Goal: Transaction & Acquisition: Purchase product/service

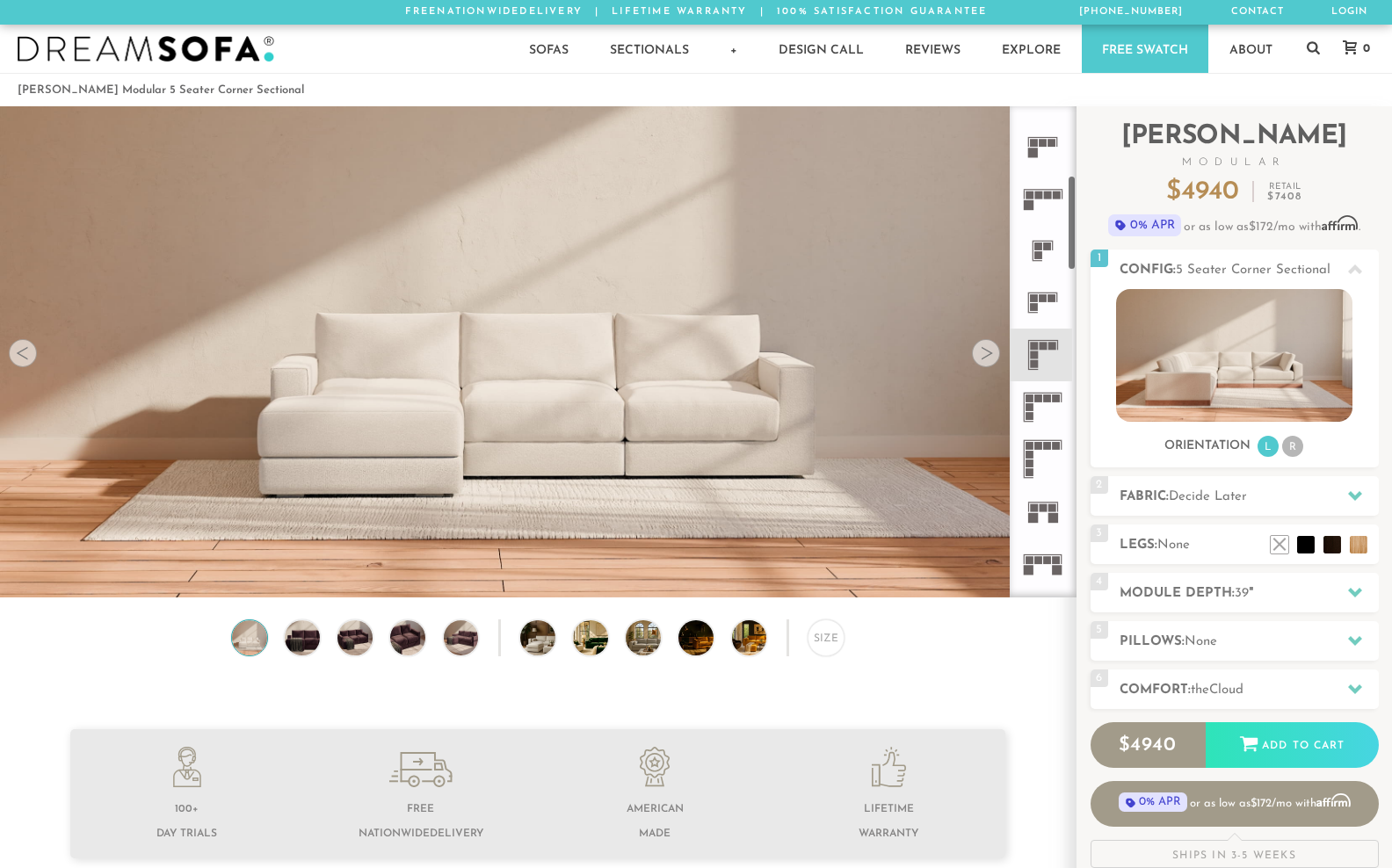
scroll to position [353, 0]
click at [1038, 401] on rect at bounding box center [1038, 396] width 8 height 8
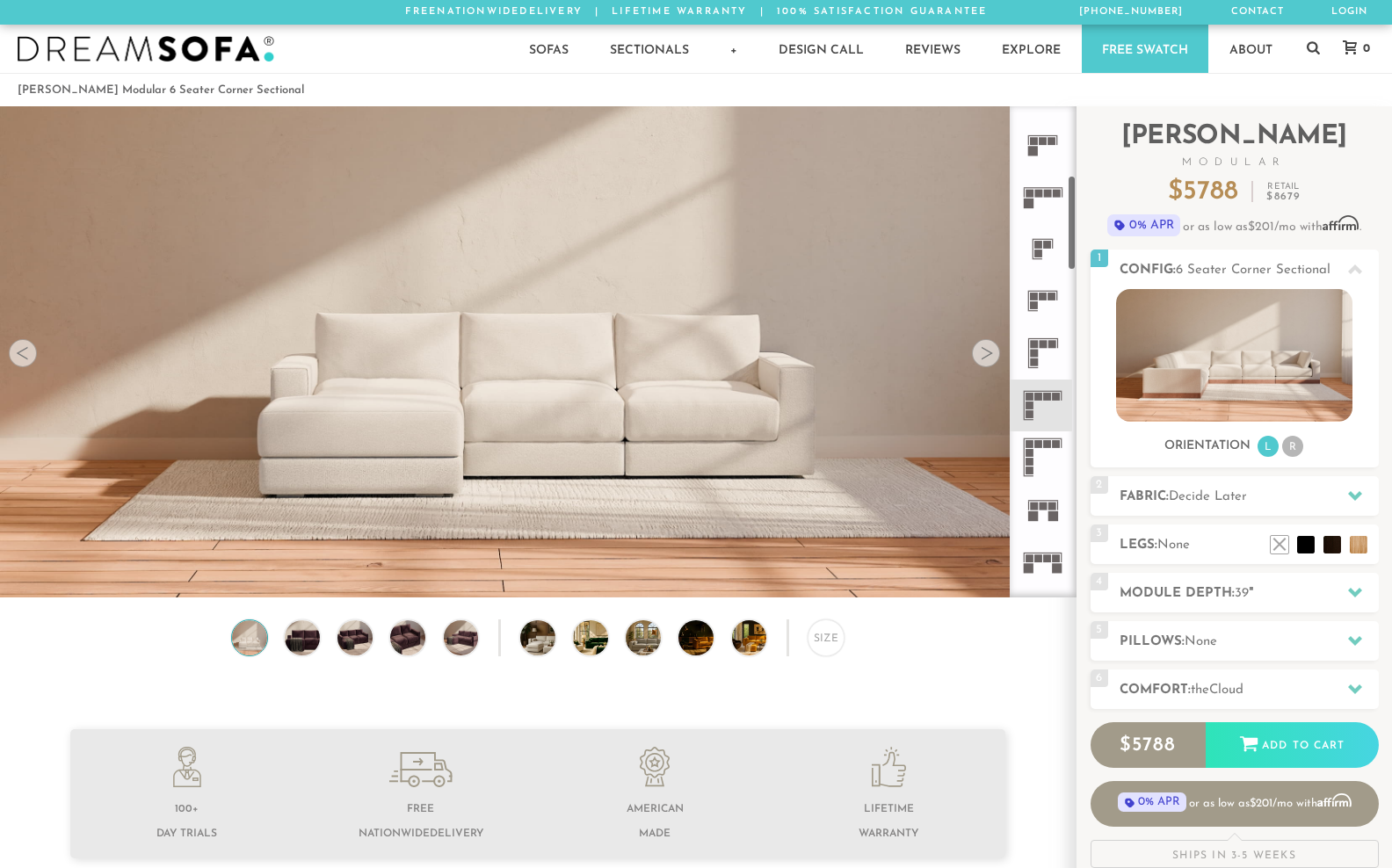
click at [981, 367] on div at bounding box center [986, 353] width 28 height 28
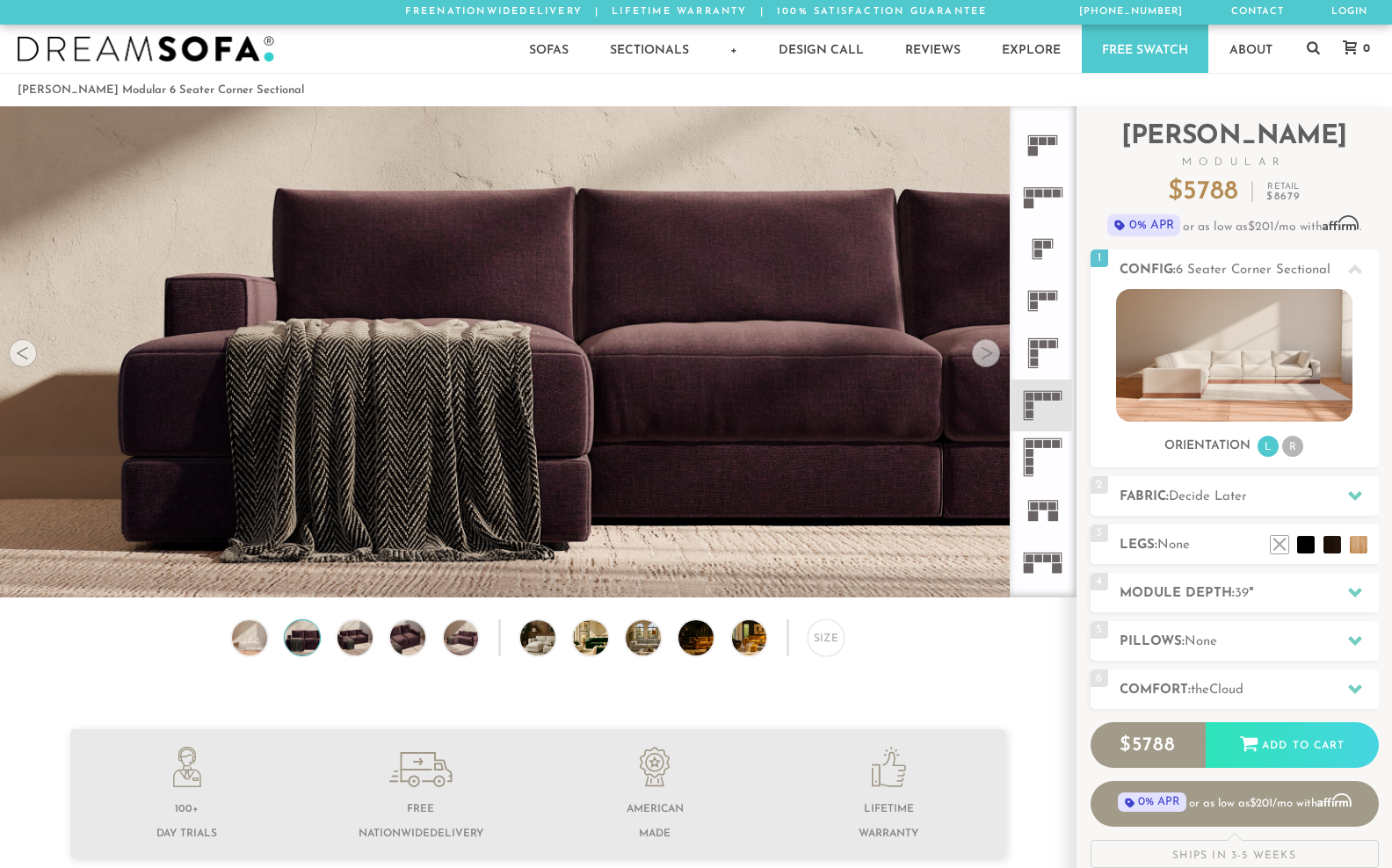
click at [981, 367] on div at bounding box center [986, 353] width 28 height 28
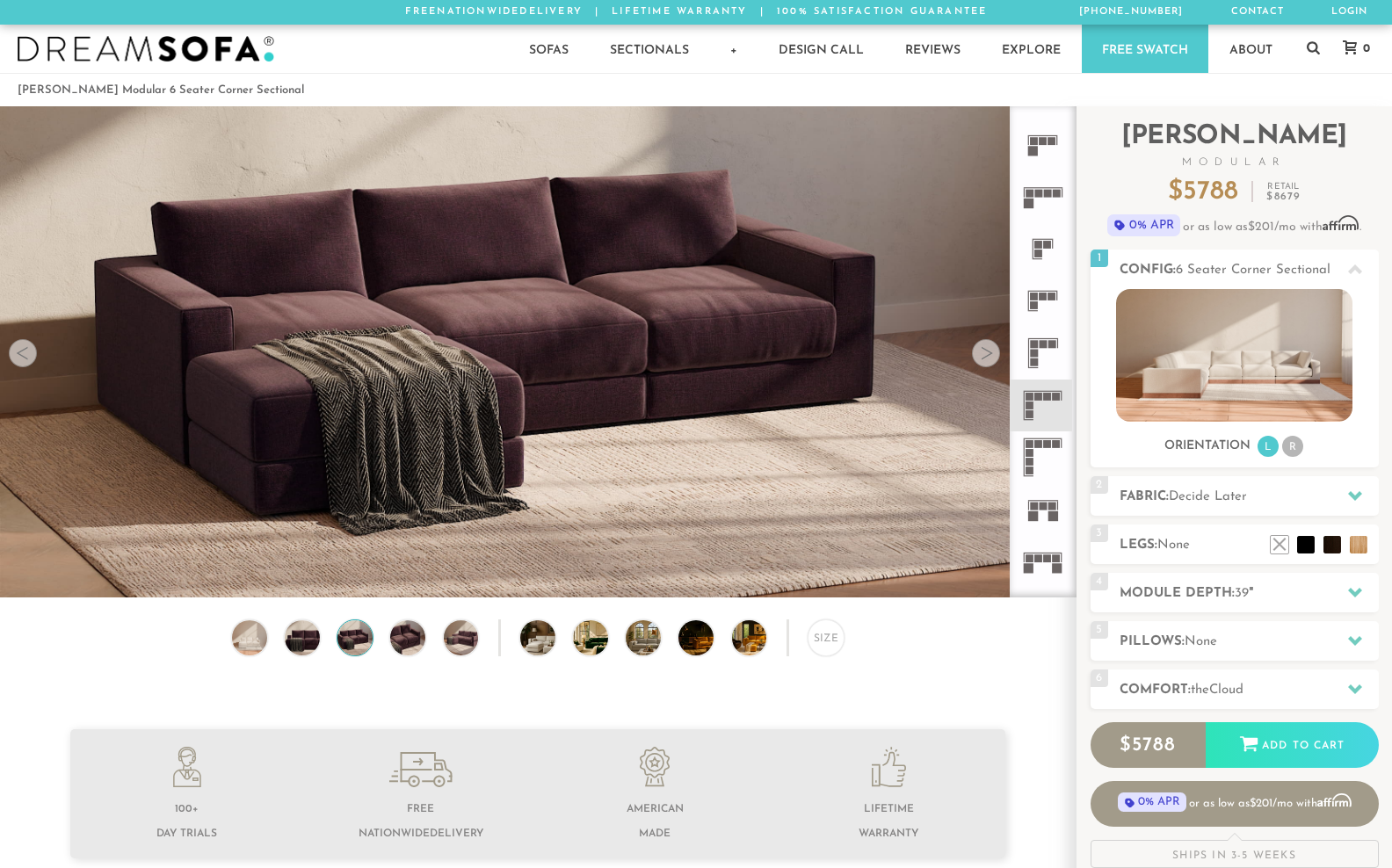
click at [981, 367] on div at bounding box center [986, 353] width 28 height 28
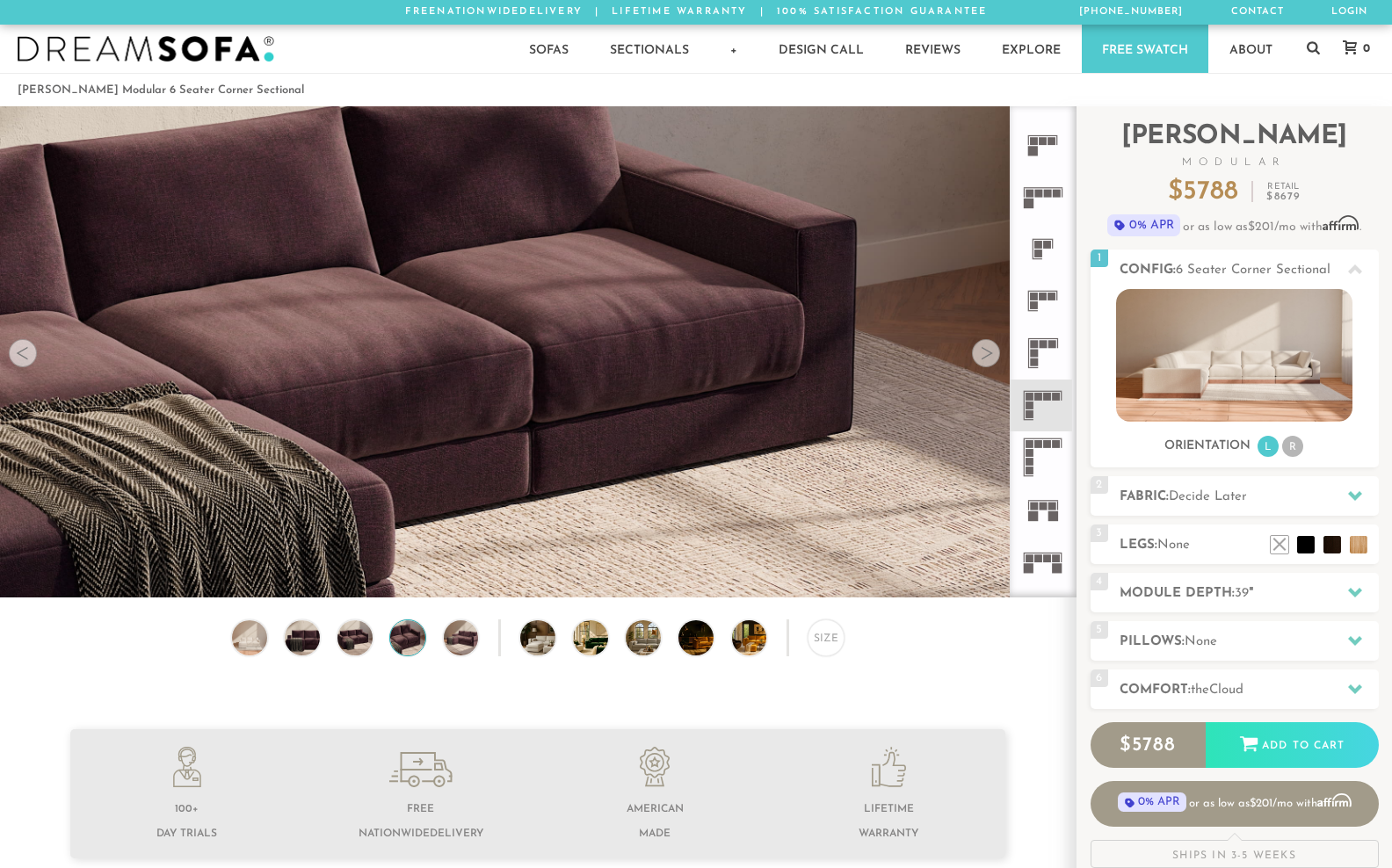
click at [981, 367] on div at bounding box center [986, 353] width 28 height 28
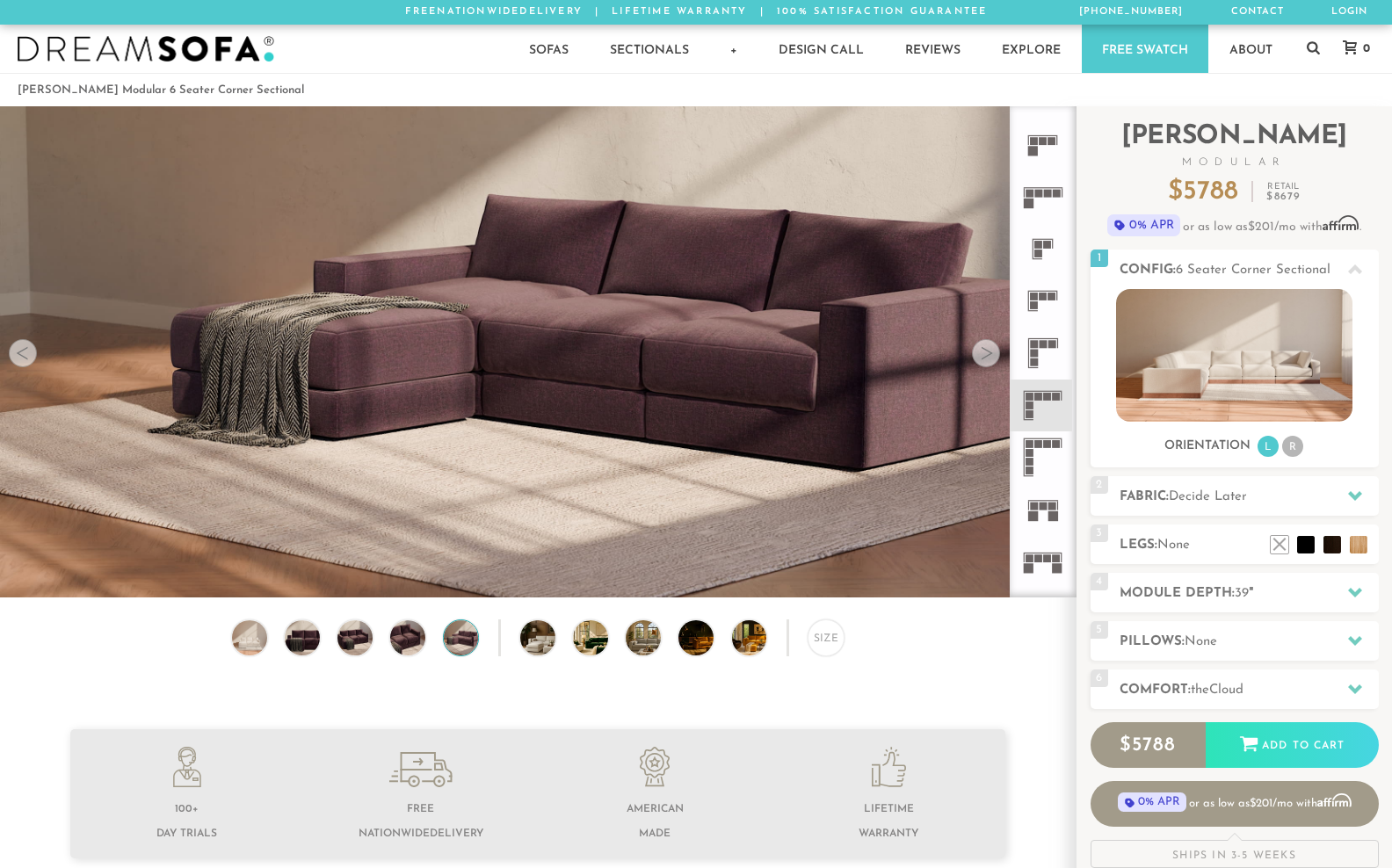
click at [981, 367] on div at bounding box center [986, 353] width 28 height 28
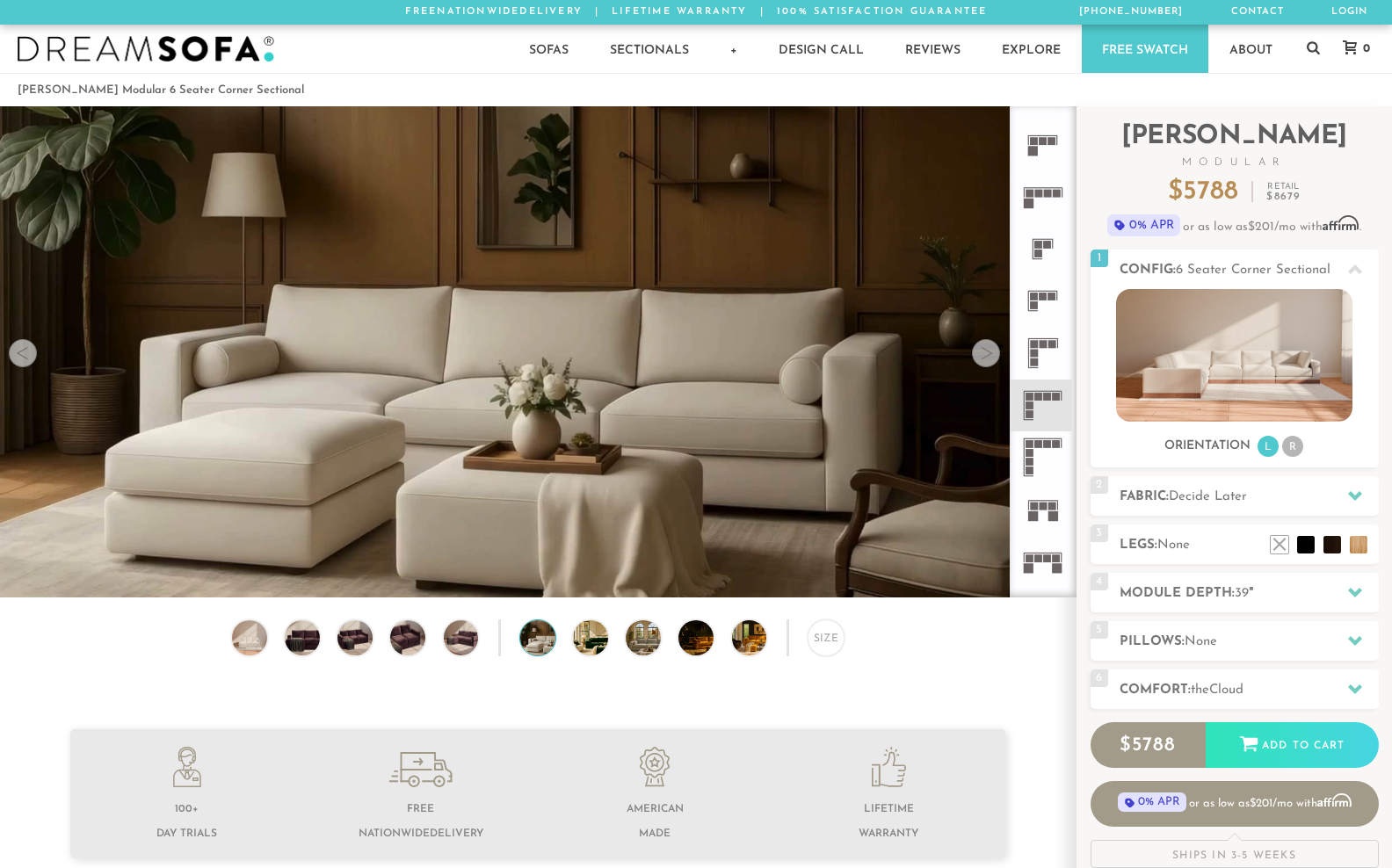
click at [981, 367] on div at bounding box center [986, 353] width 28 height 28
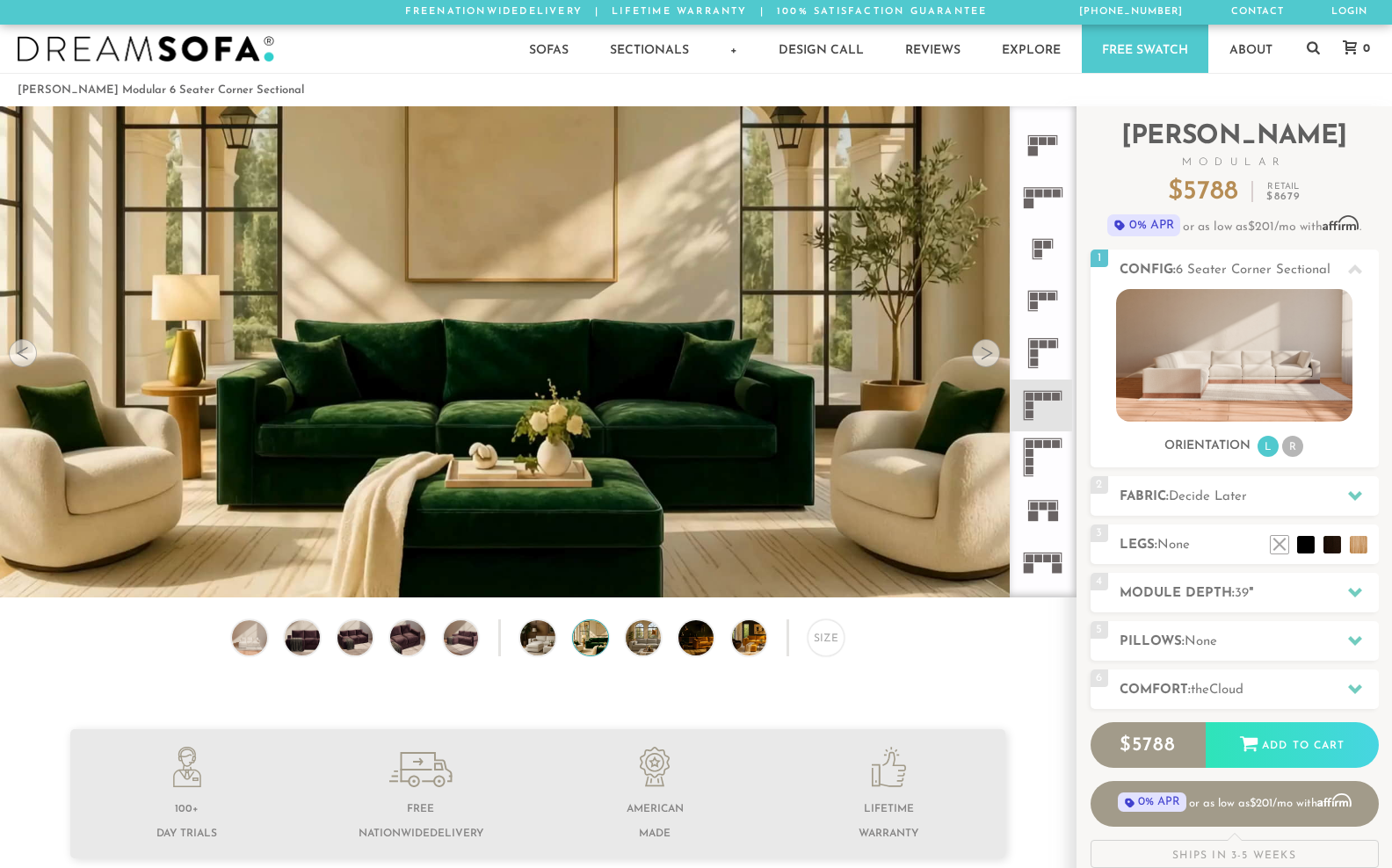
click at [981, 367] on div at bounding box center [986, 353] width 28 height 28
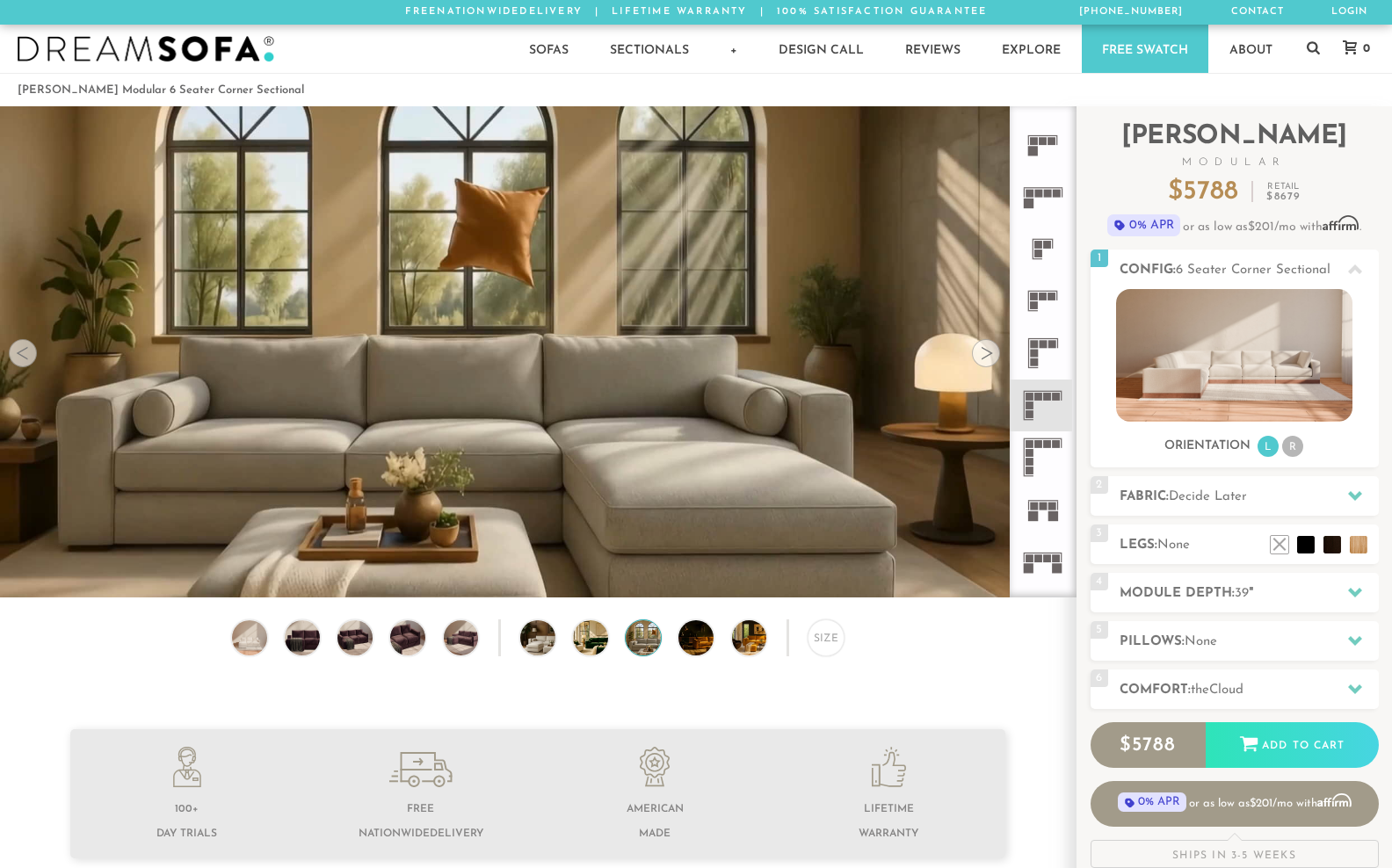
click at [981, 367] on div at bounding box center [986, 353] width 28 height 28
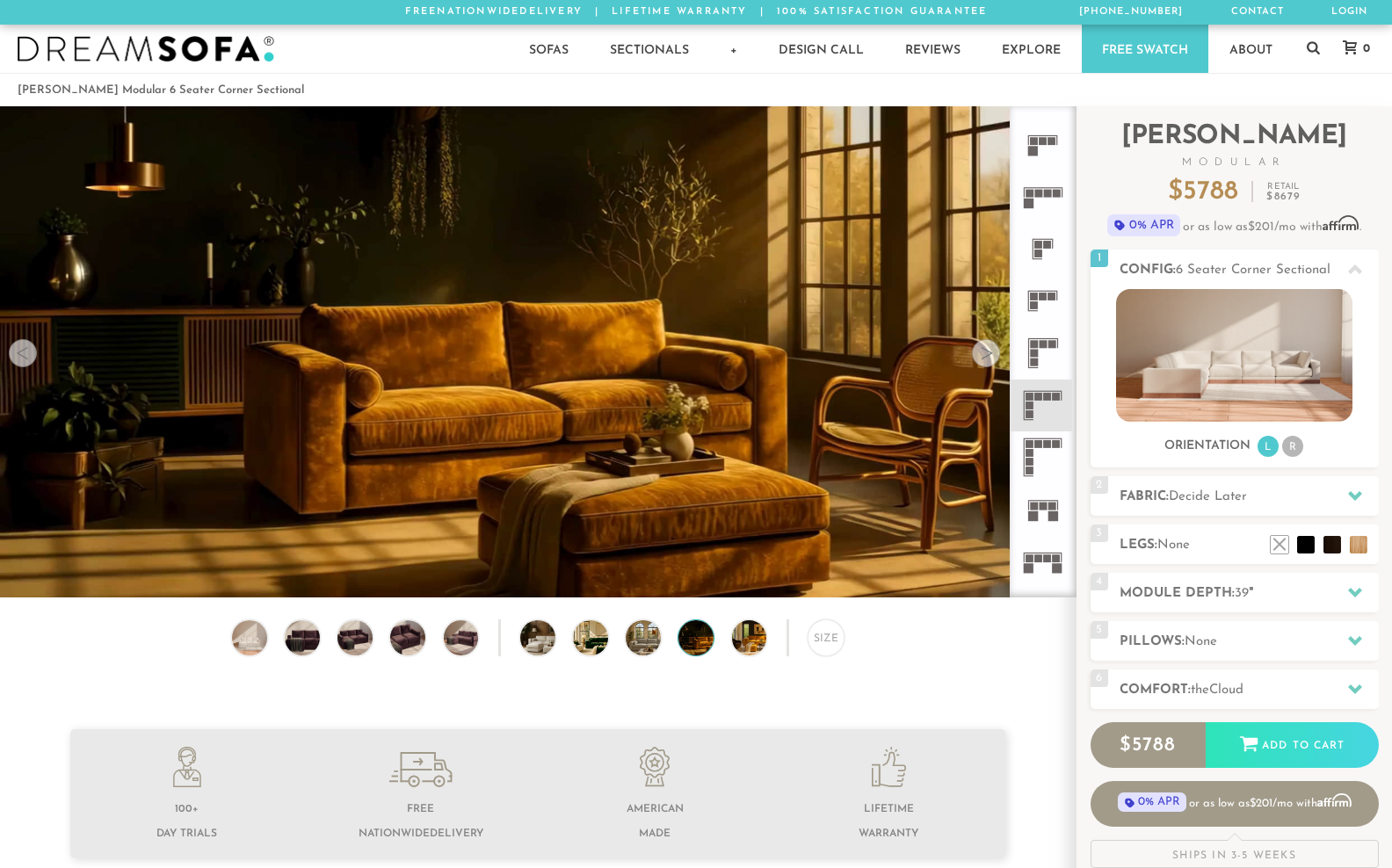
click at [981, 367] on div at bounding box center [986, 353] width 28 height 28
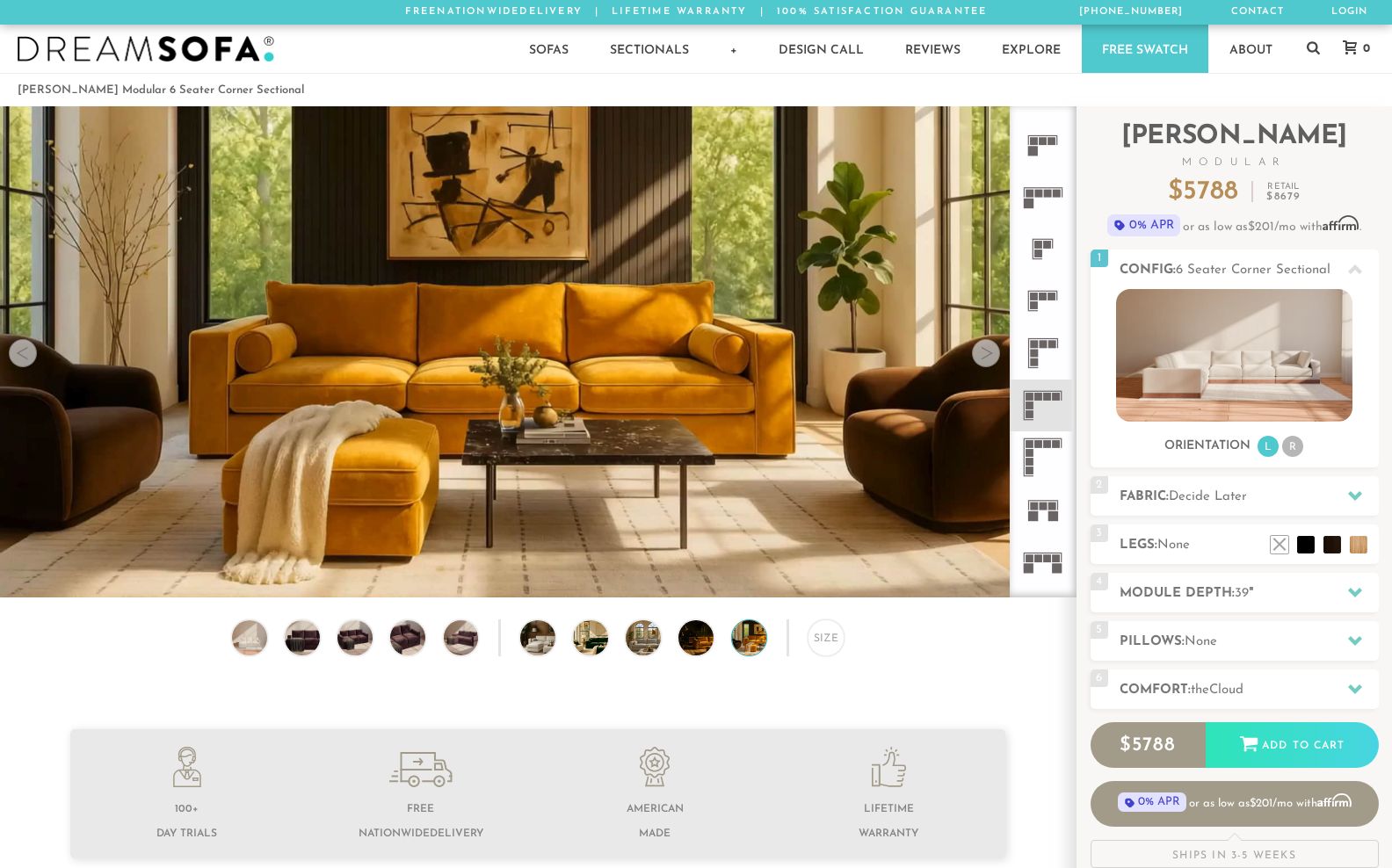
click at [981, 367] on div at bounding box center [986, 353] width 28 height 28
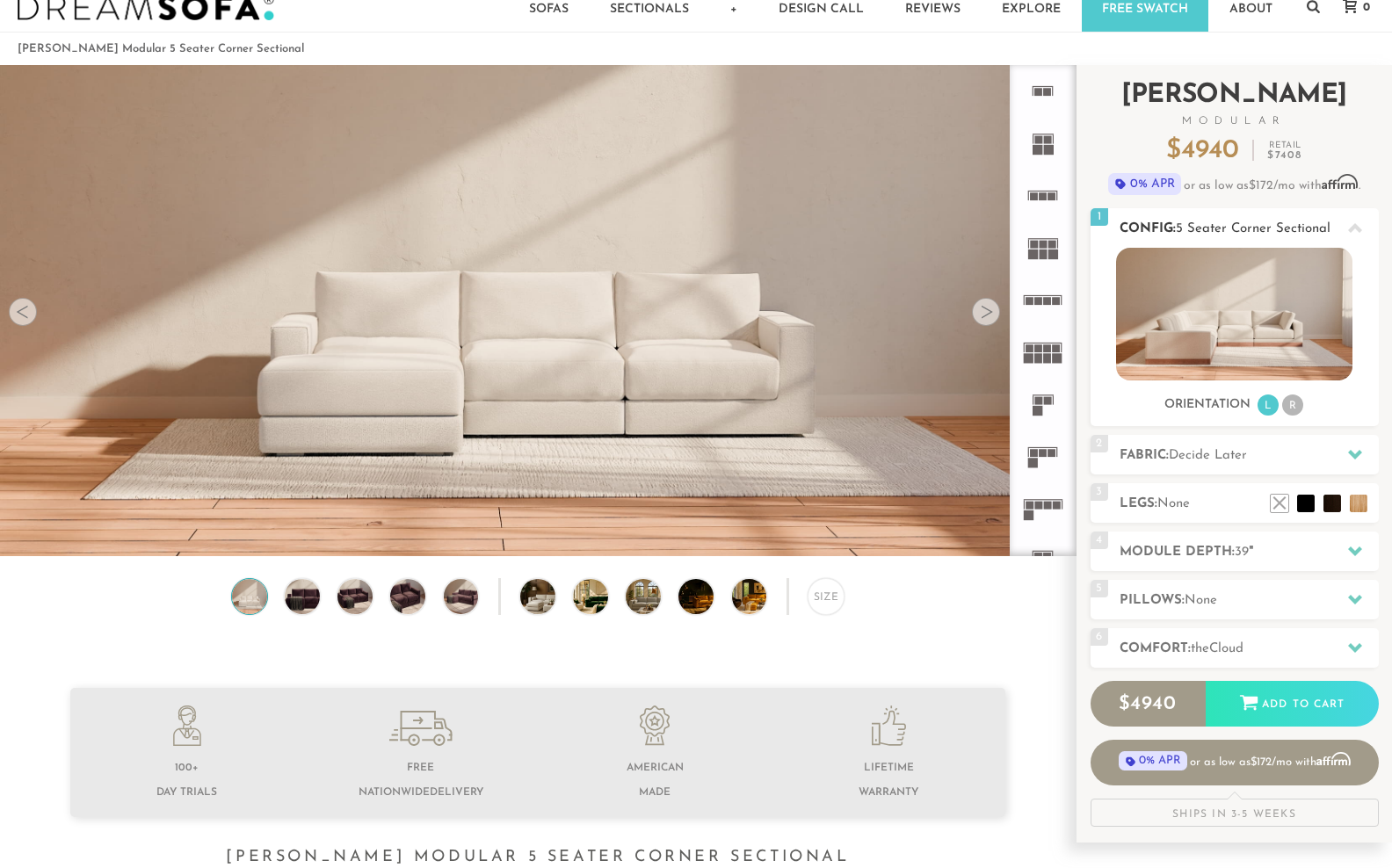
scroll to position [43, 0]
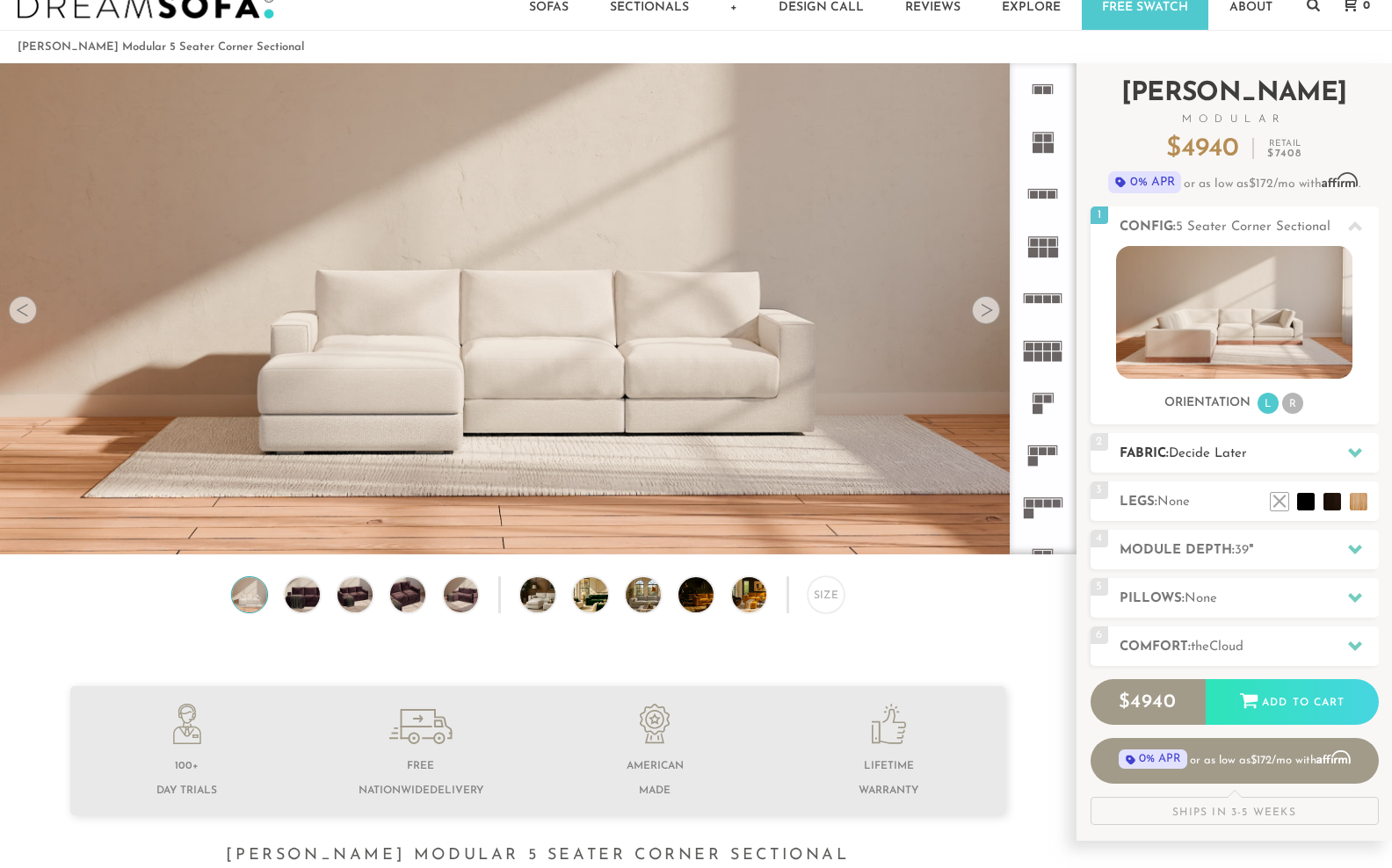
click at [1288, 464] on h2 "Fabric: Decide Later" at bounding box center [1249, 453] width 259 height 20
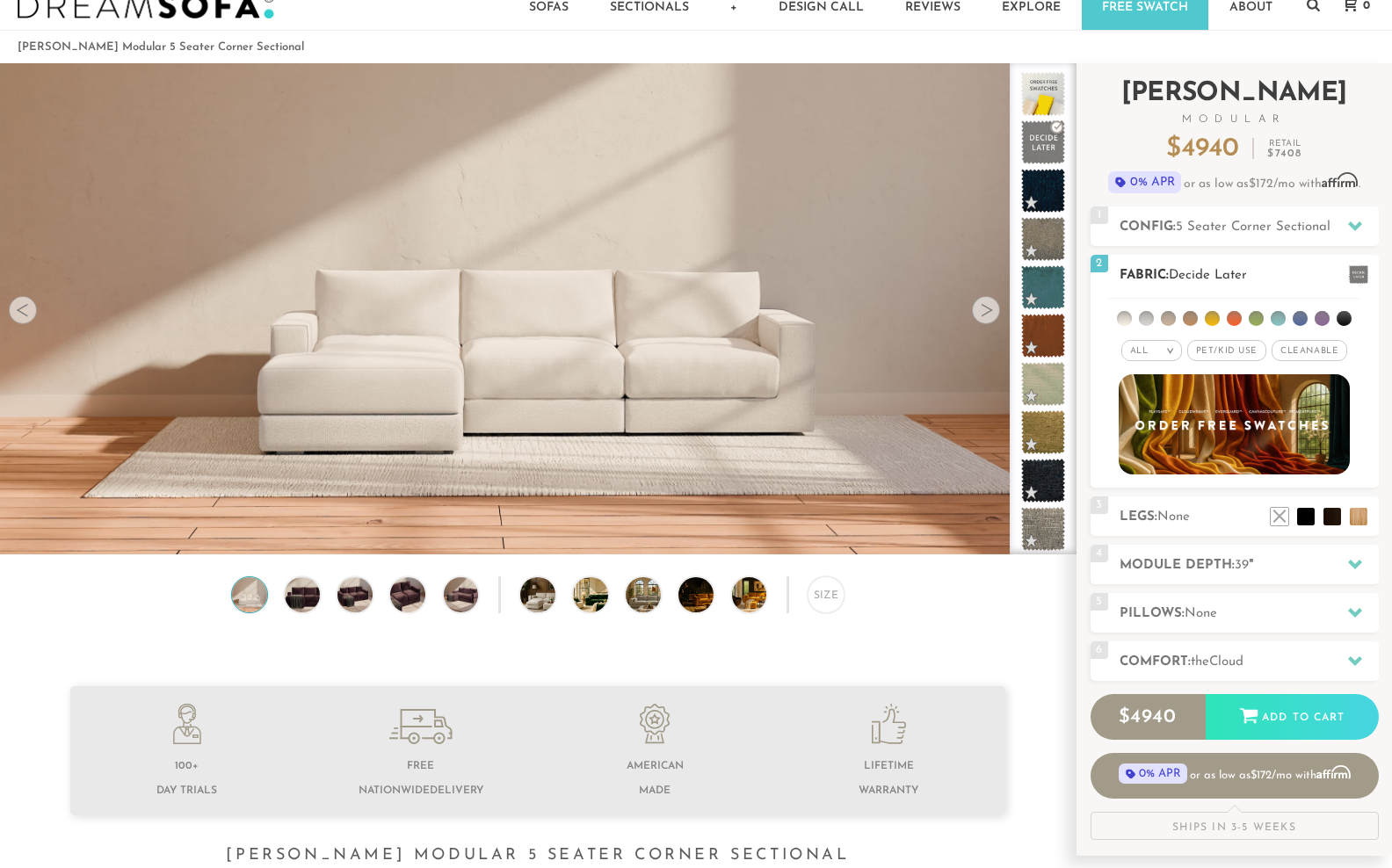
click at [1251, 326] on li at bounding box center [1256, 318] width 15 height 15
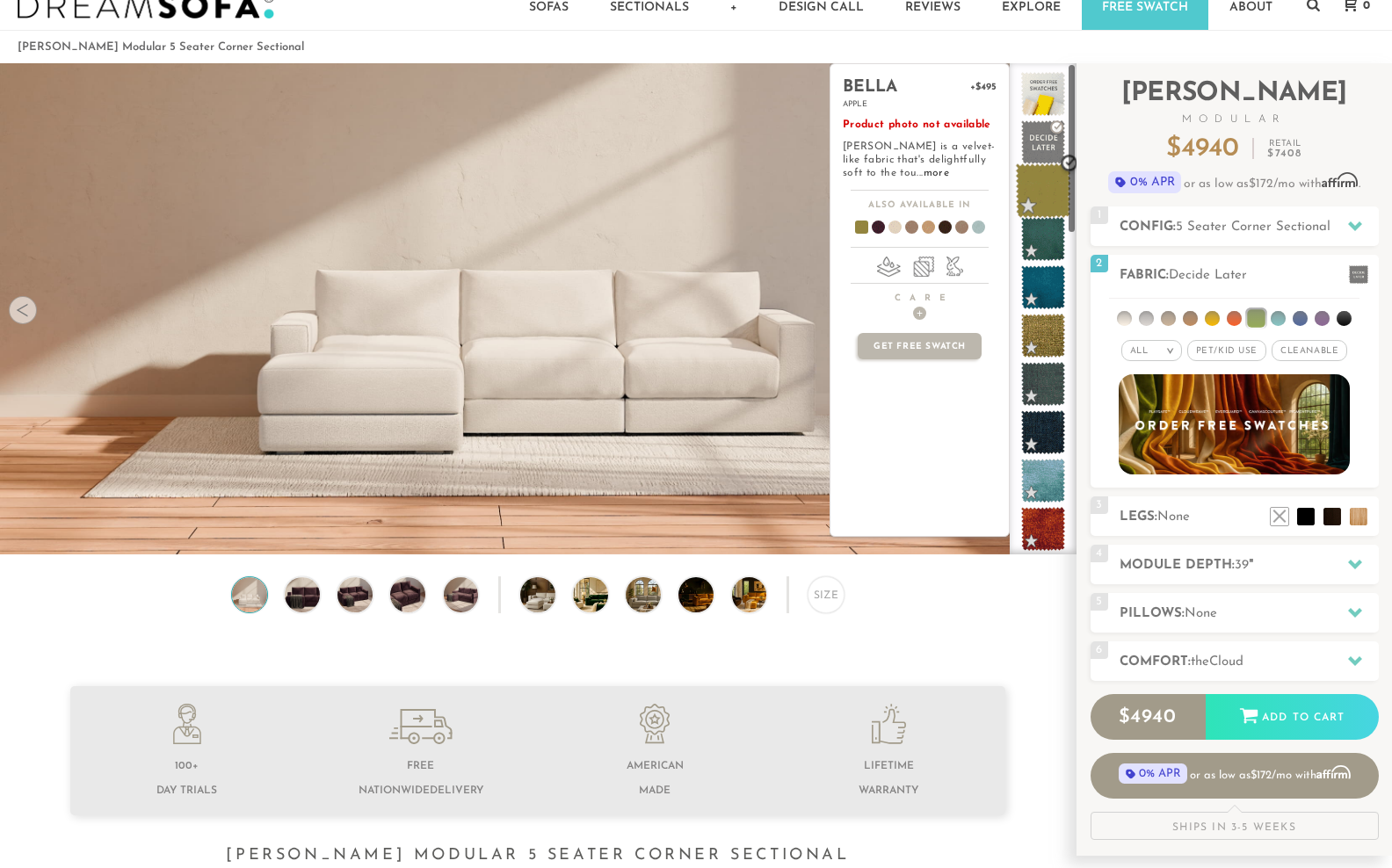
click at [1038, 201] on span at bounding box center [1044, 191] width 55 height 55
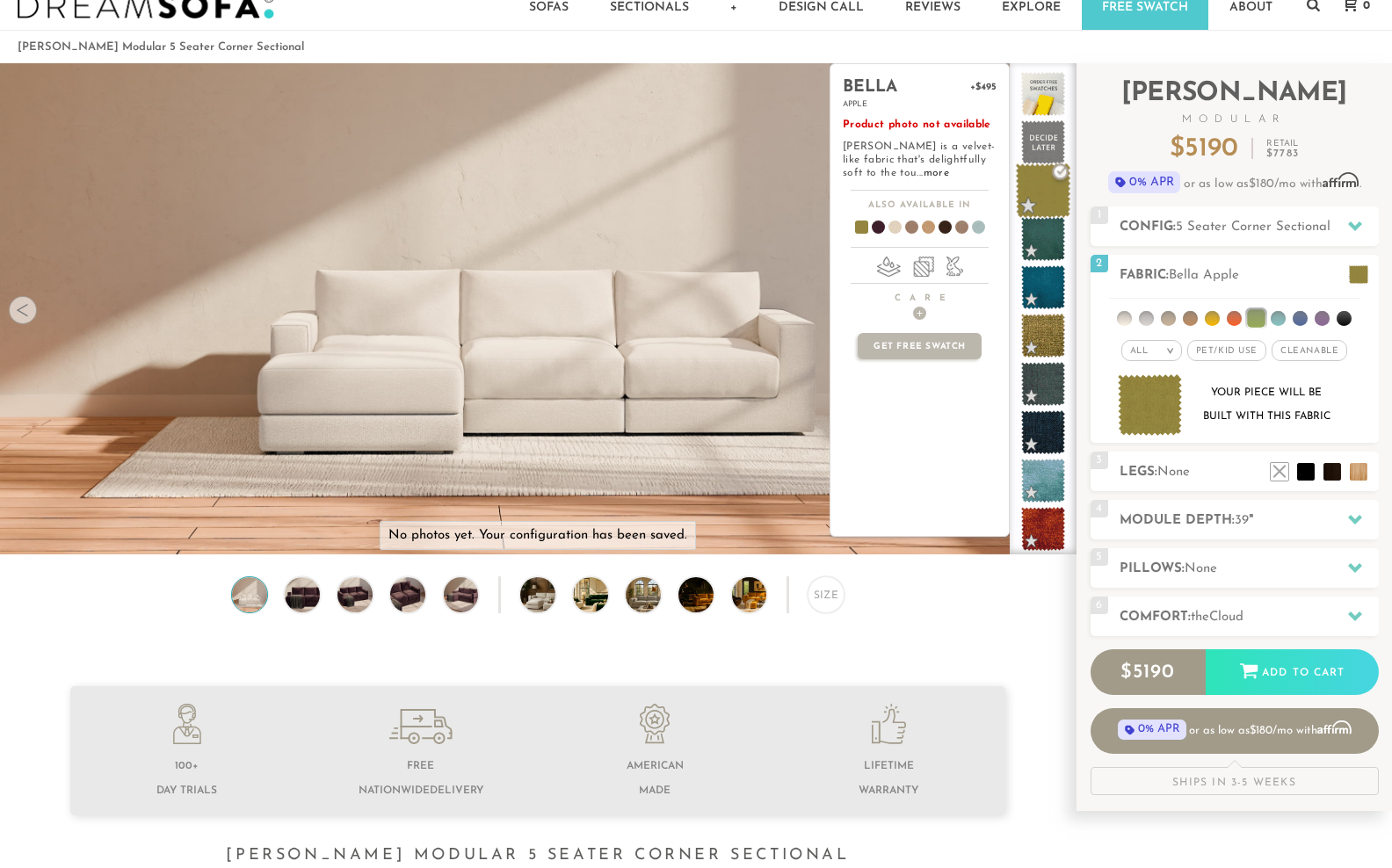
click at [1045, 193] on span at bounding box center [1044, 191] width 55 height 55
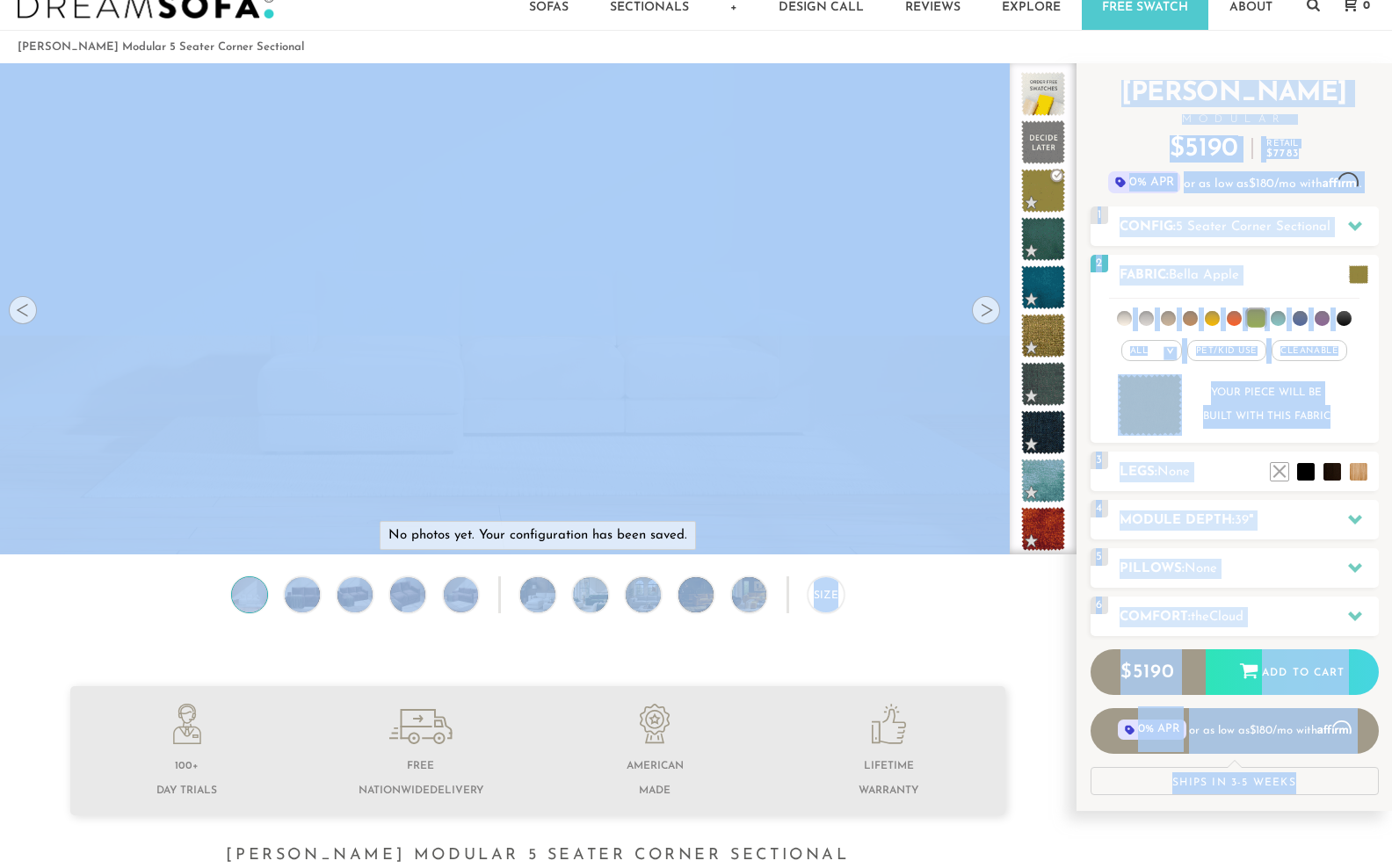
drag, startPoint x: 1045, startPoint y: 193, endPoint x: 673, endPoint y: 260, distance: 378.0
click at [673, 260] on div "No photos yet. Your configuration has been saved. Lifetime Warranty American Ma…" at bounding box center [696, 309] width 1392 height 491
click at [771, 237] on video at bounding box center [538, 246] width 1076 height 538
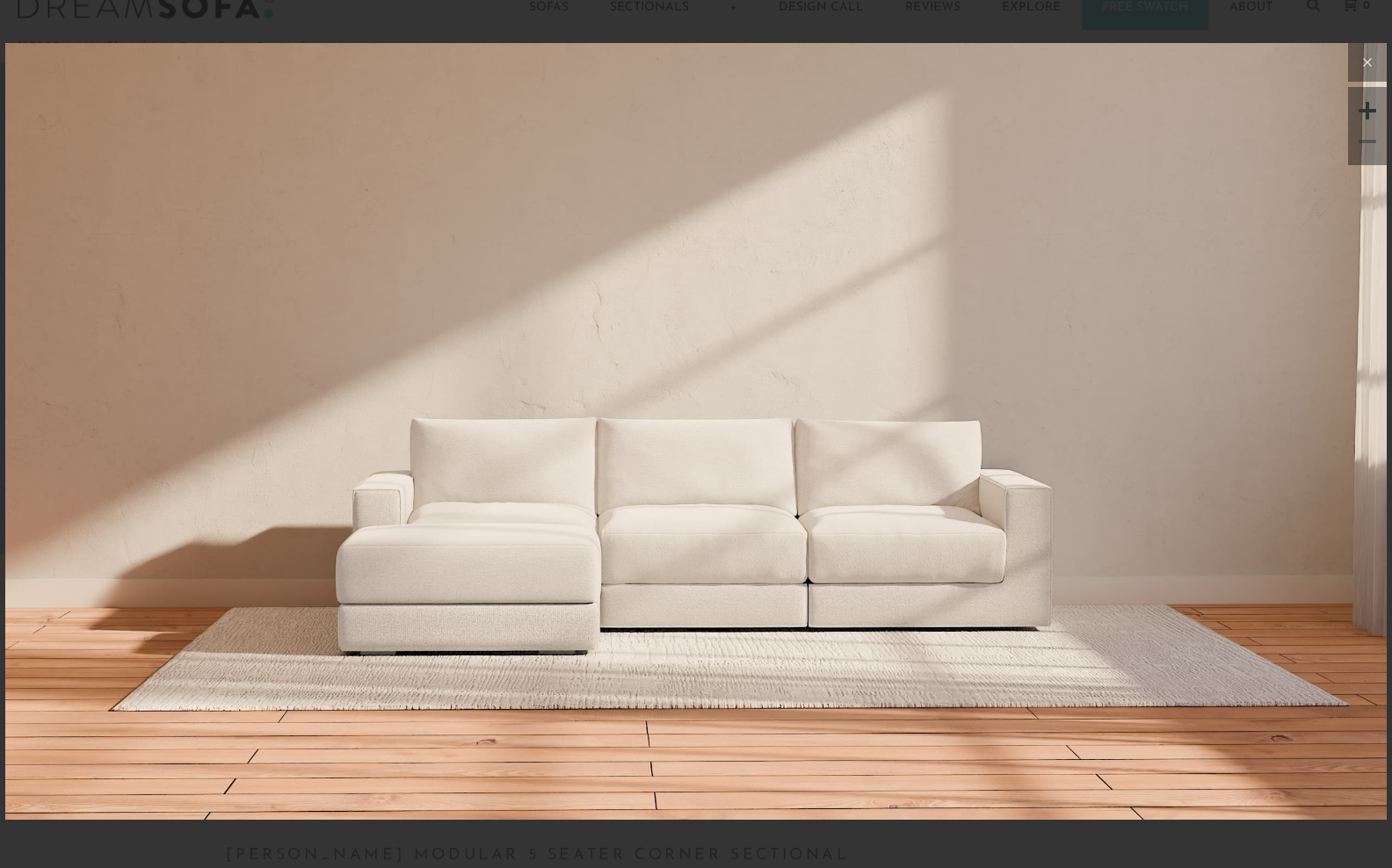
click at [1369, 61] on icon at bounding box center [1367, 62] width 21 height 21
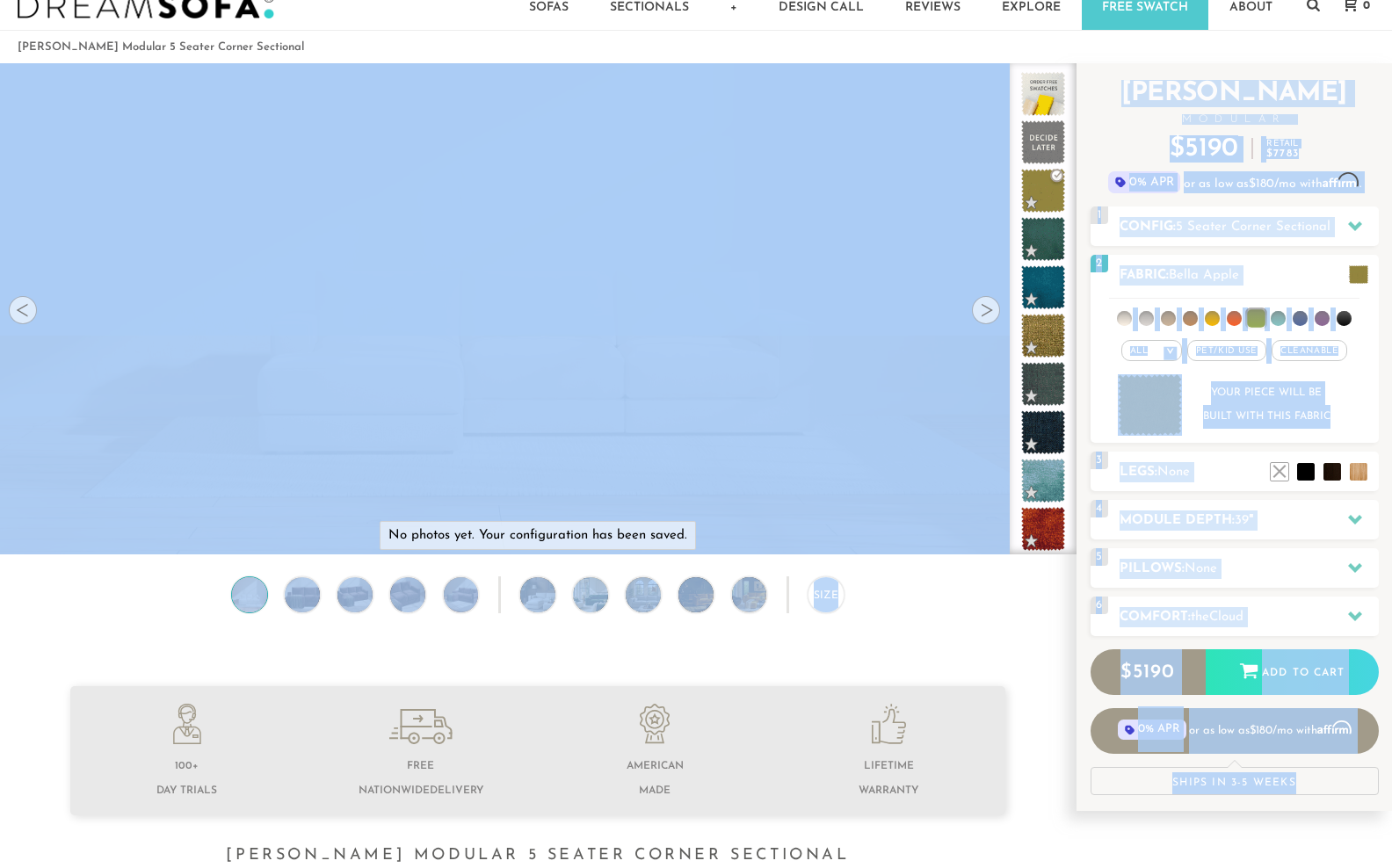
click at [838, 280] on video at bounding box center [538, 246] width 1076 height 538
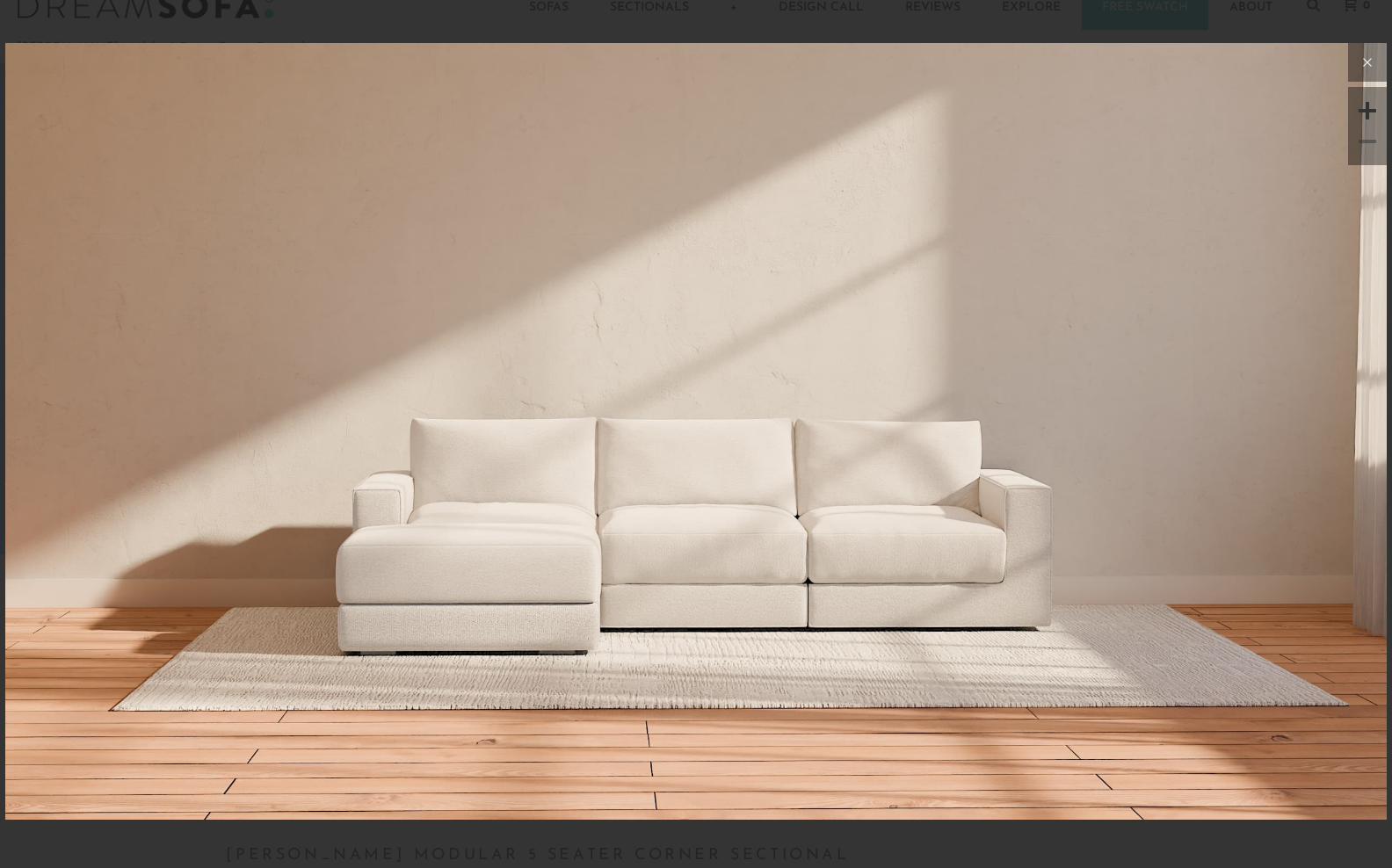
click at [1368, 61] on icon at bounding box center [1367, 62] width 8 height 8
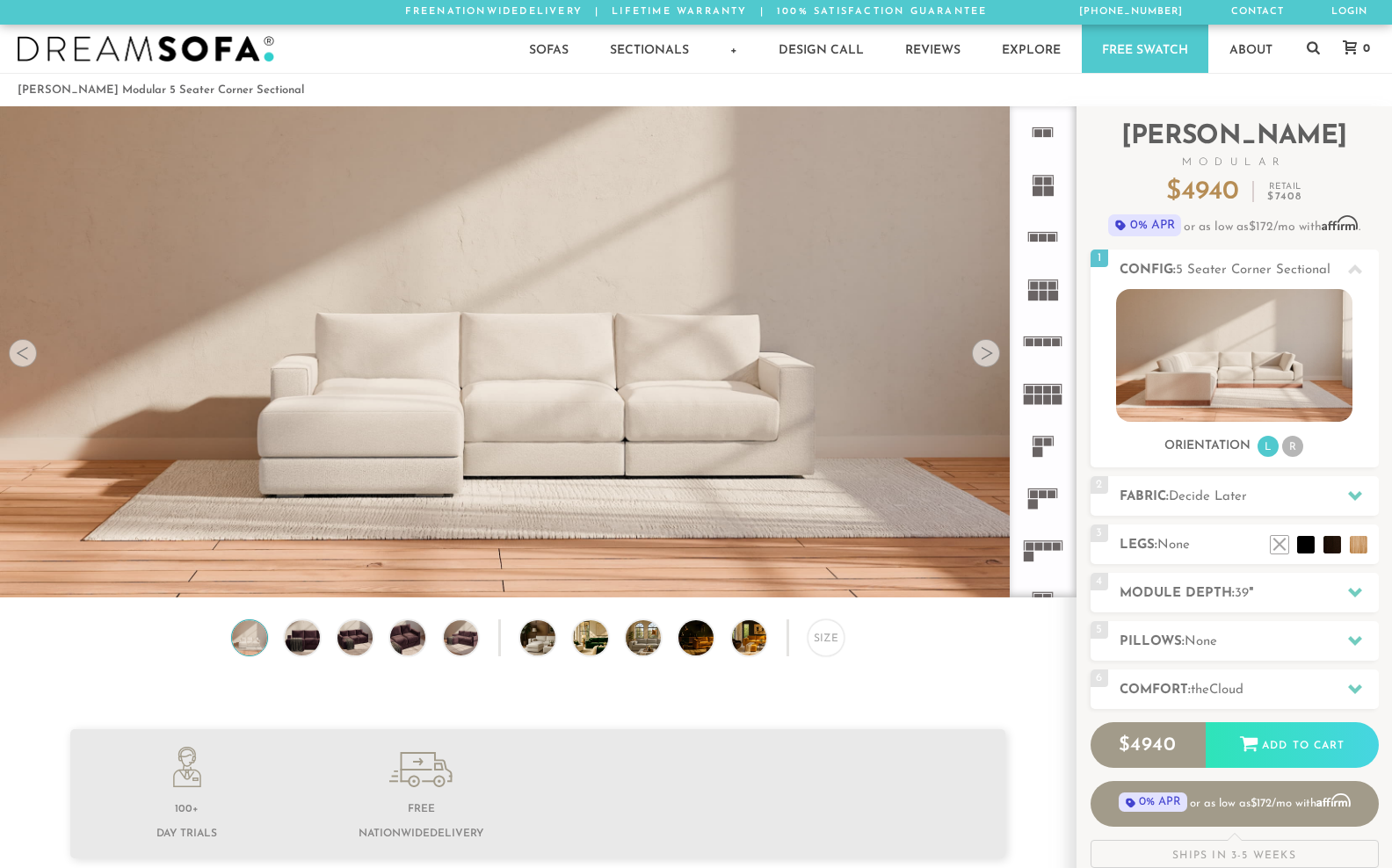
scroll to position [43, 0]
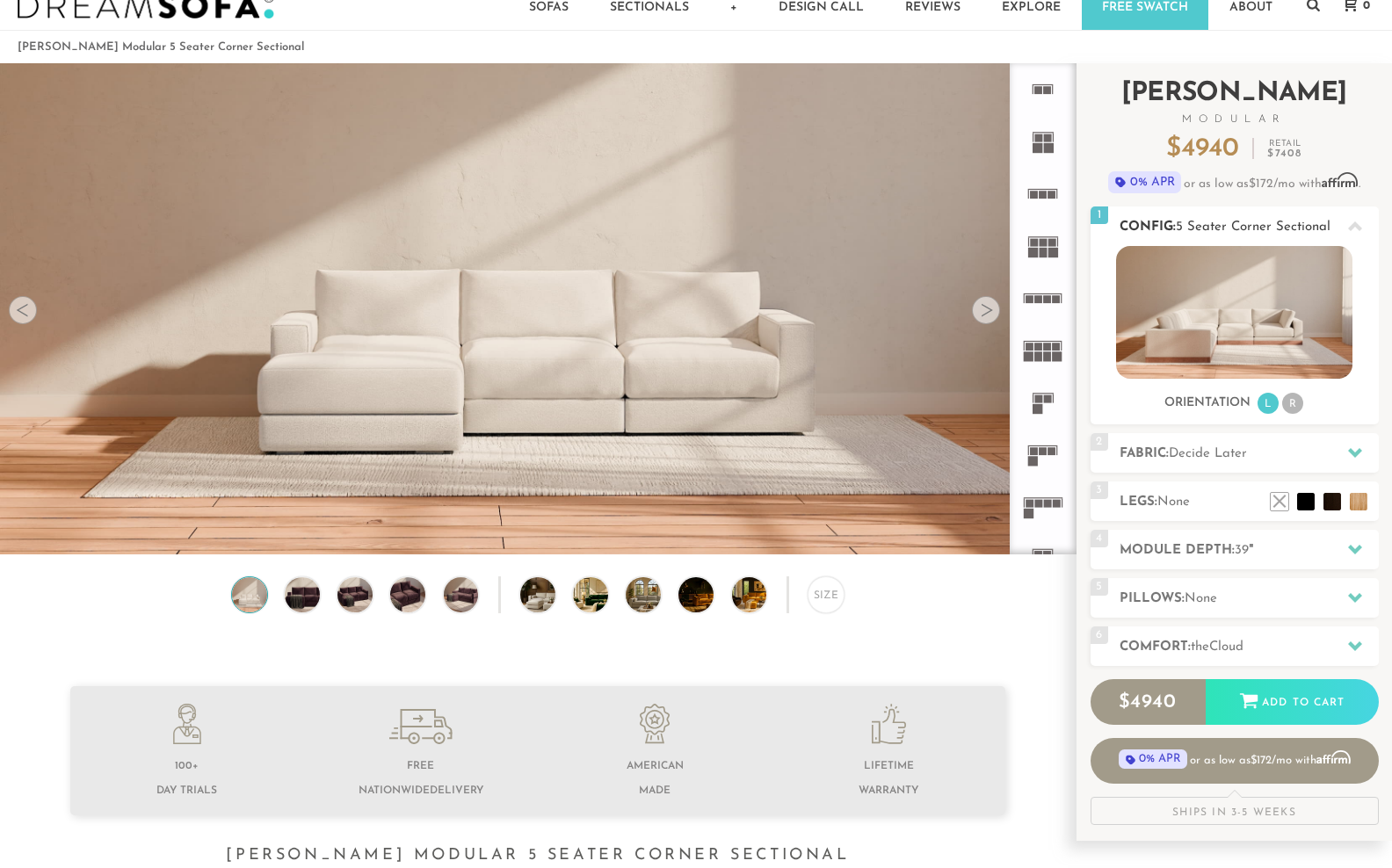
click at [1301, 414] on li "R" at bounding box center [1292, 403] width 21 height 21
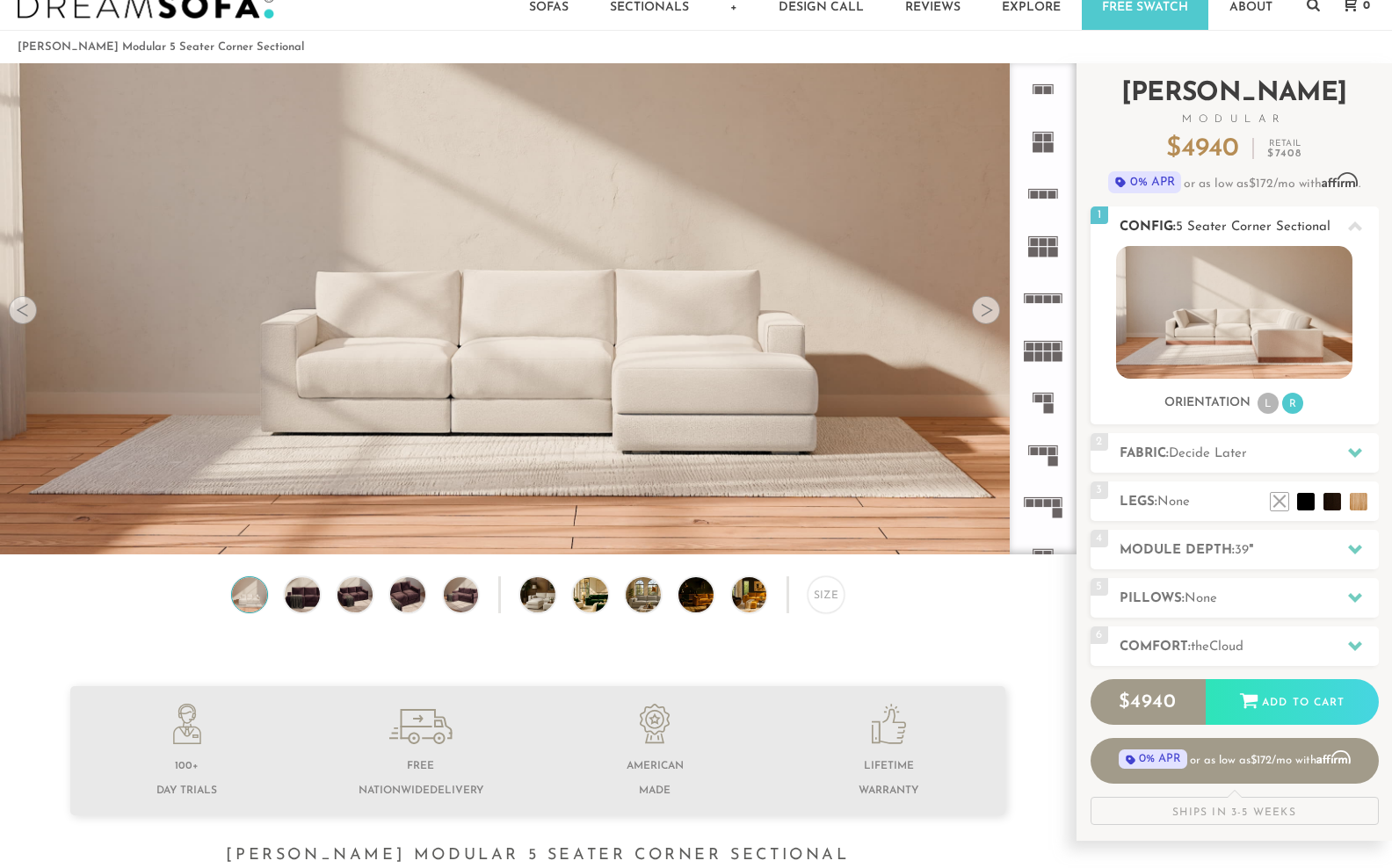
click at [1276, 414] on li "L" at bounding box center [1268, 403] width 21 height 21
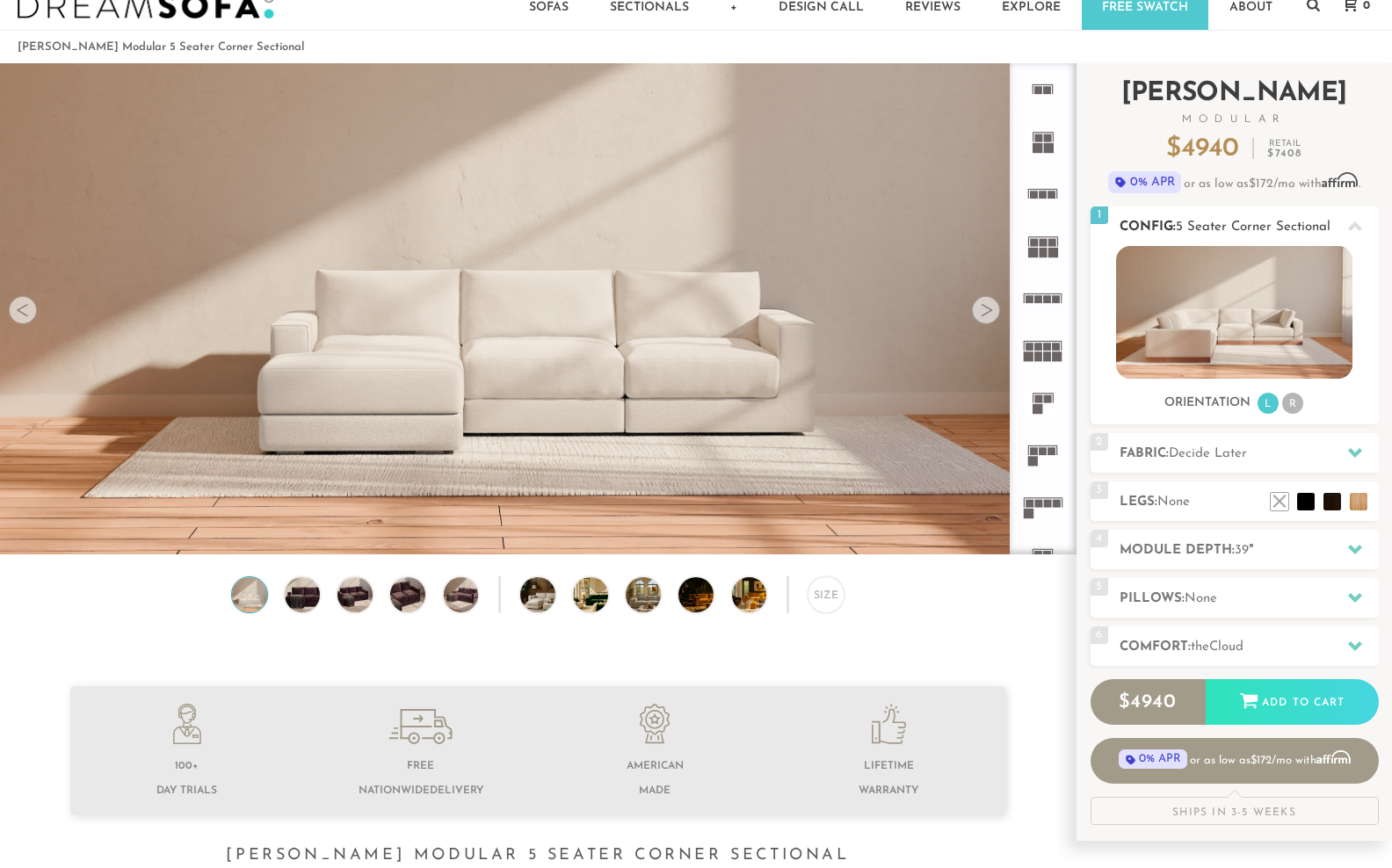
click at [1303, 414] on li "R" at bounding box center [1292, 403] width 21 height 21
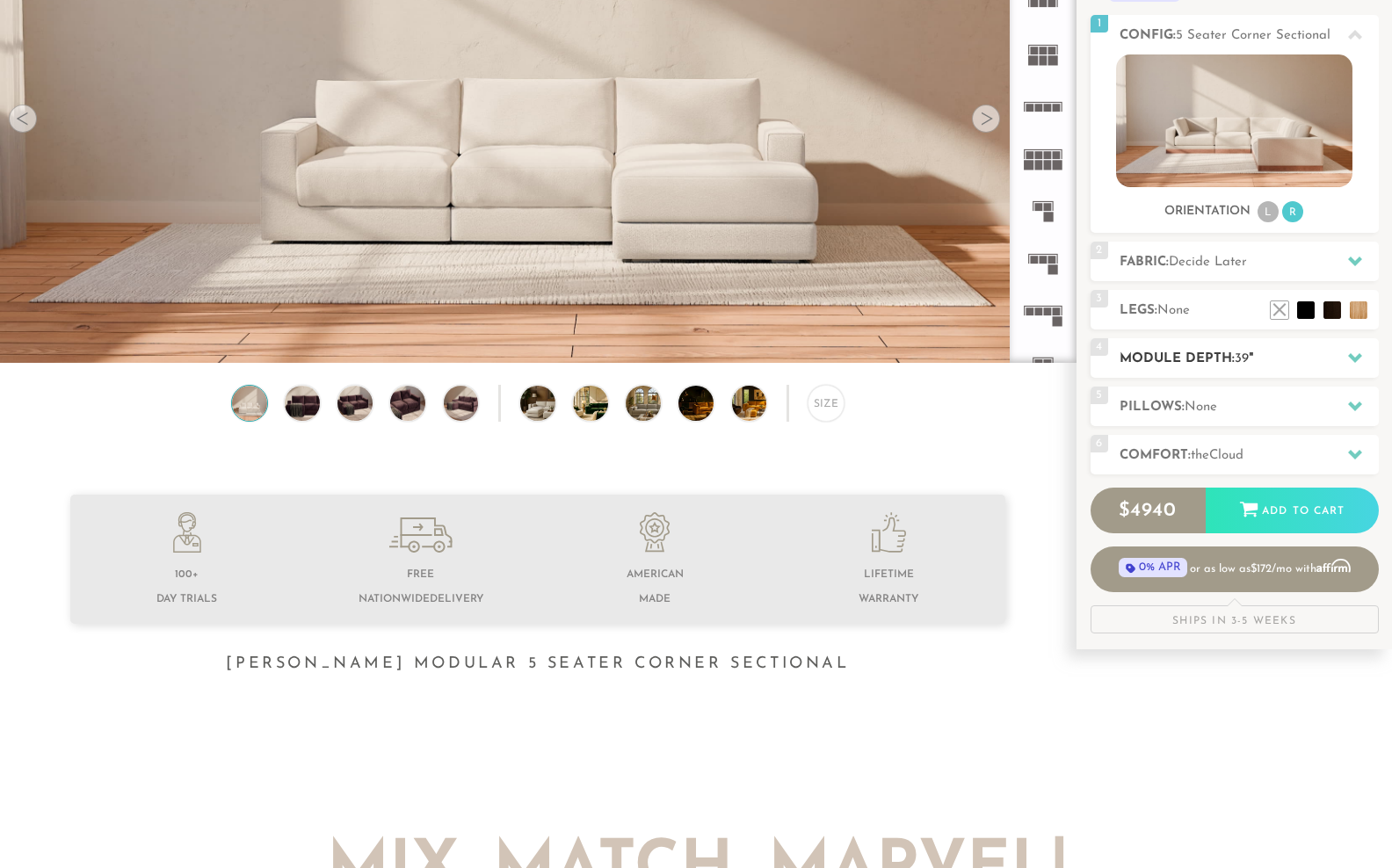
scroll to position [239, 0]
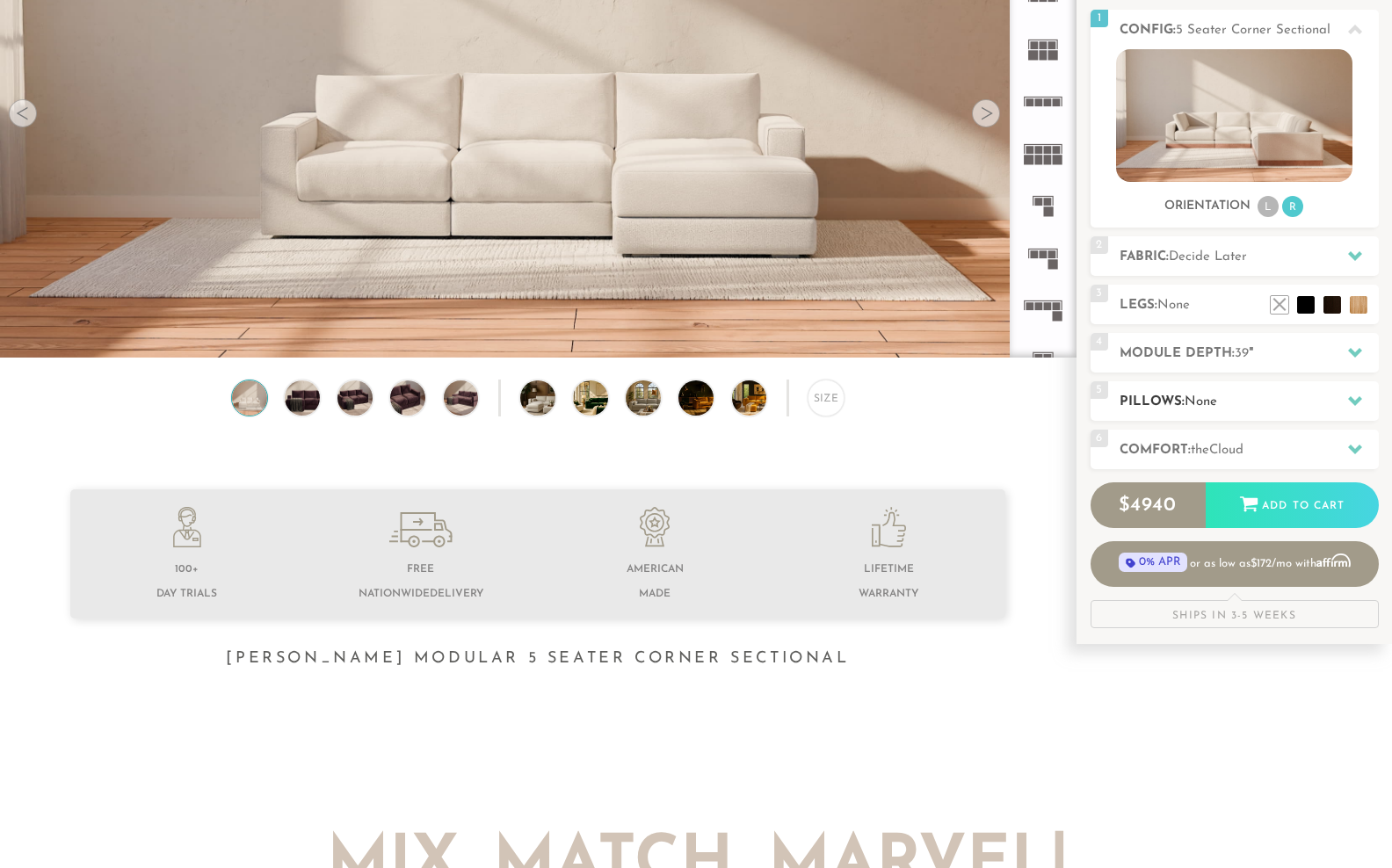
click at [1309, 412] on h2 "Pillows: None" at bounding box center [1249, 402] width 259 height 20
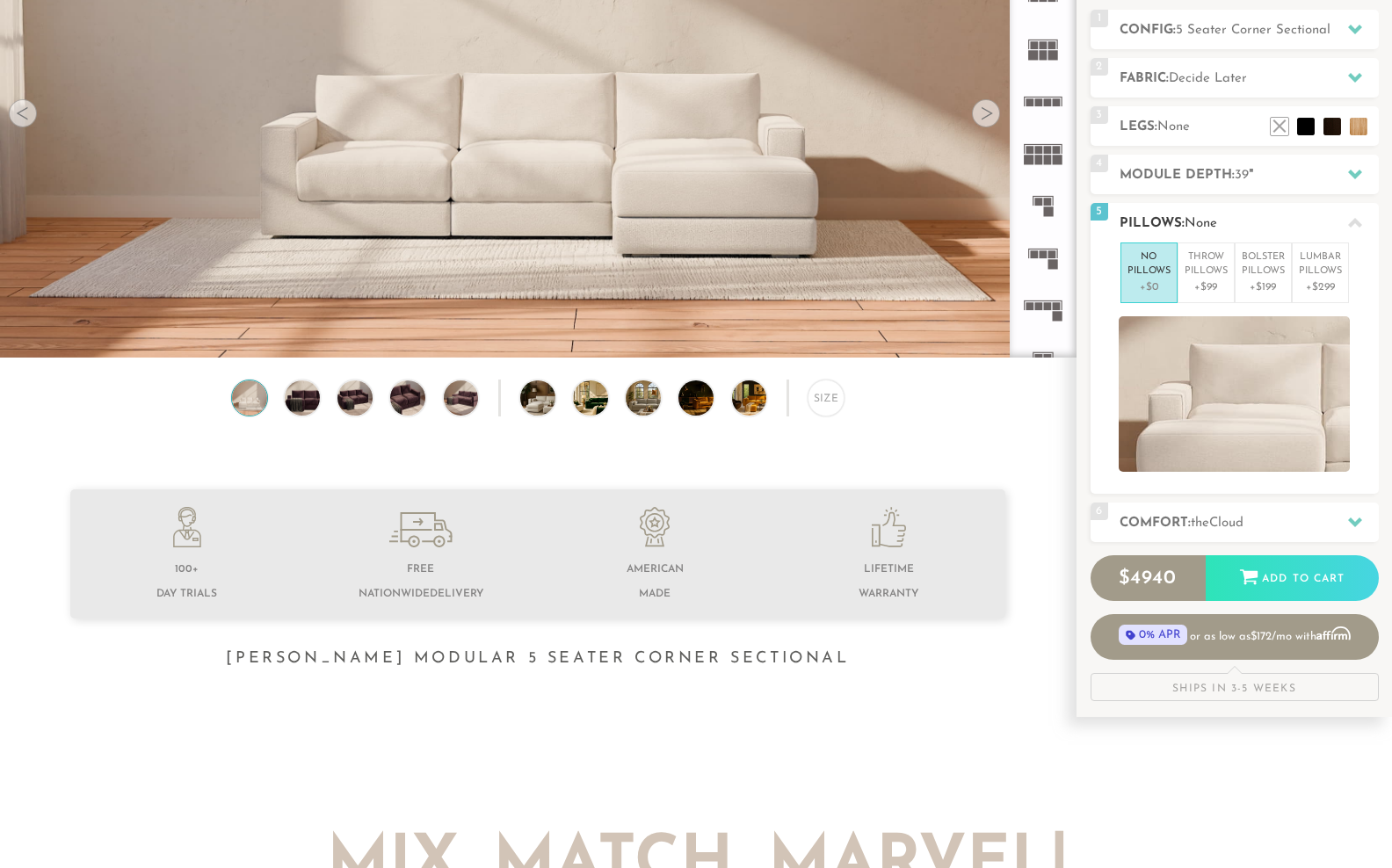
click at [1318, 233] on h2 "Pillows: None" at bounding box center [1249, 223] width 259 height 20
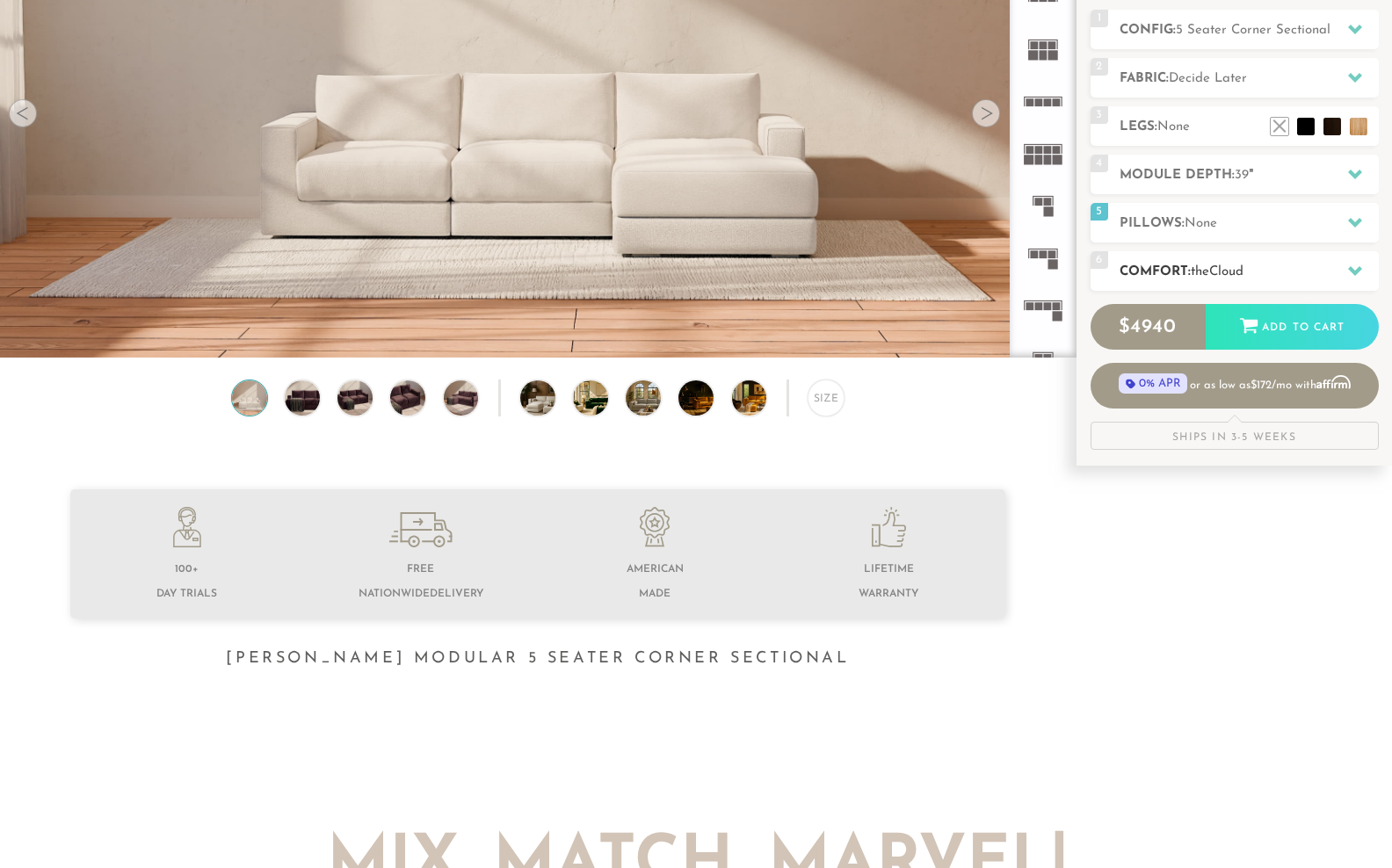
click at [1330, 282] on h2 "Comfort: the Cloud" at bounding box center [1249, 272] width 259 height 20
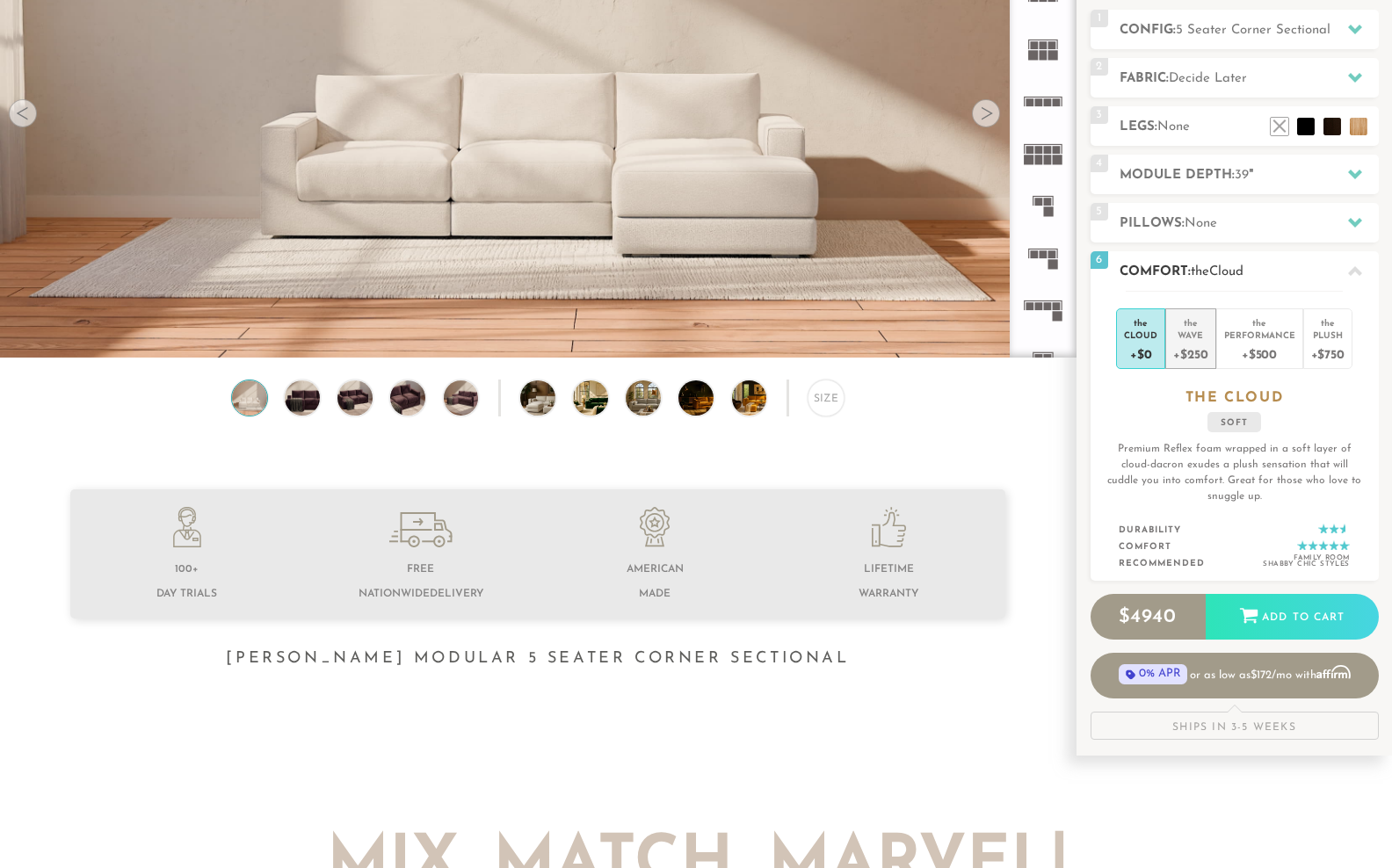
click at [1208, 341] on div "Wave" at bounding box center [1190, 335] width 34 height 12
click at [1270, 341] on div "Performance" at bounding box center [1259, 335] width 71 height 12
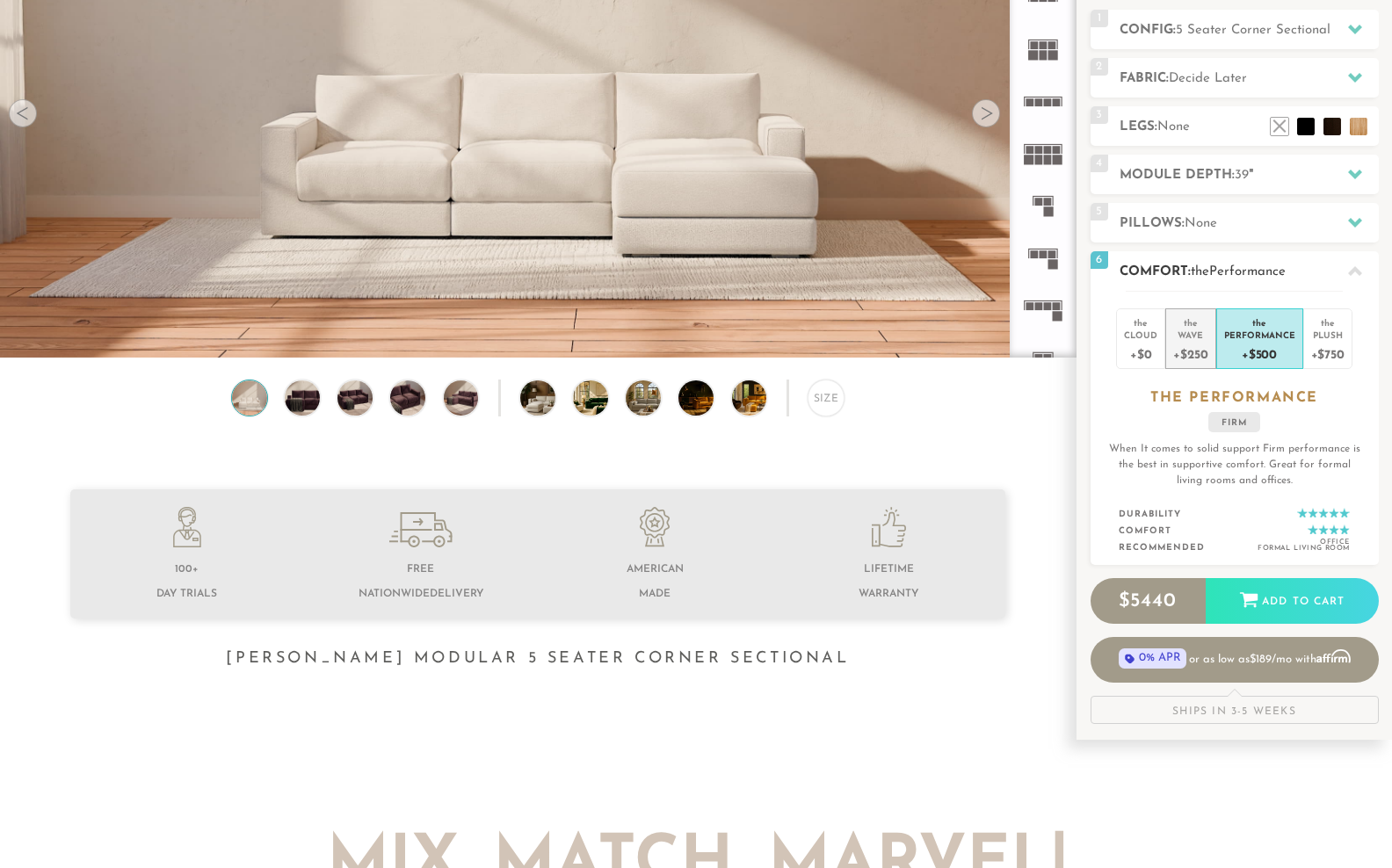
click at [1208, 341] on div "Wave" at bounding box center [1190, 335] width 34 height 12
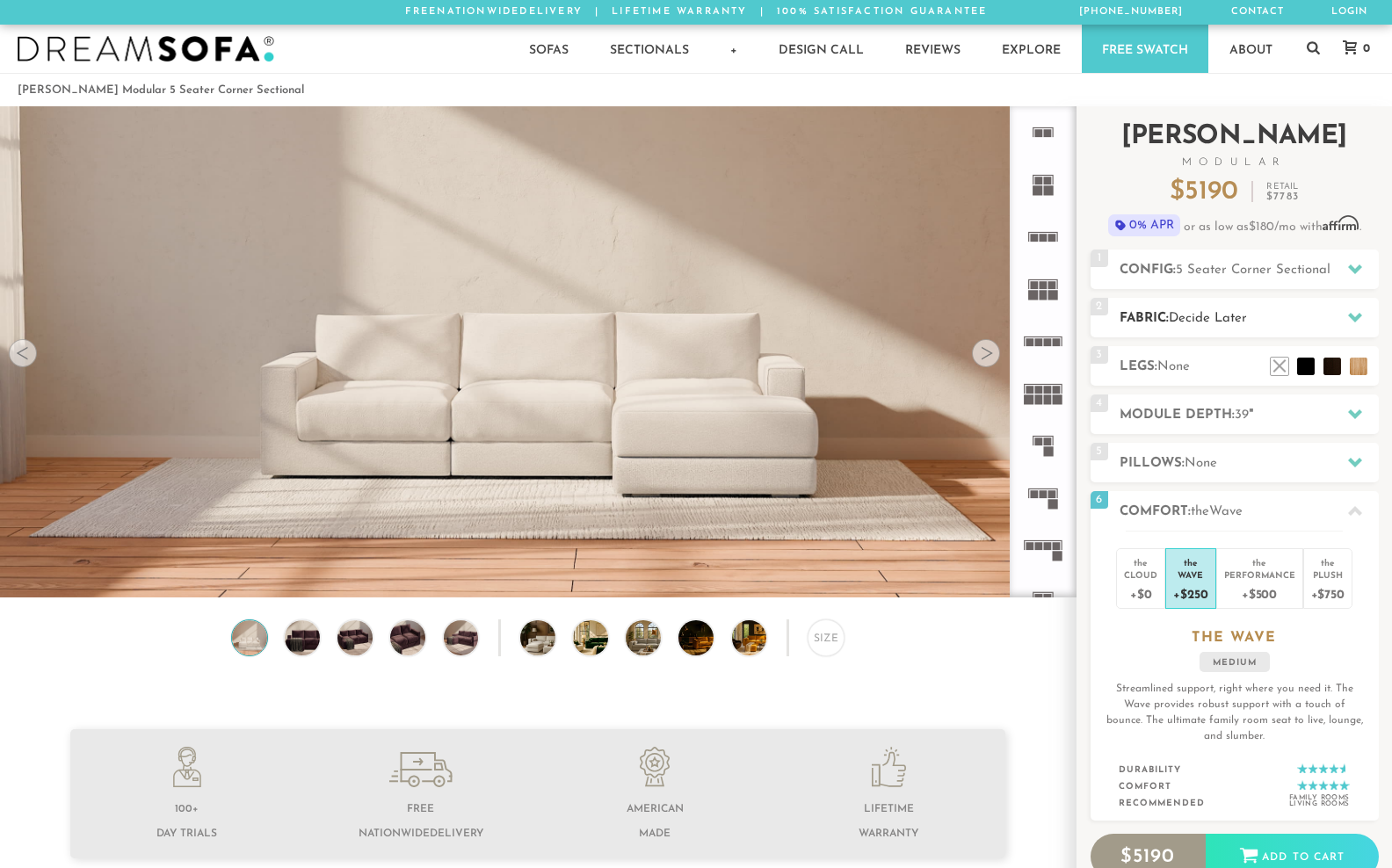
scroll to position [0, 0]
click at [1326, 277] on span "5 Seater Corner Sectional" at bounding box center [1253, 270] width 155 height 13
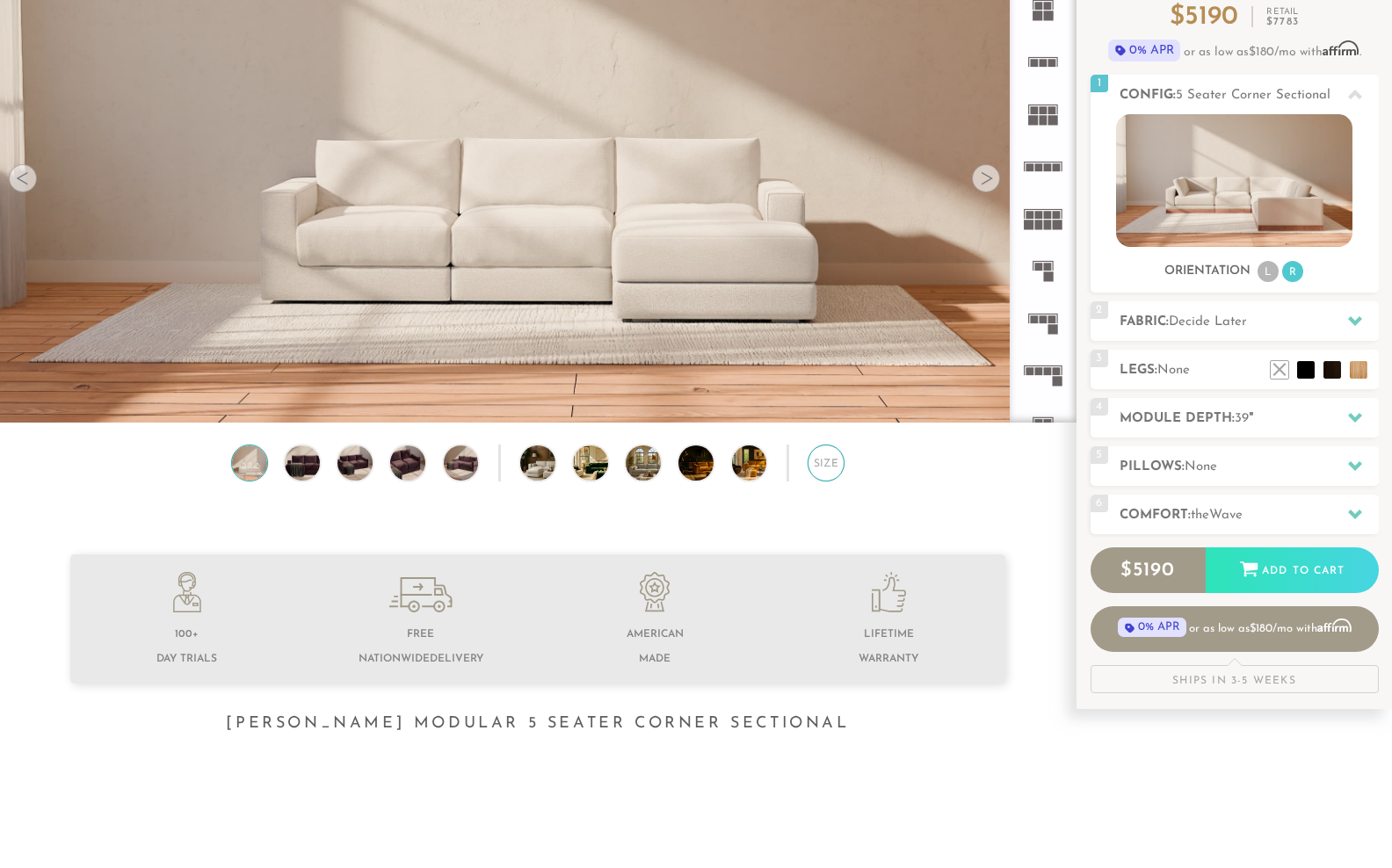
click at [830, 478] on div "Size" at bounding box center [826, 462] width 37 height 37
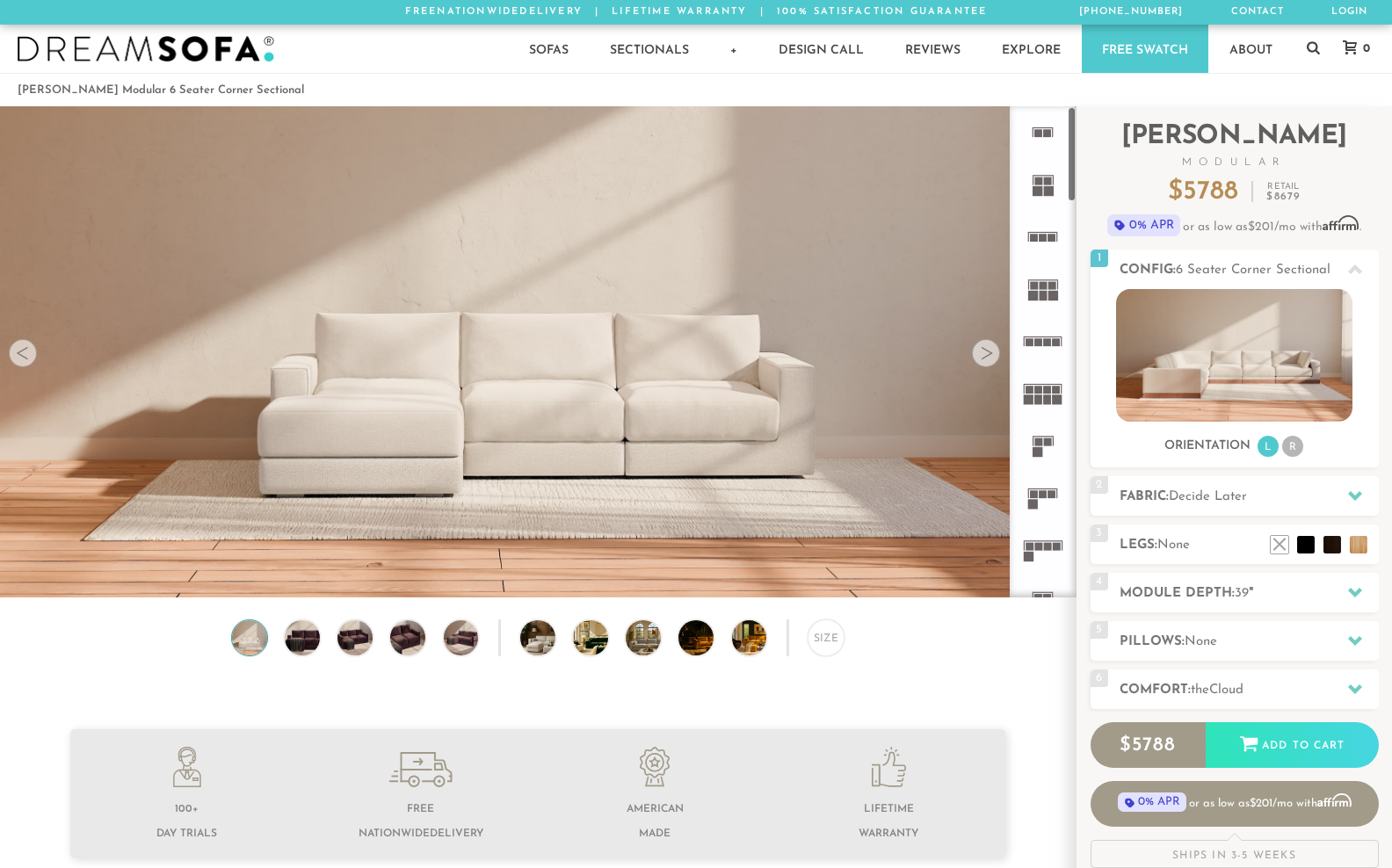
click at [994, 363] on div at bounding box center [986, 353] width 28 height 28
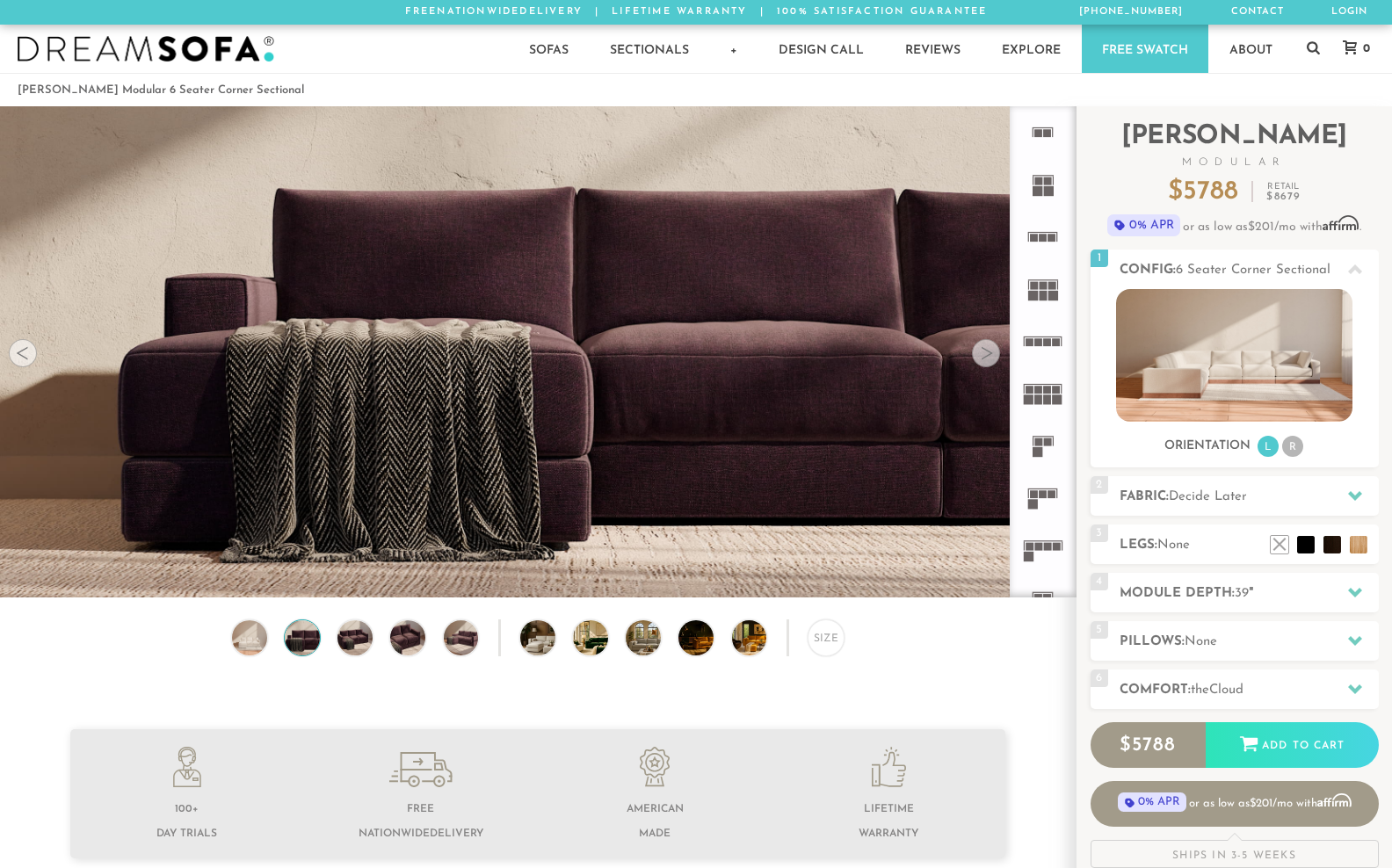
click at [994, 363] on div at bounding box center [986, 353] width 28 height 28
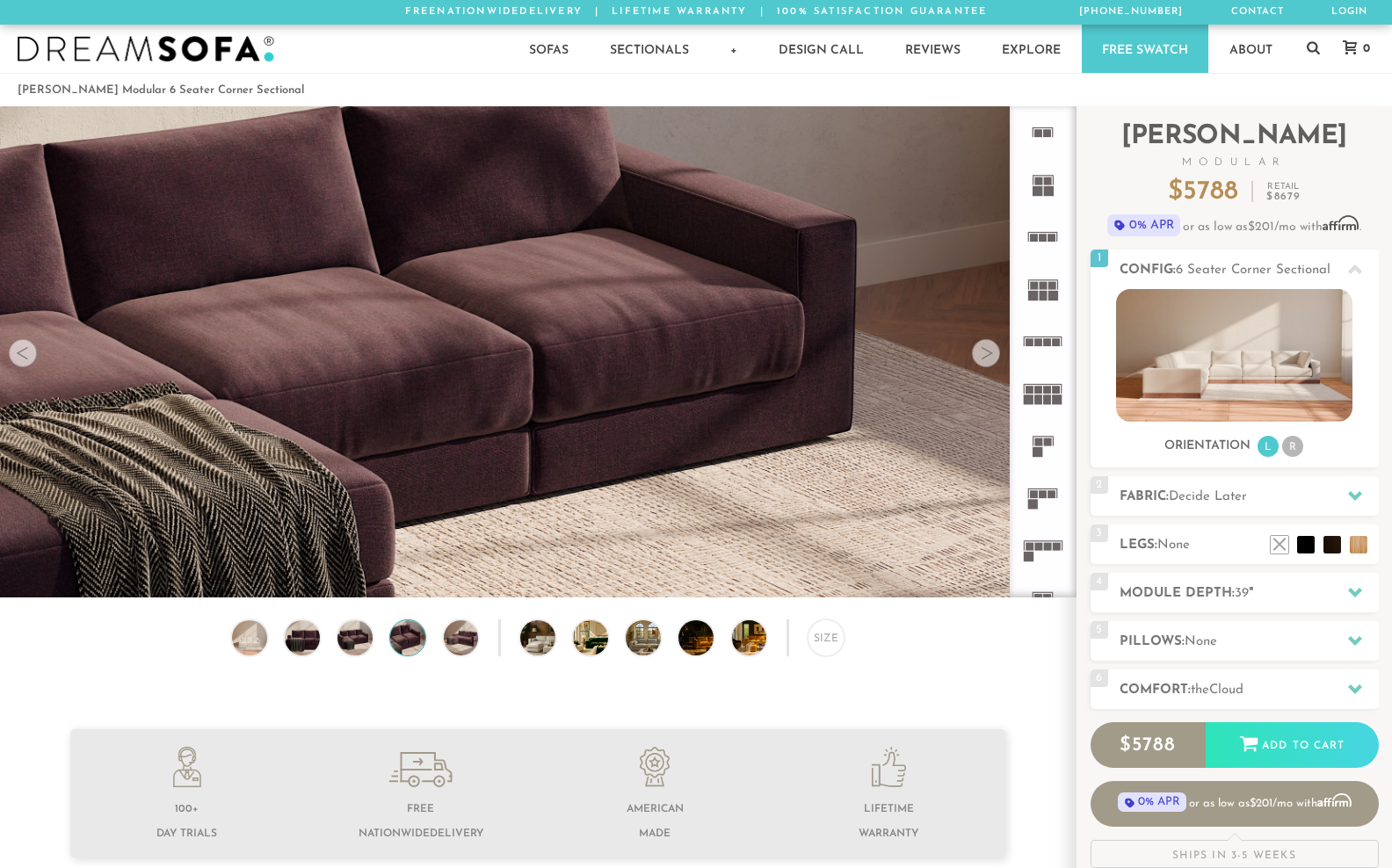
click at [994, 363] on div at bounding box center [986, 353] width 28 height 28
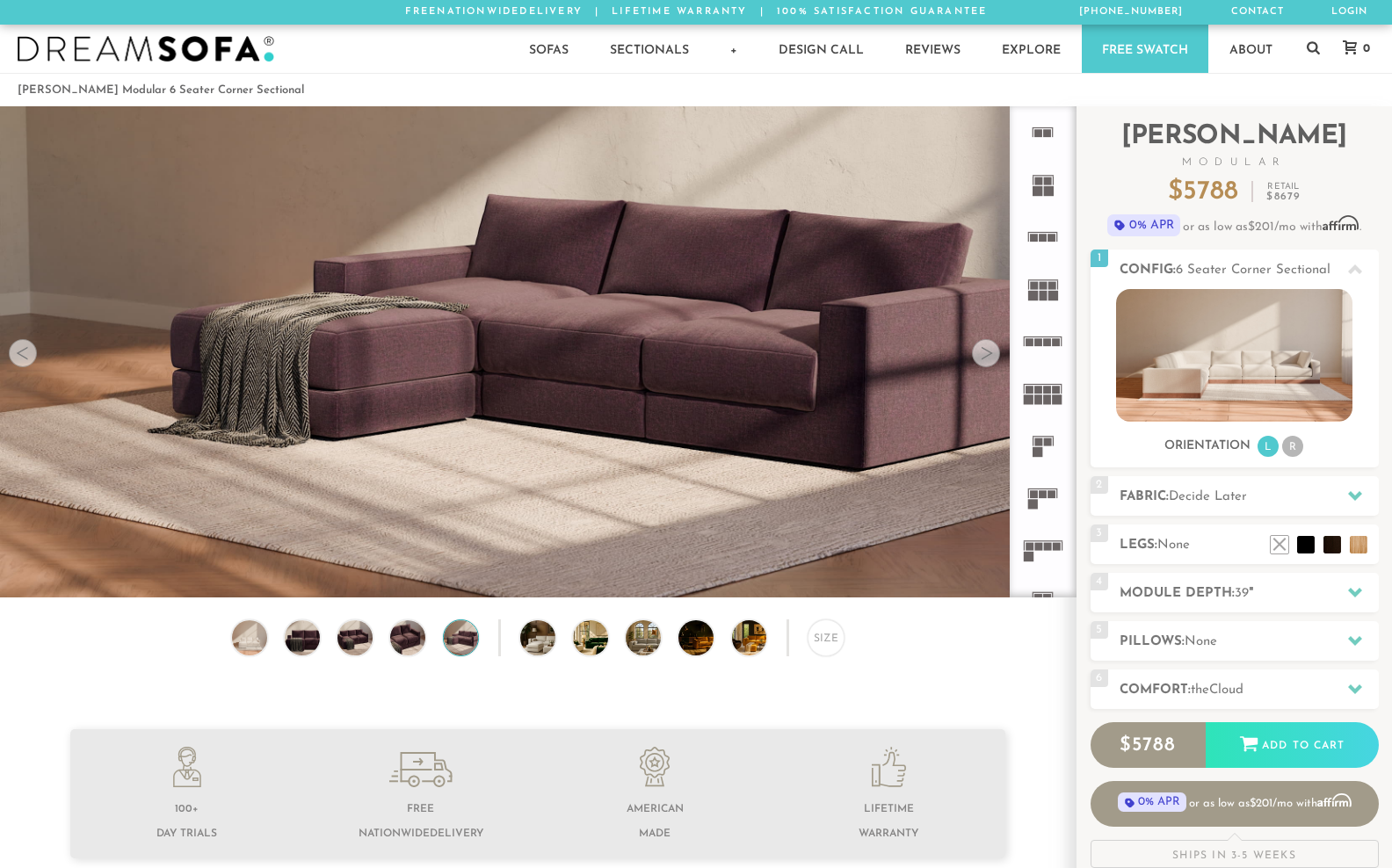
click at [994, 363] on div at bounding box center [986, 353] width 28 height 28
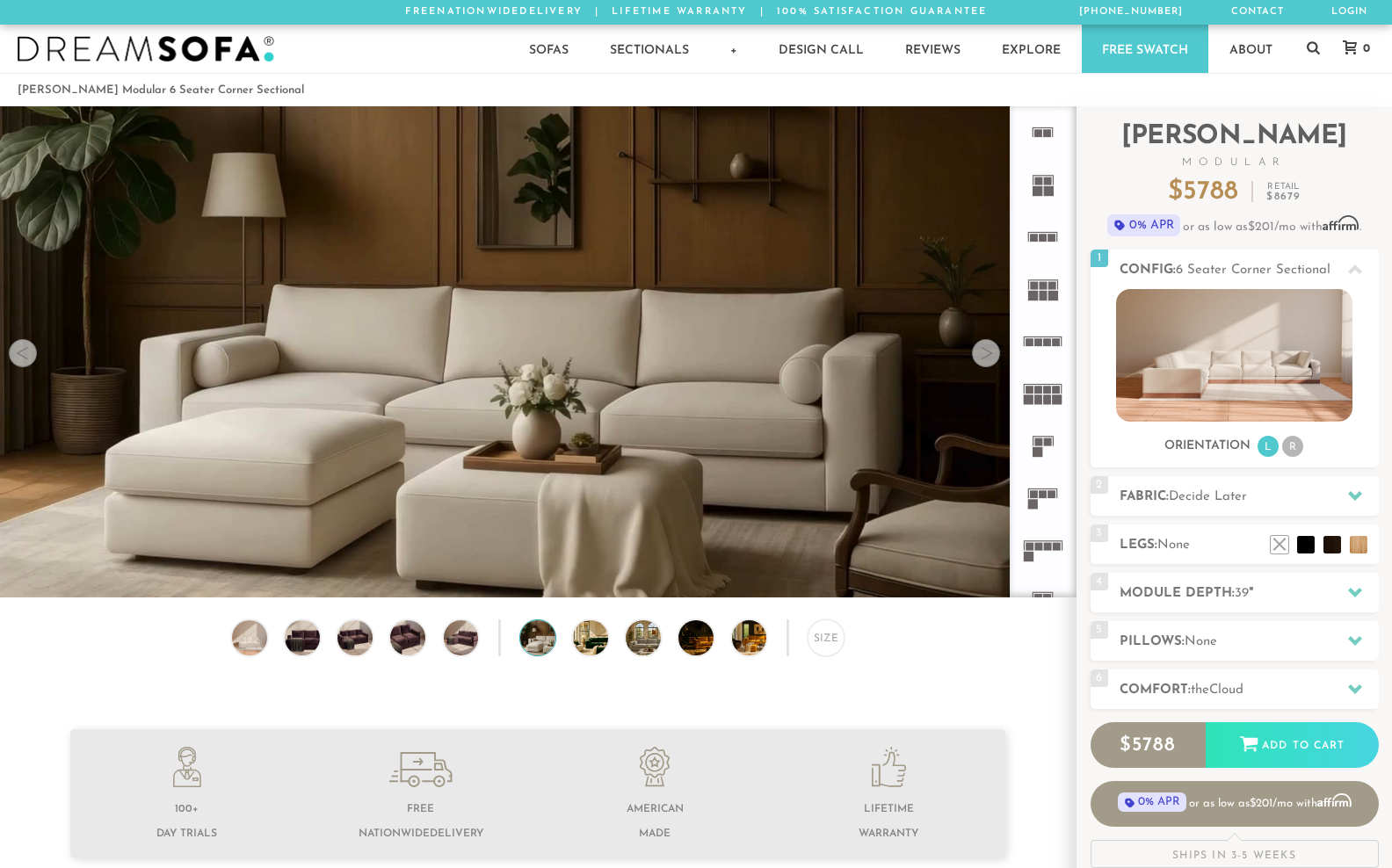
click at [994, 363] on div at bounding box center [986, 353] width 28 height 28
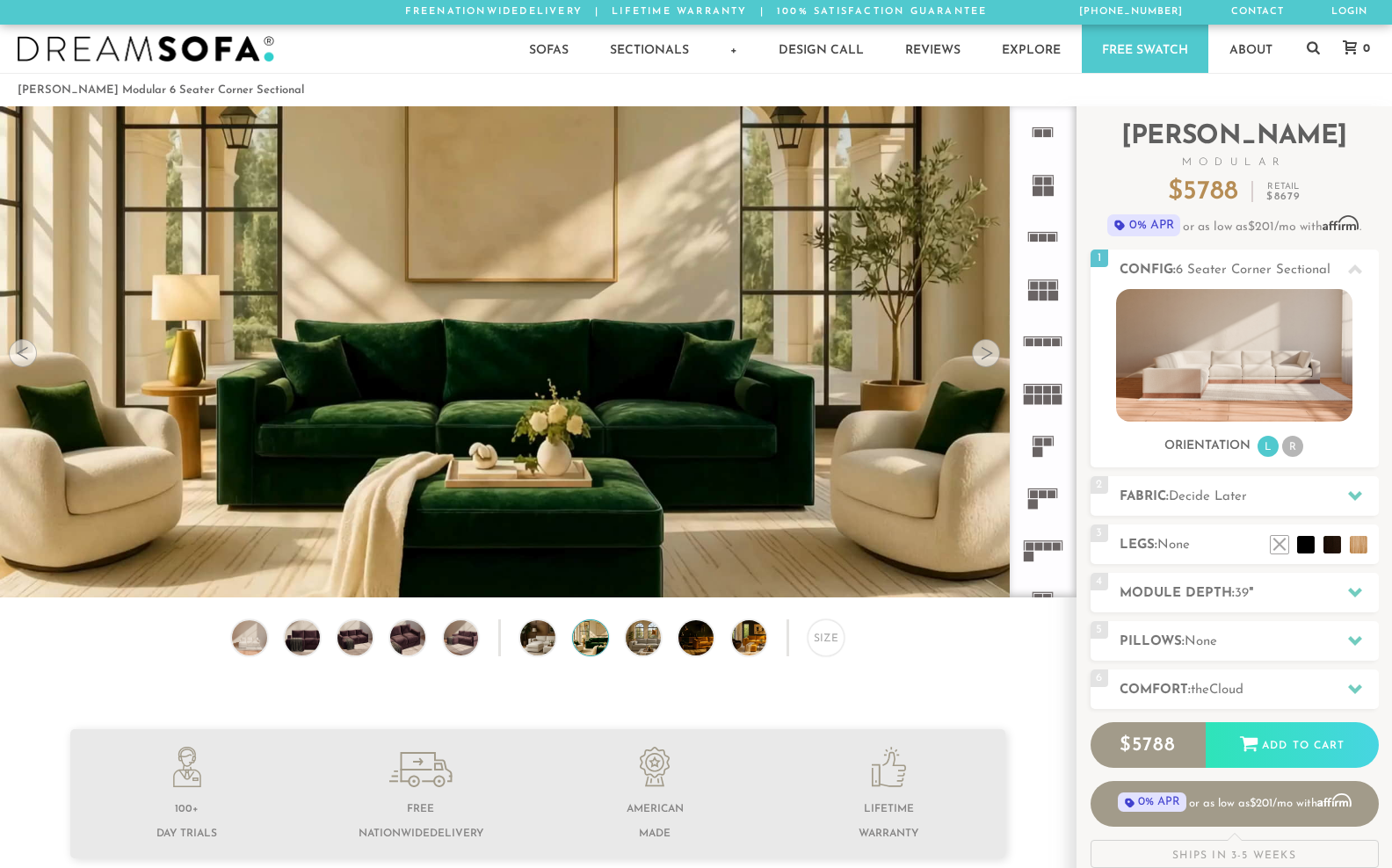
click at [994, 363] on div at bounding box center [986, 353] width 28 height 28
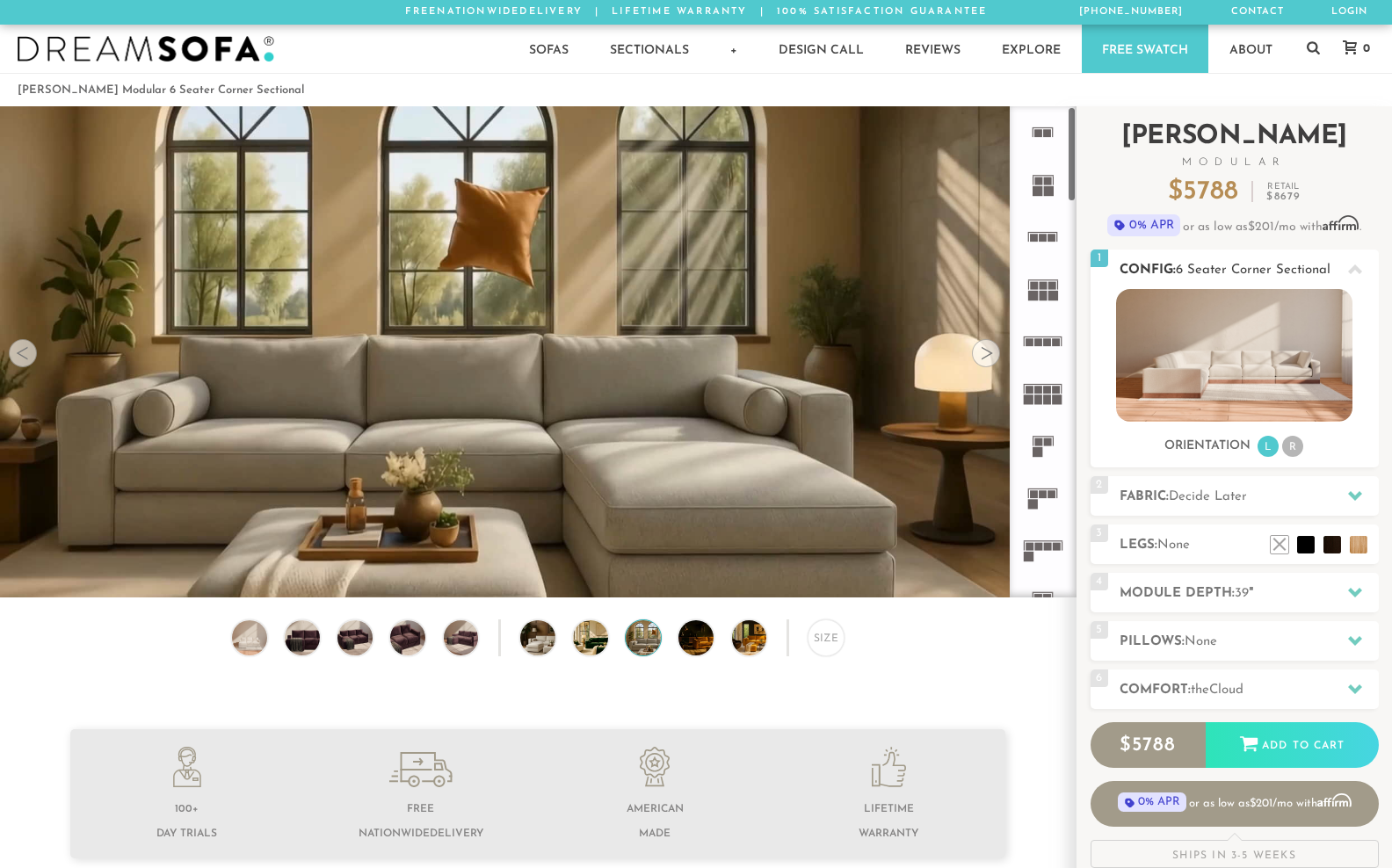
click at [1183, 385] on img at bounding box center [1233, 355] width 236 height 133
click at [1263, 392] on img at bounding box center [1233, 355] width 236 height 133
click at [818, 645] on div "Size" at bounding box center [826, 637] width 37 height 37
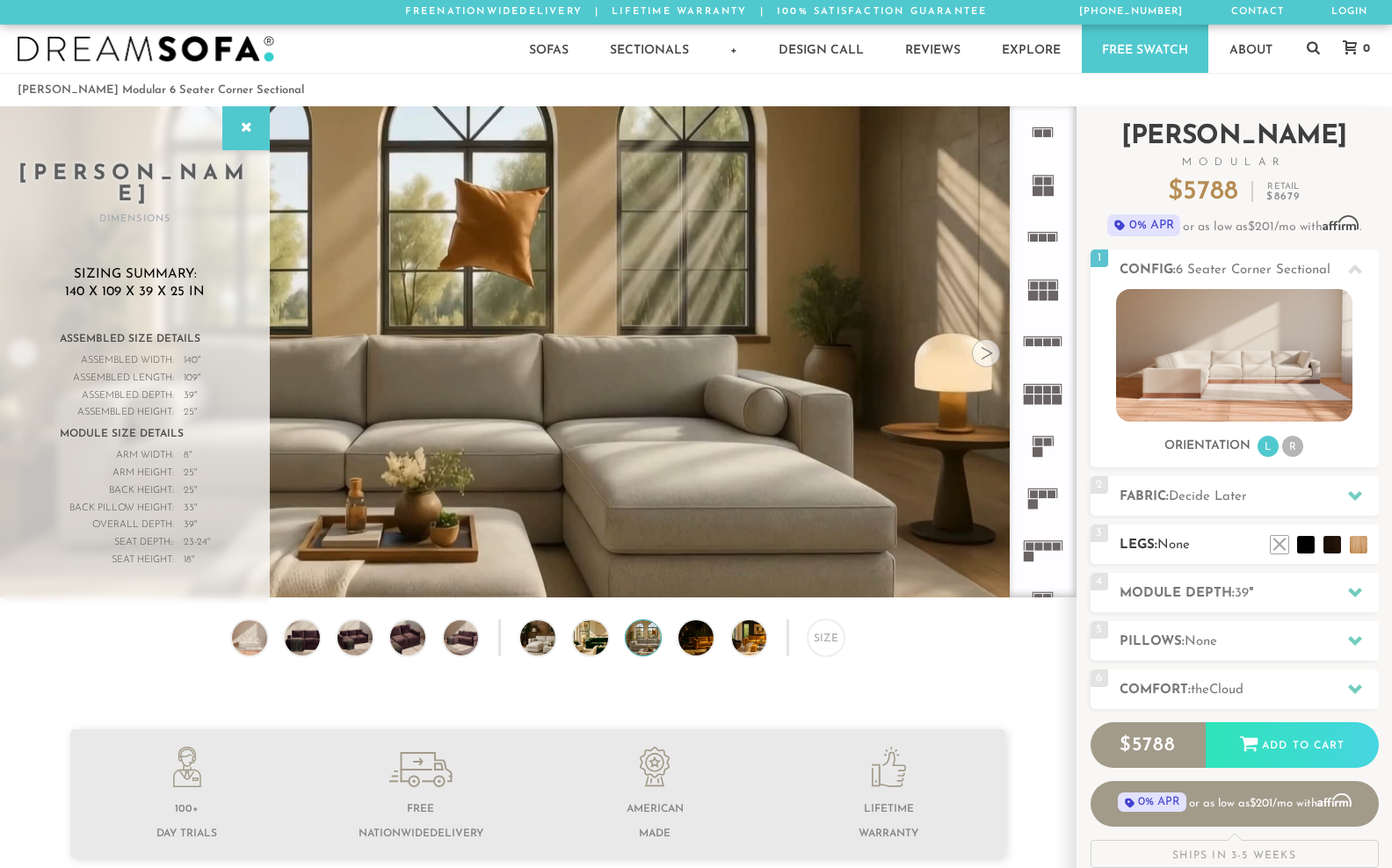
click at [1169, 552] on span "None" at bounding box center [1173, 545] width 33 height 13
click at [1305, 507] on h2 "Fabric: Decide Later" at bounding box center [1249, 497] width 259 height 20
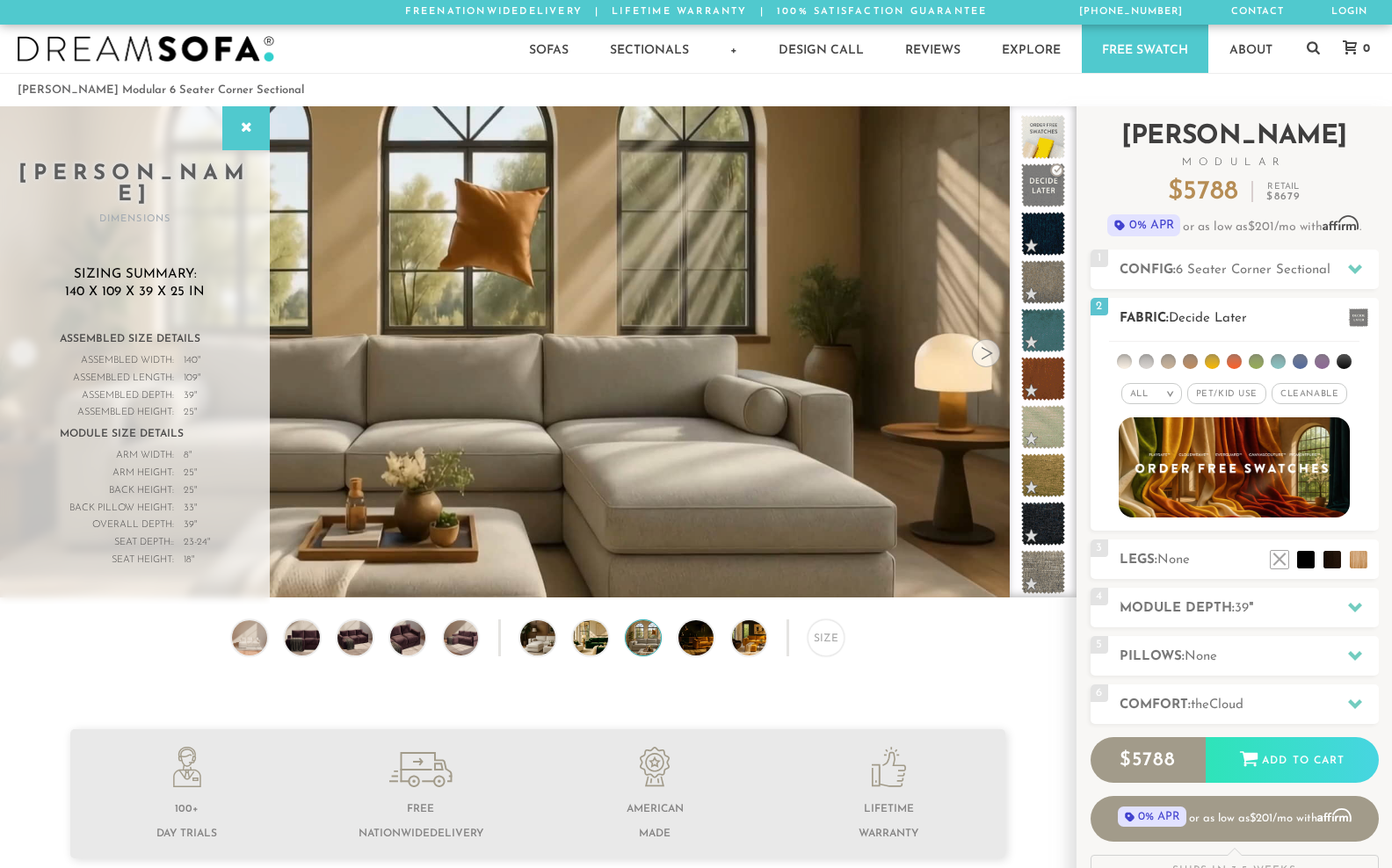
click at [1147, 369] on li at bounding box center [1146, 361] width 15 height 15
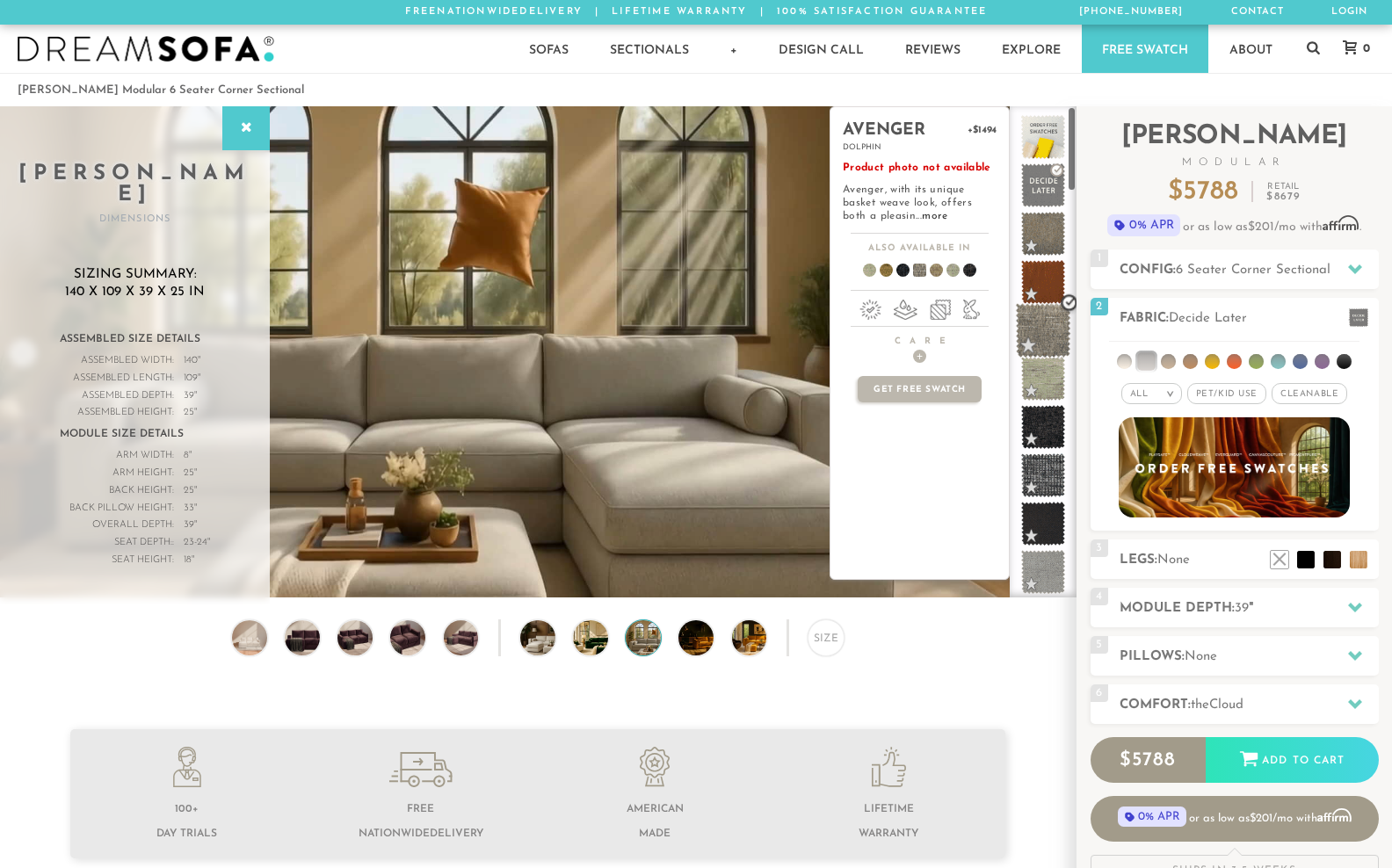
click at [1043, 345] on span at bounding box center [1044, 330] width 55 height 55
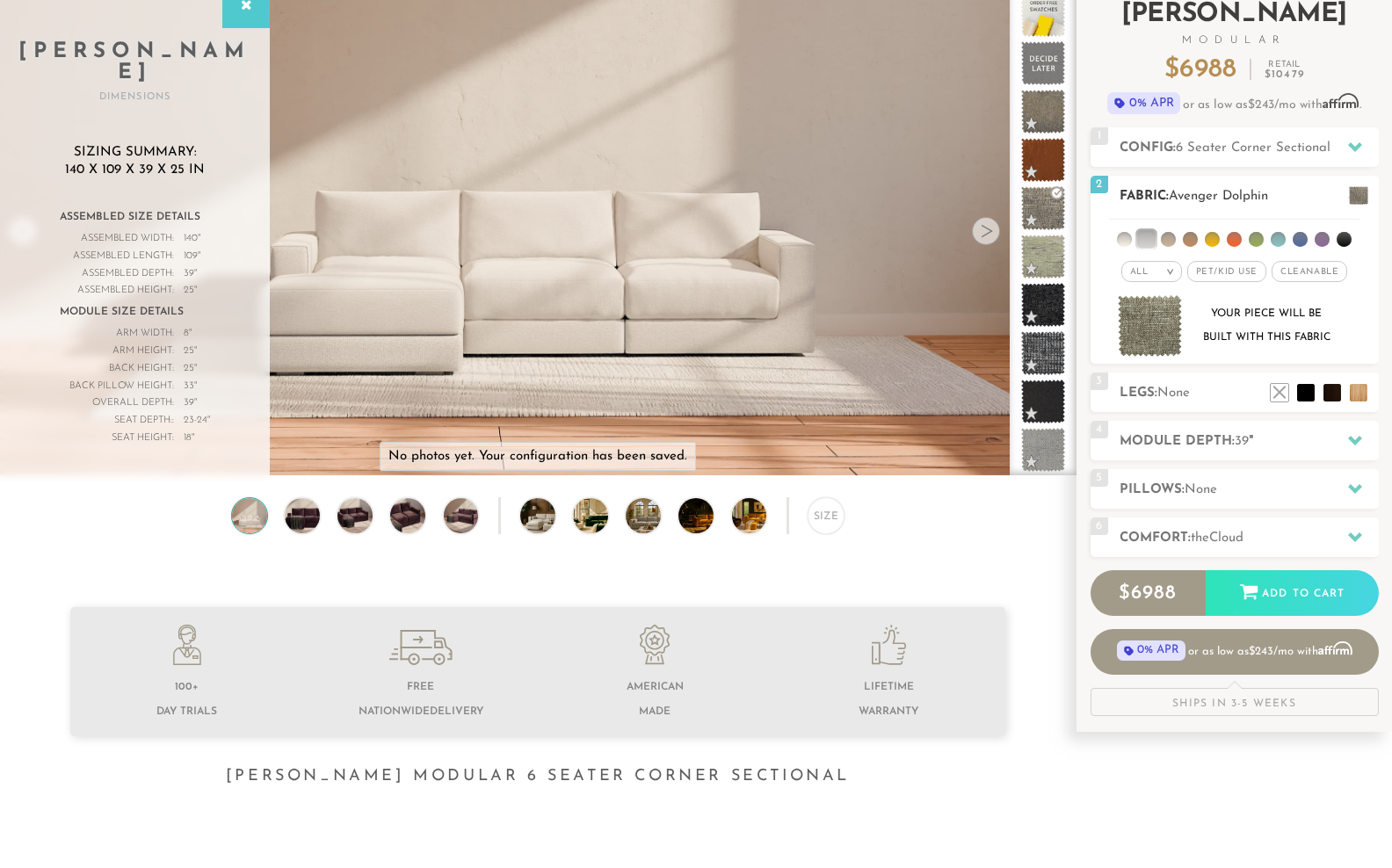
scroll to position [129, 0]
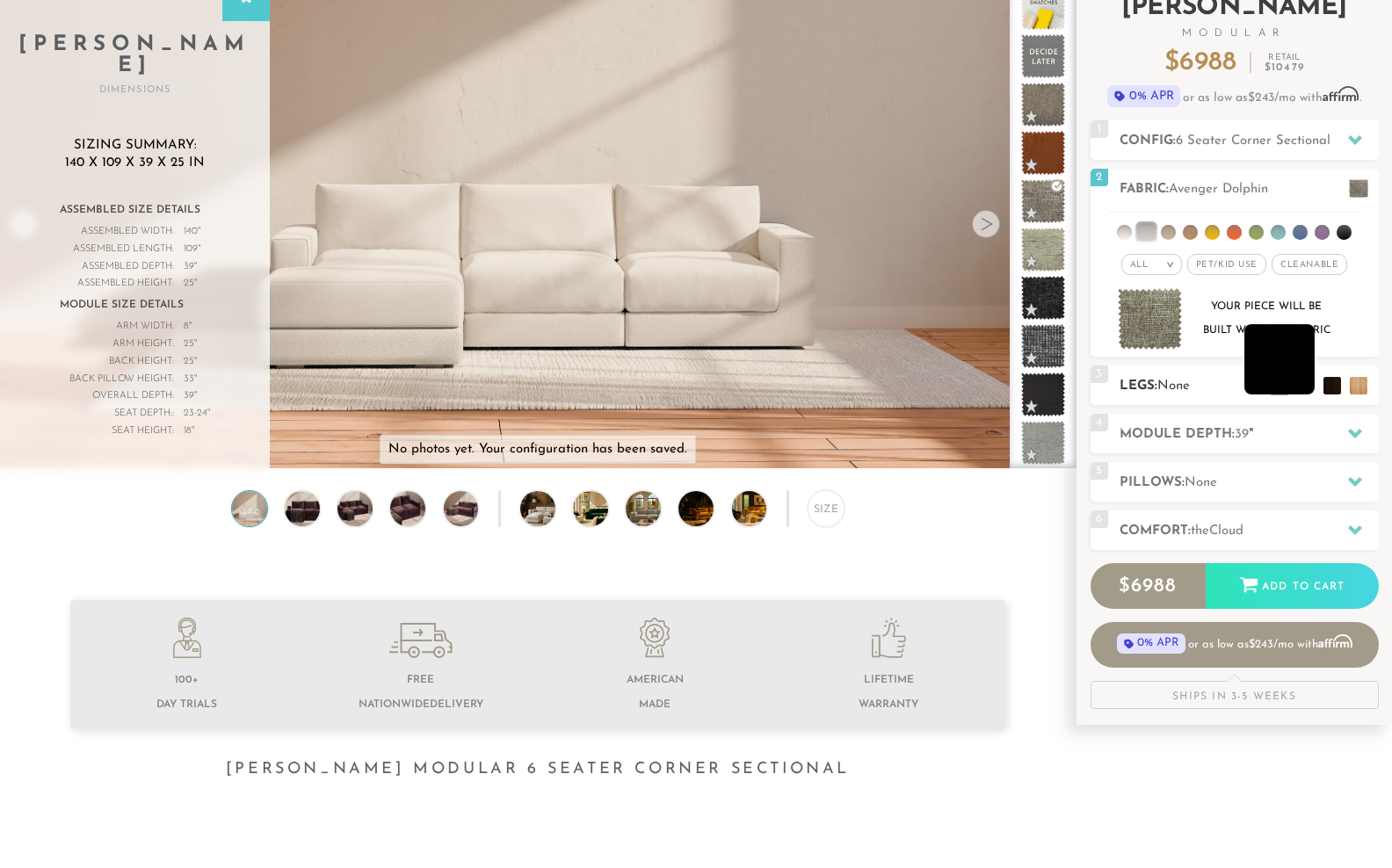
click at [1309, 394] on li at bounding box center [1279, 359] width 70 height 70
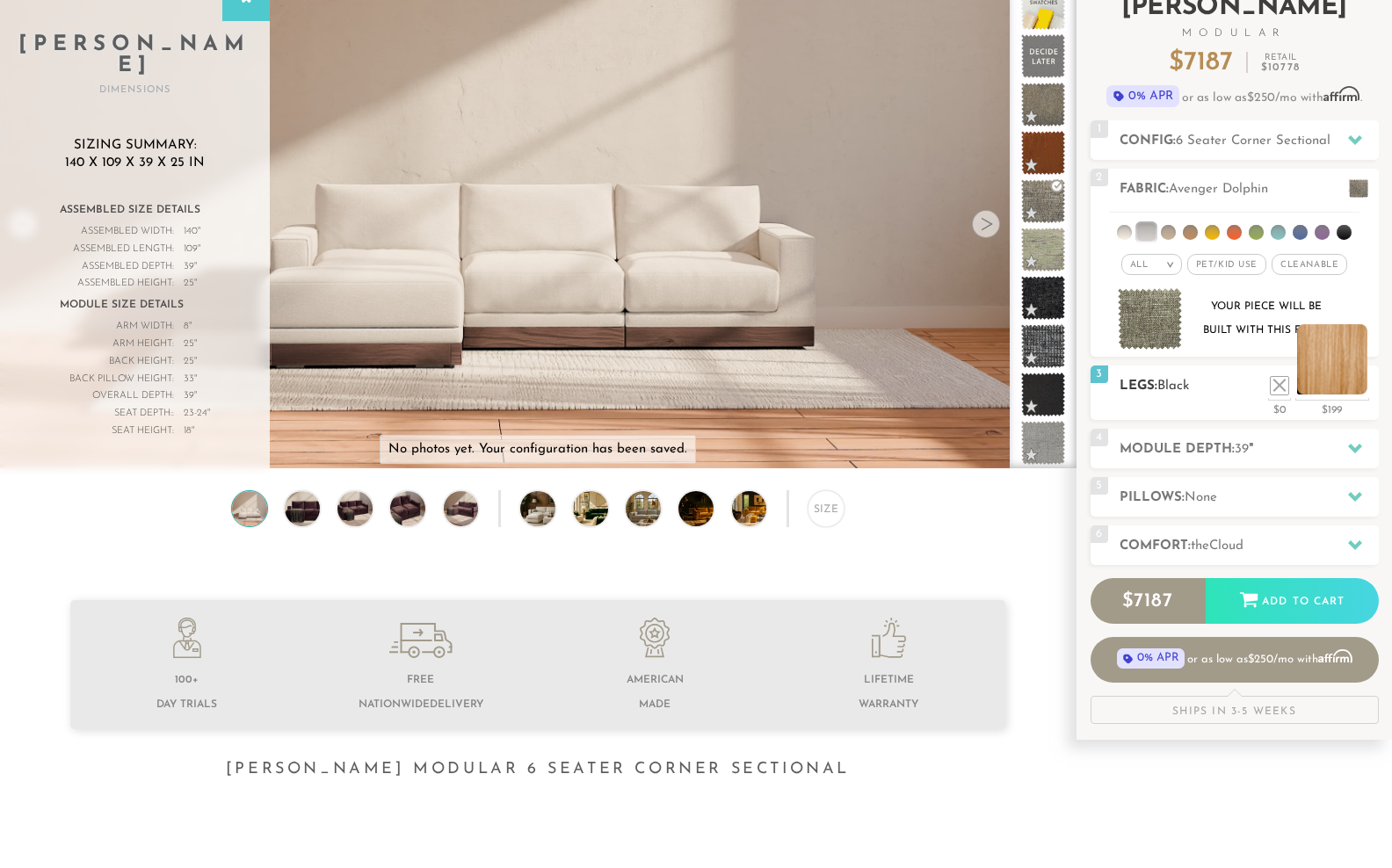
click at [1360, 394] on li at bounding box center [1331, 359] width 70 height 70
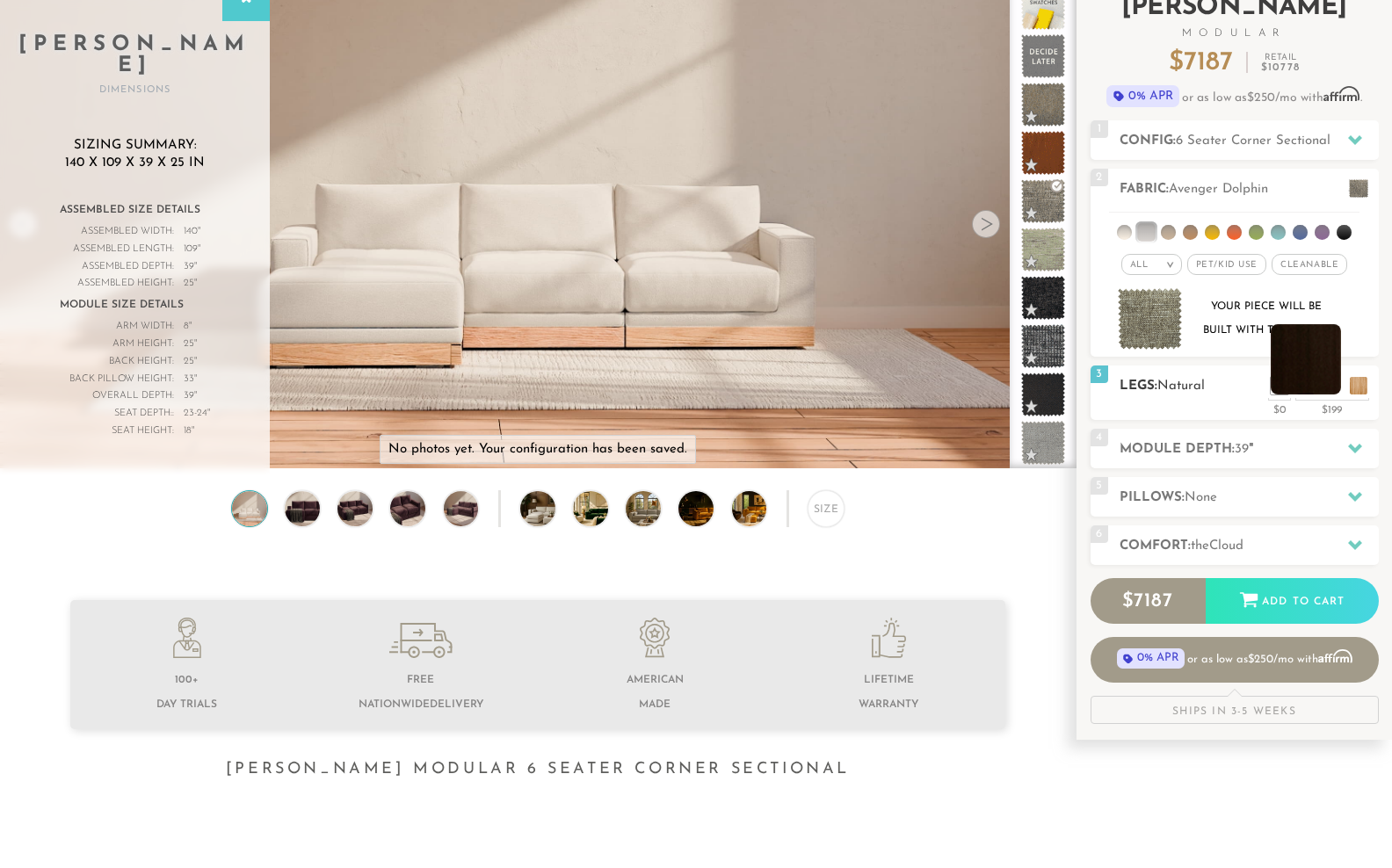
click at [1329, 394] on li at bounding box center [1306, 359] width 70 height 70
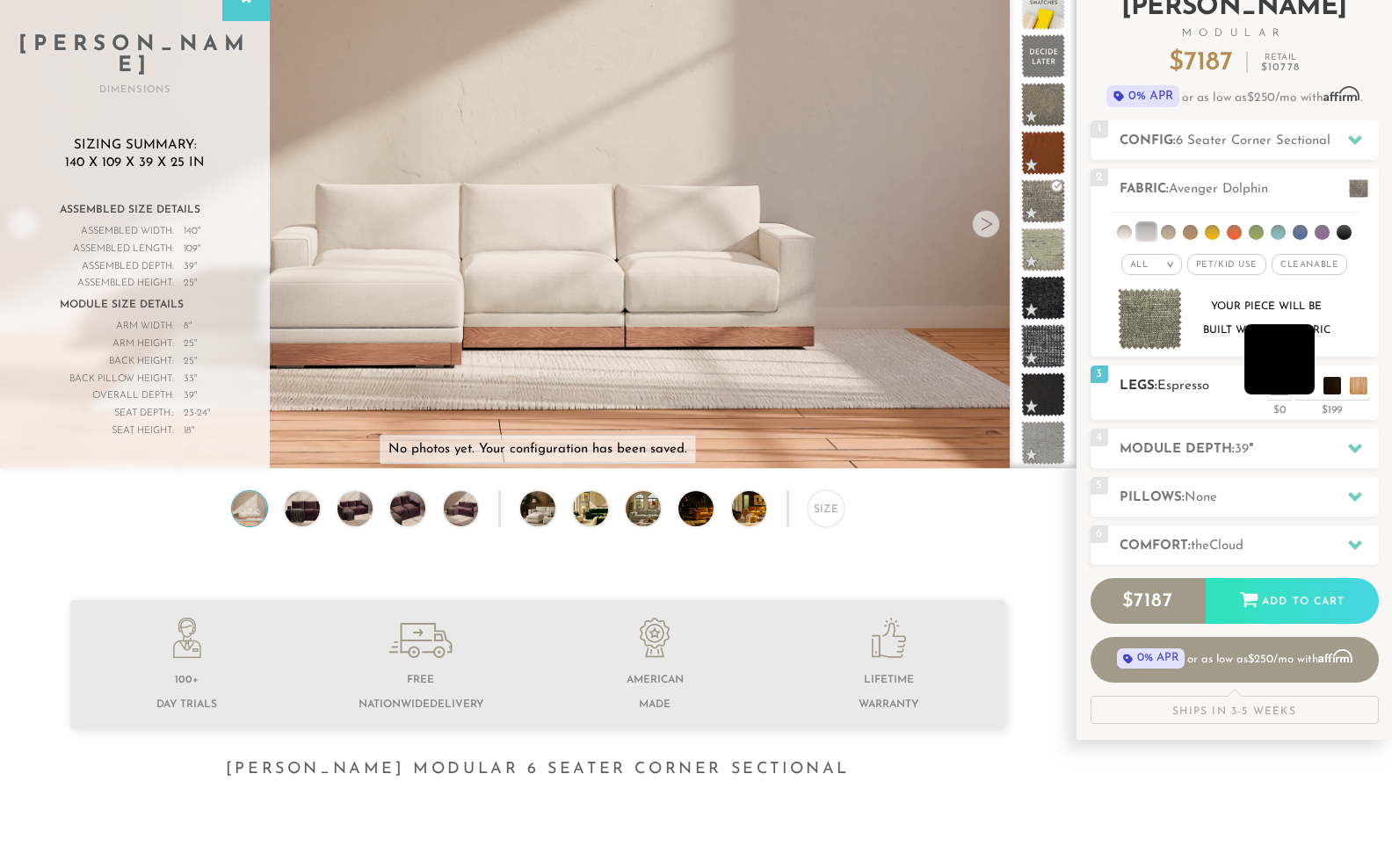
click at [1304, 394] on li at bounding box center [1279, 359] width 70 height 70
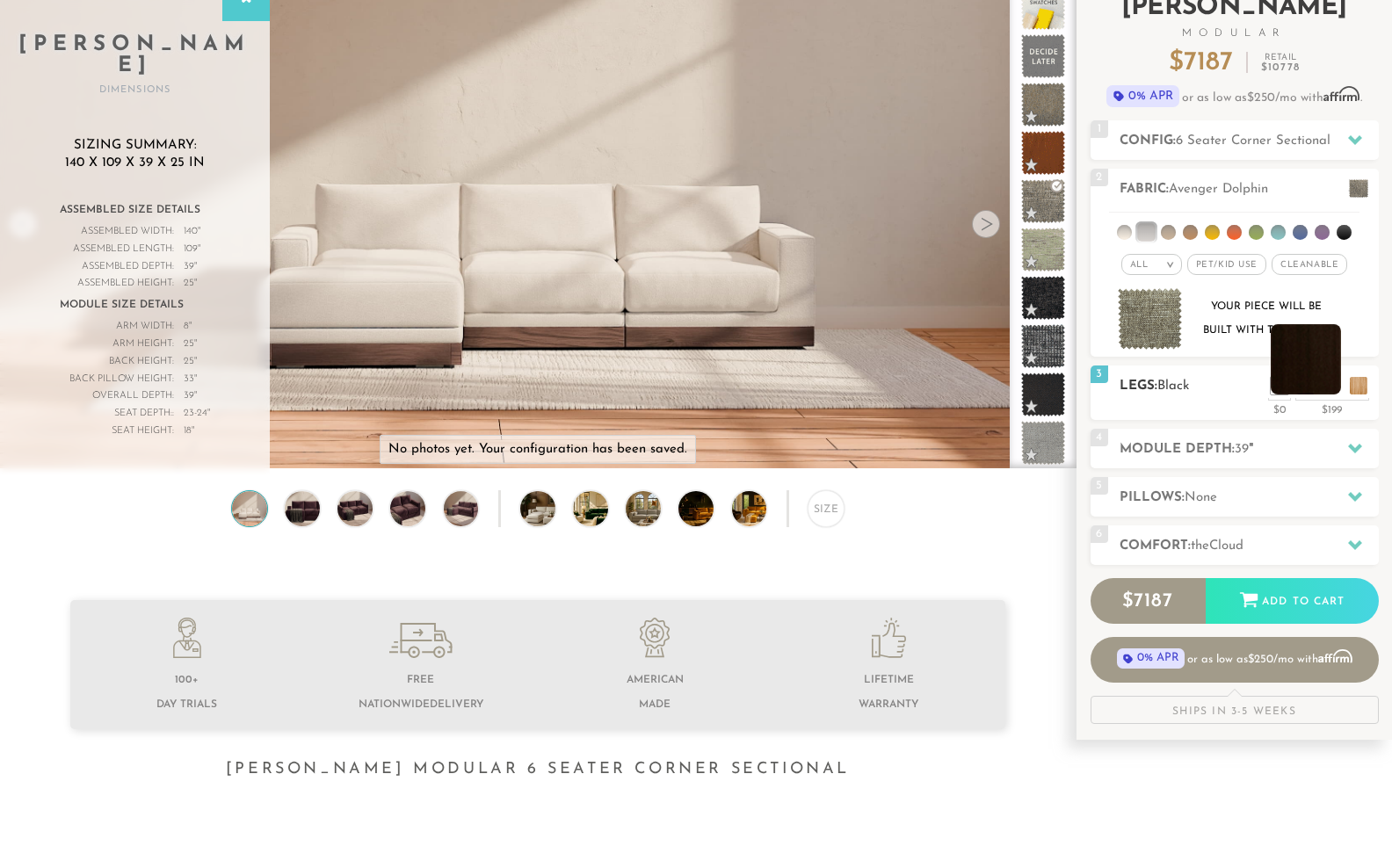
click at [1330, 394] on li at bounding box center [1306, 359] width 70 height 70
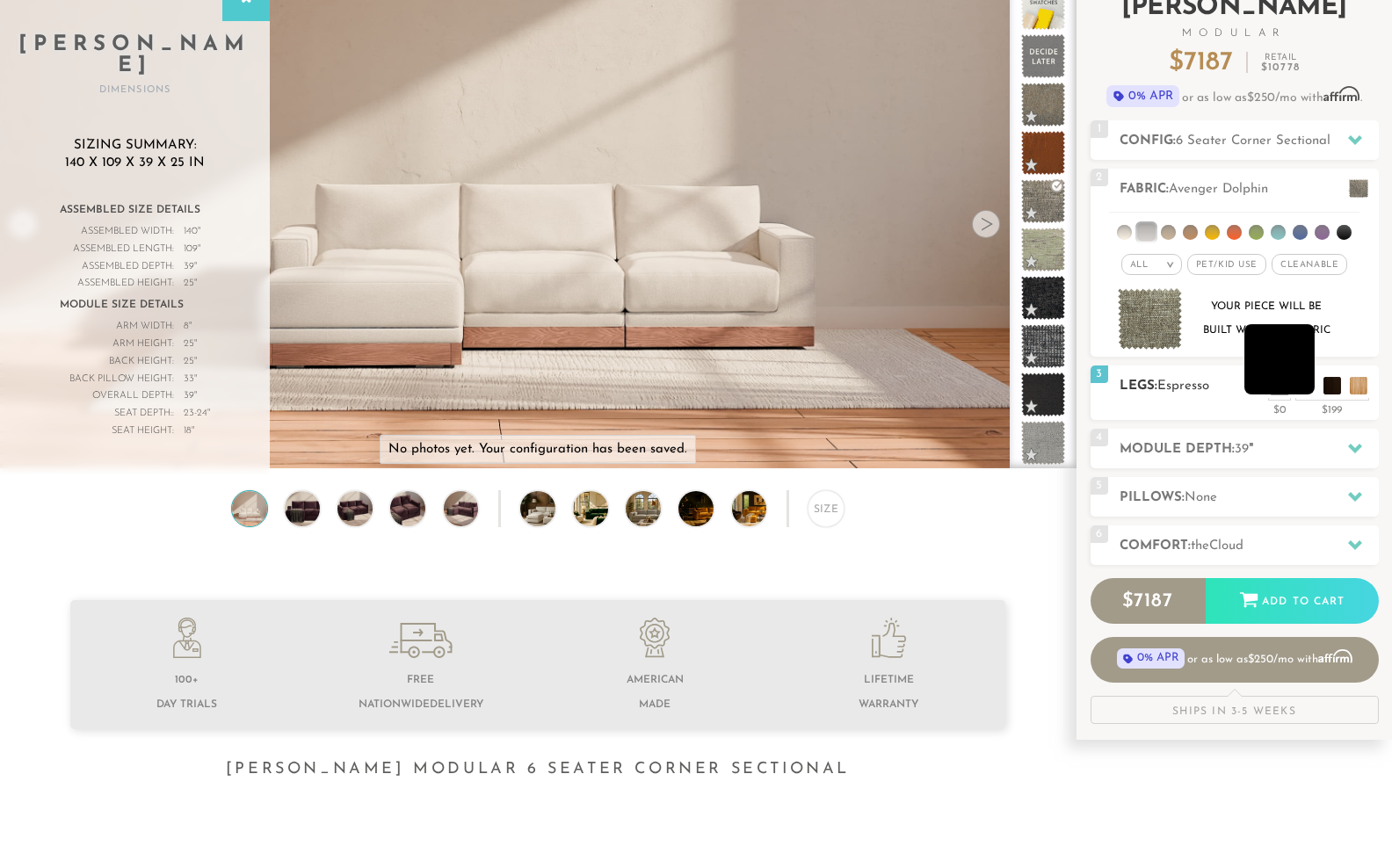
click at [1305, 394] on li at bounding box center [1279, 359] width 70 height 70
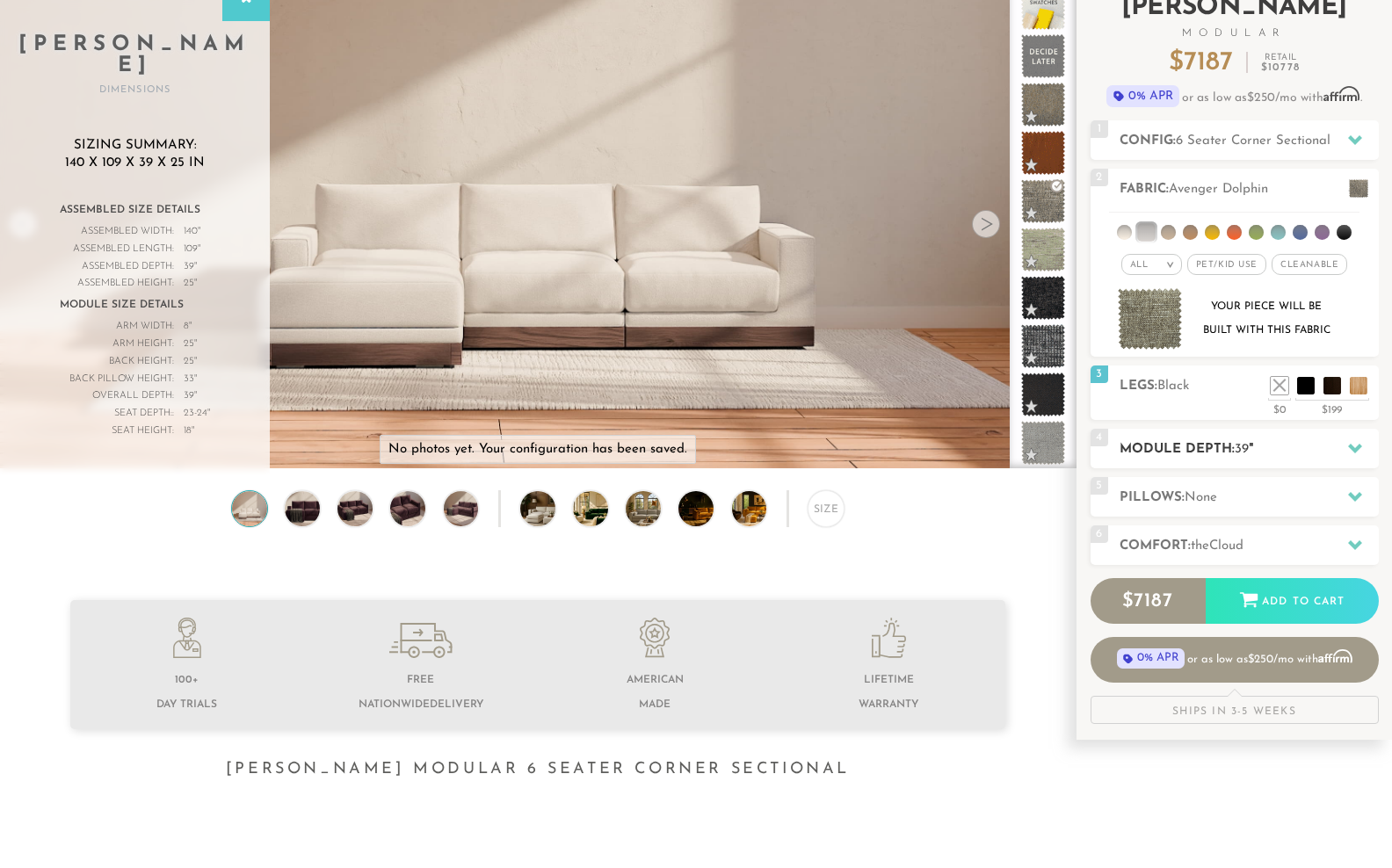
click at [1355, 453] on icon at bounding box center [1355, 448] width 14 height 10
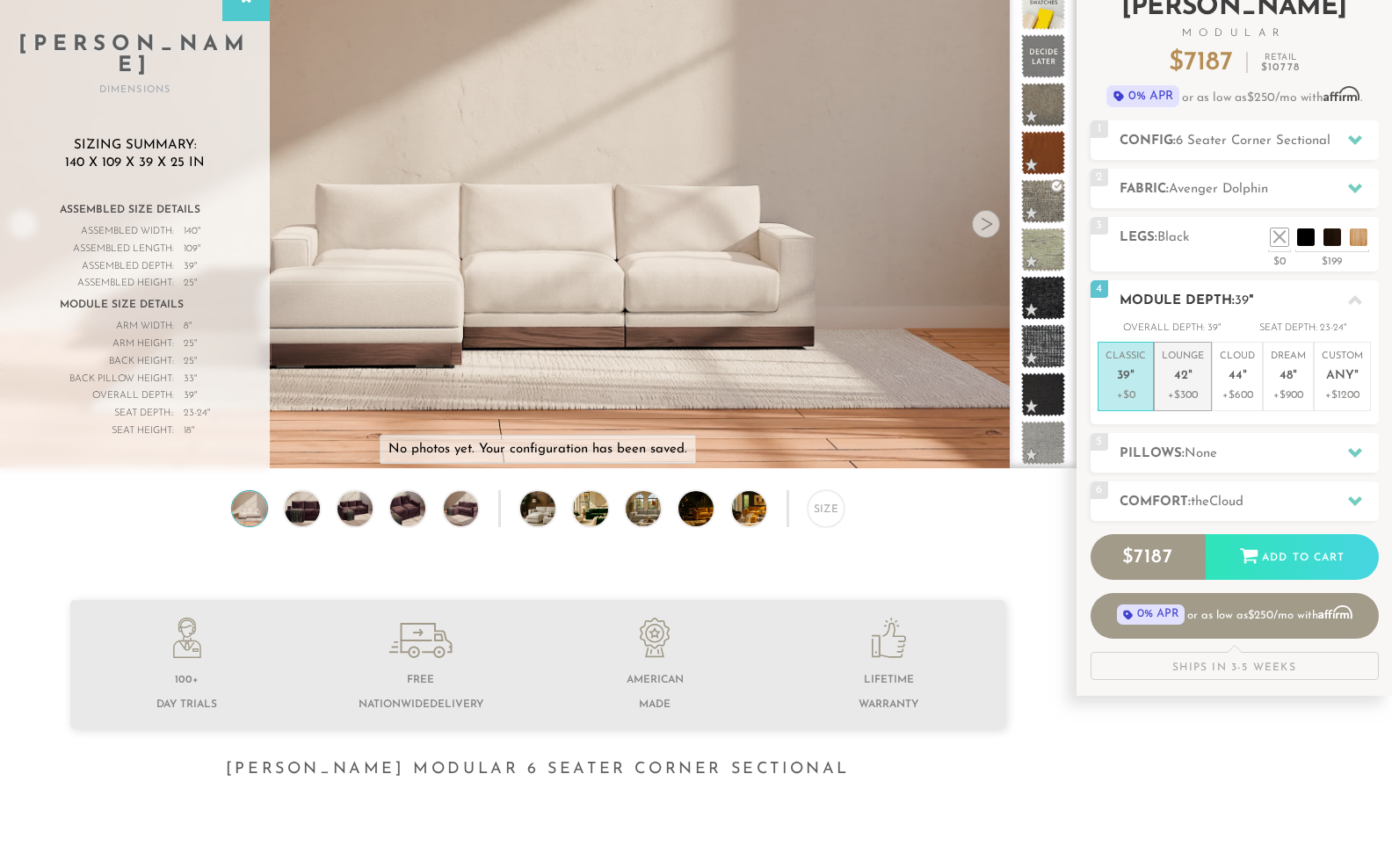
click at [1188, 384] on span "42" at bounding box center [1181, 376] width 14 height 15
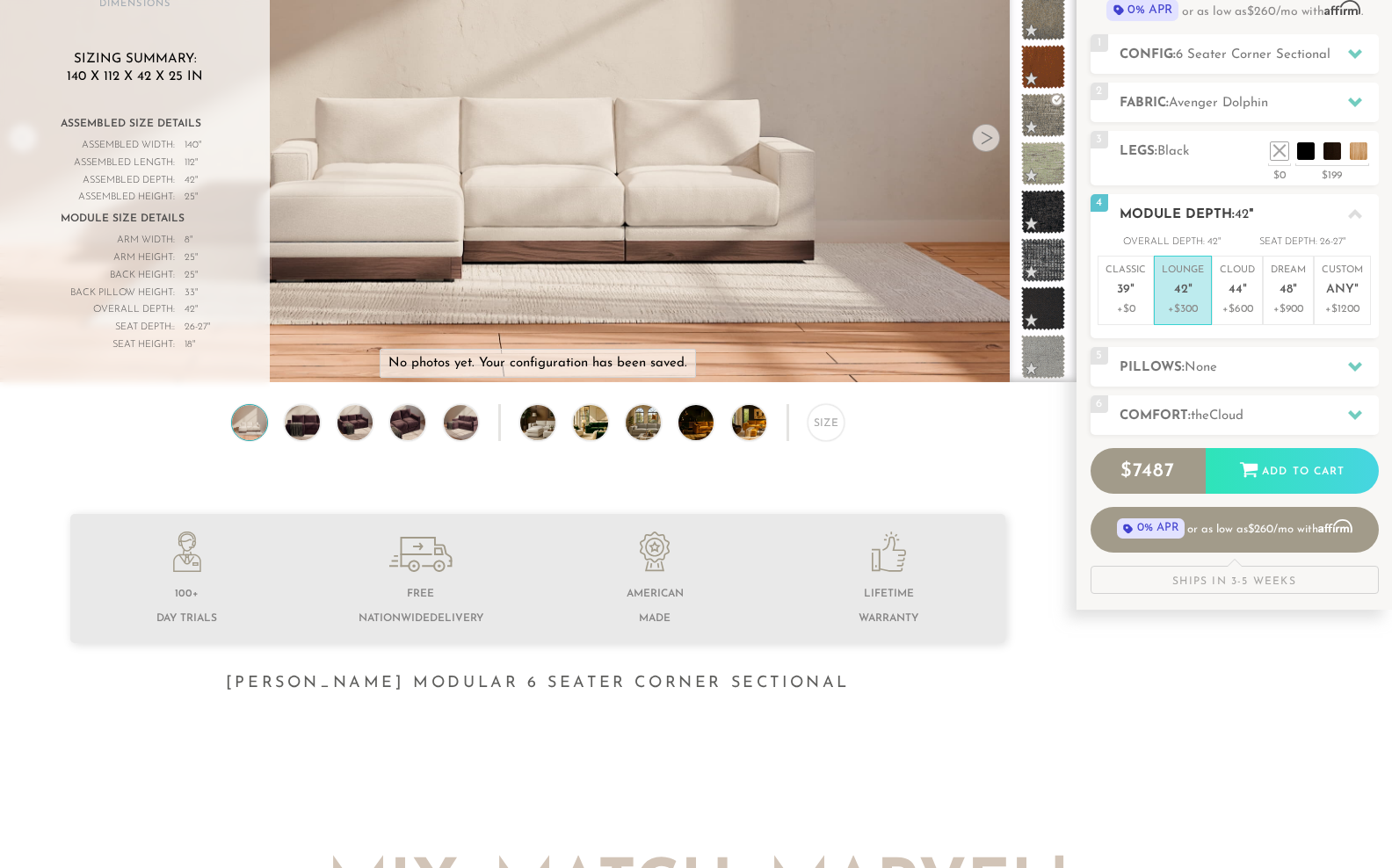
scroll to position [223, 0]
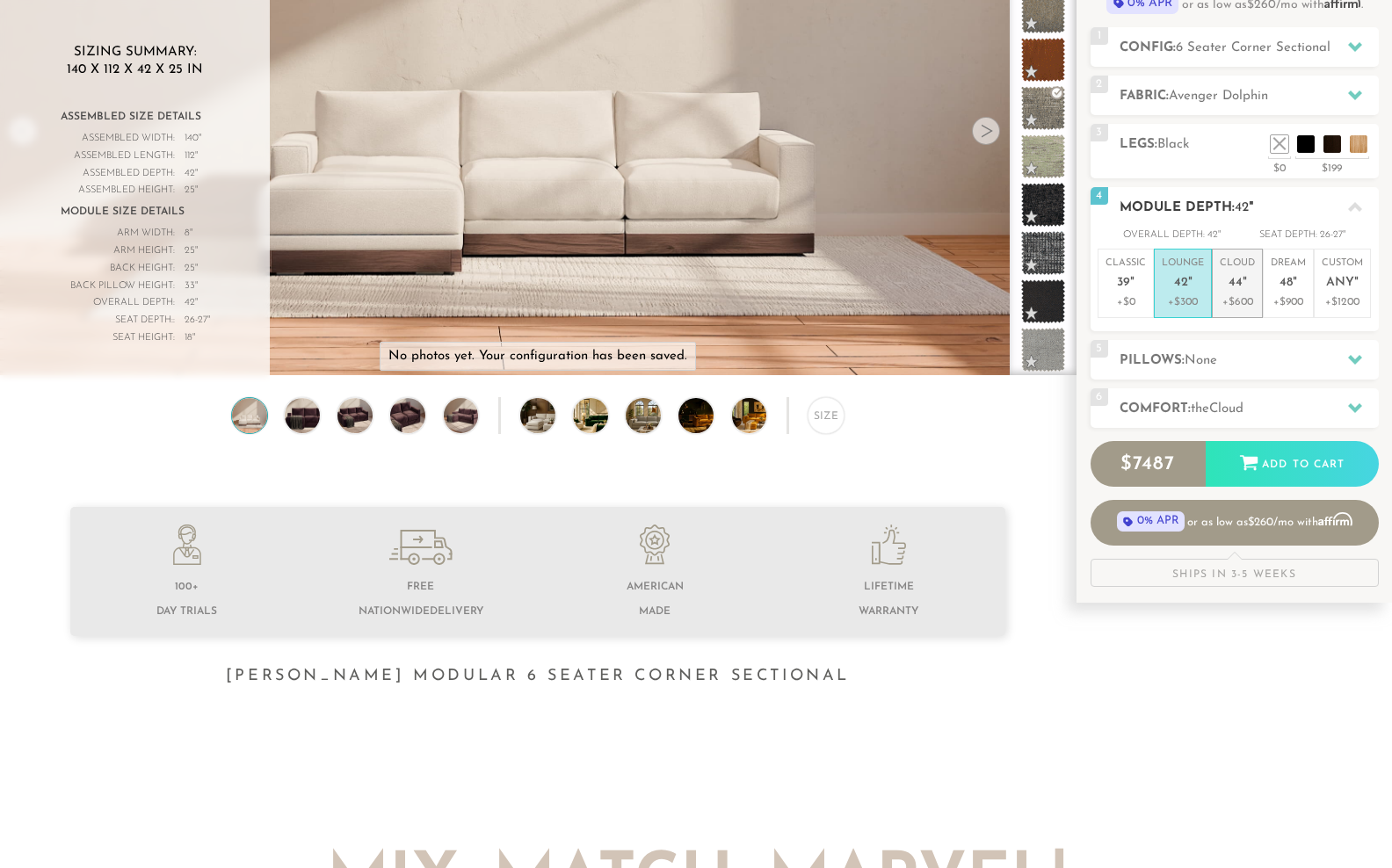
click at [1242, 291] on span "44" at bounding box center [1235, 283] width 14 height 15
click at [1302, 370] on h2 "Pillows: None" at bounding box center [1249, 361] width 259 height 20
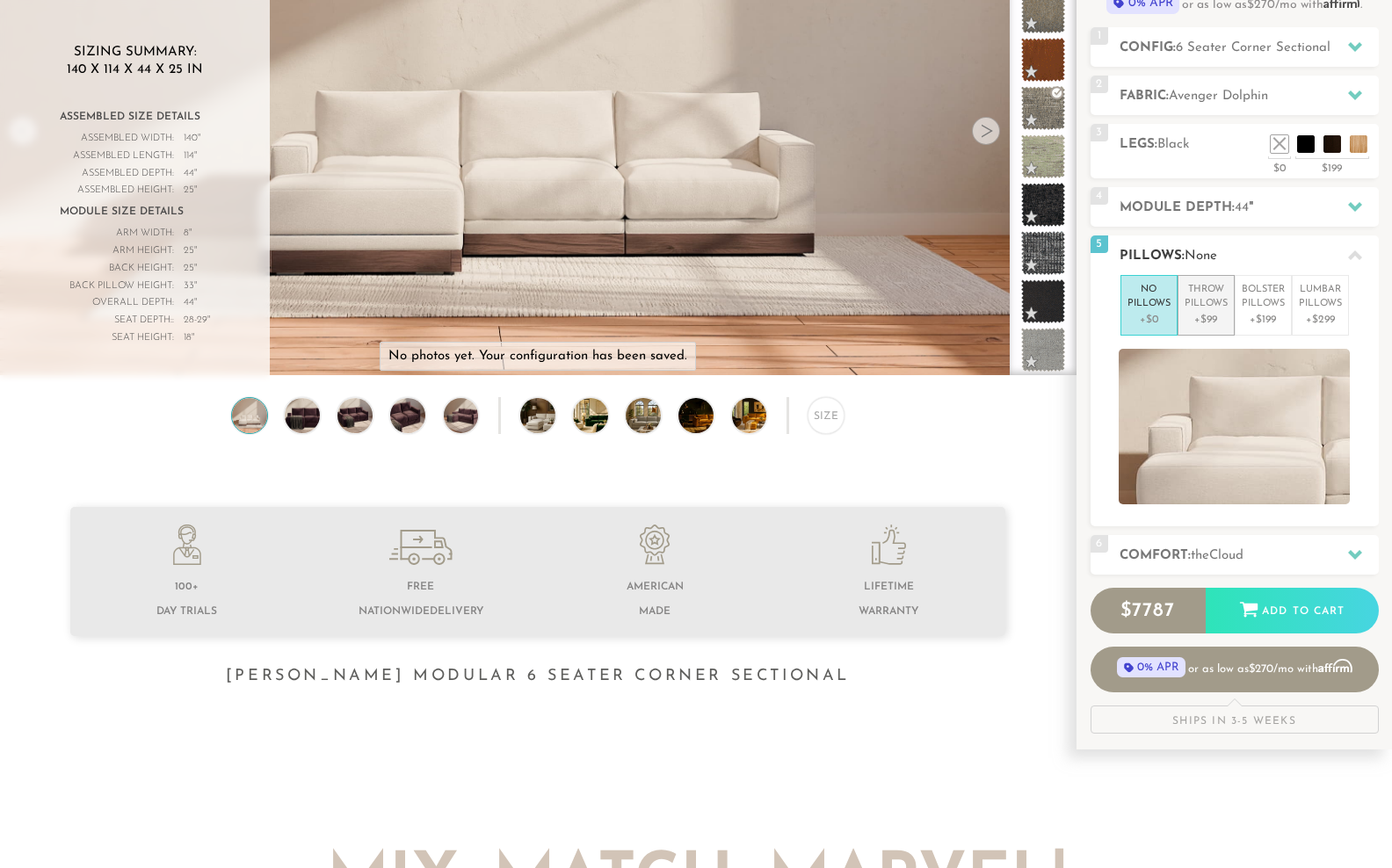
click at [1217, 312] on p "Throw Pillows" at bounding box center [1206, 297] width 43 height 29
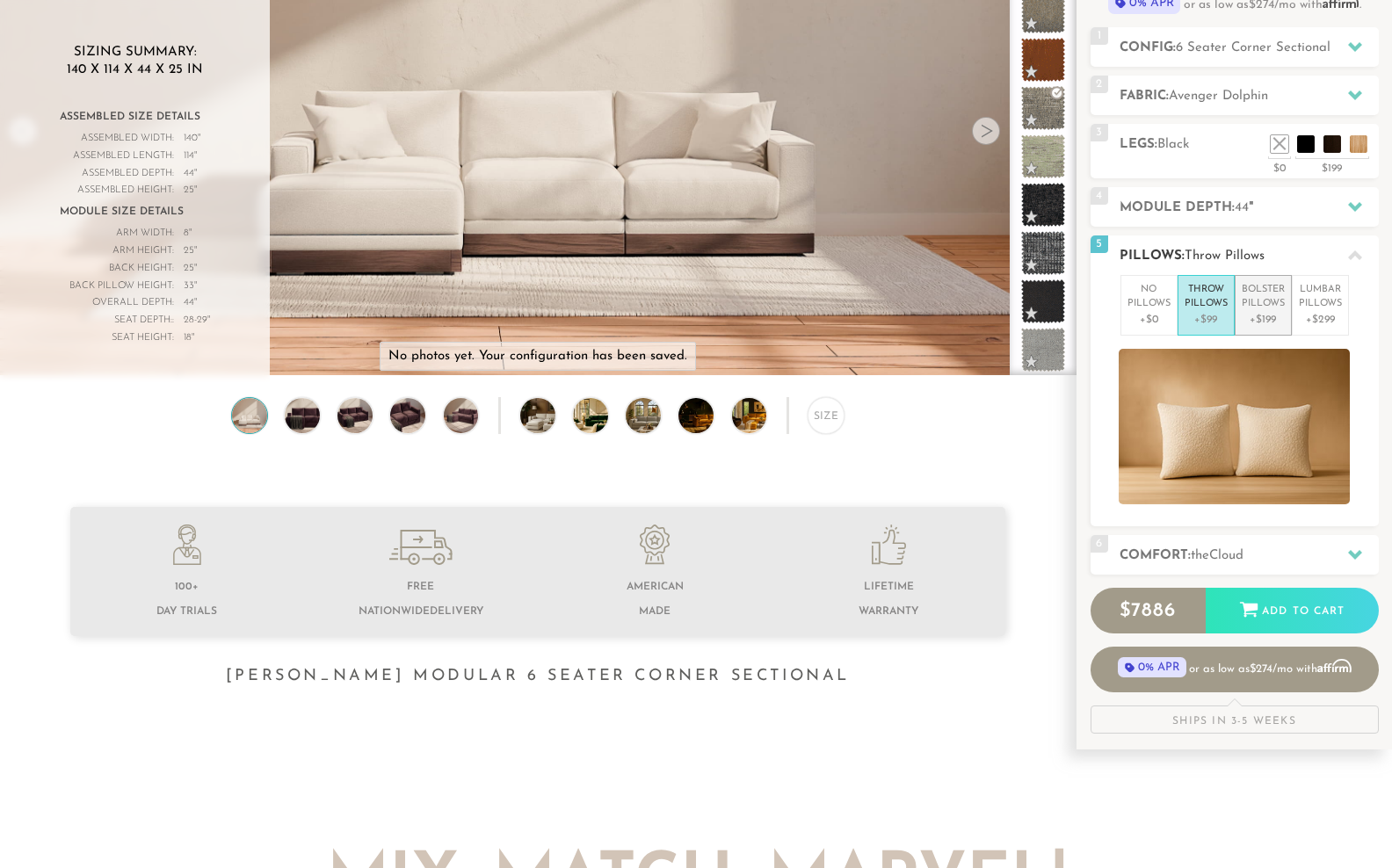
click at [1259, 312] on p "Bolster Pillows" at bounding box center [1263, 297] width 43 height 29
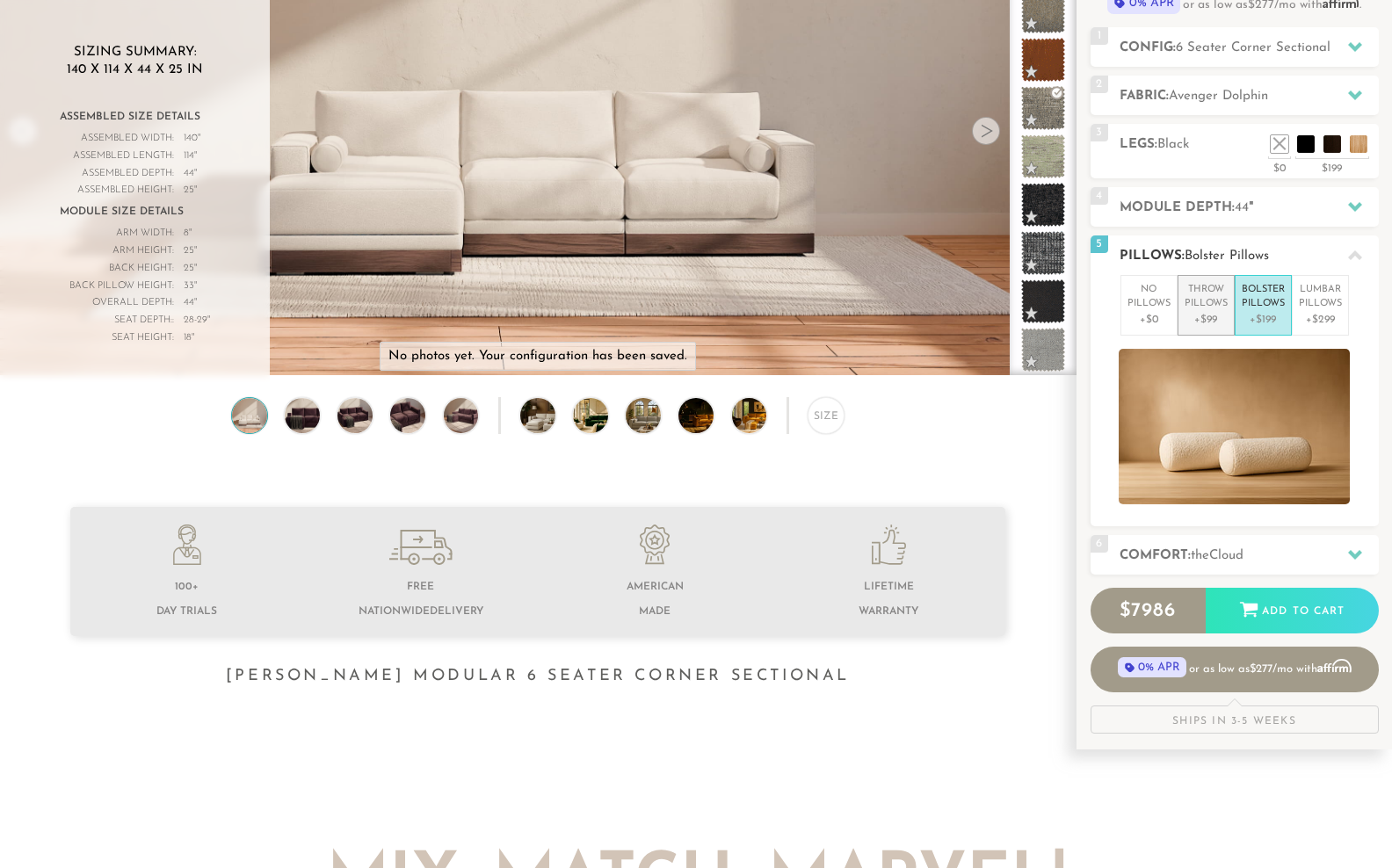
click at [1218, 312] on p "Throw Pillows" at bounding box center [1206, 297] width 43 height 29
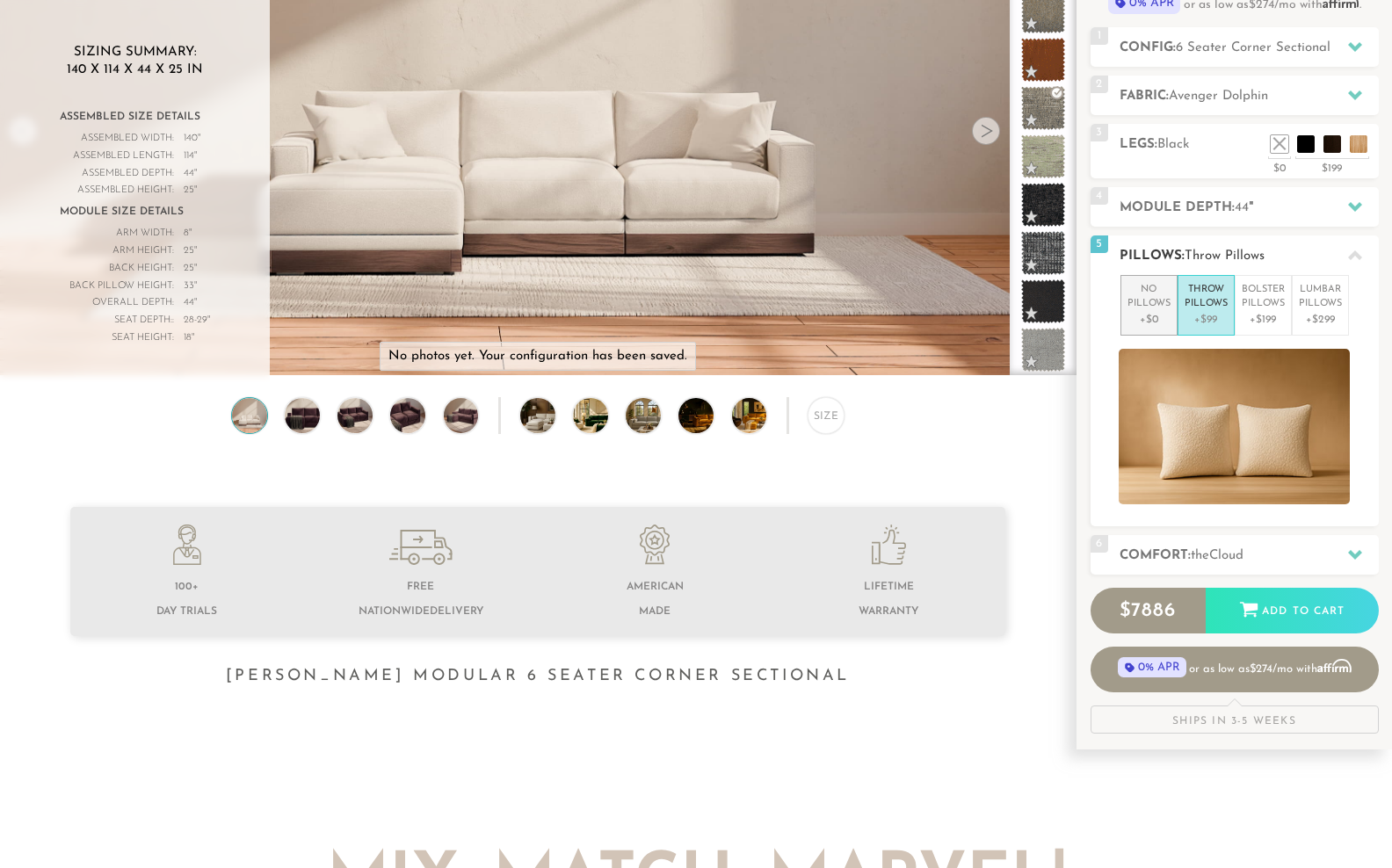
click at [1136, 312] on p "No Pillows" at bounding box center [1149, 297] width 43 height 29
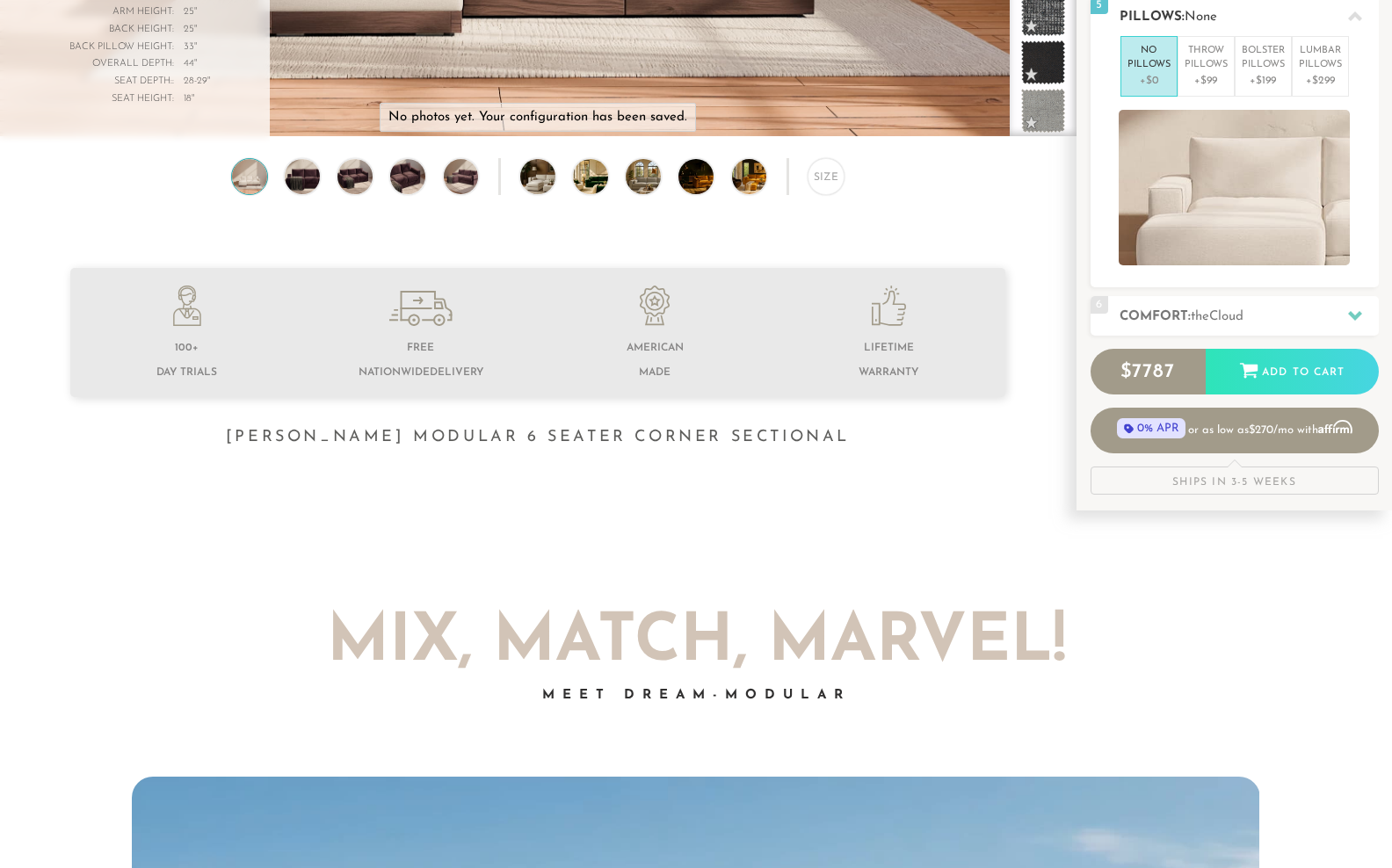
scroll to position [458, 0]
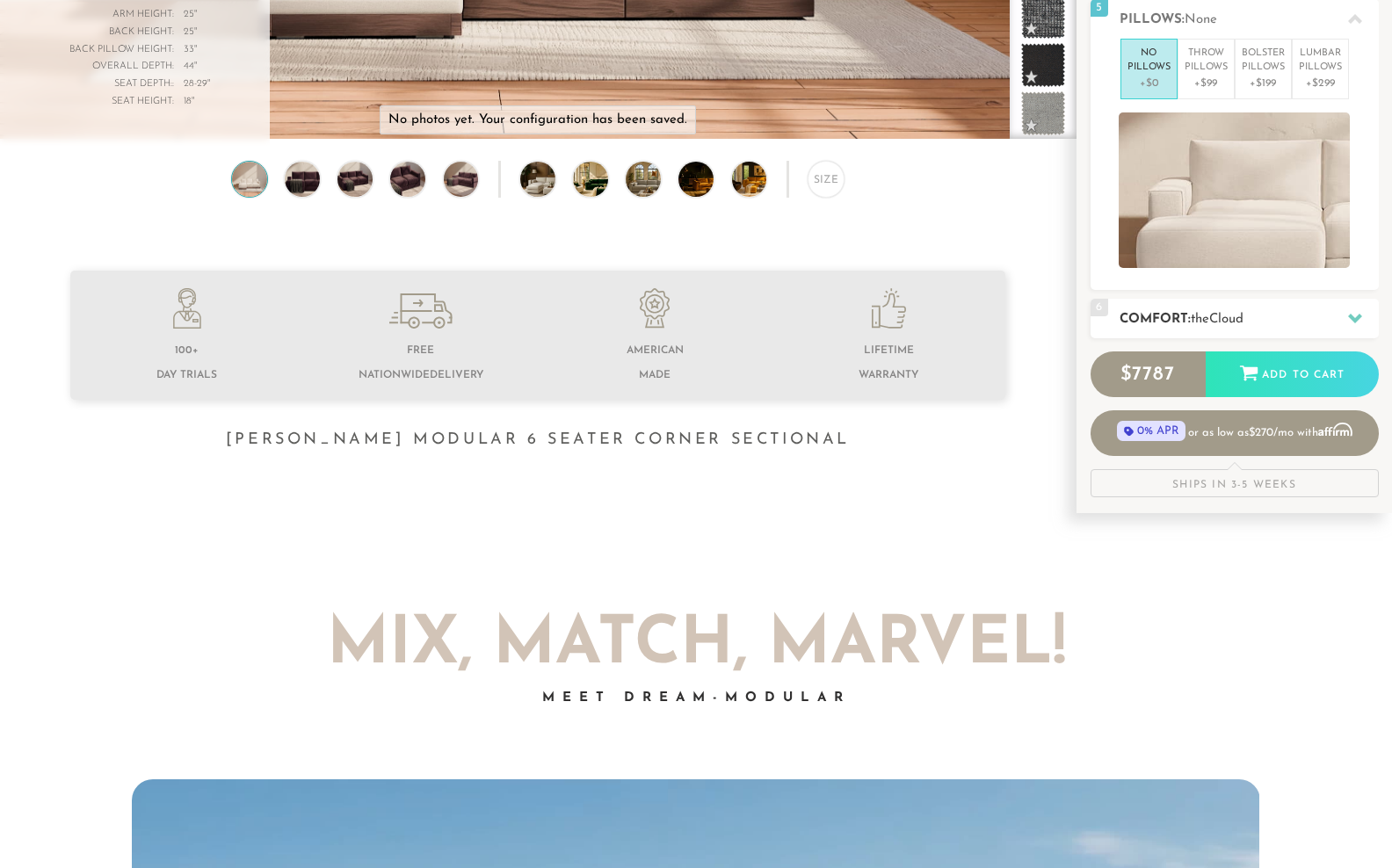
click at [1233, 326] on span "Cloud" at bounding box center [1226, 319] width 34 height 13
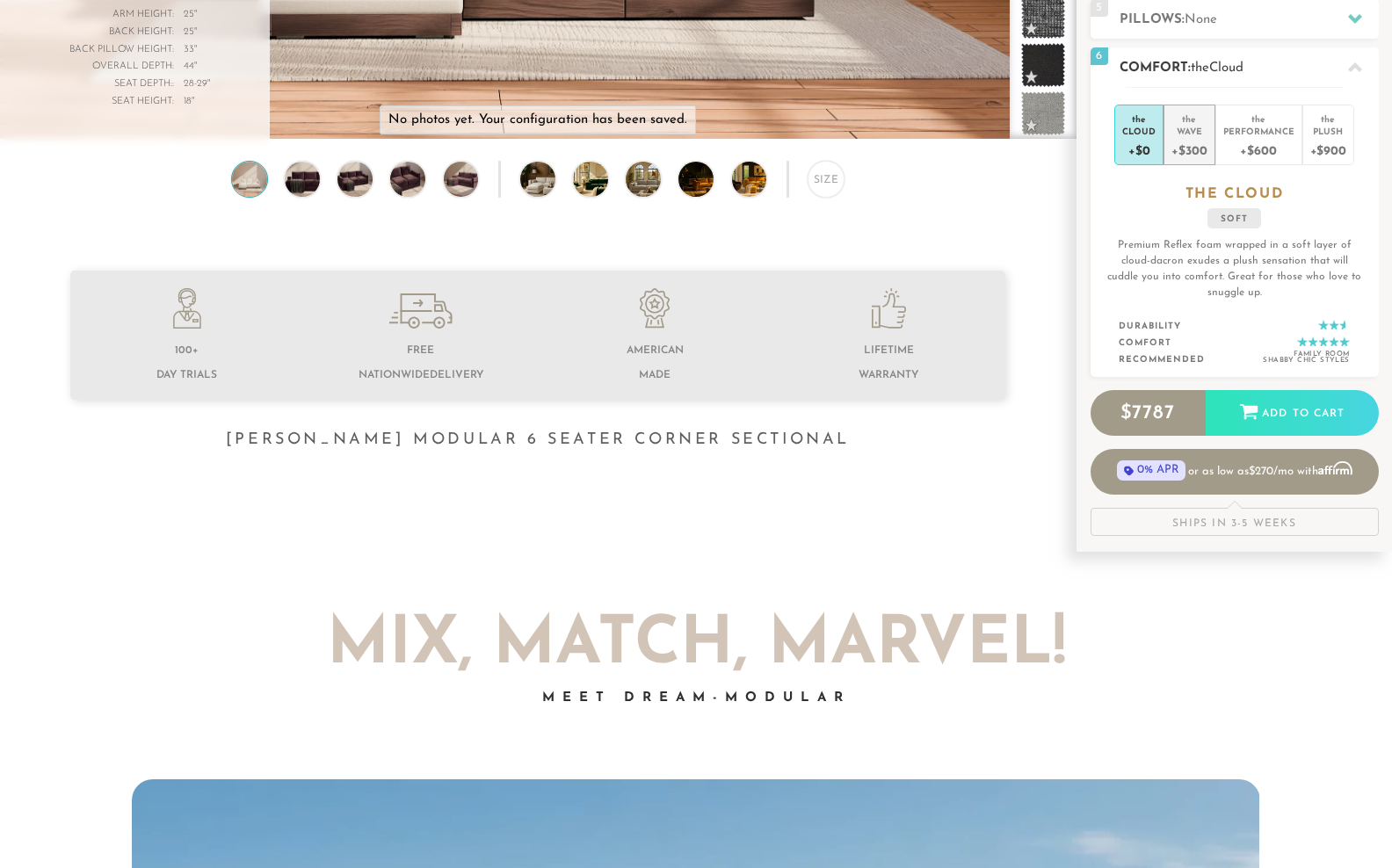
click at [1207, 137] on div "Wave" at bounding box center [1188, 131] width 35 height 12
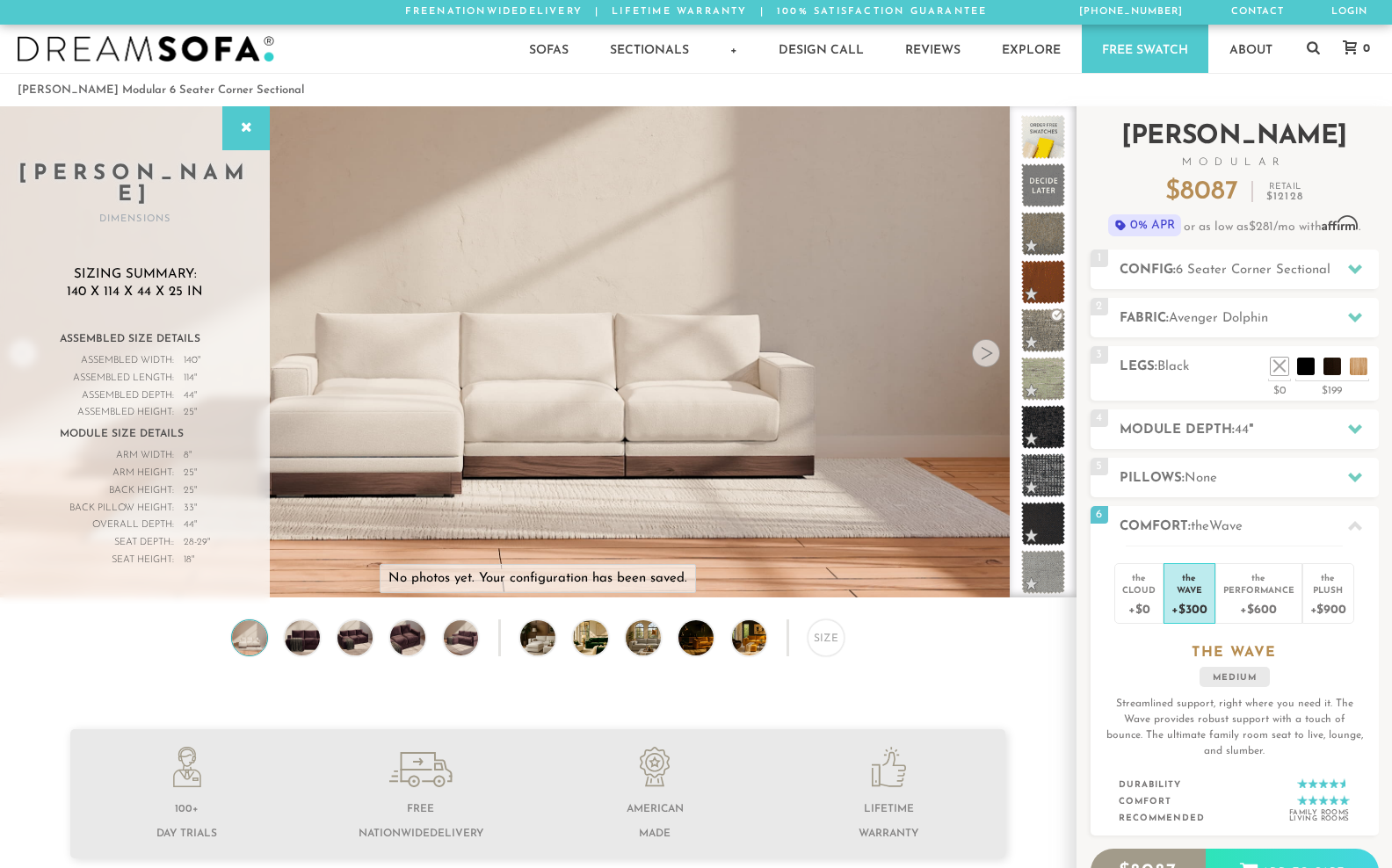
scroll to position [0, 0]
click at [1241, 156] on h2 "Landon Modular" at bounding box center [1234, 145] width 289 height 44
click at [248, 135] on icon at bounding box center [246, 128] width 20 height 14
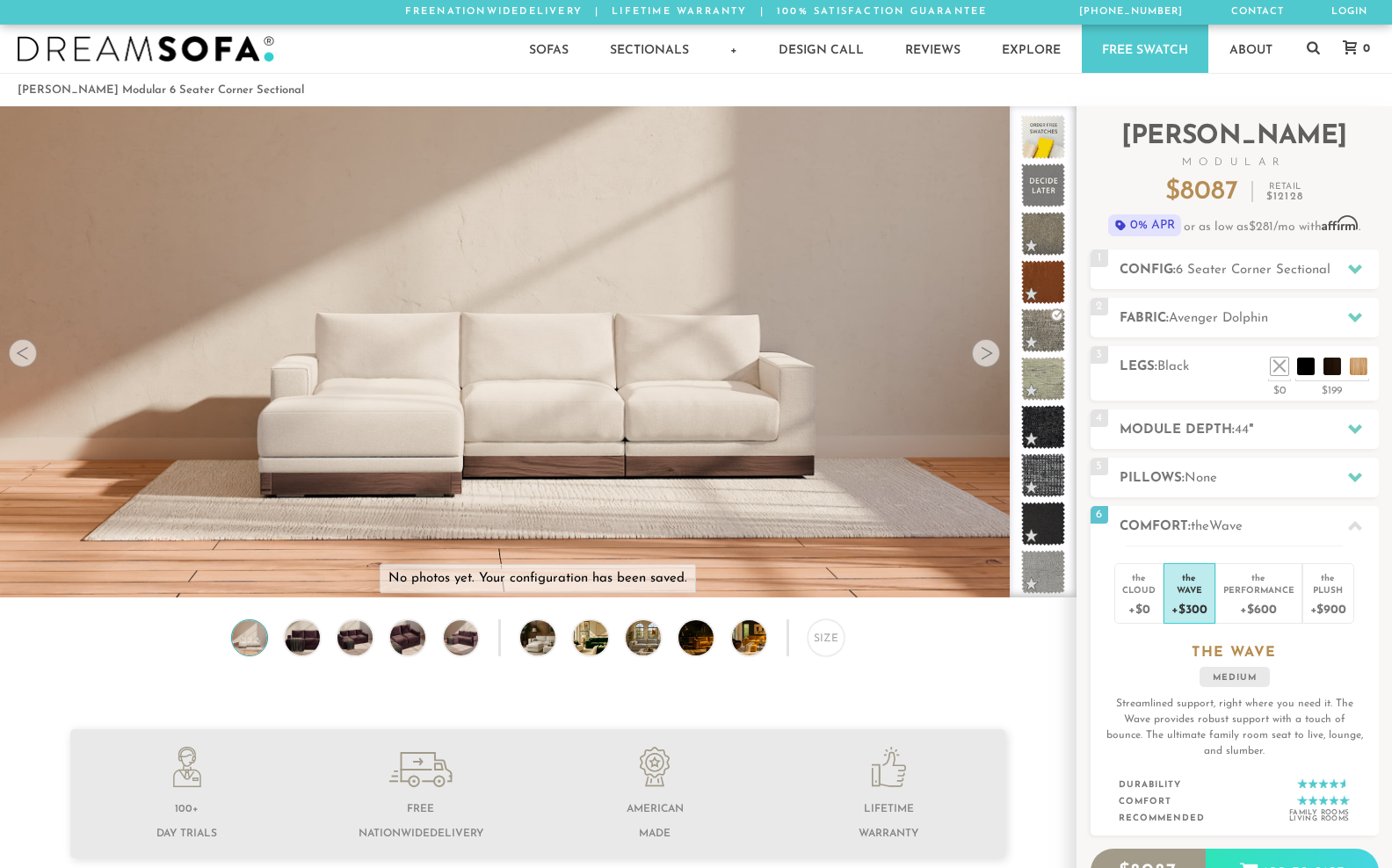
click at [808, 654] on div "Size" at bounding box center [538, 642] width 1076 height 45
click at [824, 653] on div "Size" at bounding box center [826, 637] width 37 height 37
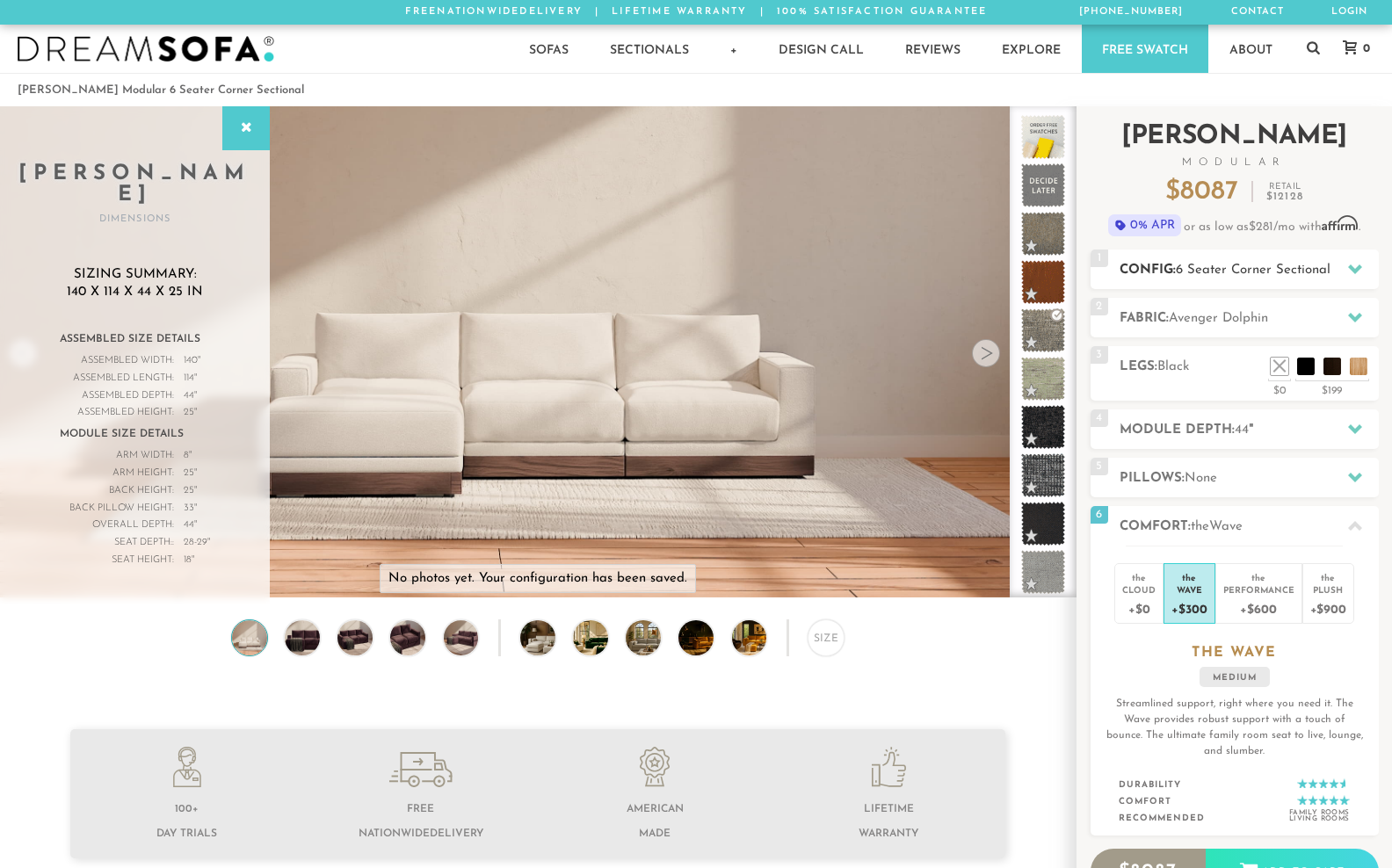
click at [1199, 280] on h2 "Config: 6 Seater Corner Sectional" at bounding box center [1249, 270] width 259 height 20
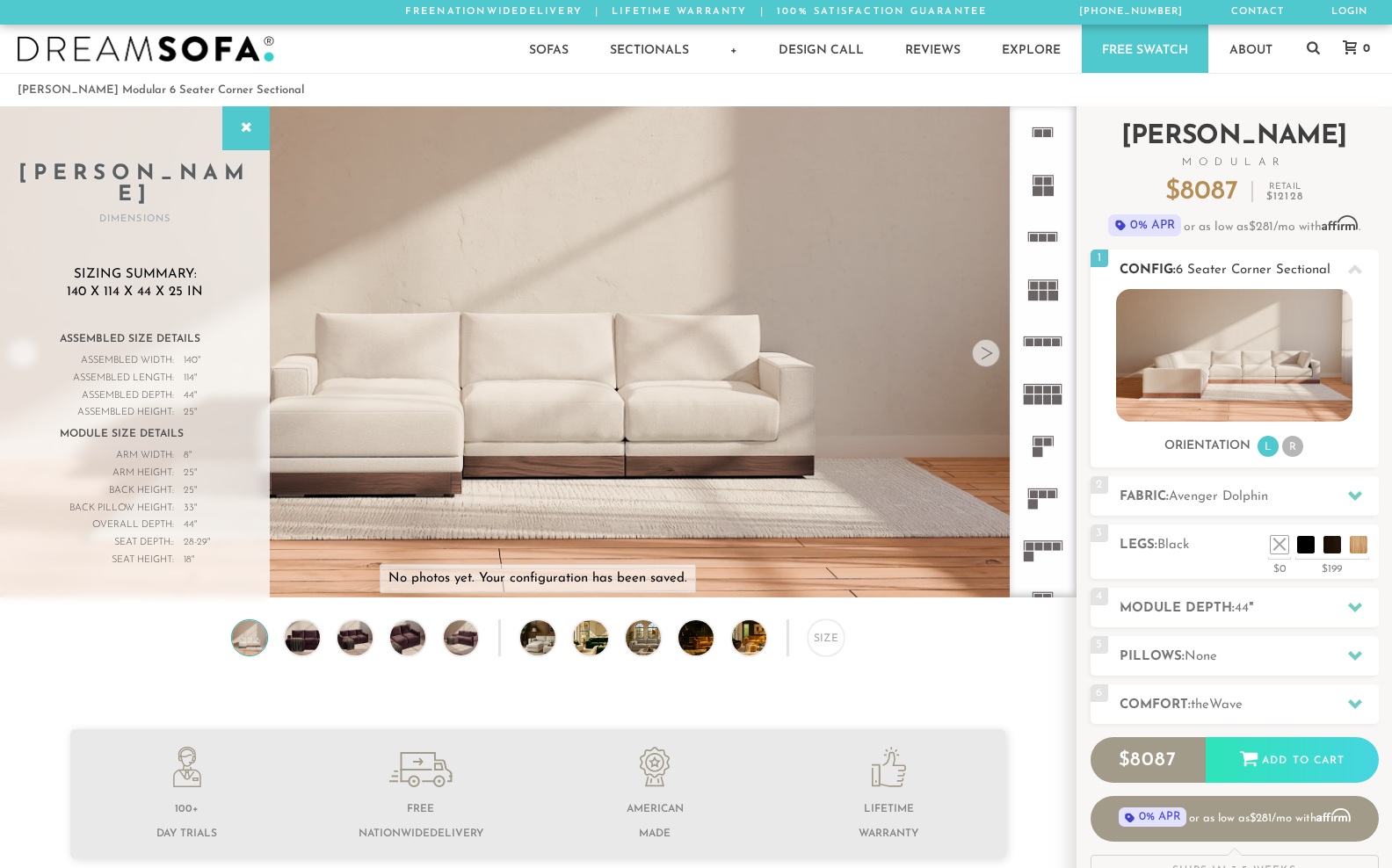
click at [1260, 417] on img at bounding box center [1233, 355] width 236 height 133
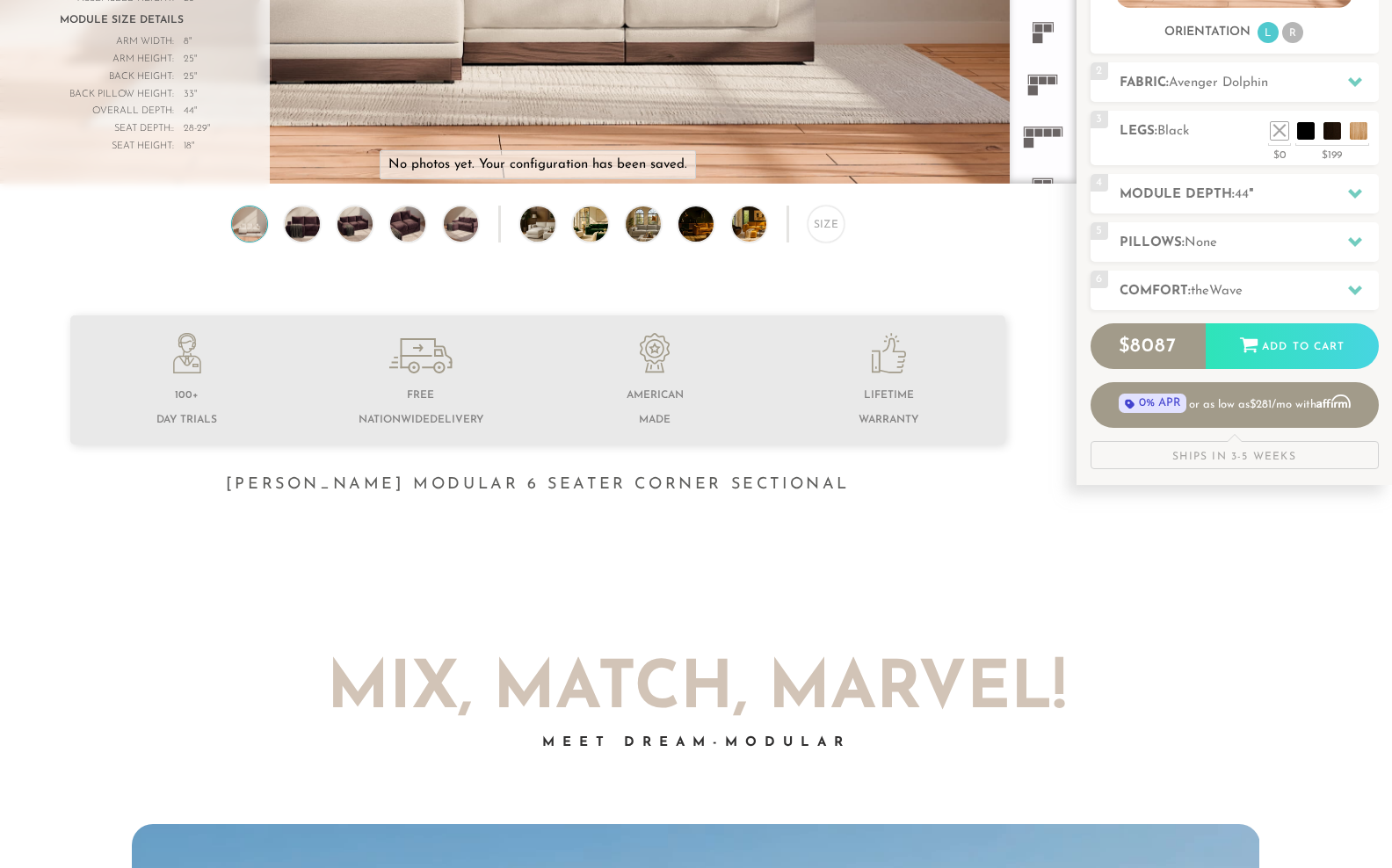
scroll to position [415, 0]
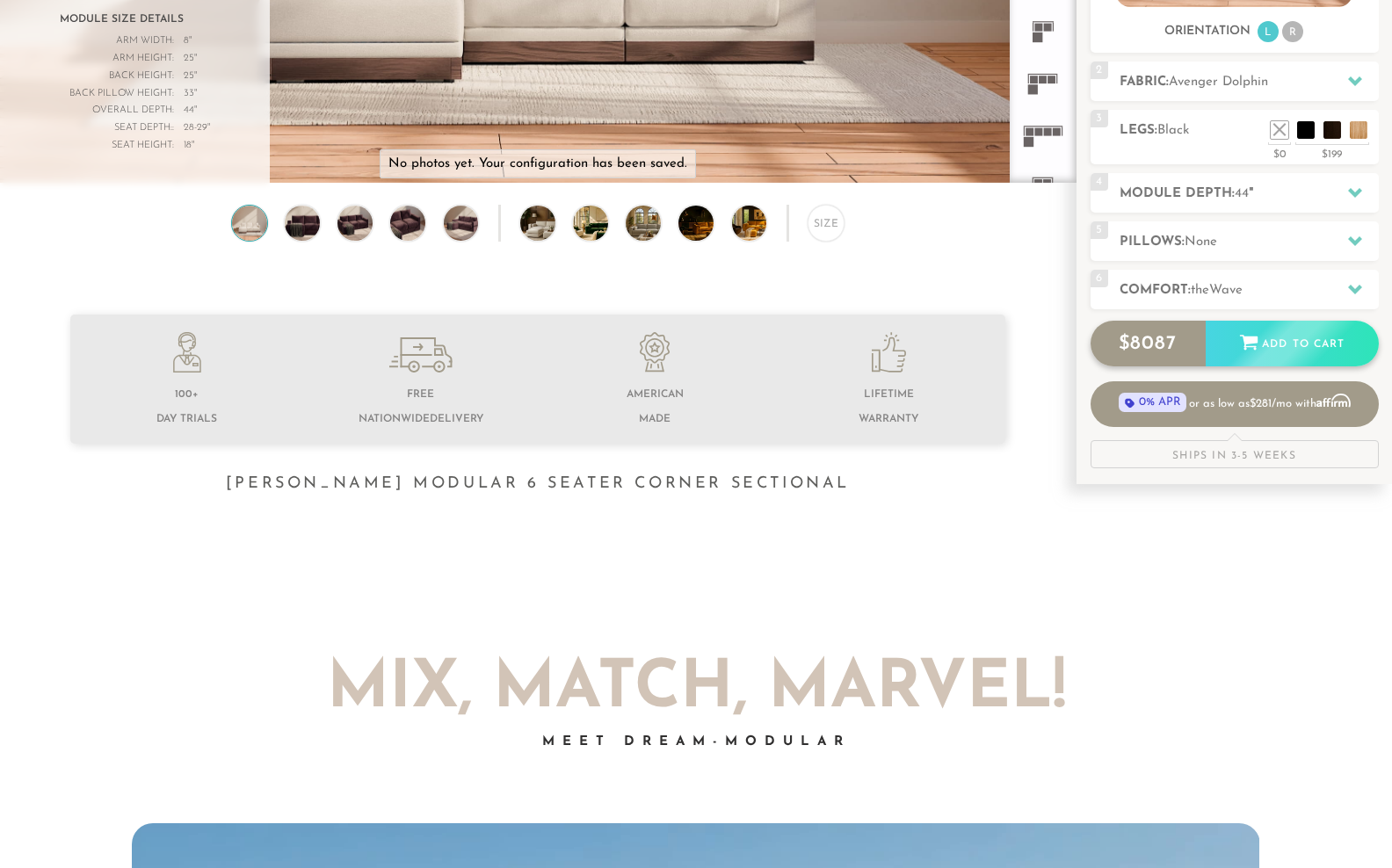
click at [1285, 366] on div "$ 8087 Add to Cart" at bounding box center [1234, 343] width 289 height 45
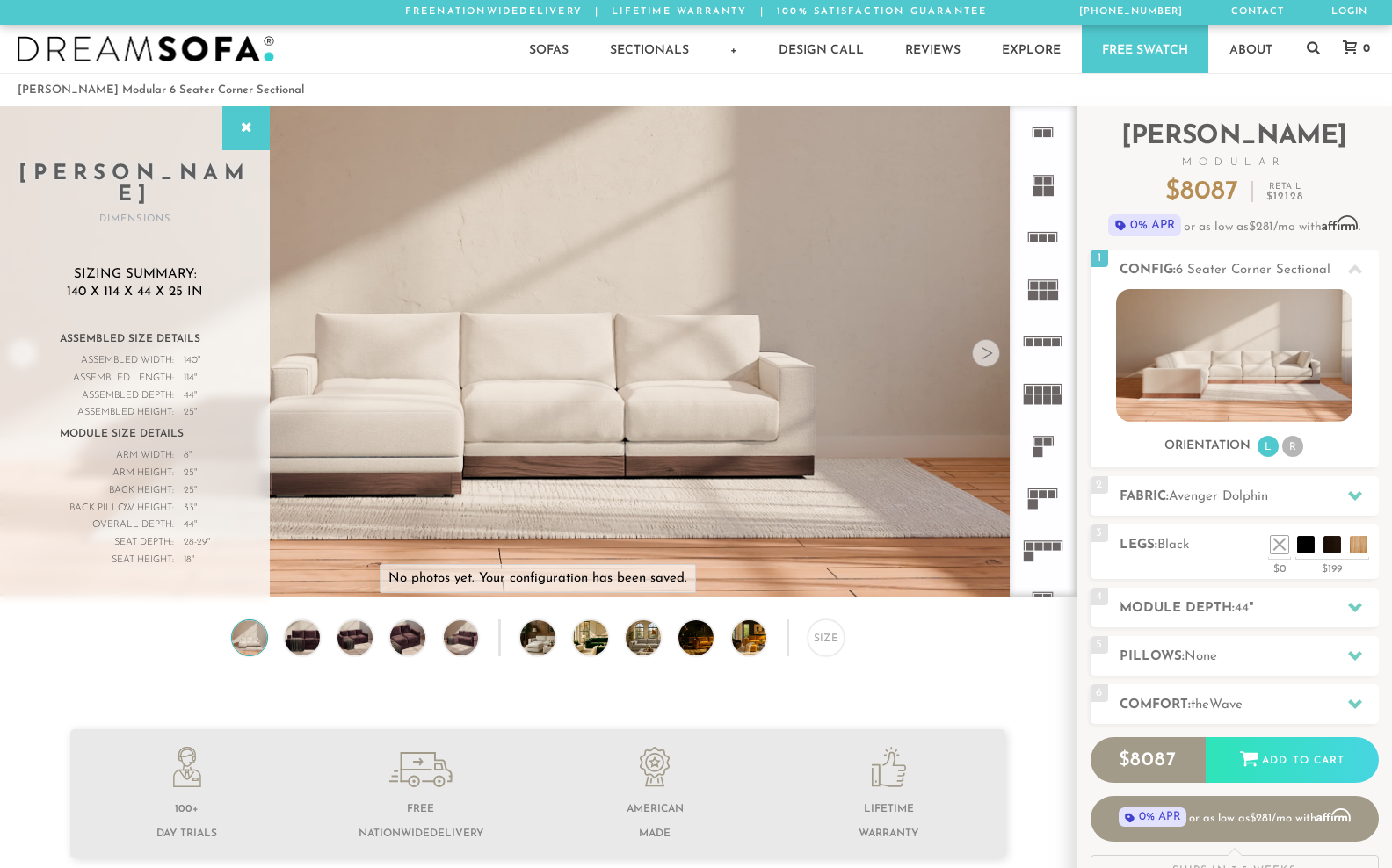
scroll to position [0, 0]
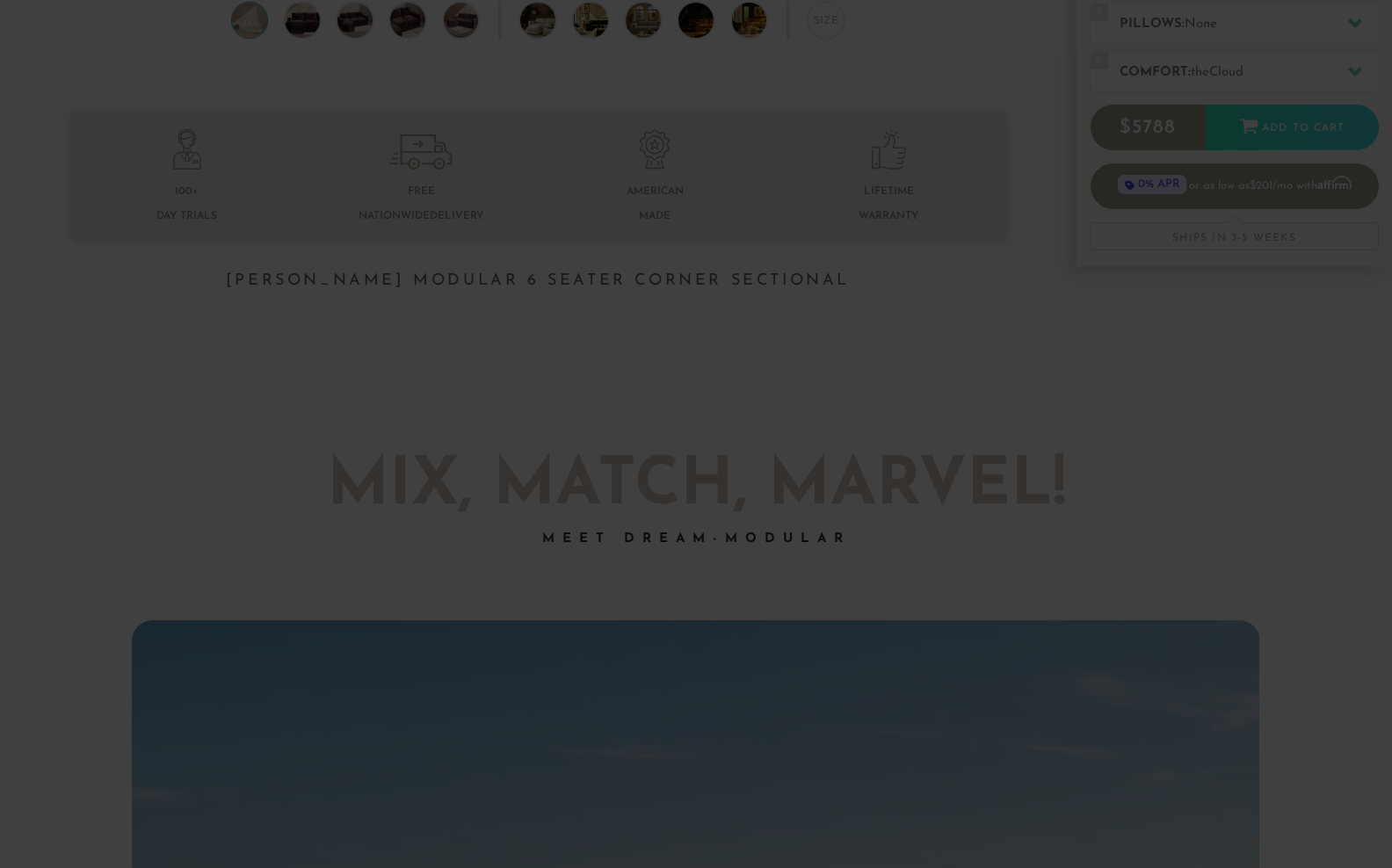
scroll to position [54, 0]
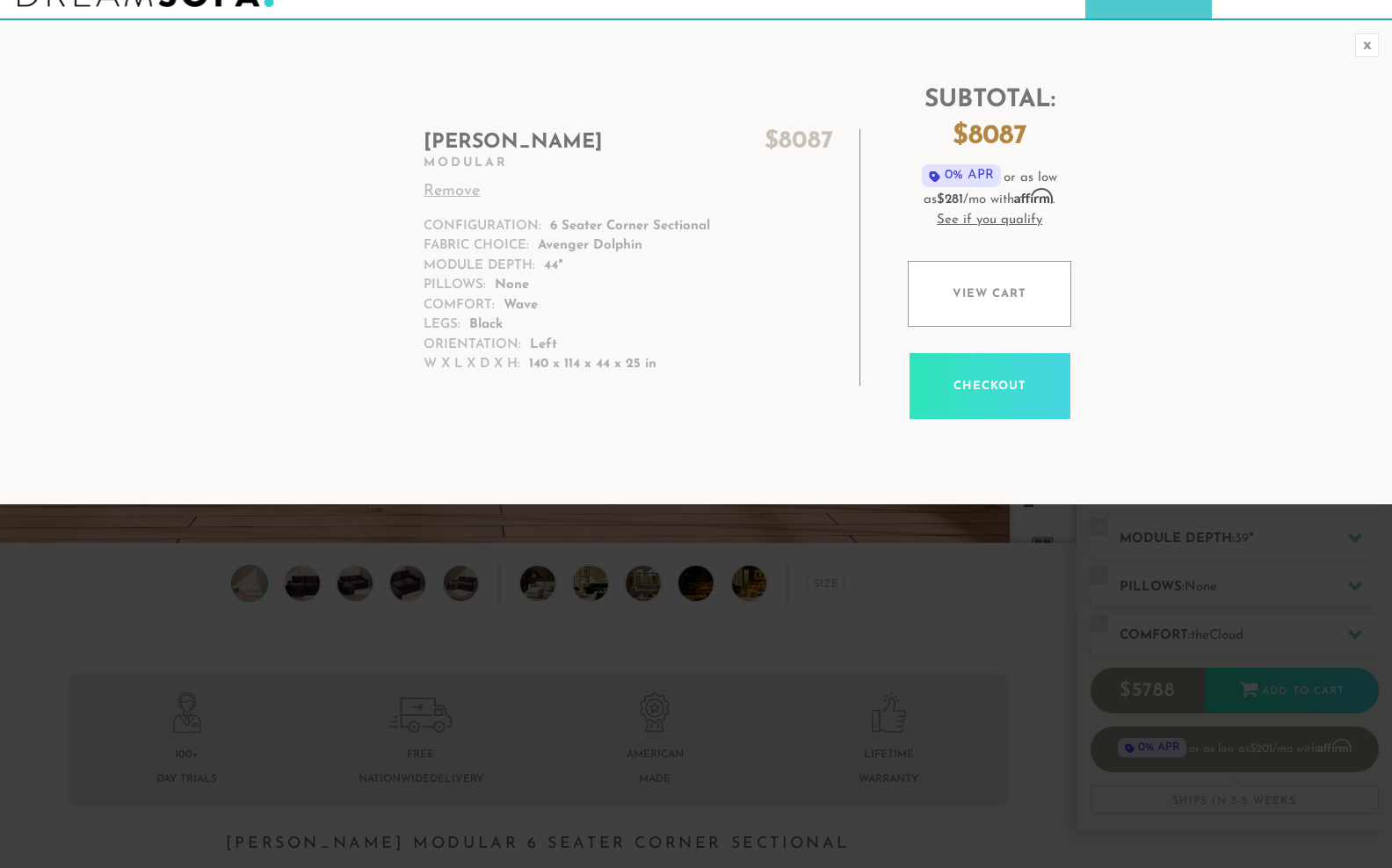
drag, startPoint x: 842, startPoint y: 495, endPoint x: 680, endPoint y: 289, distance: 262.1
click at [835, 489] on div "x Landon $ 8087 Modular Remove Configuration: 6 Seater Corner Sectional Fabric …" at bounding box center [696, 262] width 1392 height 486
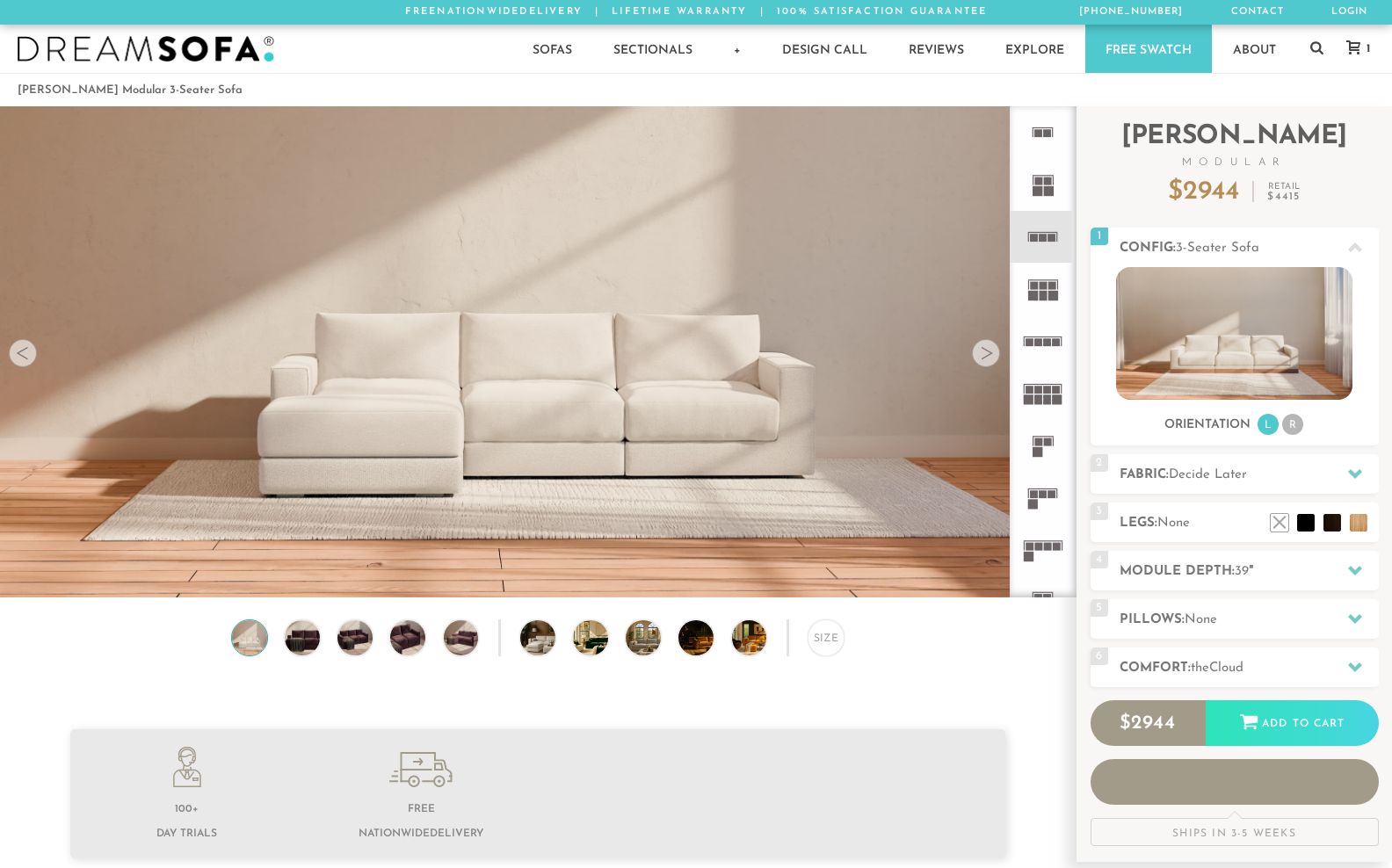
scroll to position [20461, 1392]
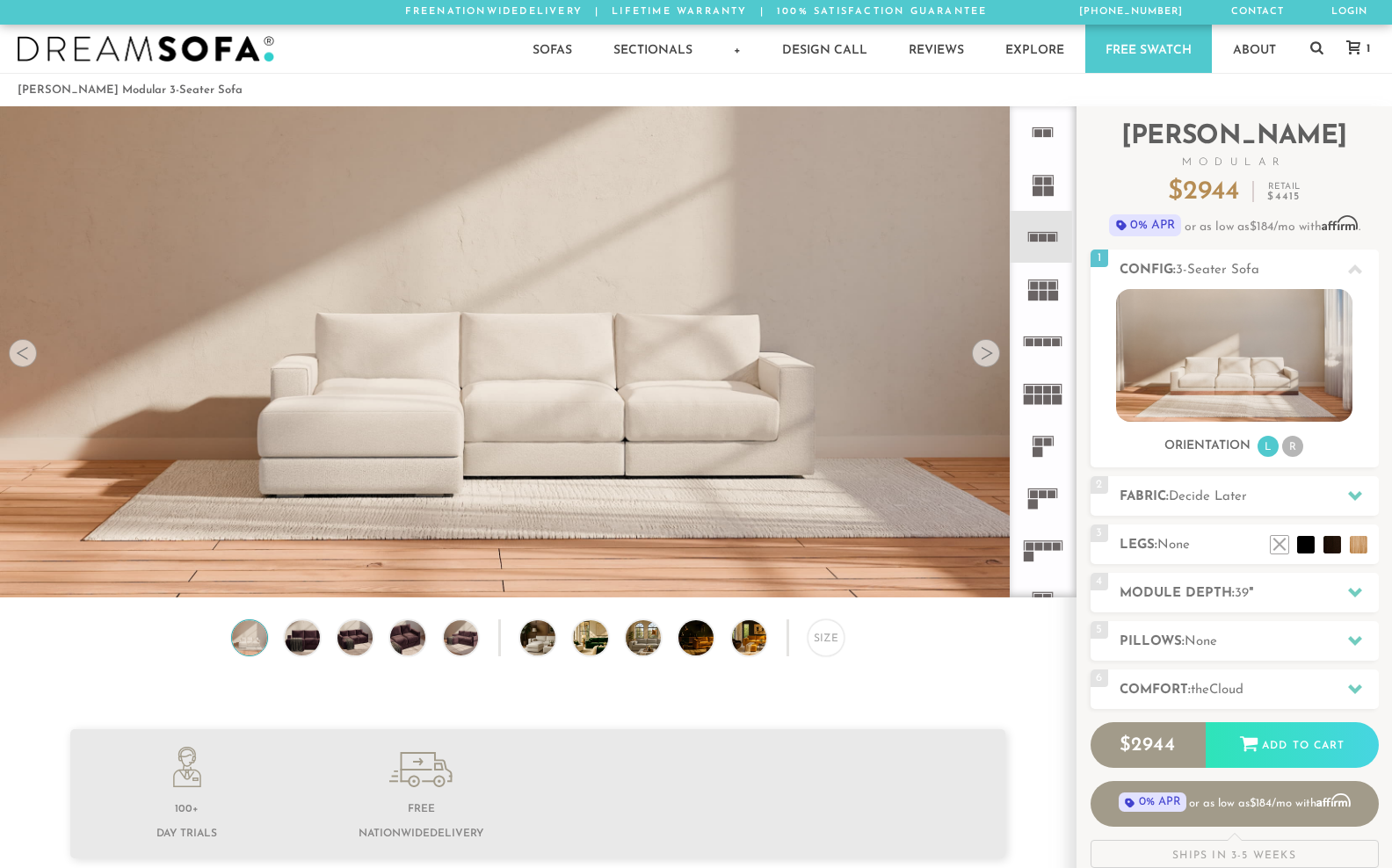
click at [604, 65] on link "Sectionals" at bounding box center [653, 49] width 119 height 48
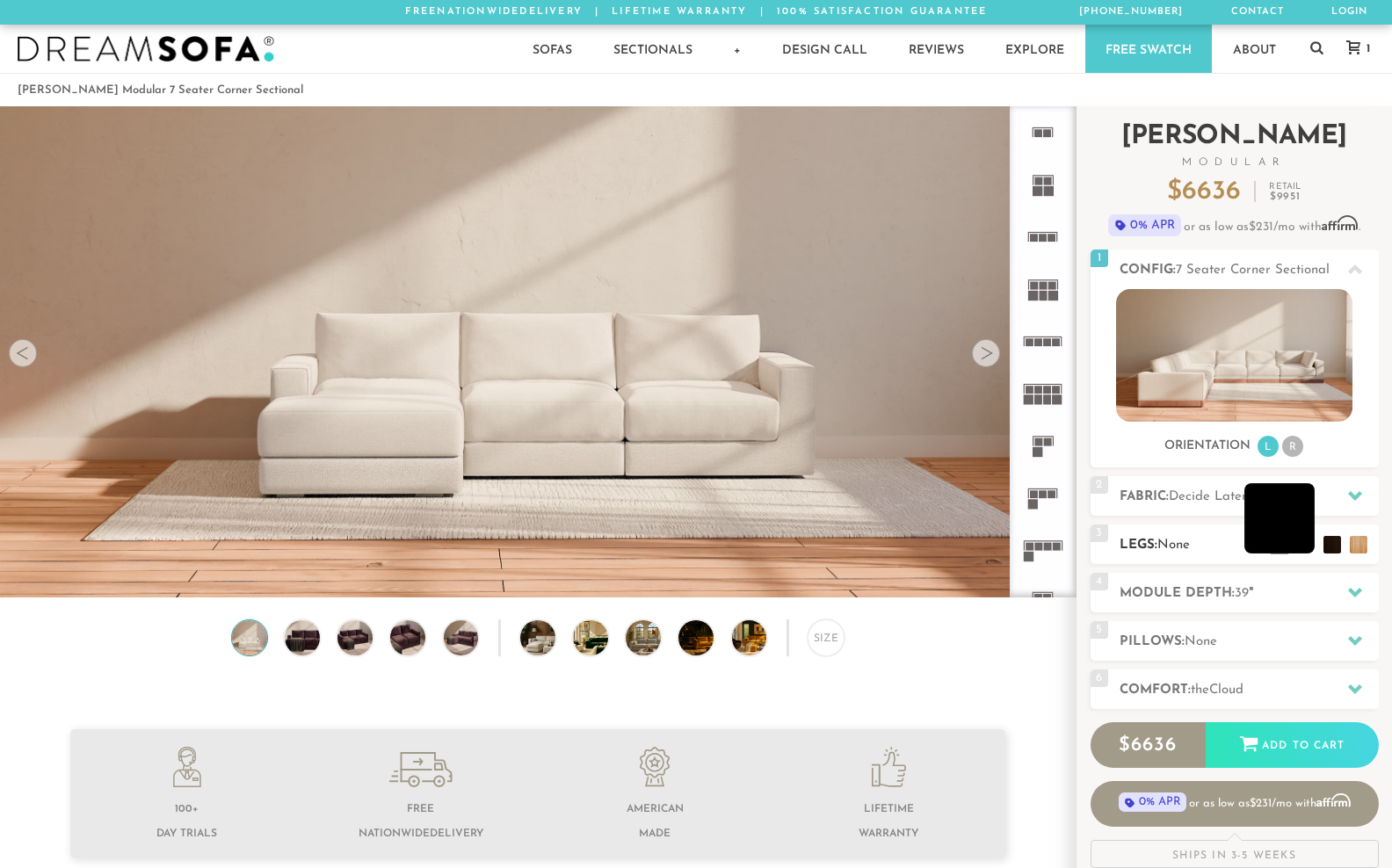
click at [1309, 554] on li at bounding box center [1279, 518] width 70 height 70
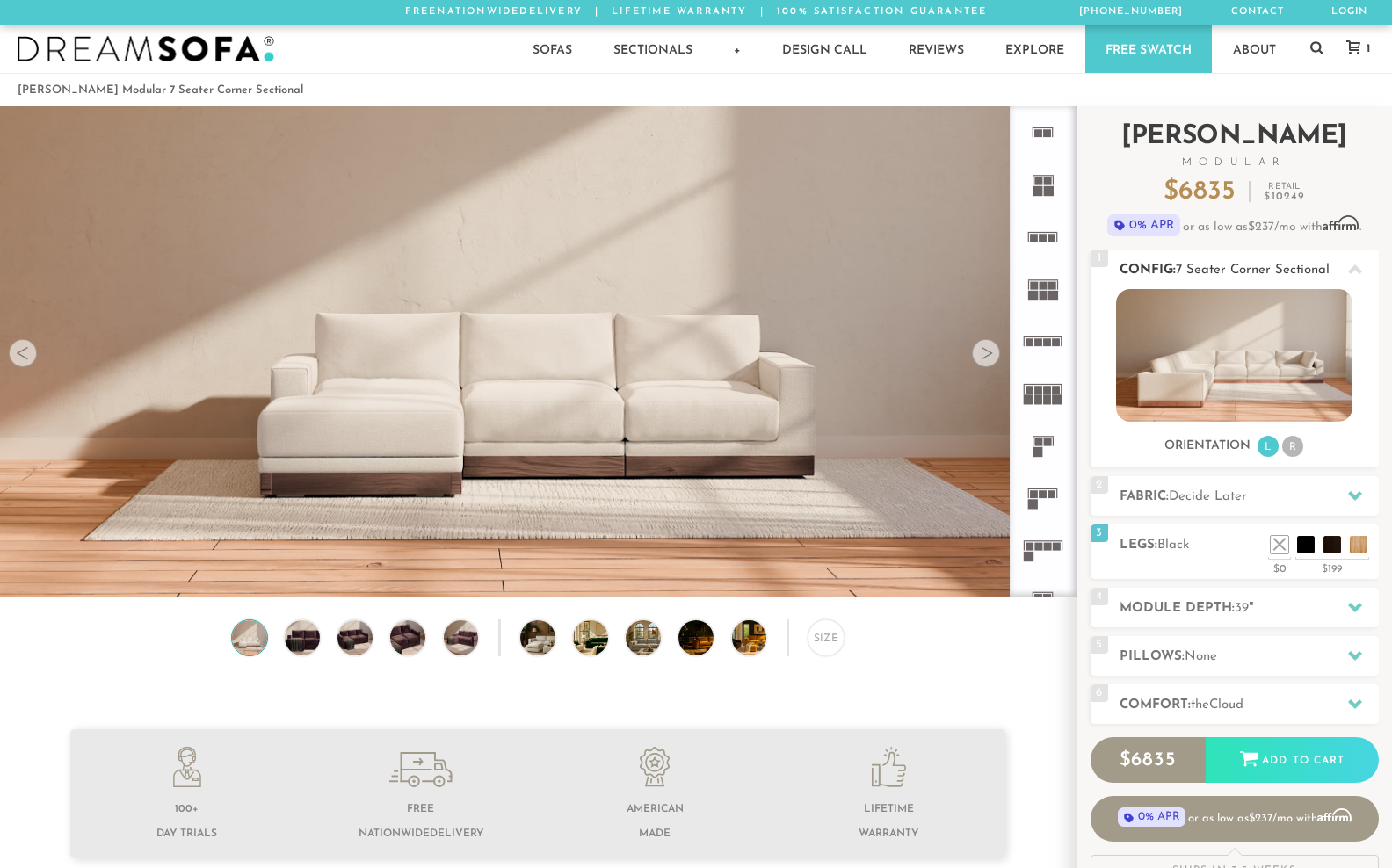
click at [1301, 457] on li "R" at bounding box center [1292, 446] width 21 height 21
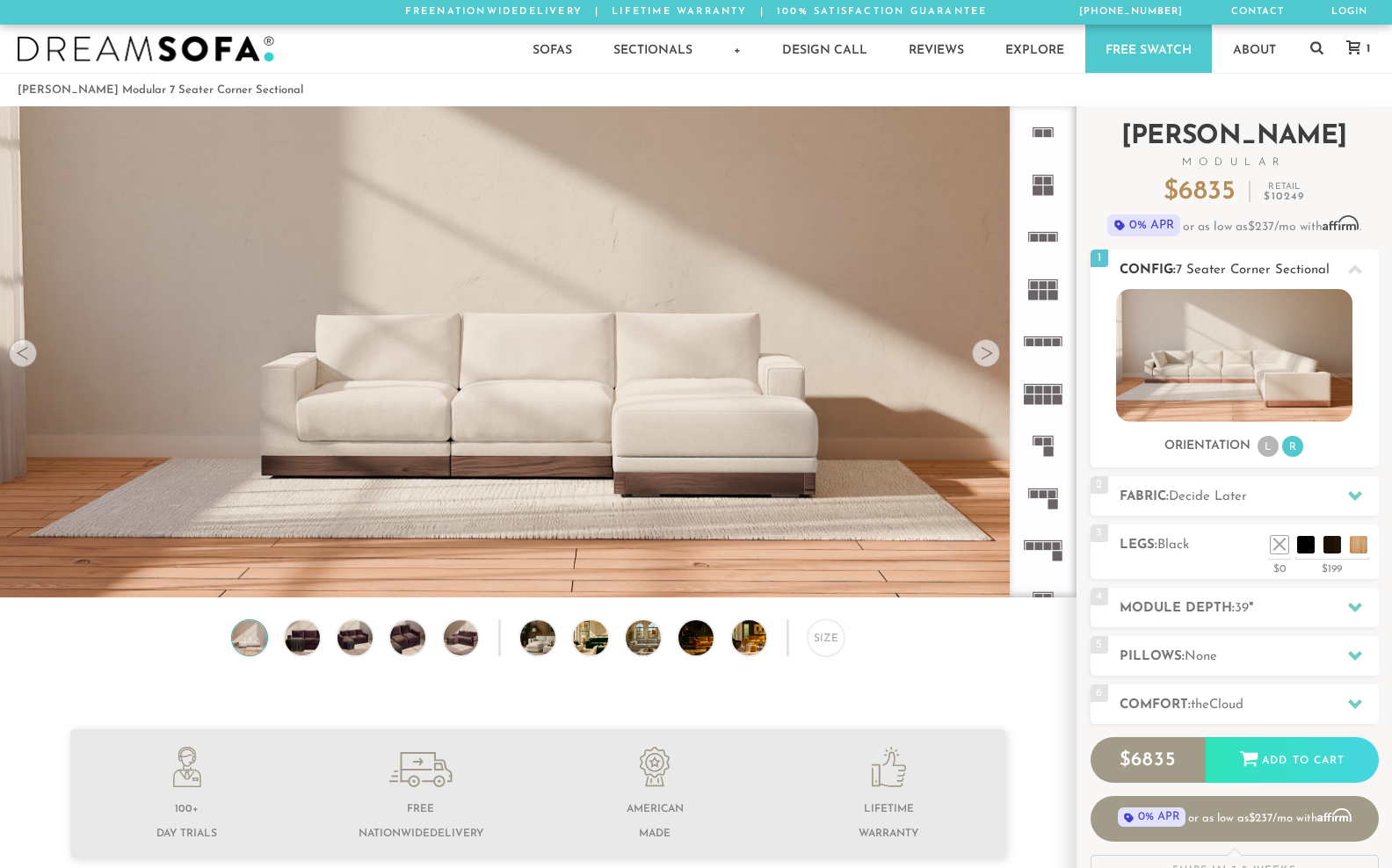
click at [1274, 457] on li "L" at bounding box center [1268, 446] width 21 height 21
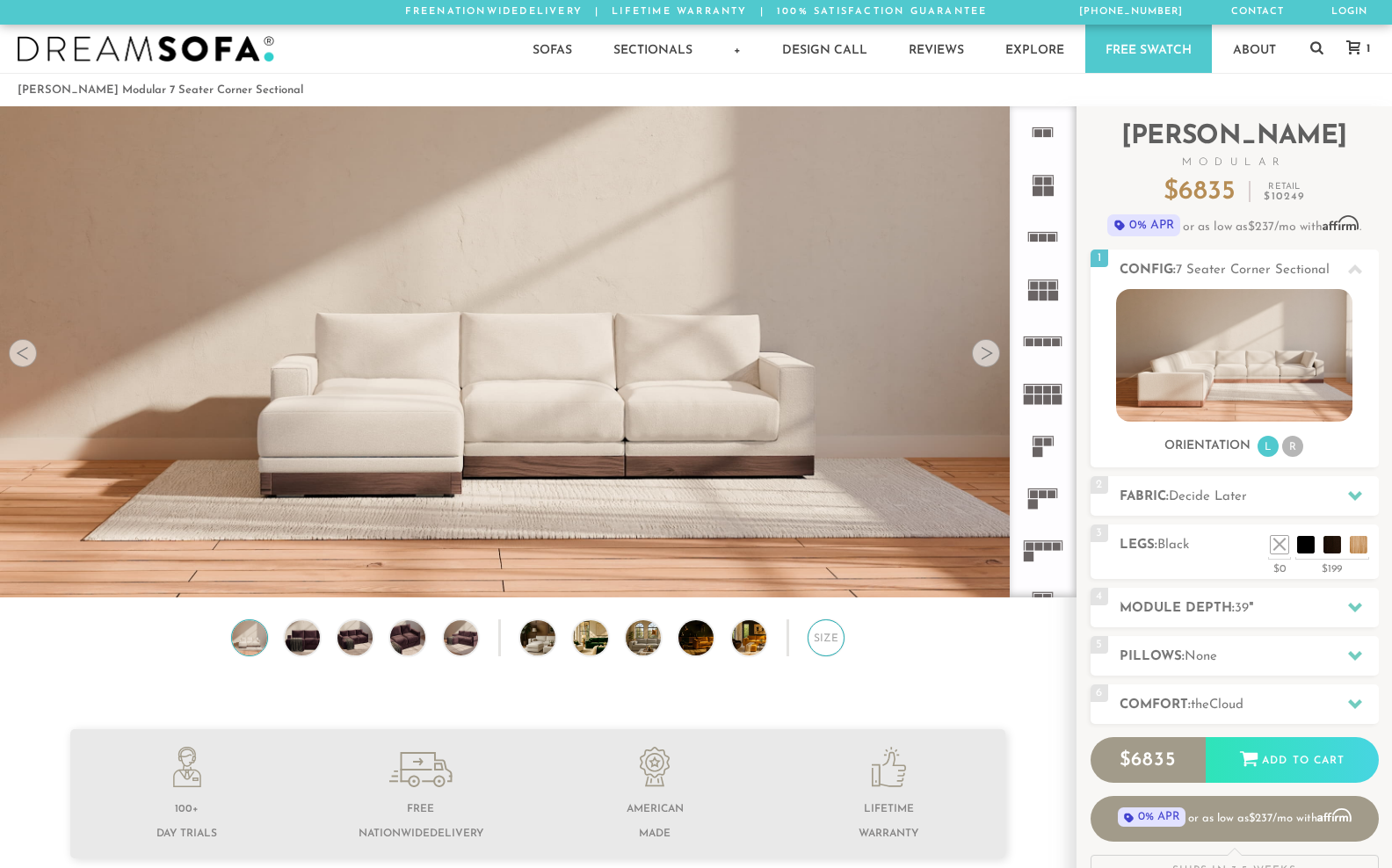
click at [822, 656] on div "Size" at bounding box center [826, 637] width 37 height 37
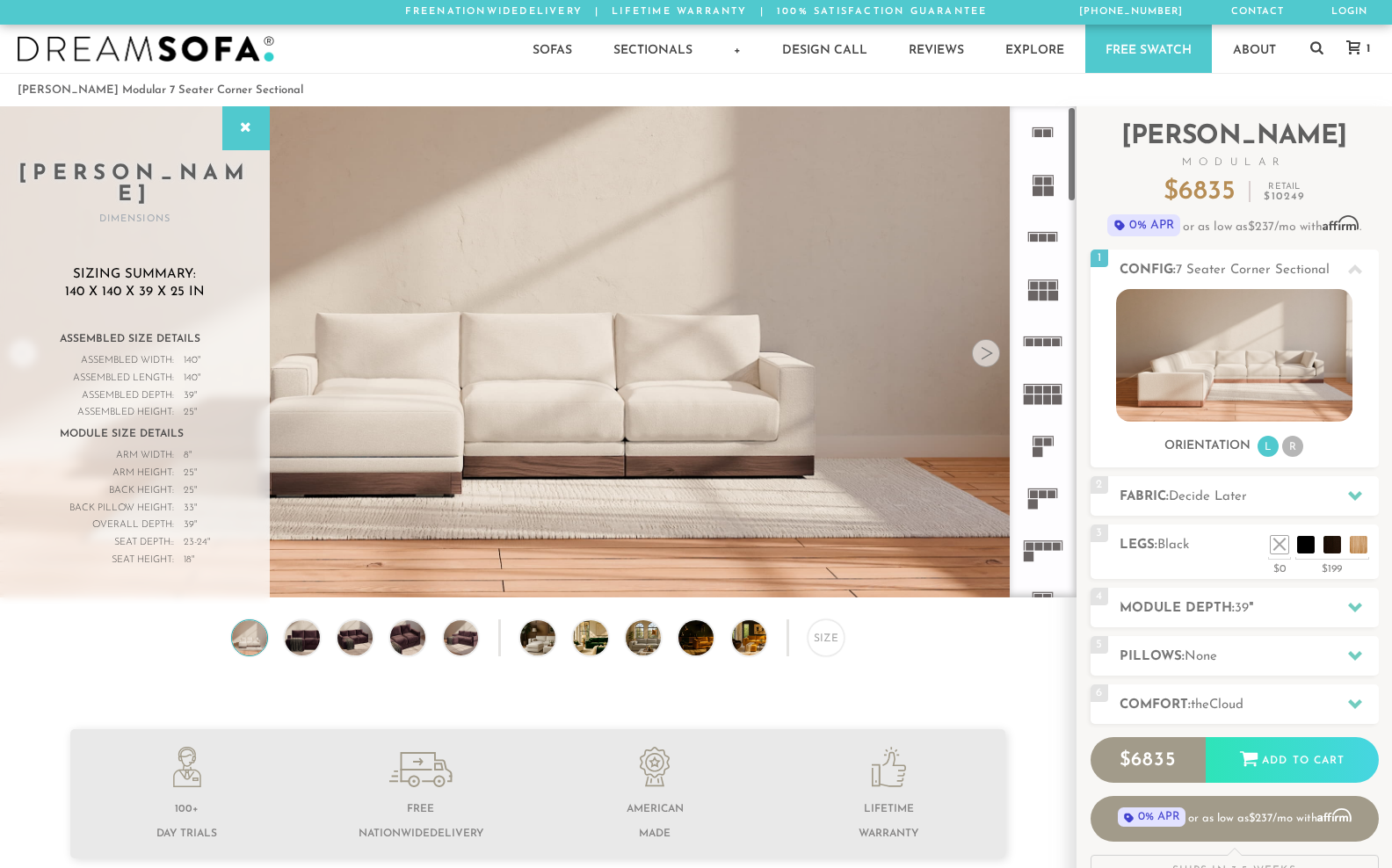
click at [961, 251] on video at bounding box center [538, 289] width 1076 height 538
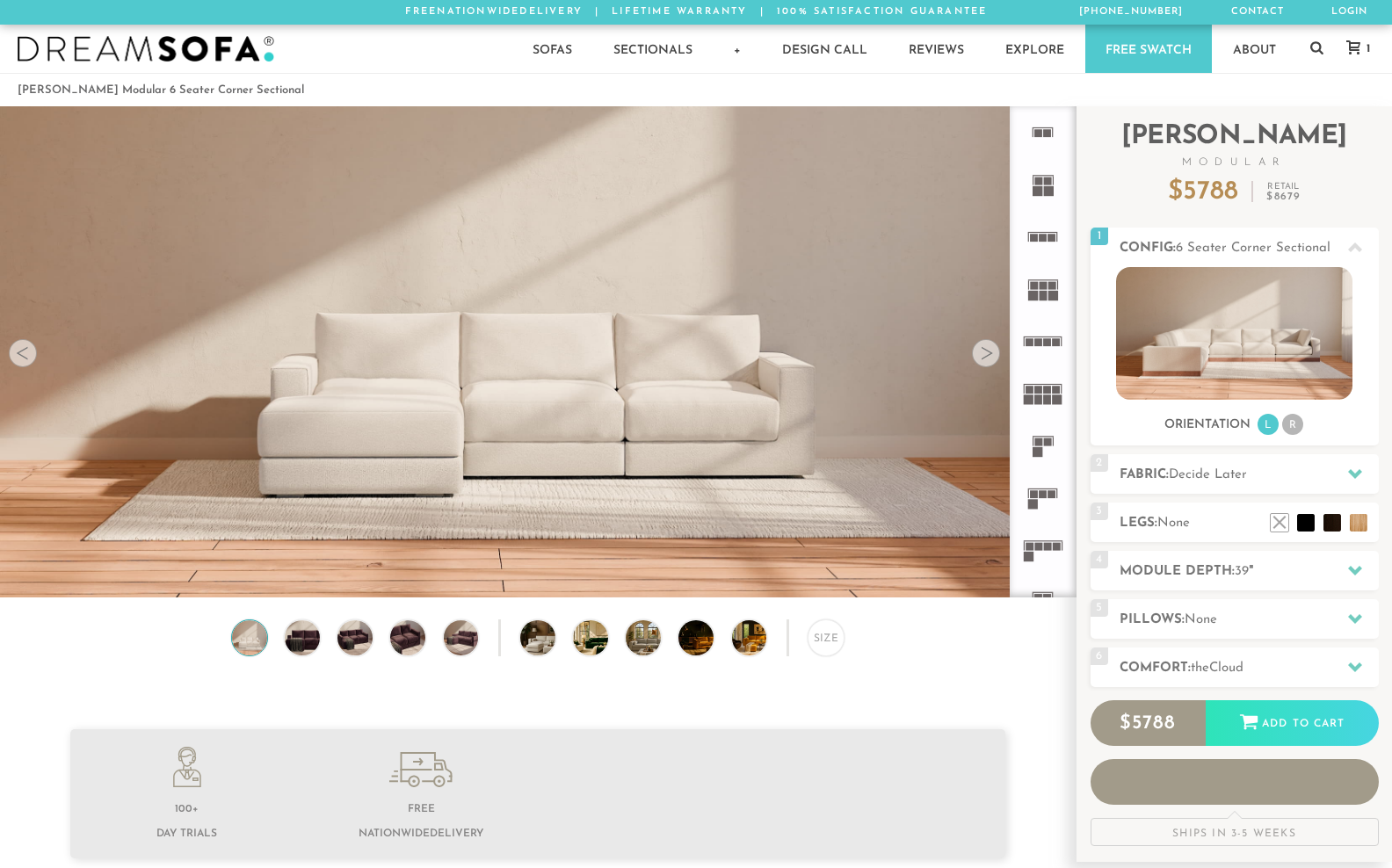
scroll to position [20461, 1392]
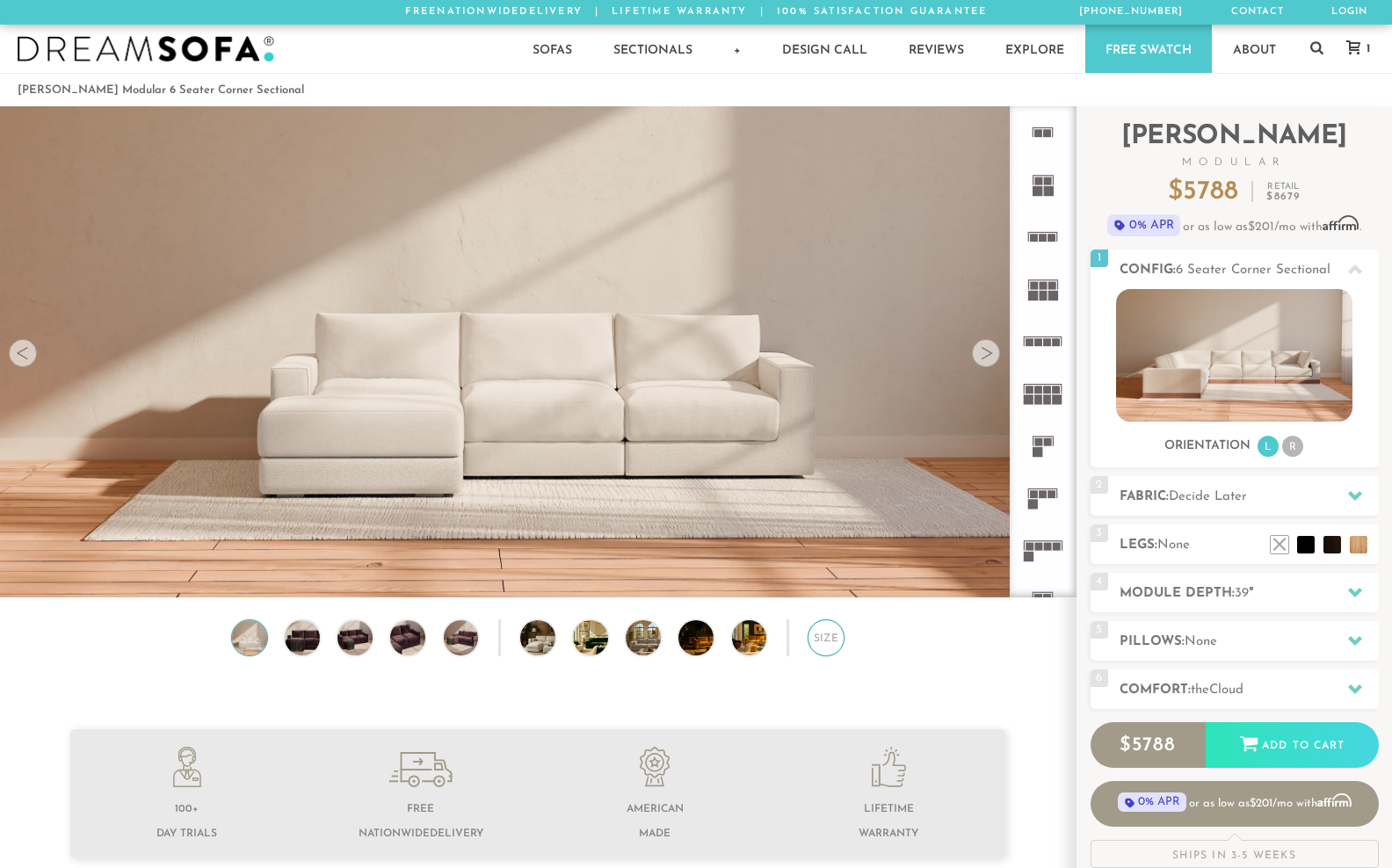
click at [824, 649] on div "Size" at bounding box center [826, 637] width 37 height 37
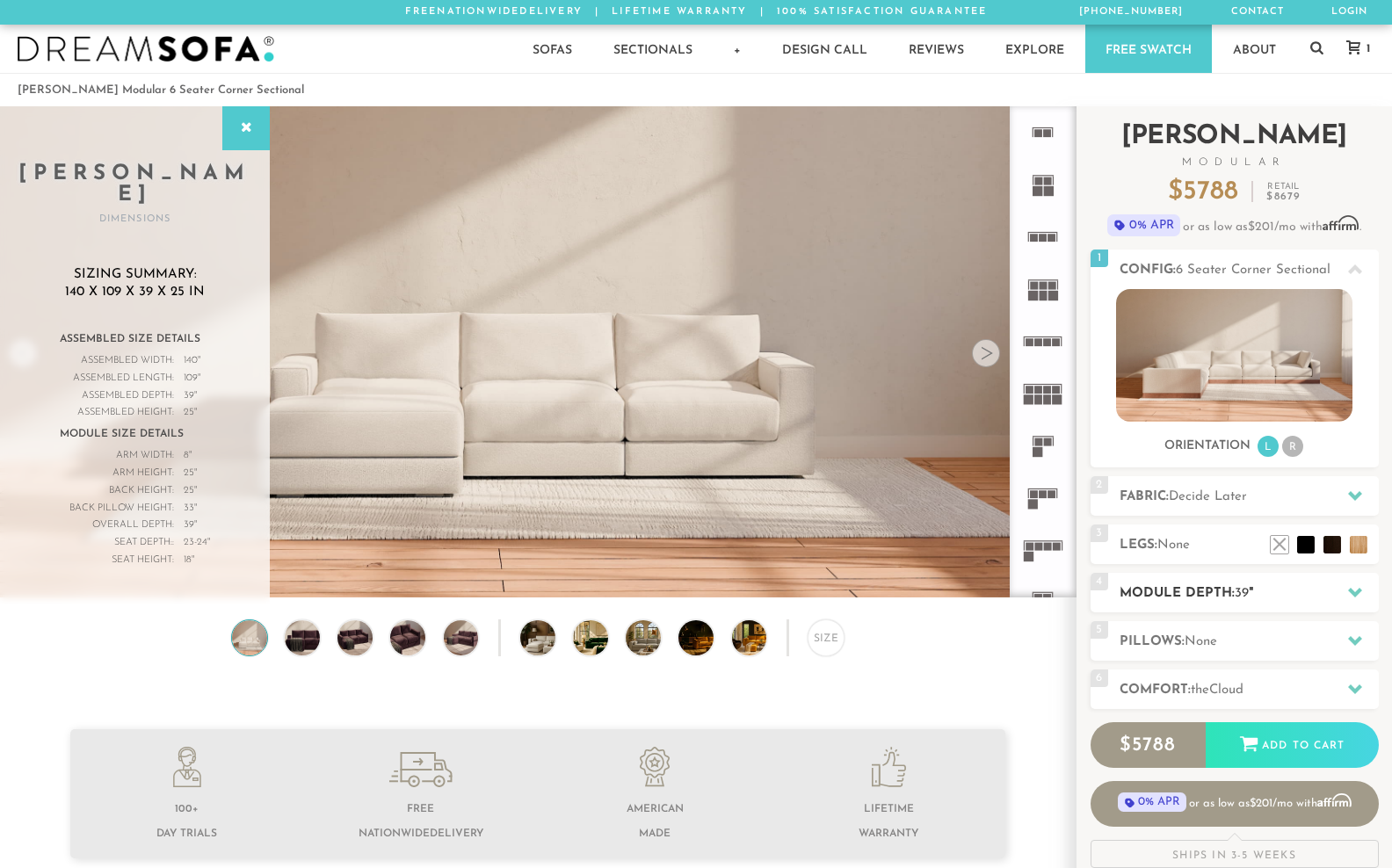
click at [1349, 599] on icon at bounding box center [1355, 592] width 14 height 14
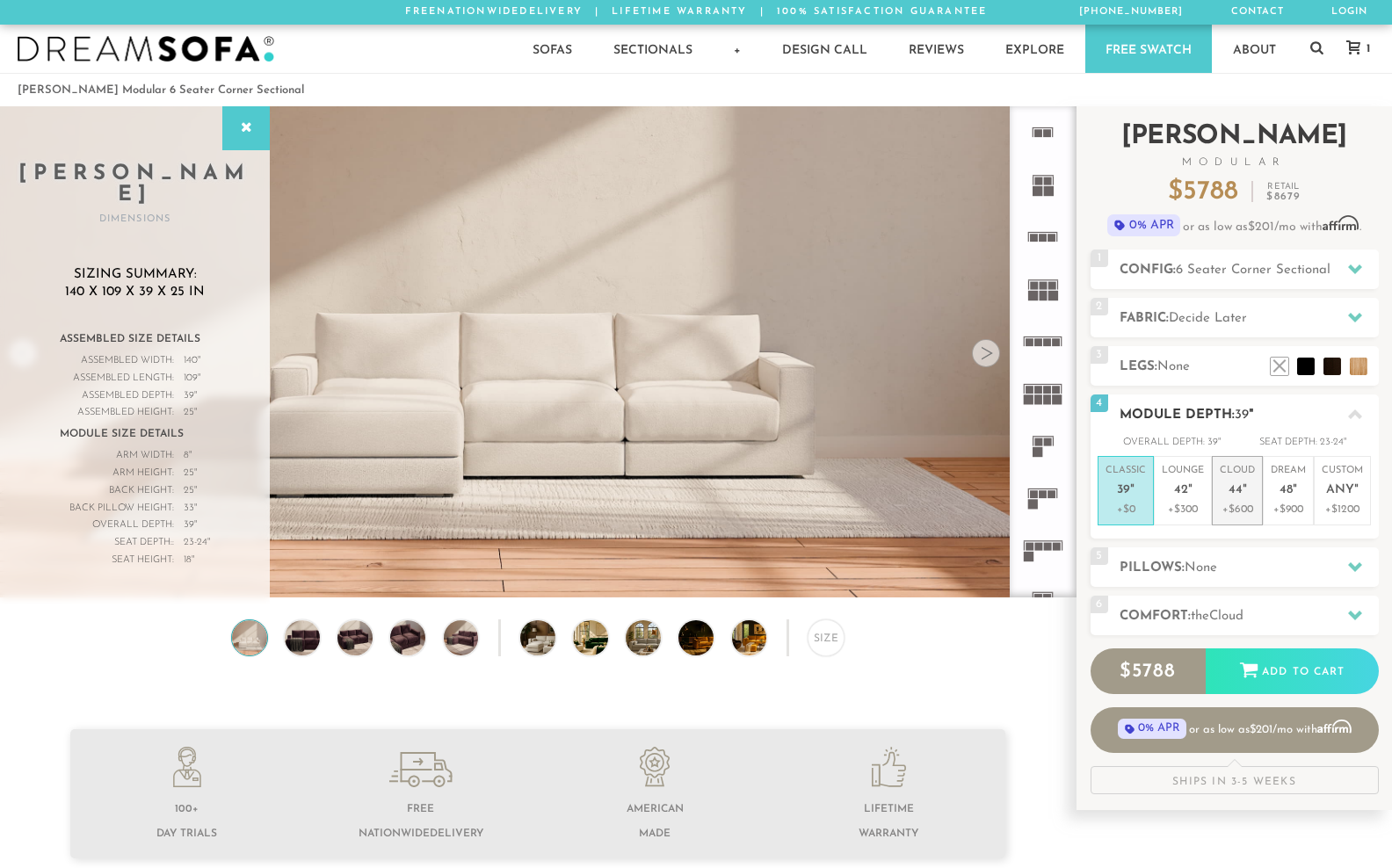
click at [1242, 498] on span "44" at bounding box center [1235, 491] width 14 height 15
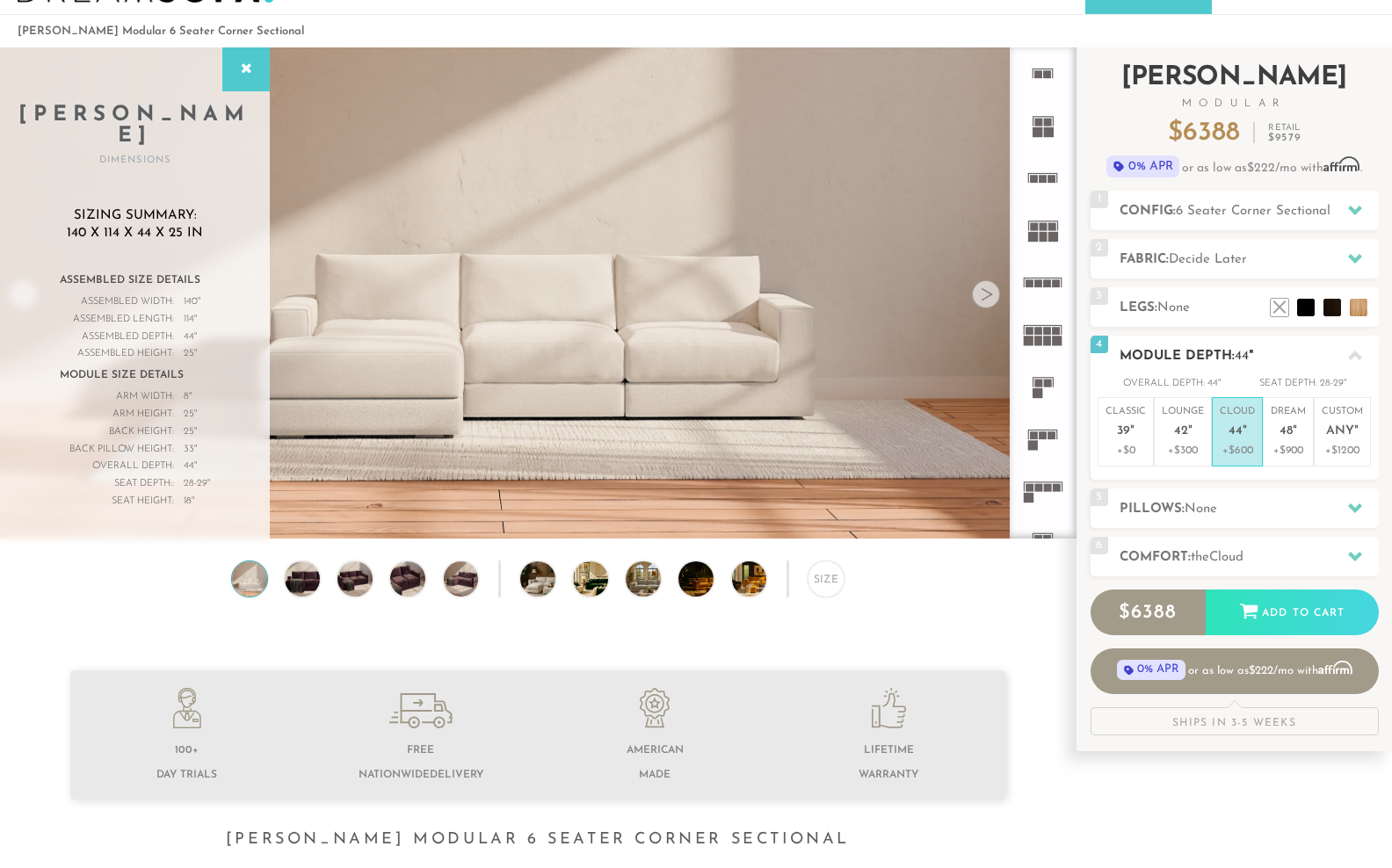
scroll to position [61, 0]
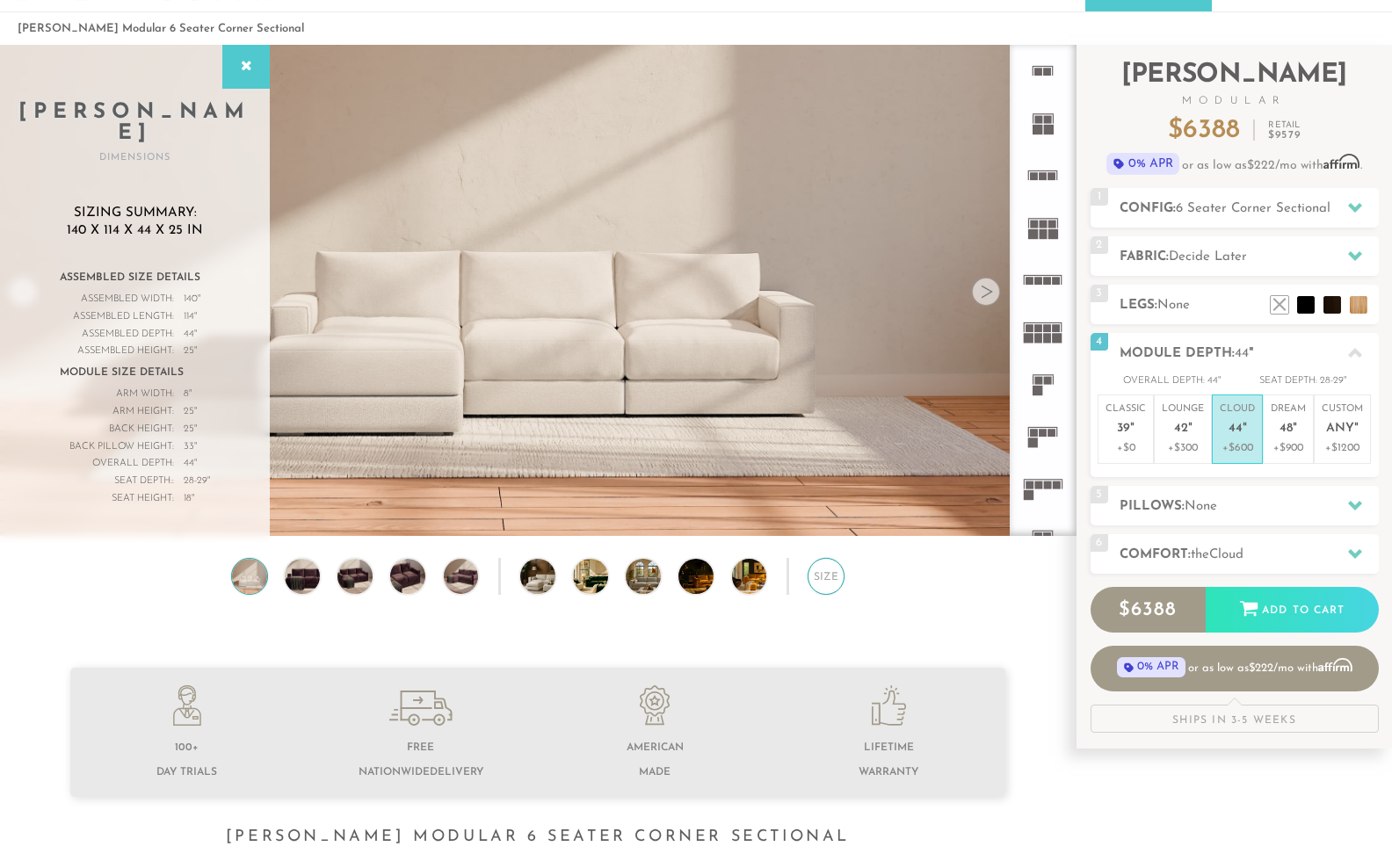
click at [827, 588] on div "Size" at bounding box center [826, 576] width 37 height 37
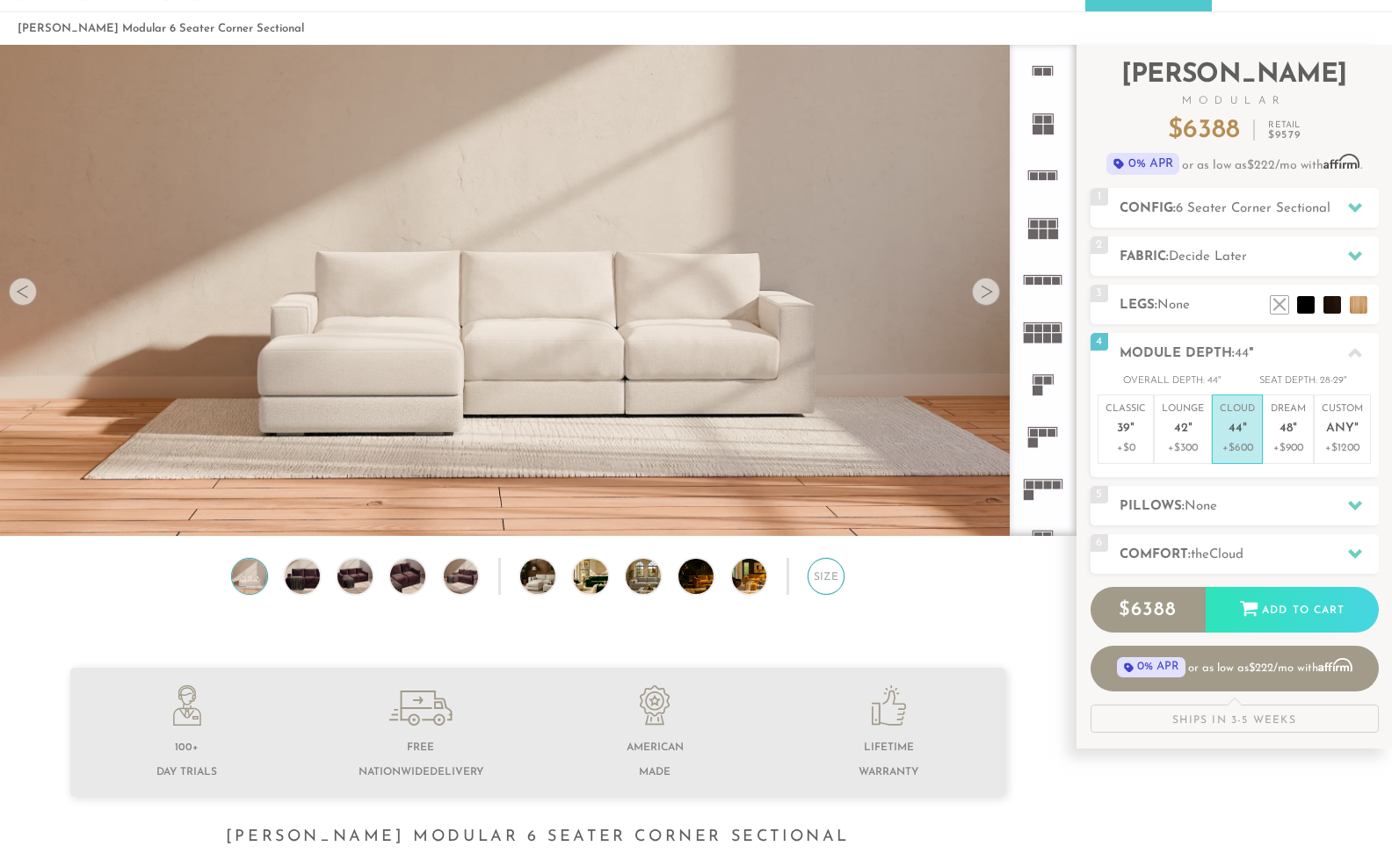
click at [827, 588] on div "Size" at bounding box center [826, 576] width 37 height 37
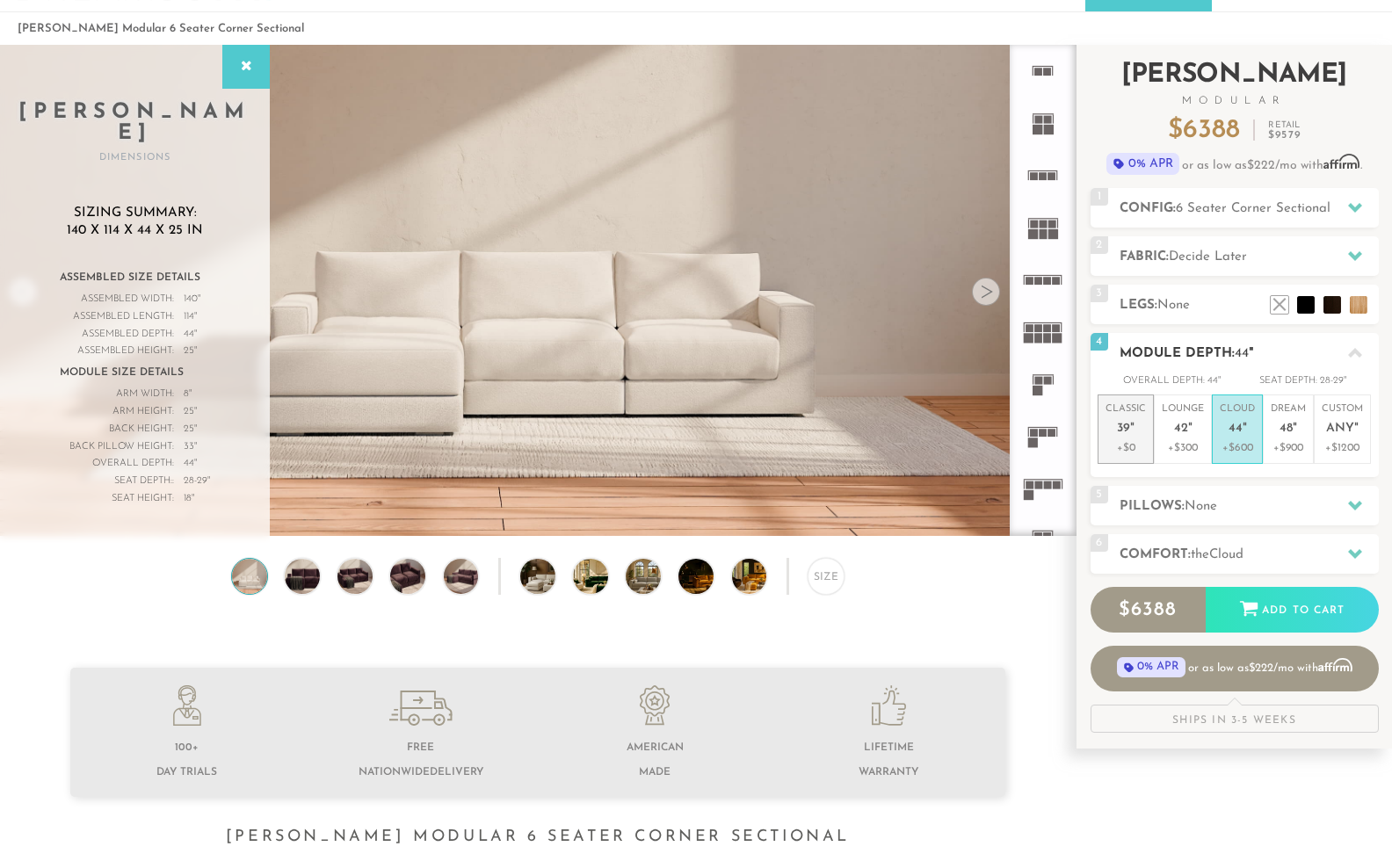
click at [1133, 436] on em """ at bounding box center [1132, 429] width 4 height 15
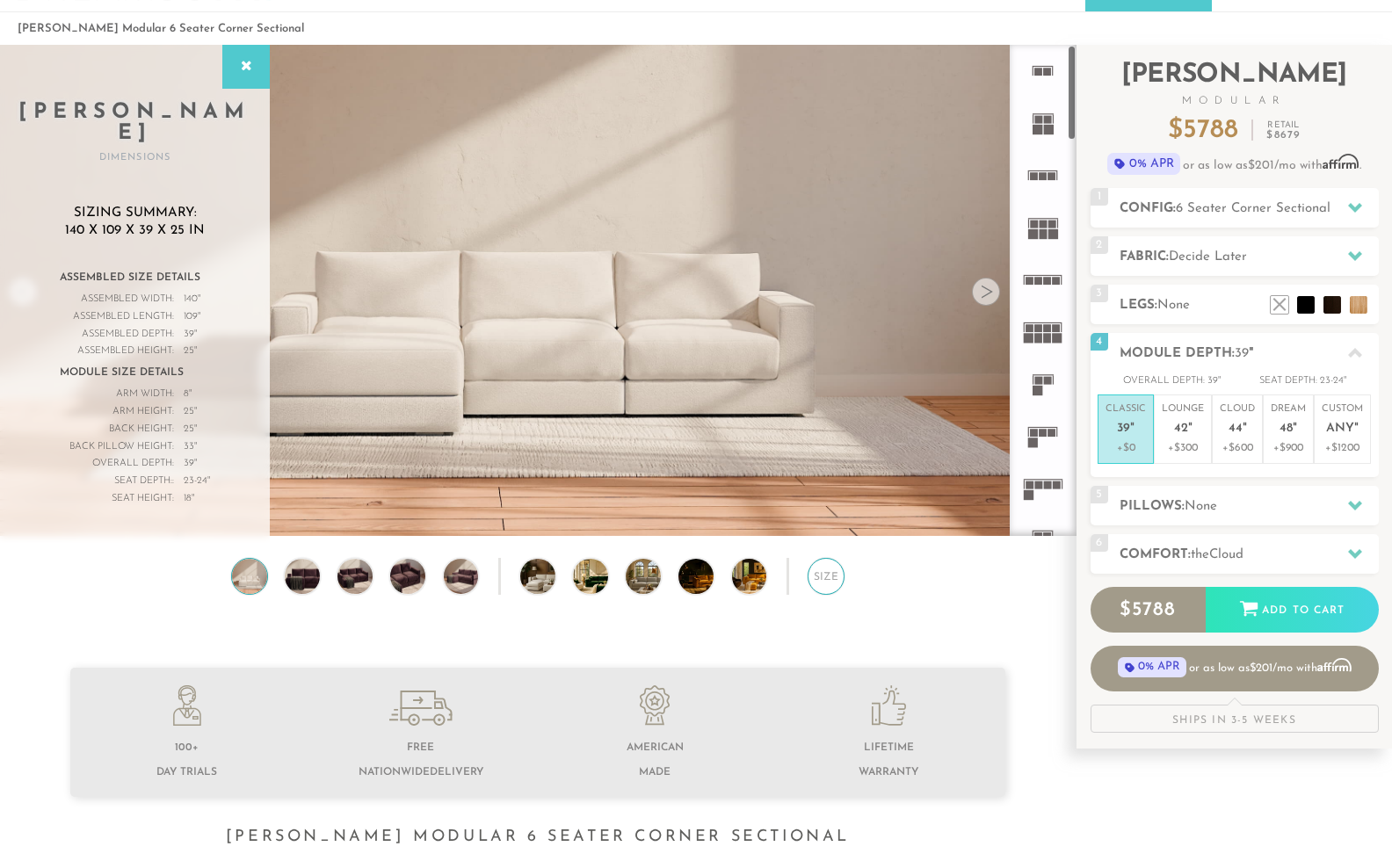
click at [834, 588] on div "Size" at bounding box center [826, 576] width 37 height 37
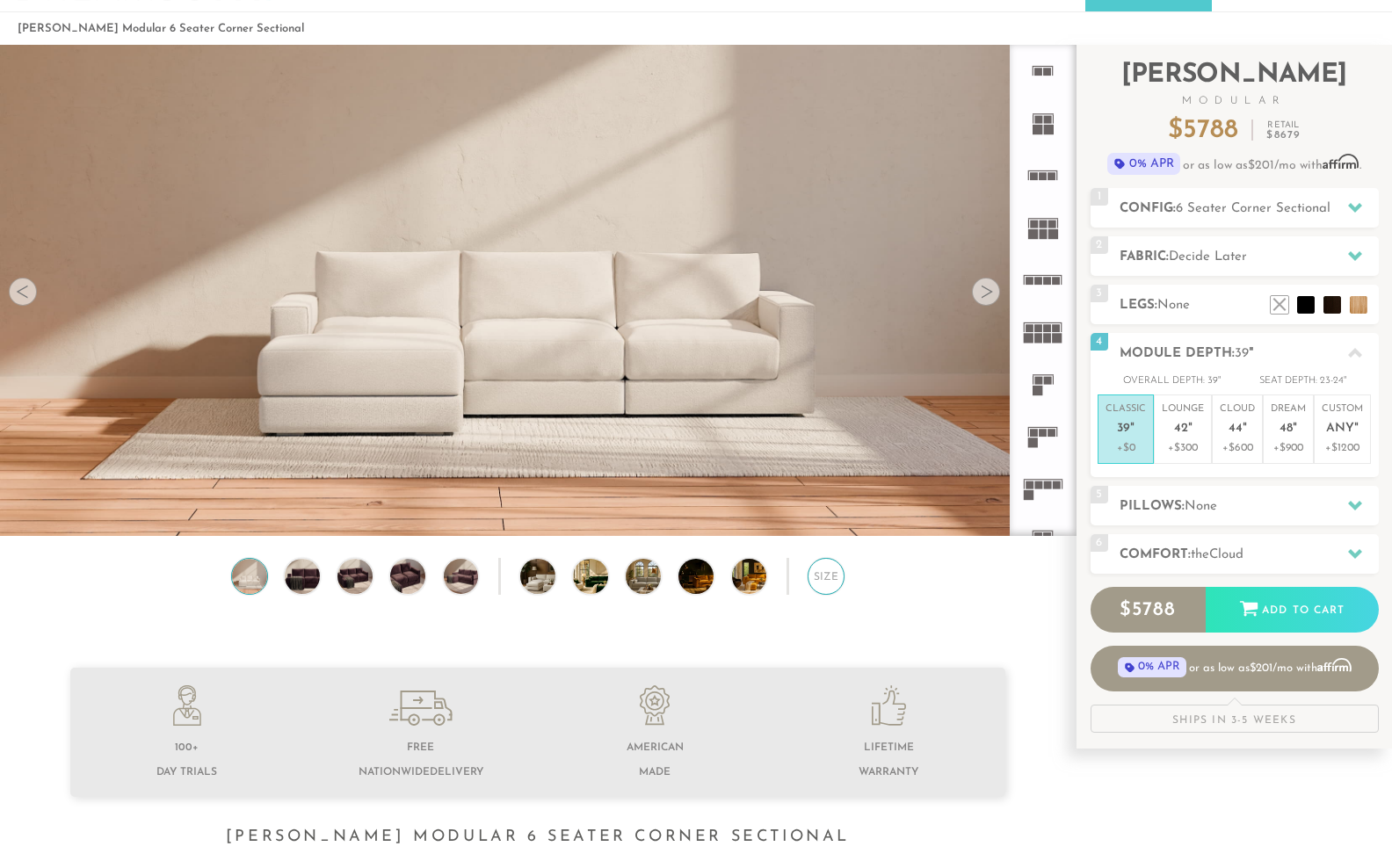
click at [834, 588] on div "Size" at bounding box center [826, 576] width 37 height 37
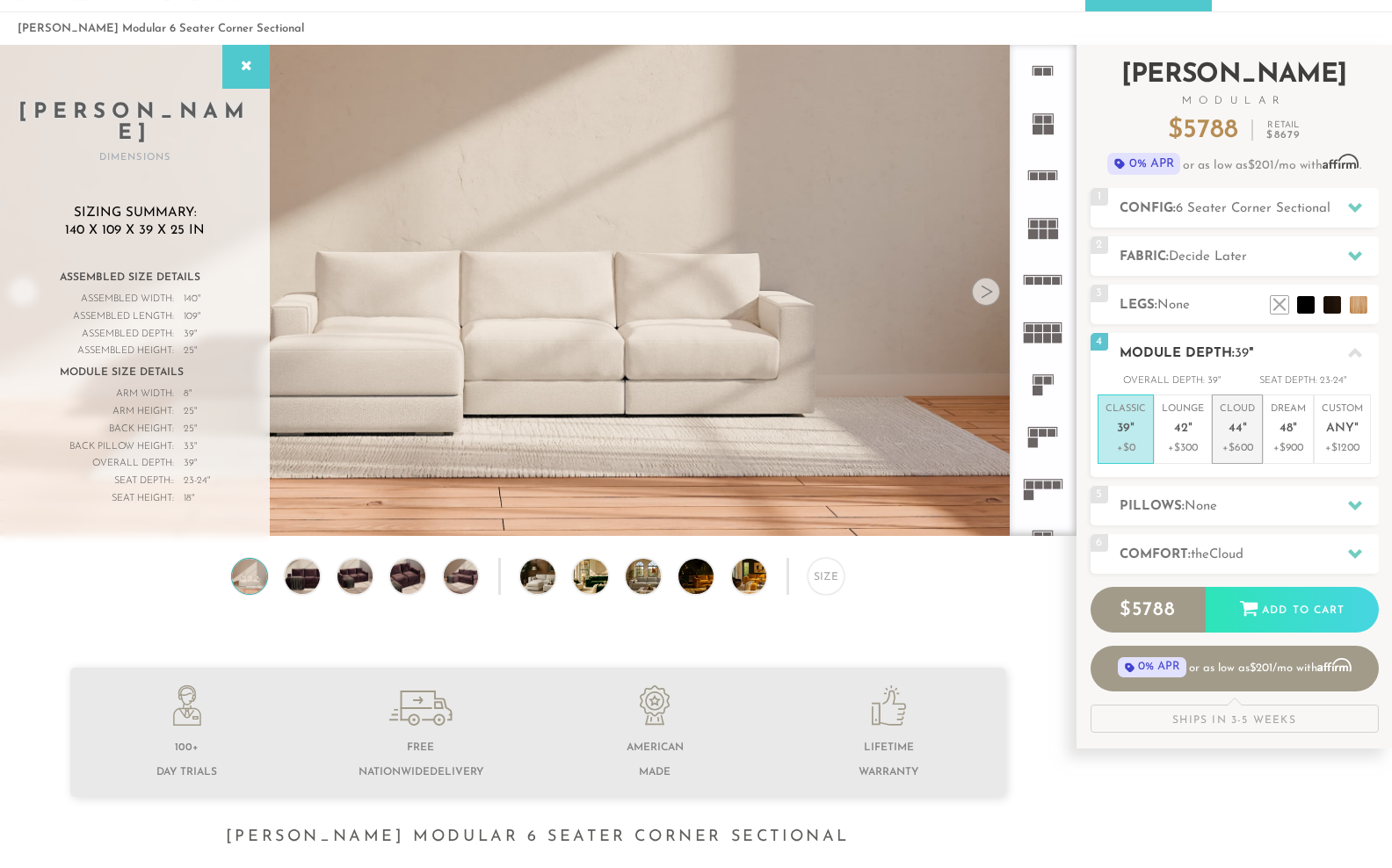
click at [1255, 456] on p "+$600" at bounding box center [1236, 448] width 35 height 16
click at [1127, 436] on span "39" at bounding box center [1123, 429] width 13 height 15
click at [1193, 436] on em """ at bounding box center [1190, 429] width 4 height 15
click at [1242, 436] on span "44" at bounding box center [1235, 429] width 14 height 15
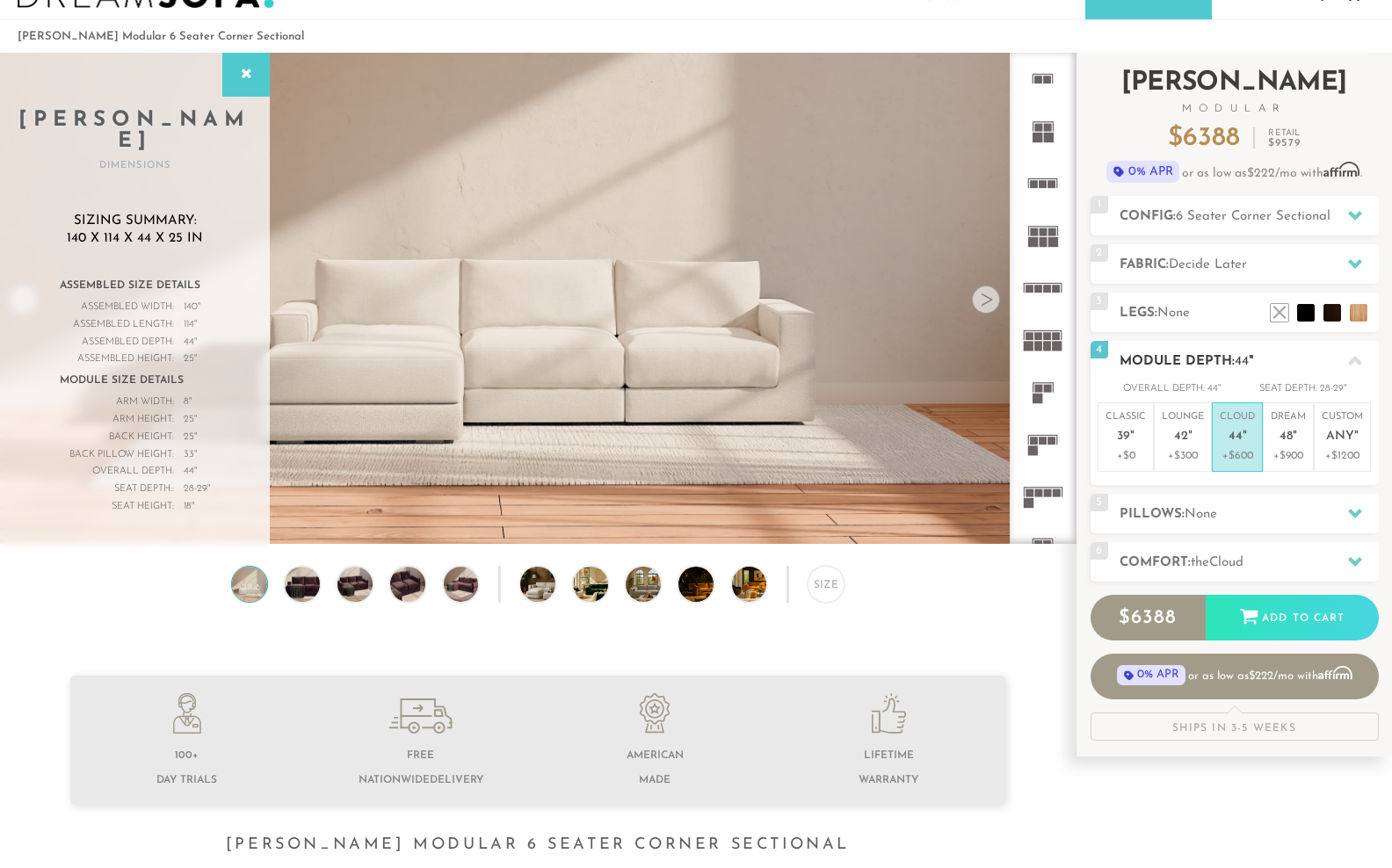
scroll to position [48, 0]
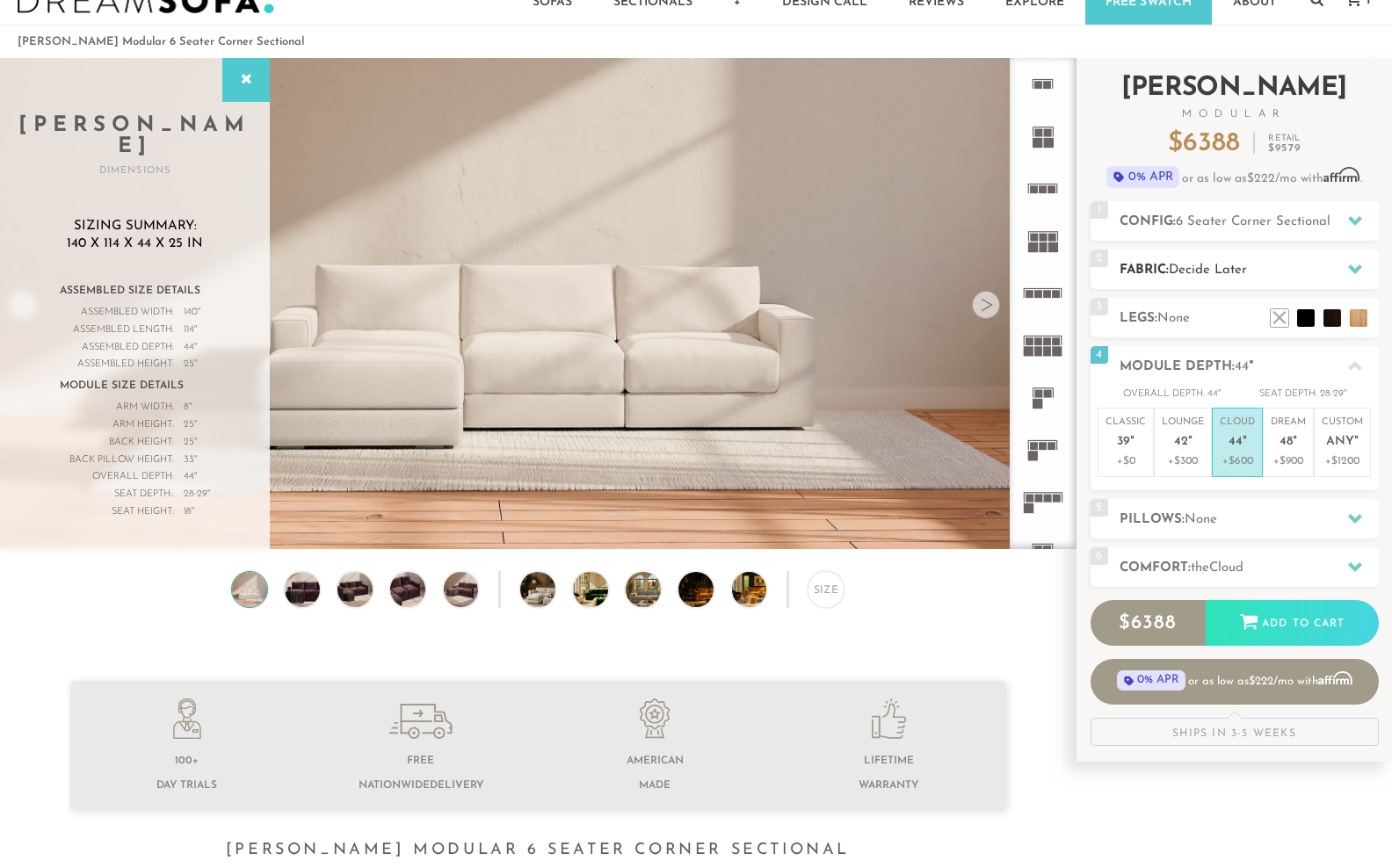
click at [1241, 277] on span "Decide Later" at bounding box center [1208, 270] width 78 height 13
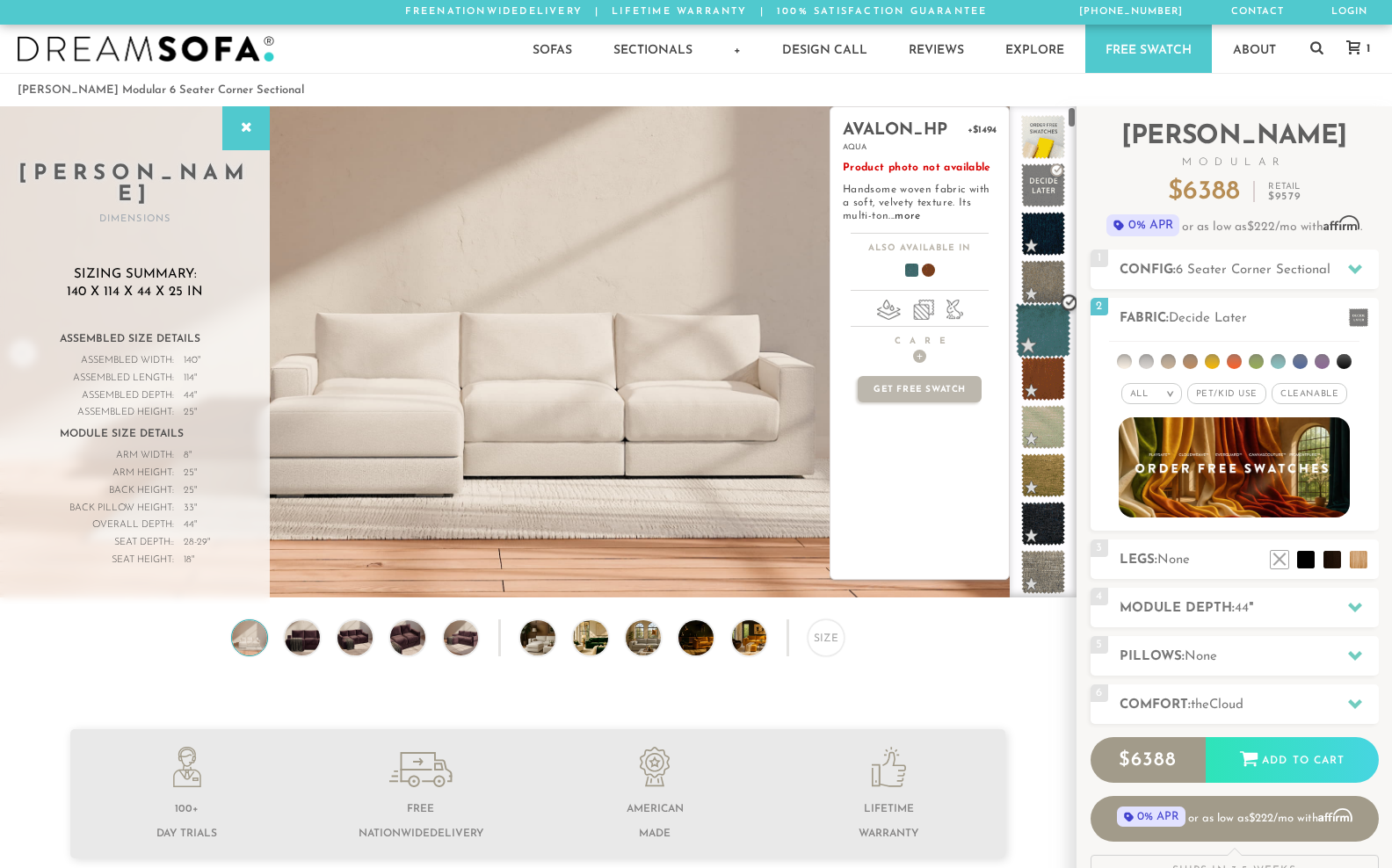
scroll to position [0, 0]
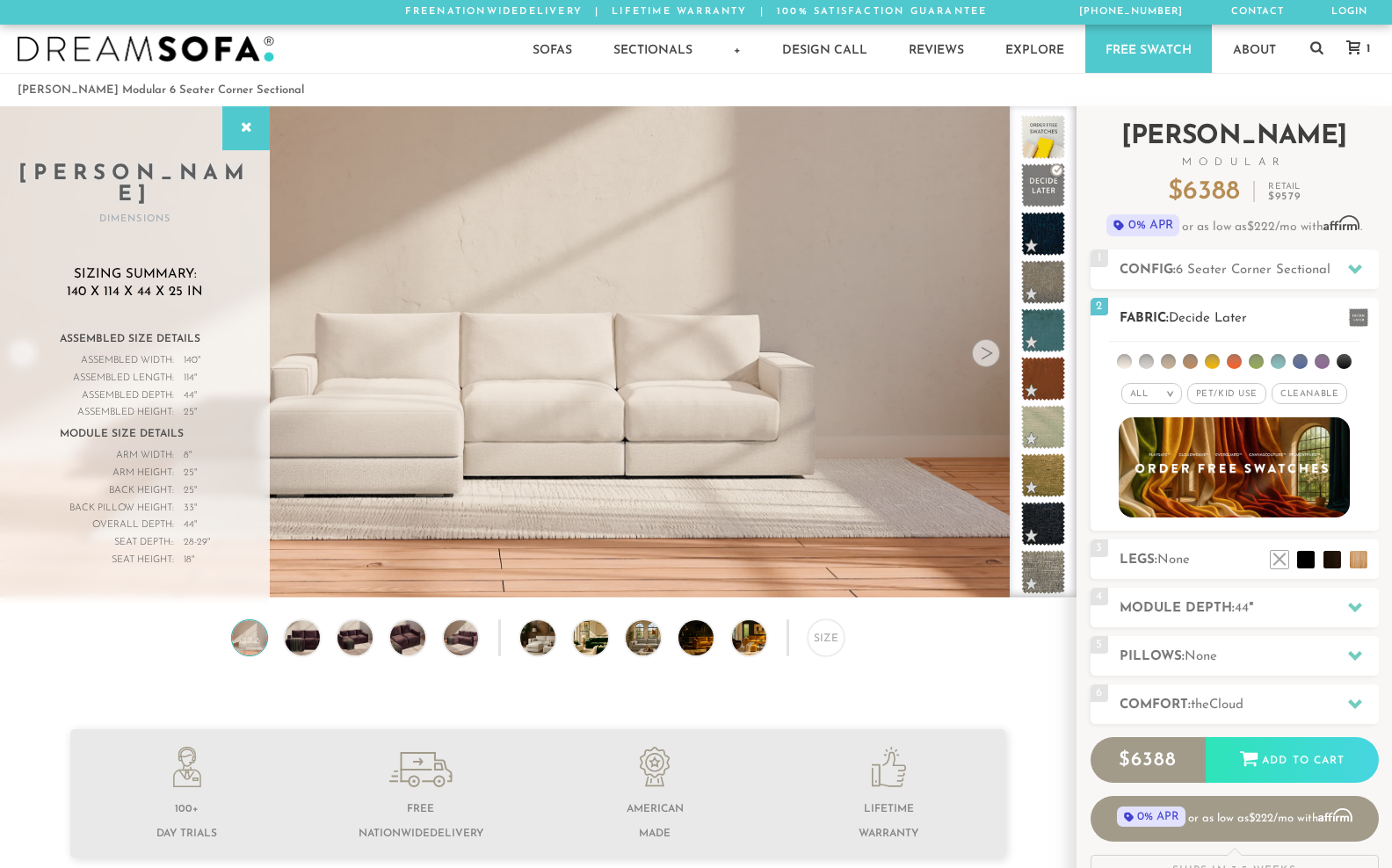
click at [1150, 369] on li at bounding box center [1146, 361] width 15 height 15
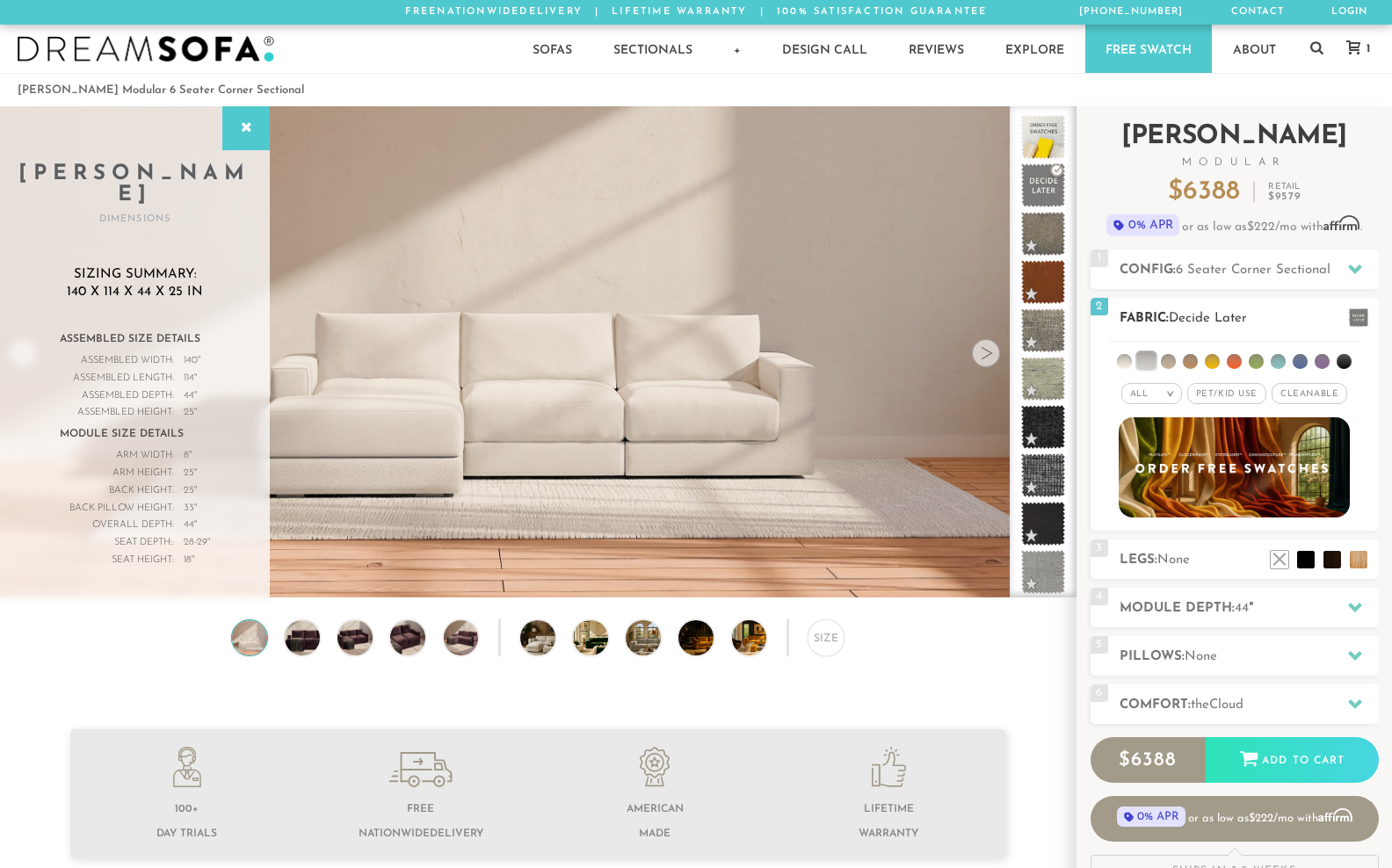
click at [1122, 369] on li at bounding box center [1124, 361] width 15 height 15
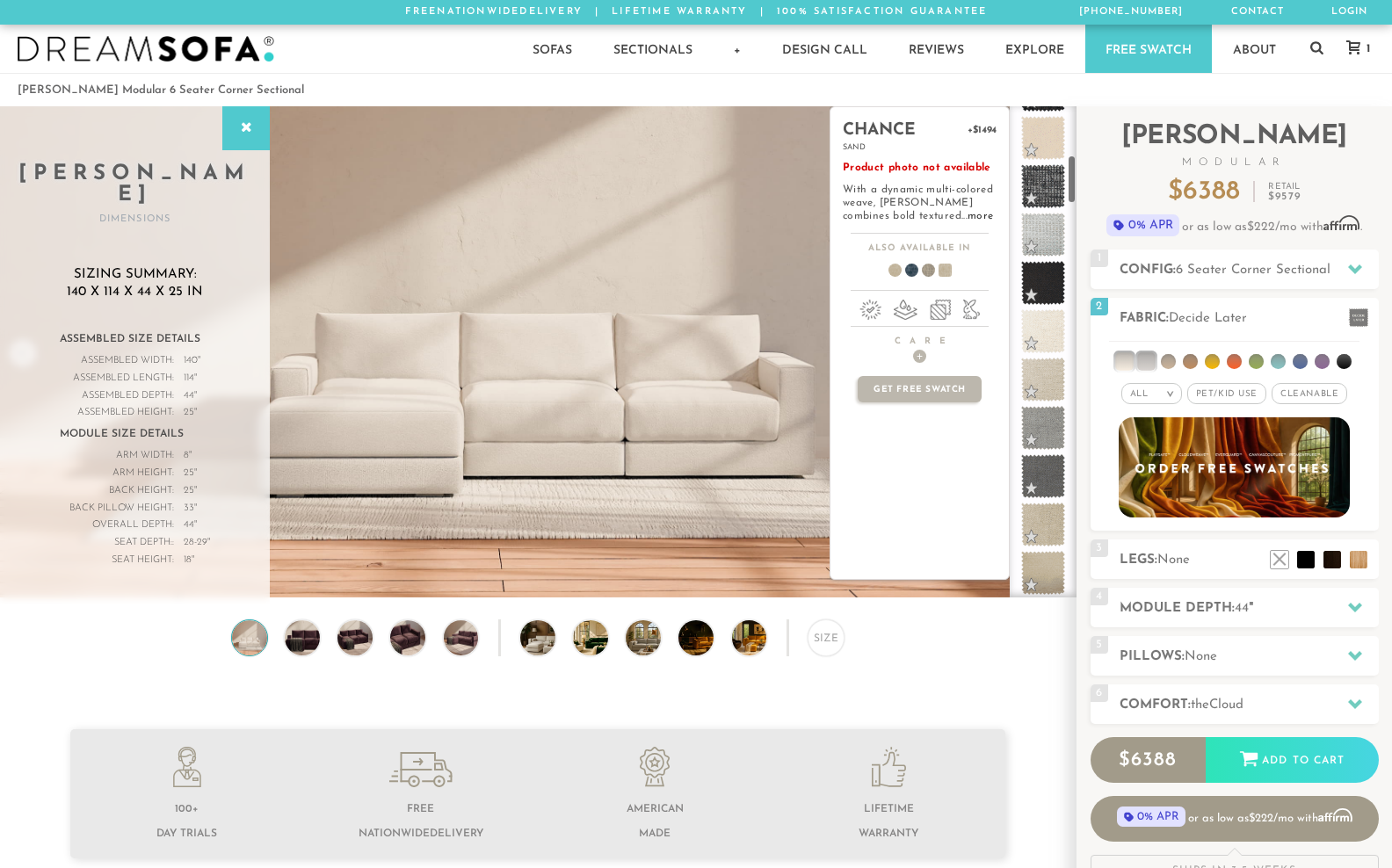
scroll to position [474, 0]
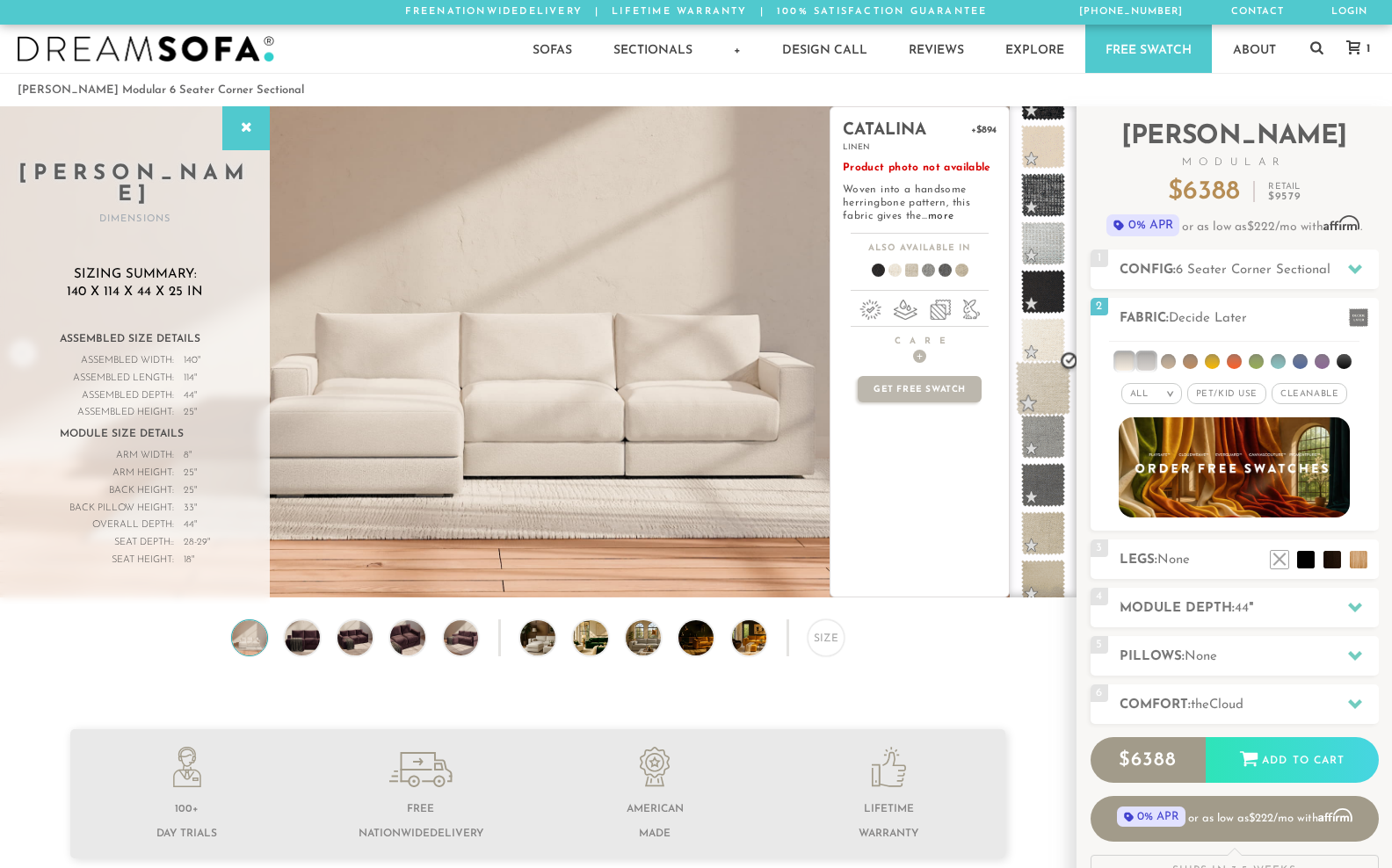
click at [1046, 400] on span at bounding box center [1044, 389] width 55 height 55
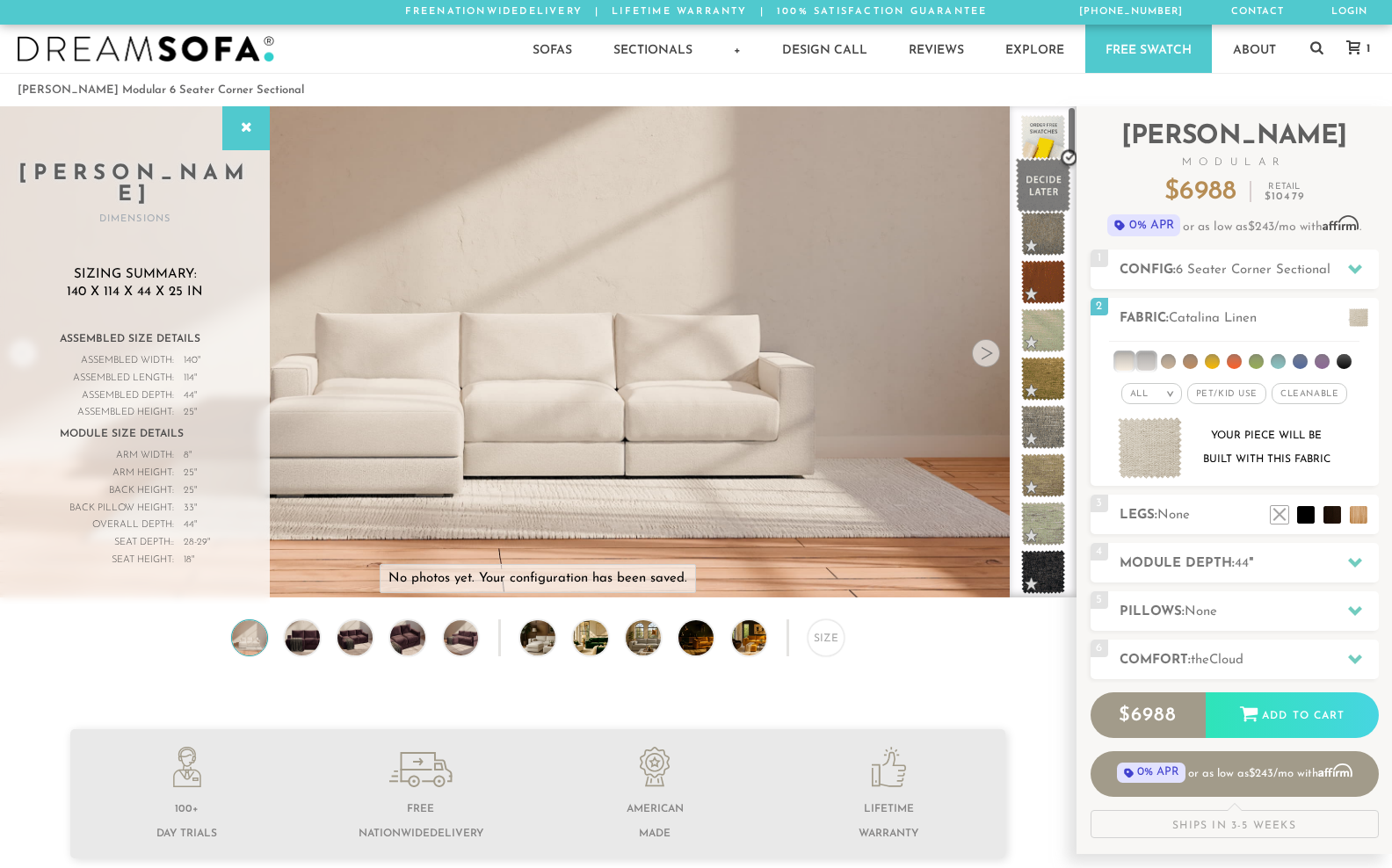
scroll to position [0, 0]
click at [1049, 149] on span at bounding box center [1044, 137] width 55 height 55
click at [1130, 369] on li at bounding box center [1124, 361] width 18 height 18
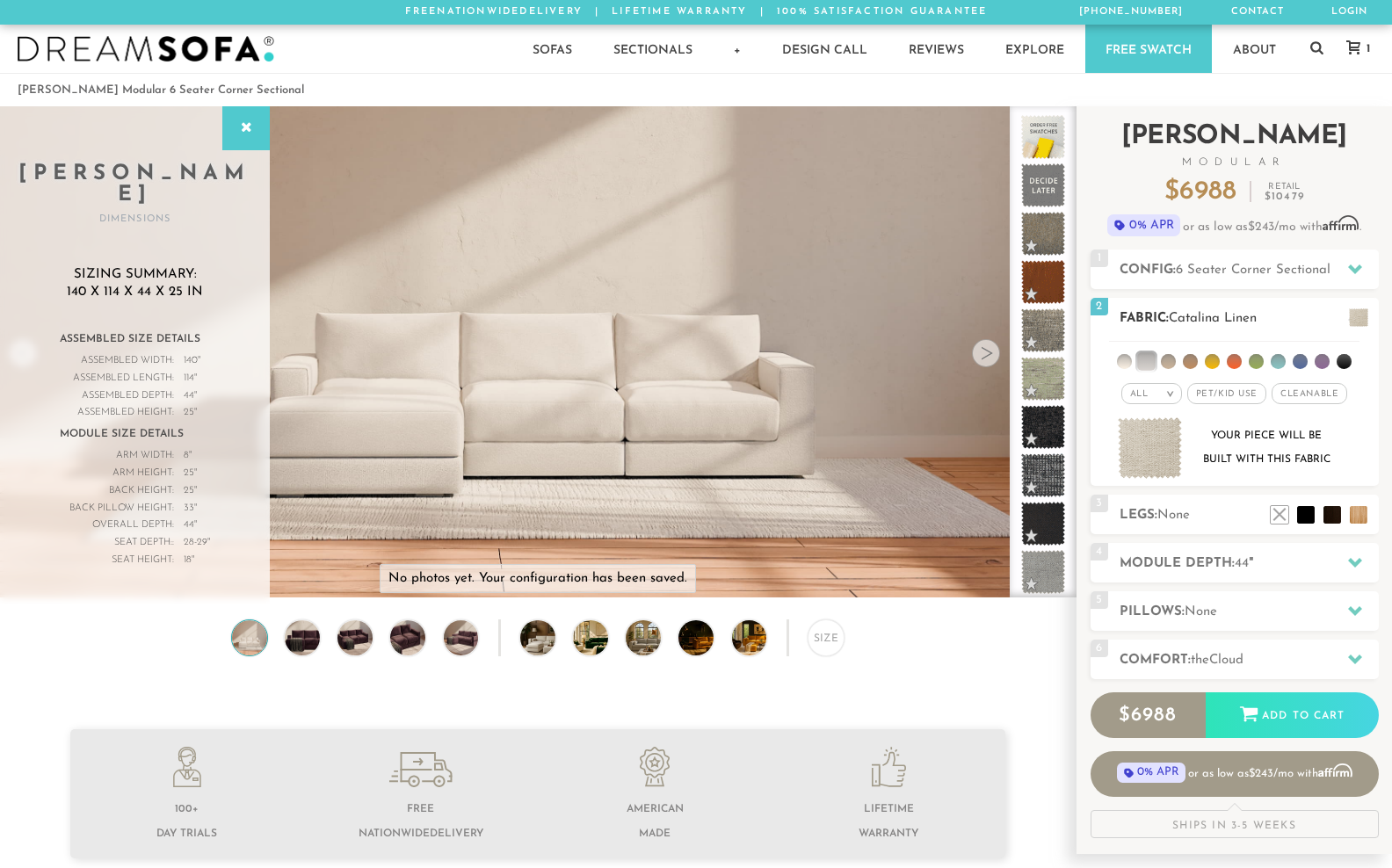
click at [1146, 369] on li at bounding box center [1146, 361] width 18 height 18
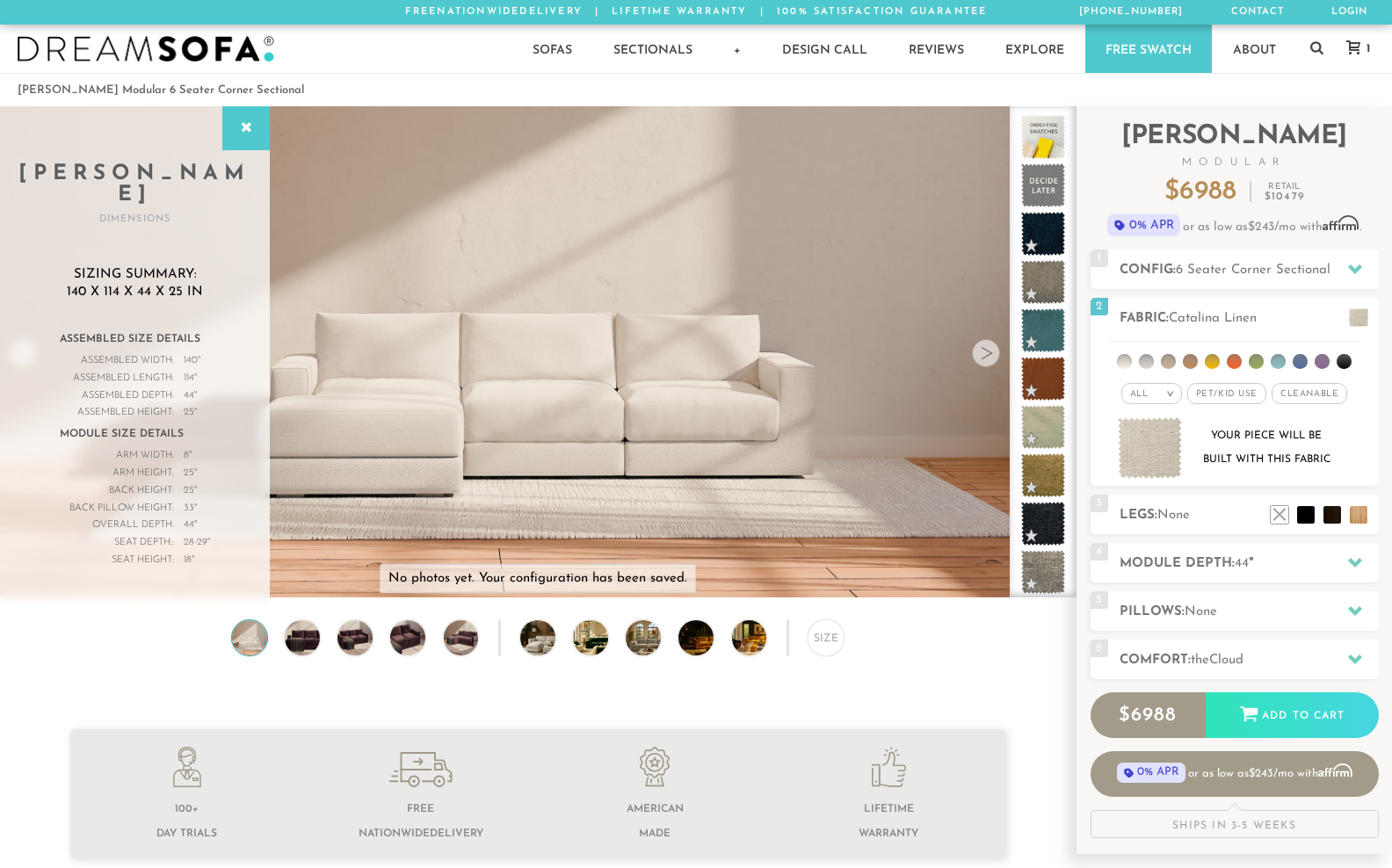
click at [983, 367] on div at bounding box center [986, 353] width 28 height 28
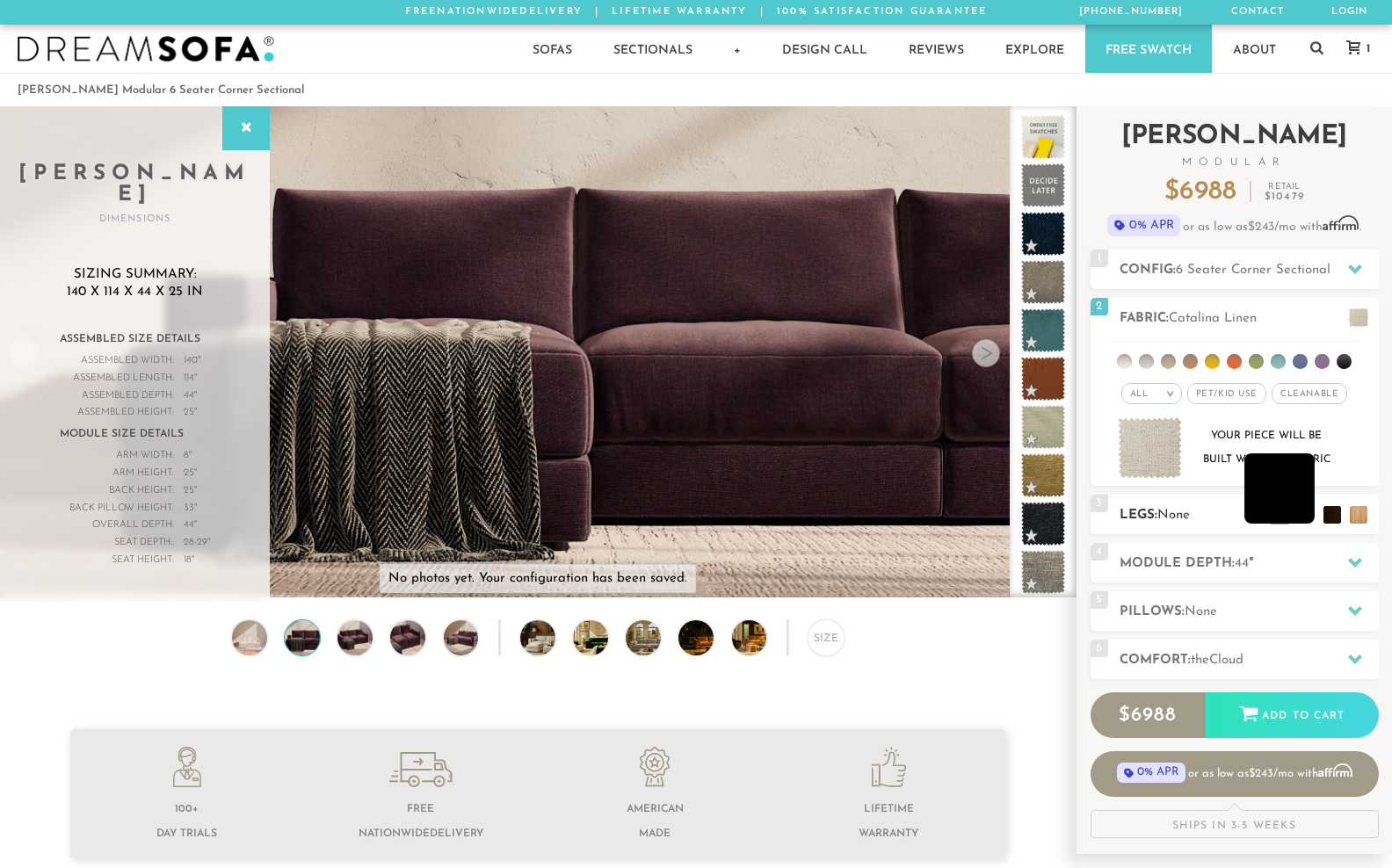
click at [1308, 523] on li at bounding box center [1279, 488] width 70 height 70
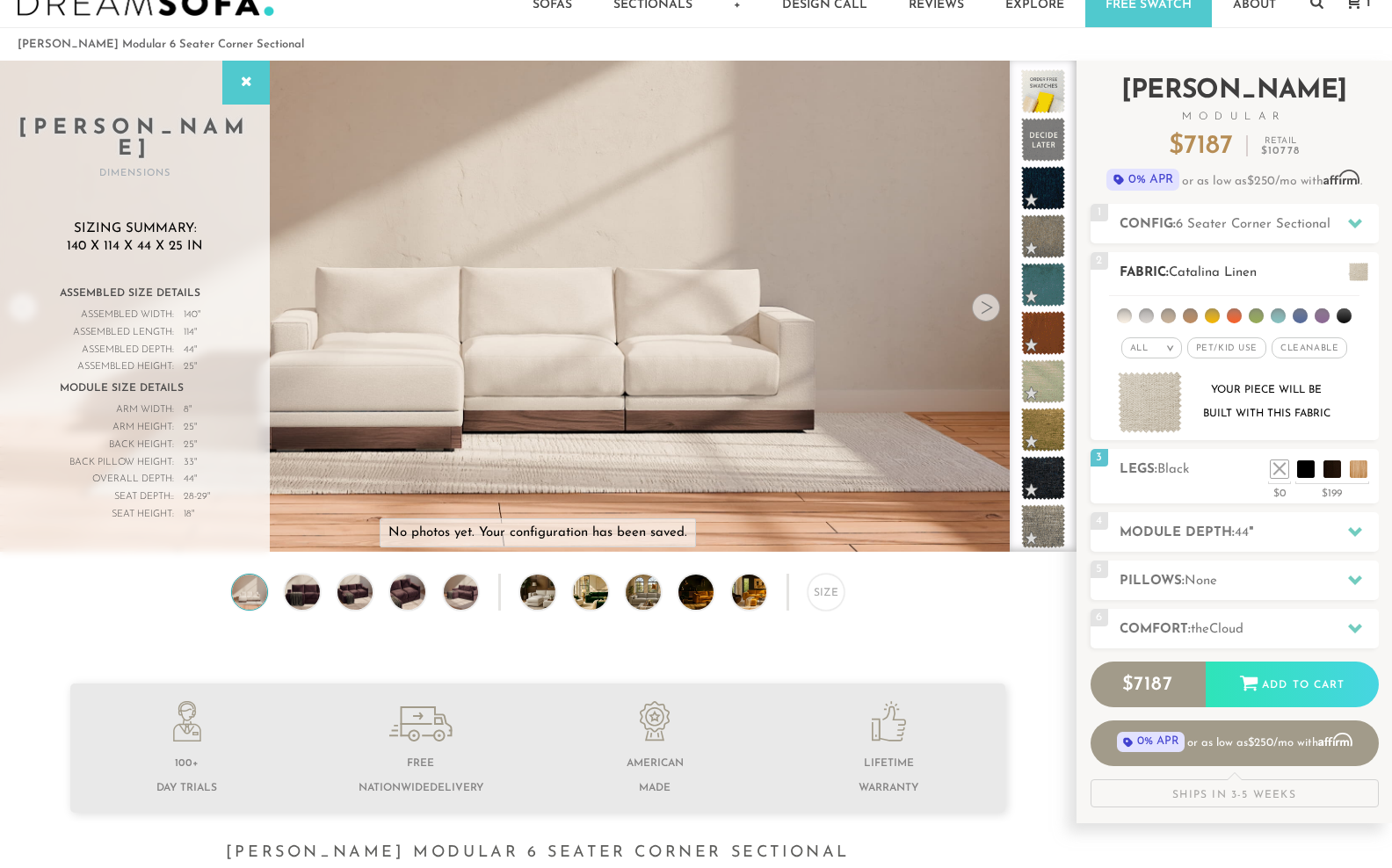
scroll to position [29, 0]
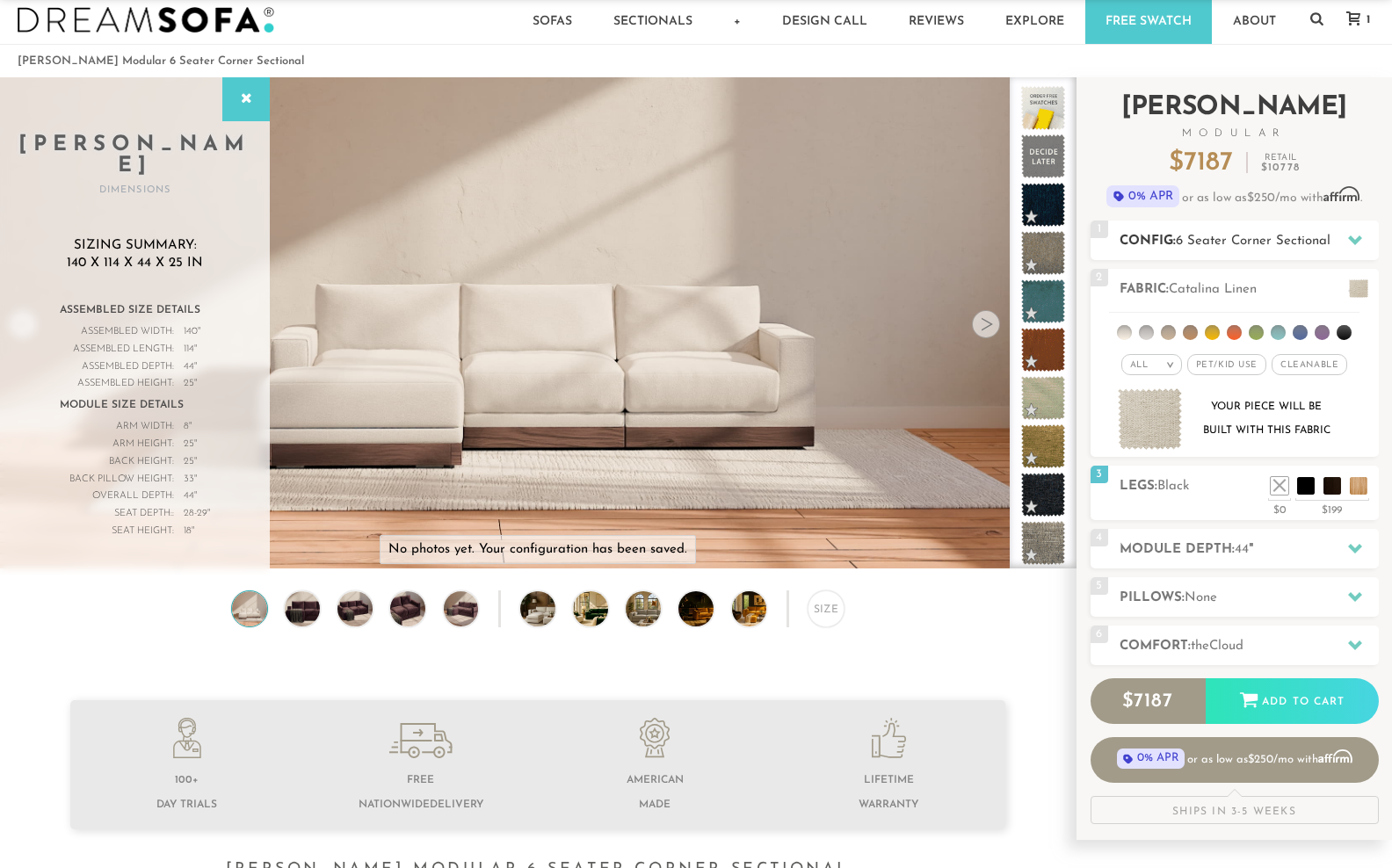
click at [1297, 251] on h2 "Config: 6 Seater Corner Sectional" at bounding box center [1249, 240] width 259 height 20
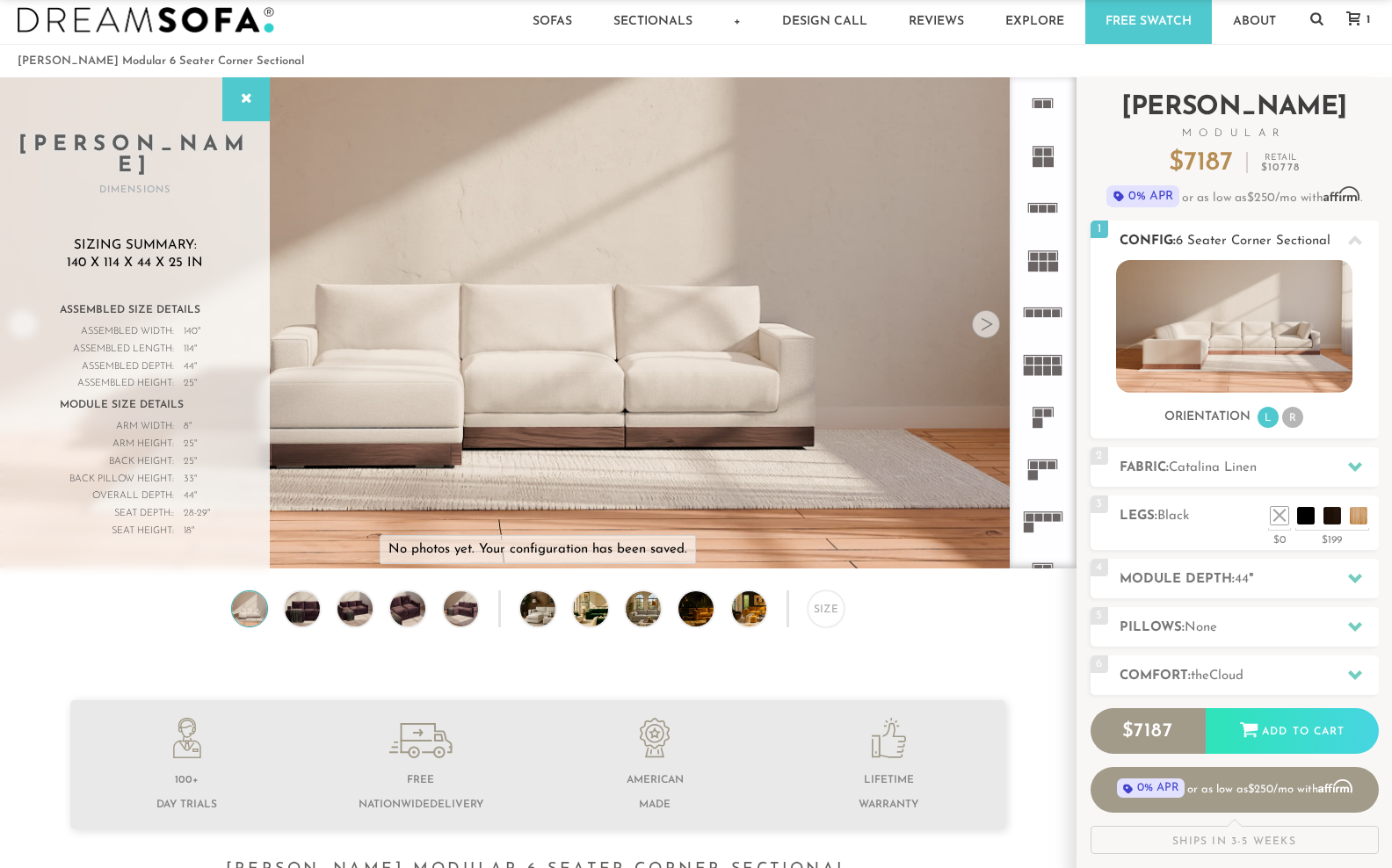
click at [1303, 427] on li "R" at bounding box center [1292, 418] width 21 height 21
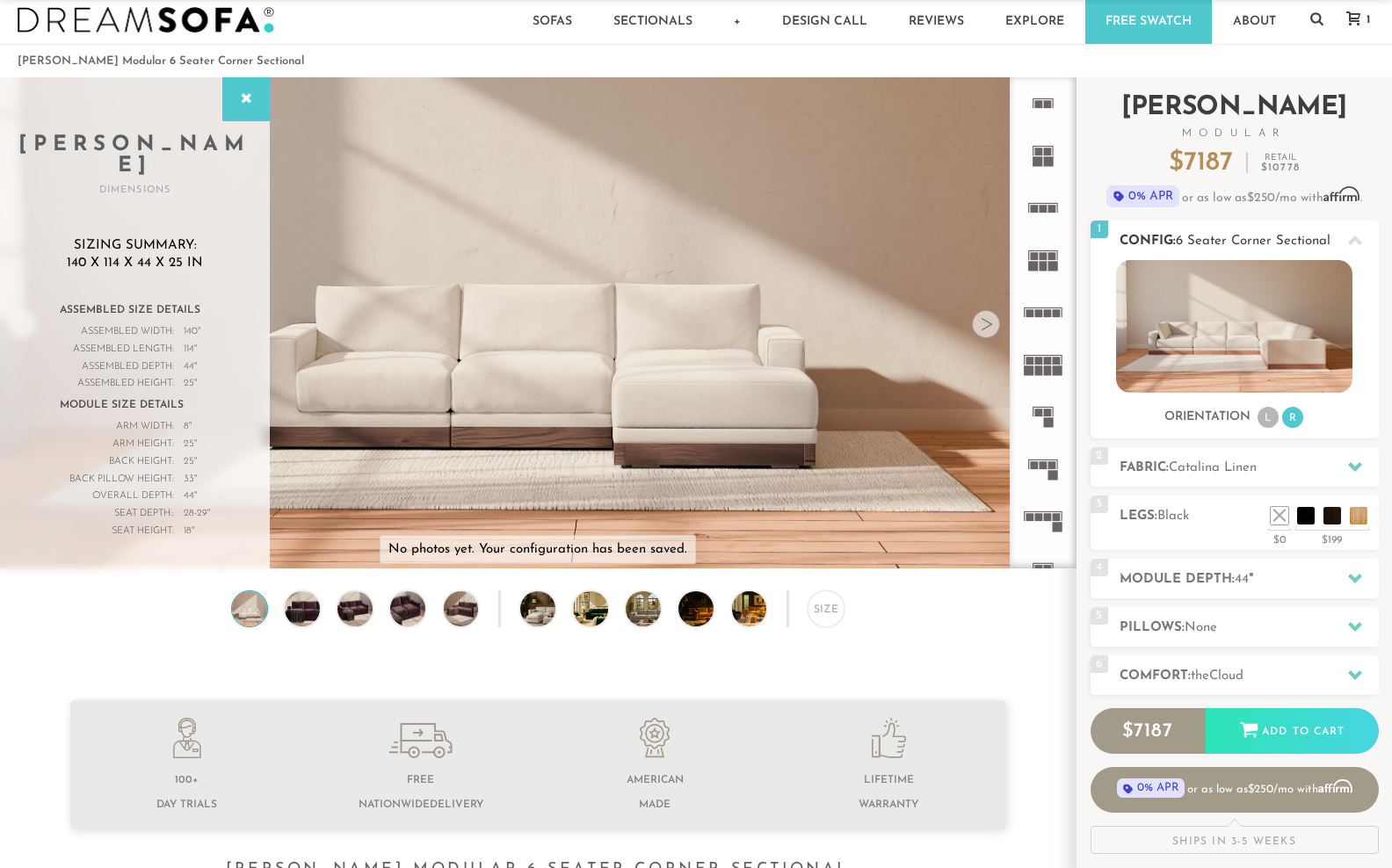
click at [1275, 427] on li "L" at bounding box center [1268, 418] width 21 height 21
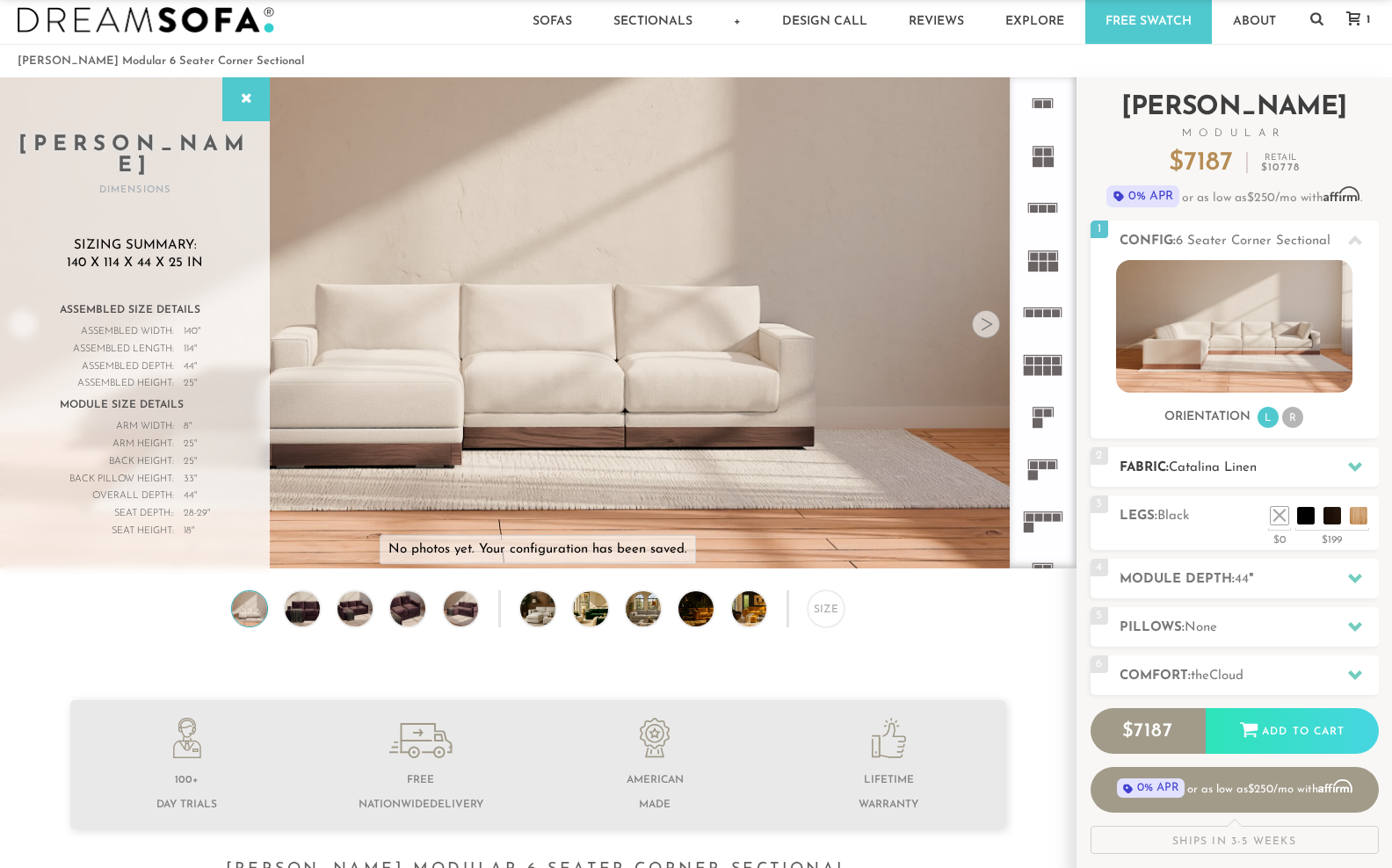
click at [1356, 472] on icon at bounding box center [1355, 466] width 14 height 10
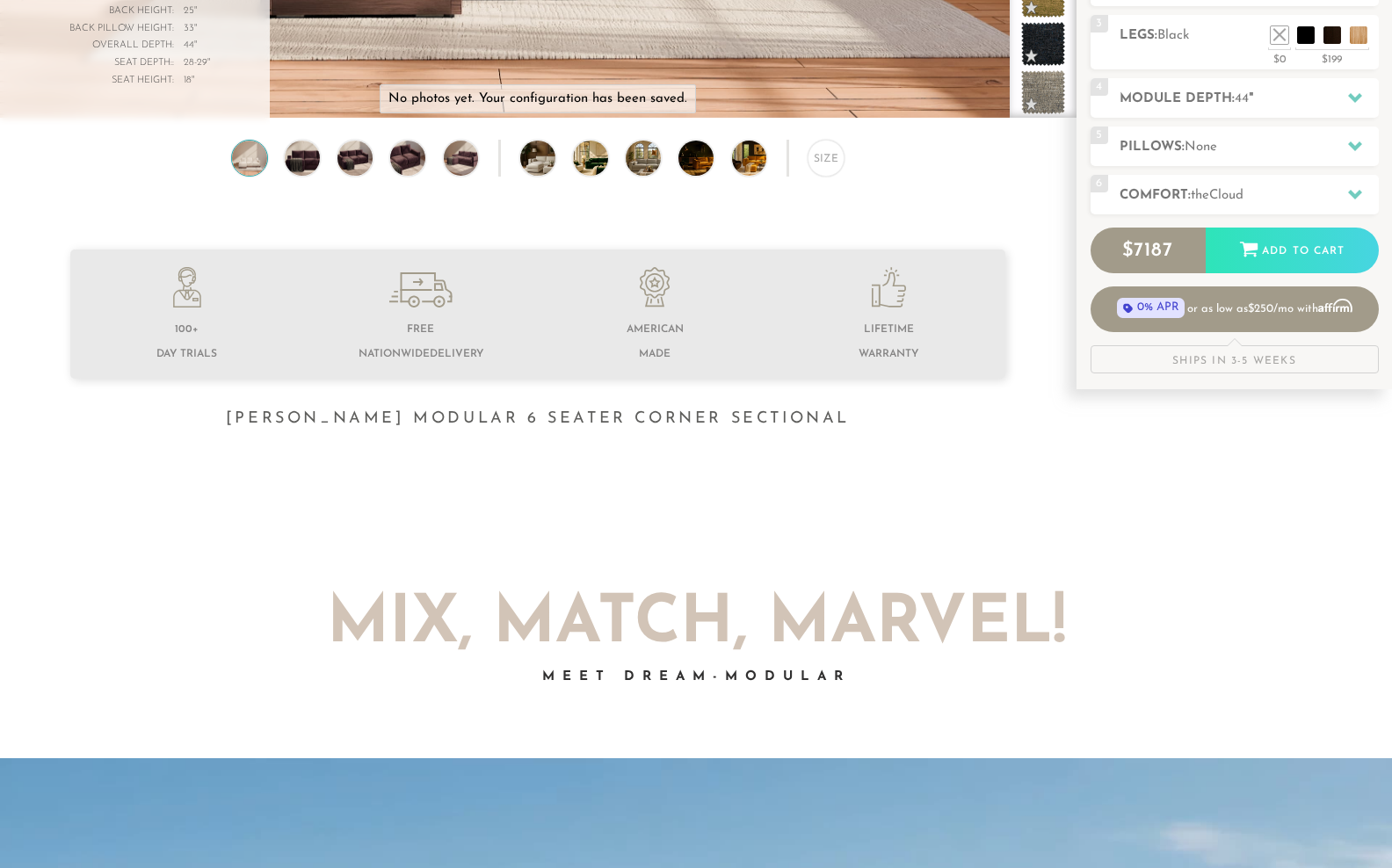
scroll to position [475, 0]
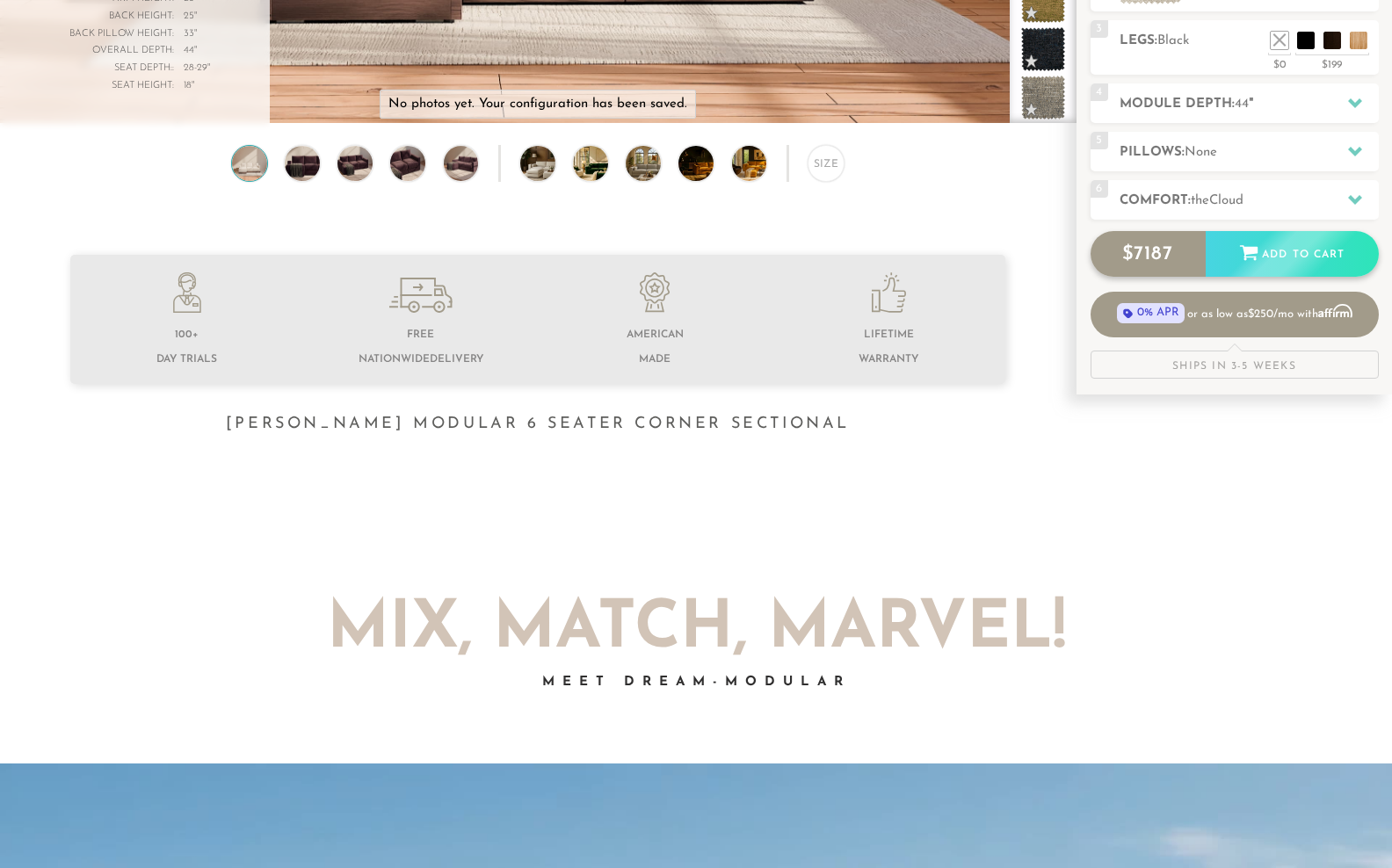
click at [1301, 279] on div "Add to Cart" at bounding box center [1292, 254] width 173 height 47
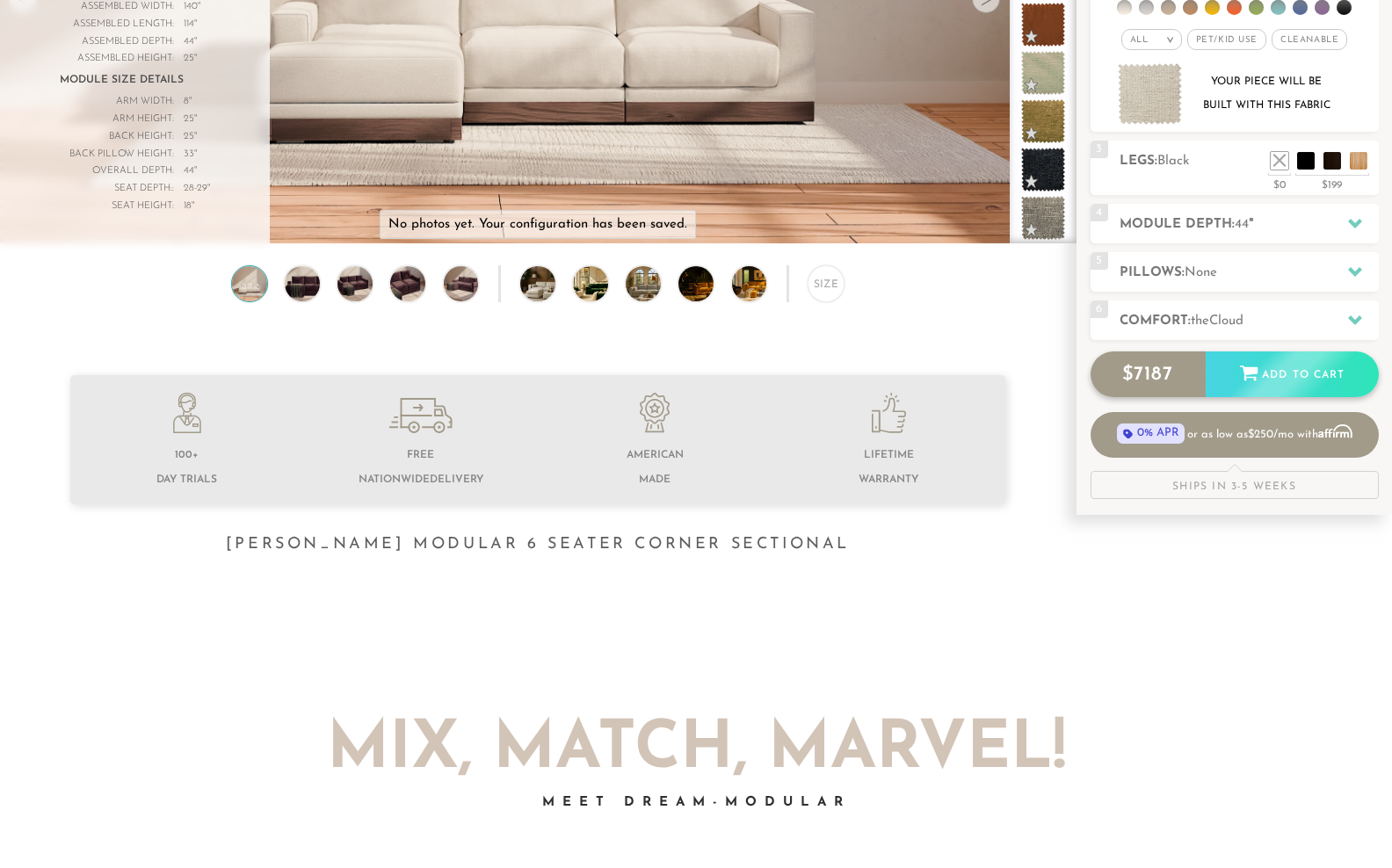
scroll to position [312, 0]
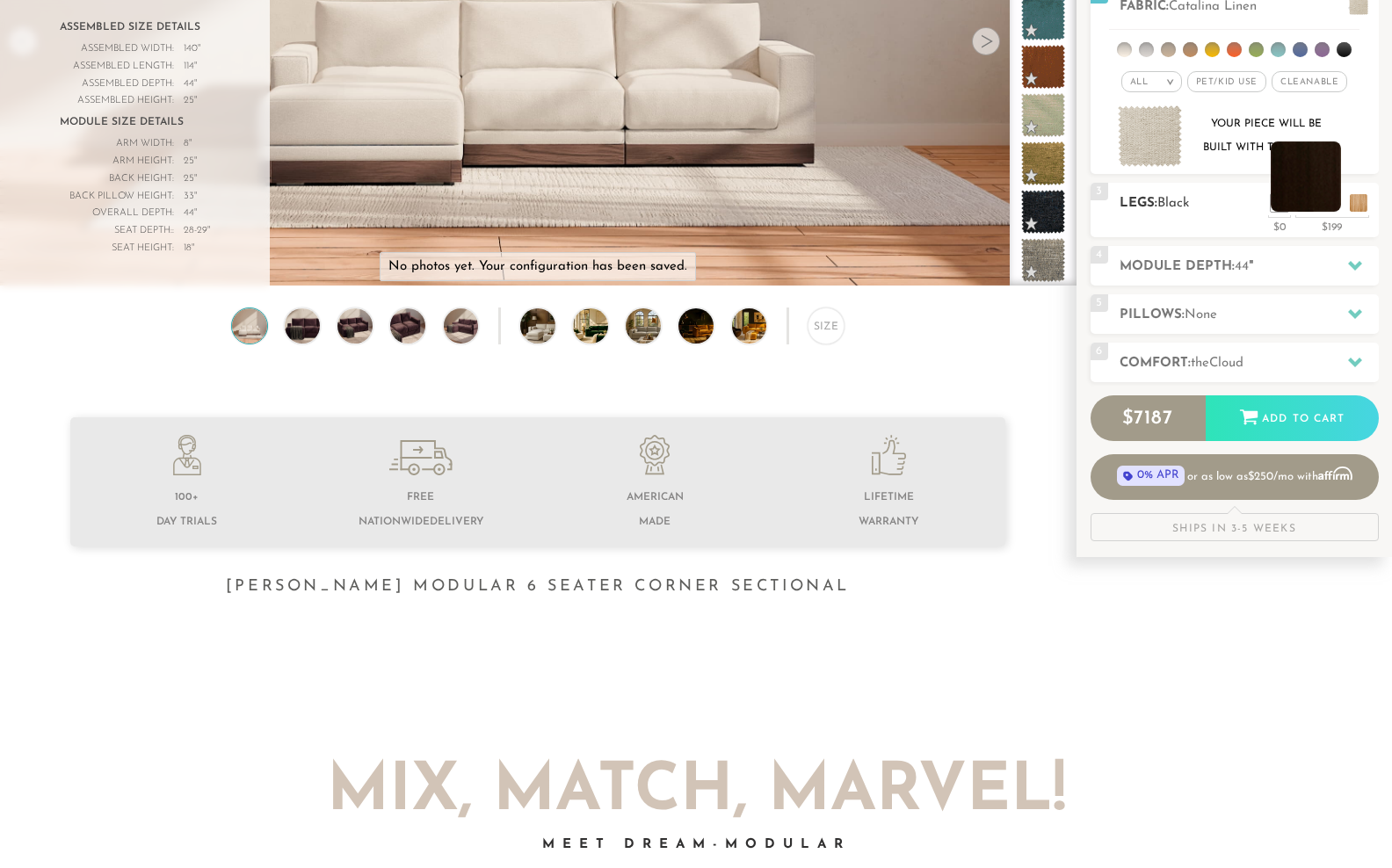
click at [1333, 212] on li at bounding box center [1306, 176] width 70 height 70
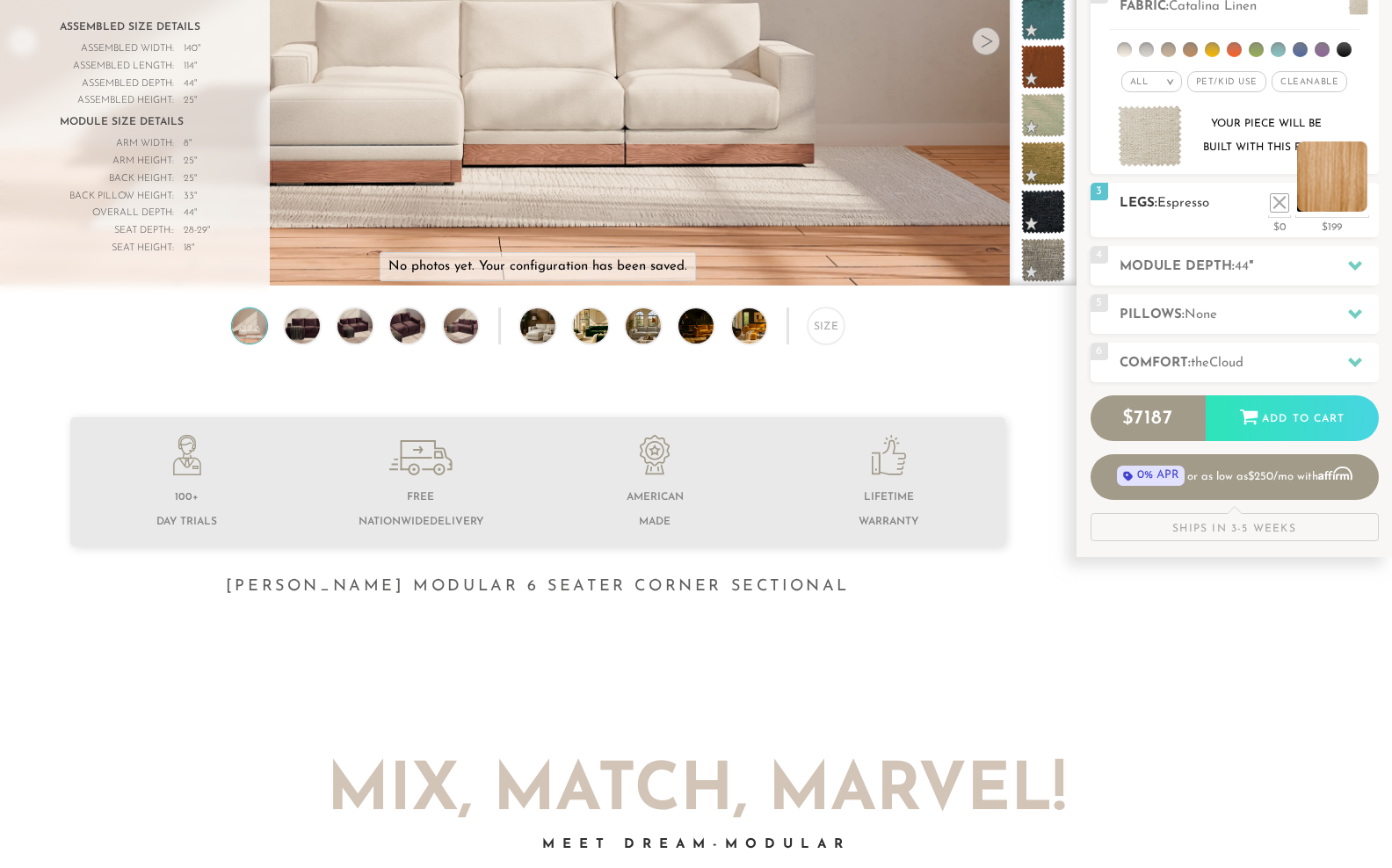
click at [1361, 212] on li at bounding box center [1331, 176] width 70 height 70
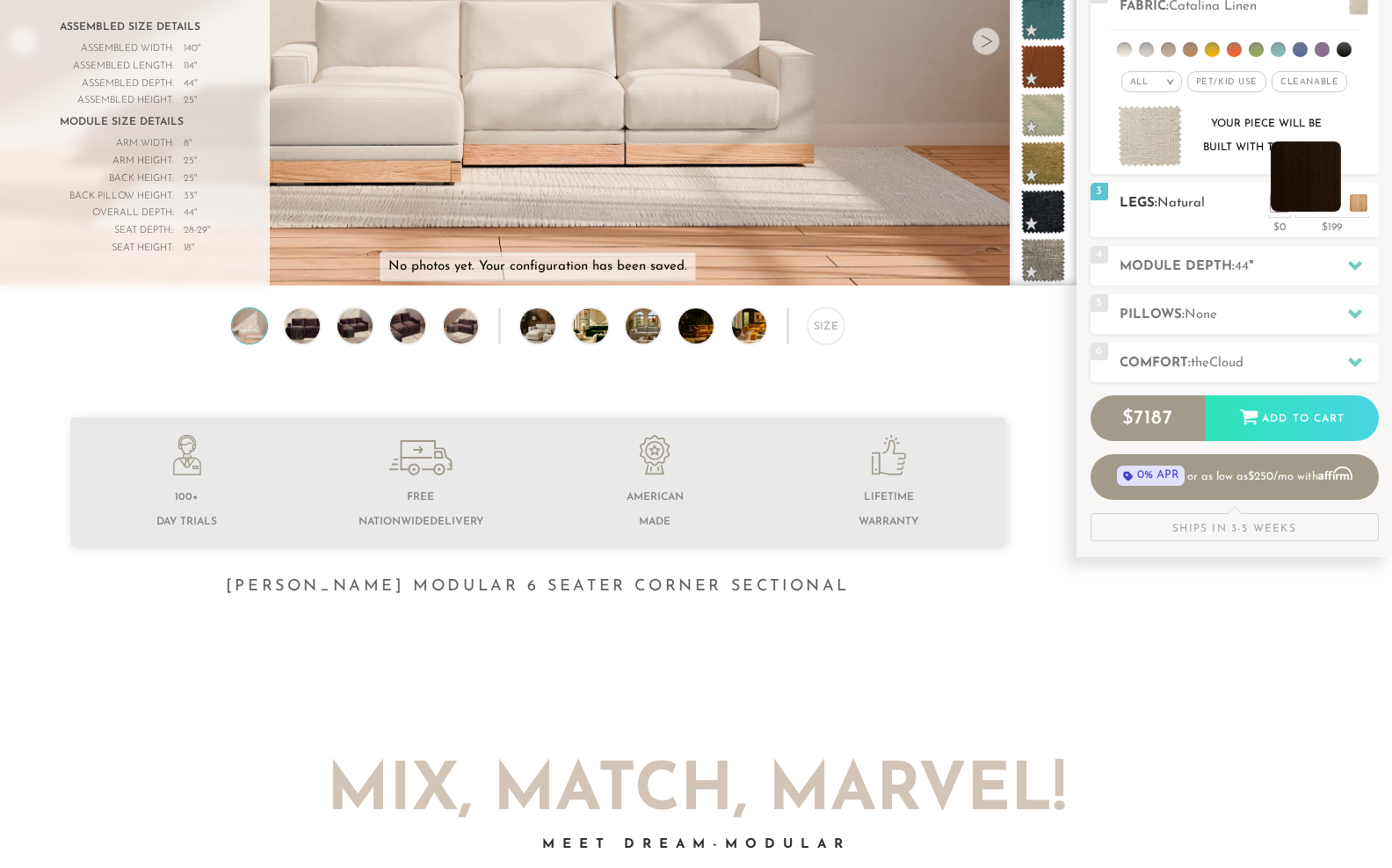
click at [1331, 212] on li at bounding box center [1306, 176] width 70 height 70
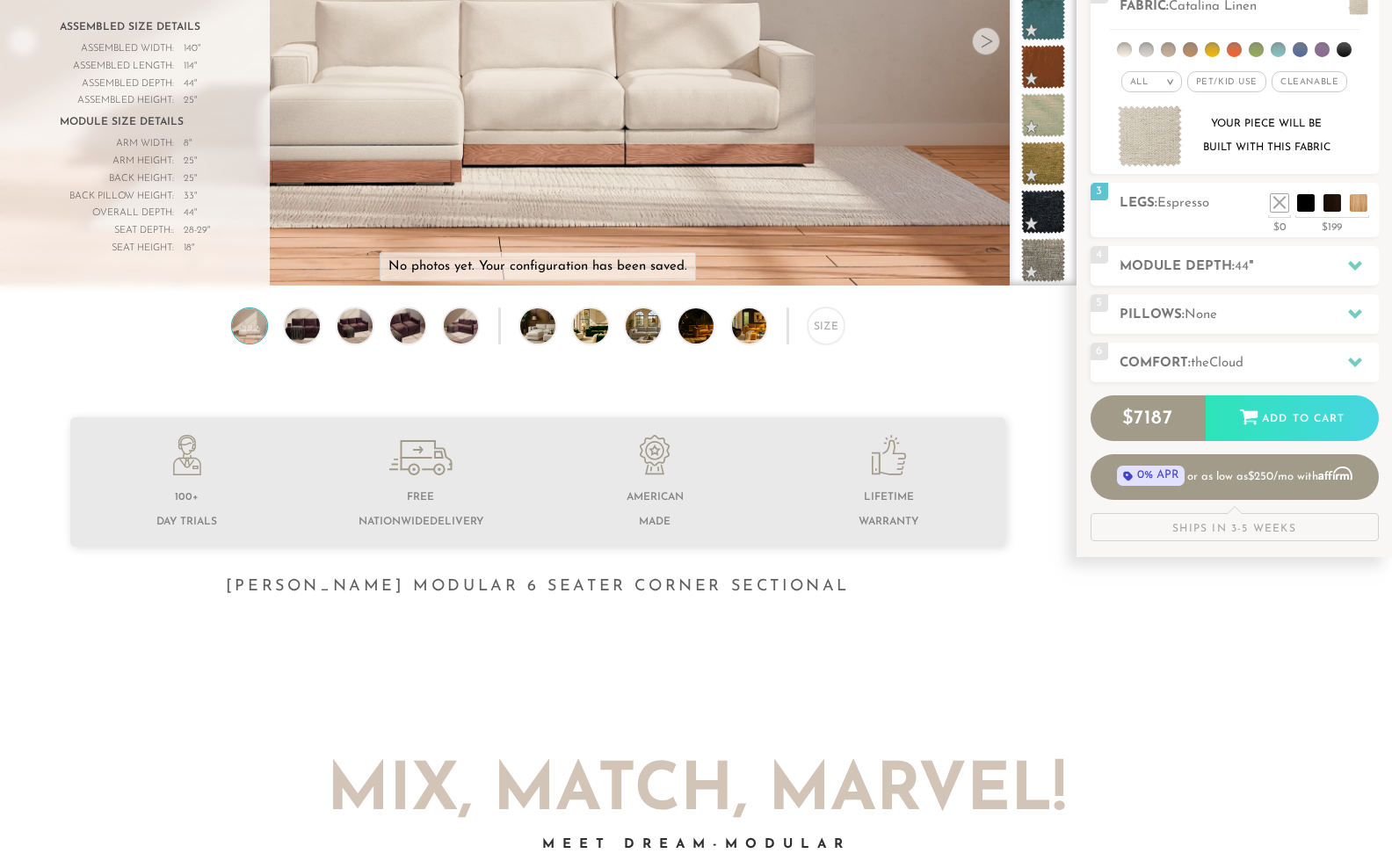
scroll to position [347, 0]
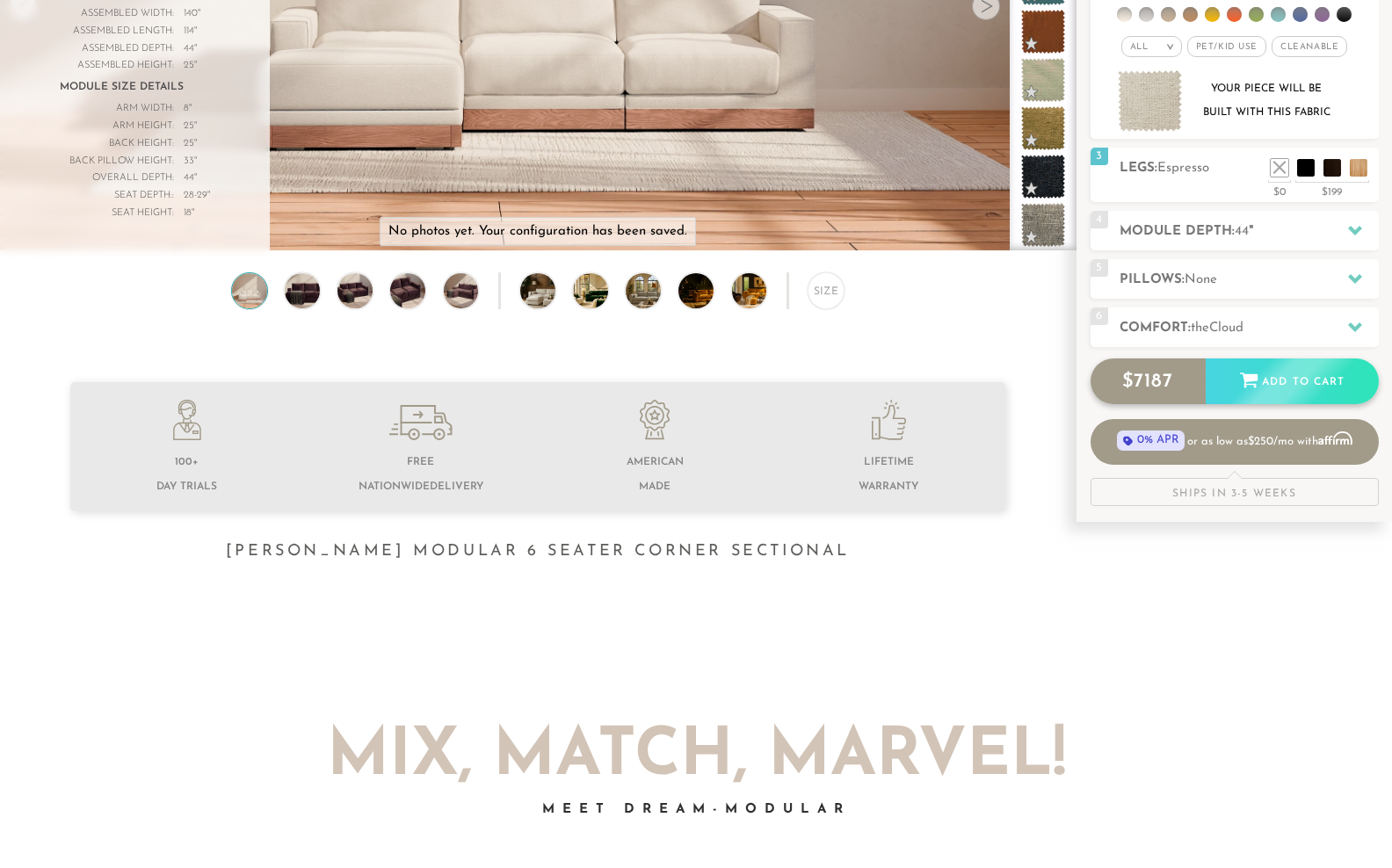
click at [1297, 406] on div "Add to Cart" at bounding box center [1292, 382] width 173 height 47
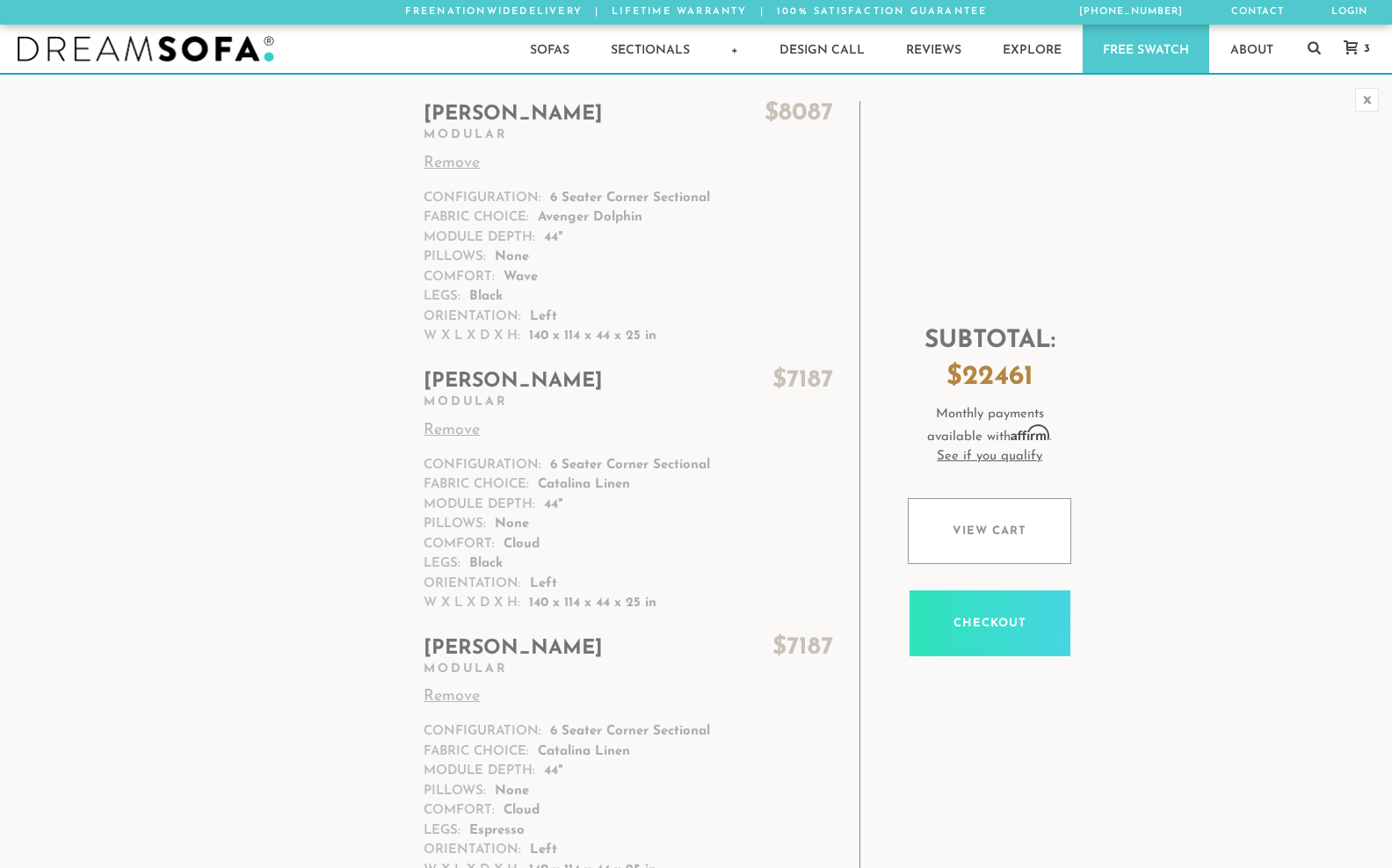
click at [657, 143] on span "Modular" at bounding box center [629, 135] width 410 height 15
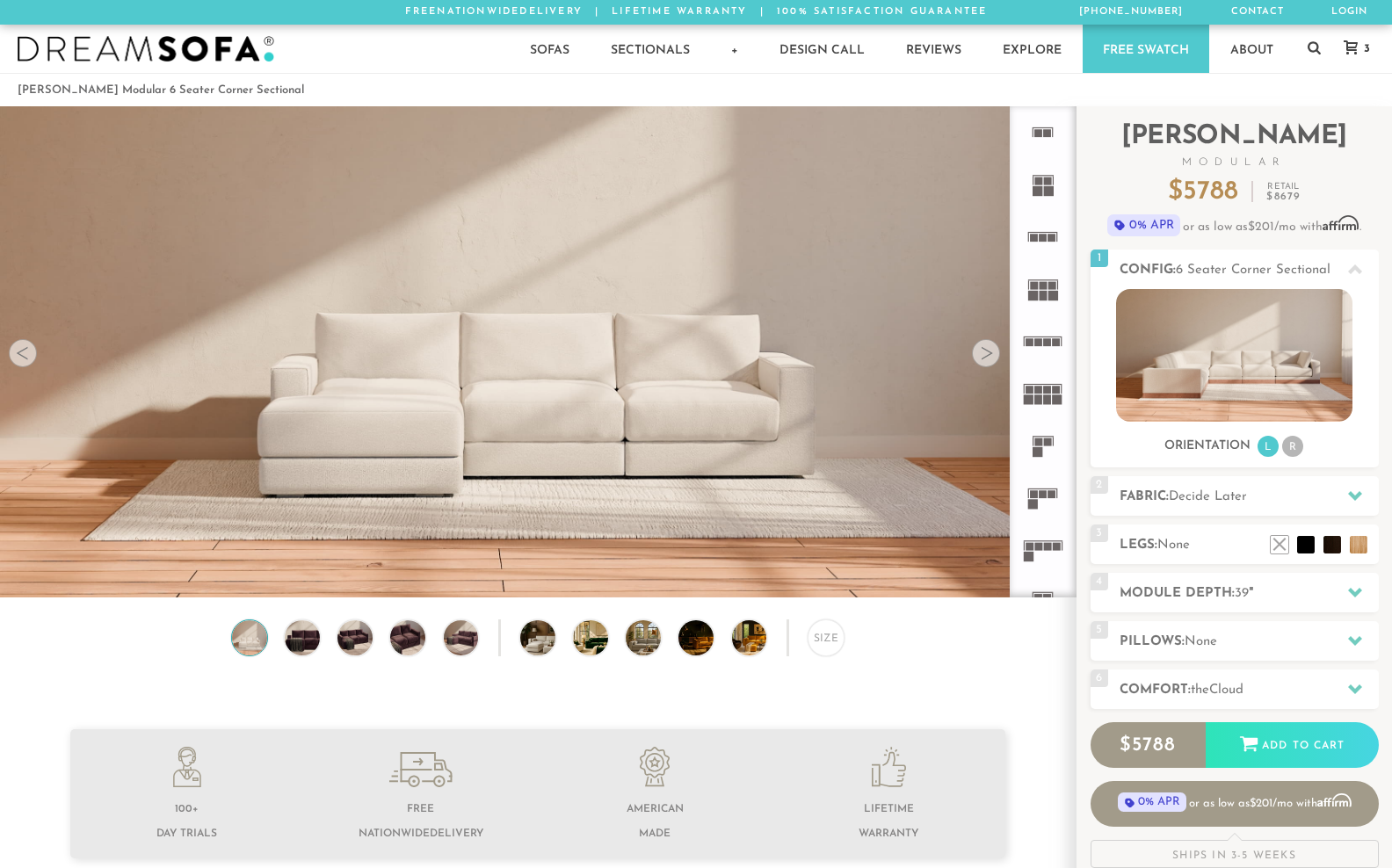
click at [1359, 54] on span "3" at bounding box center [1364, 48] width 11 height 12
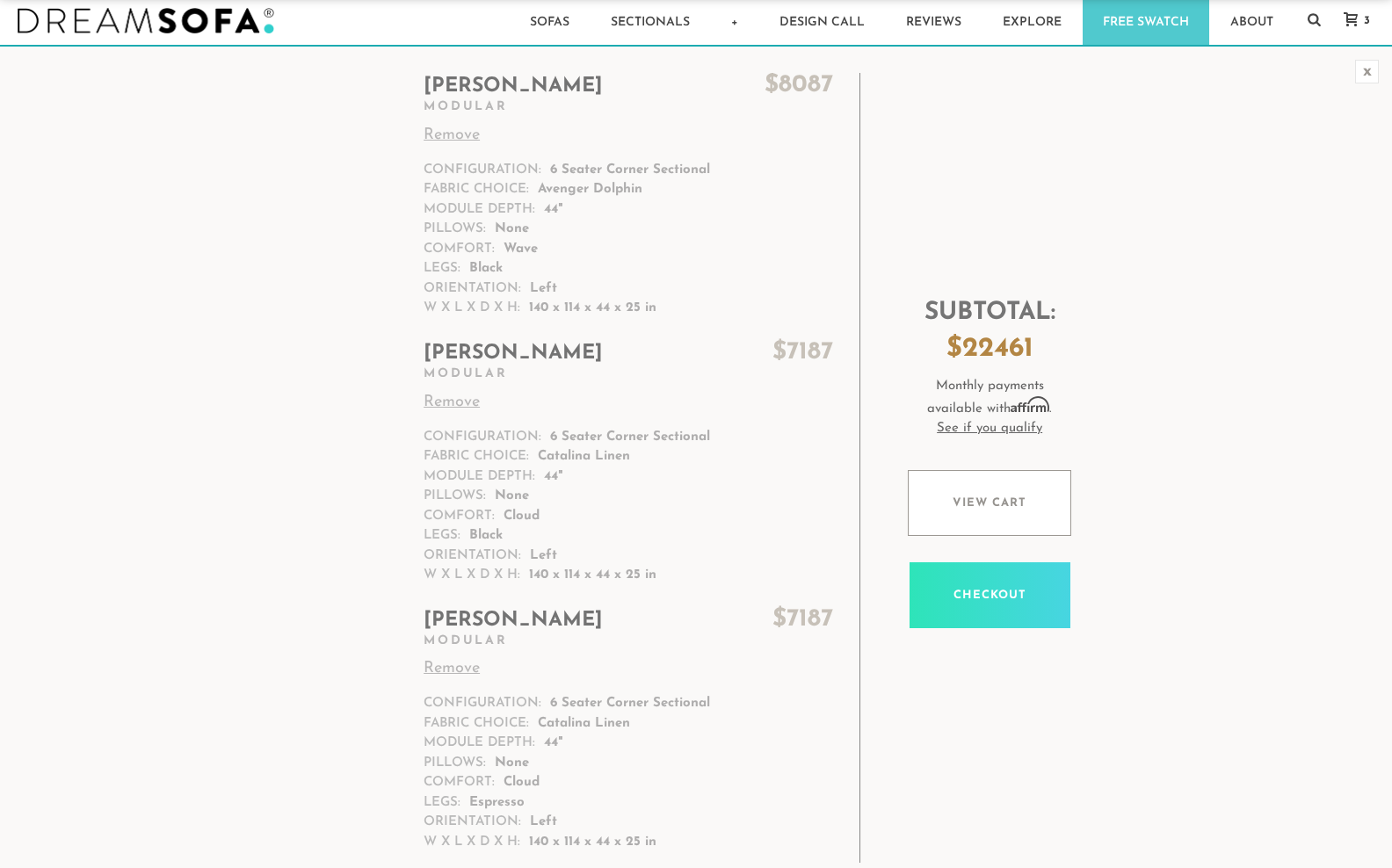
scroll to position [3, 0]
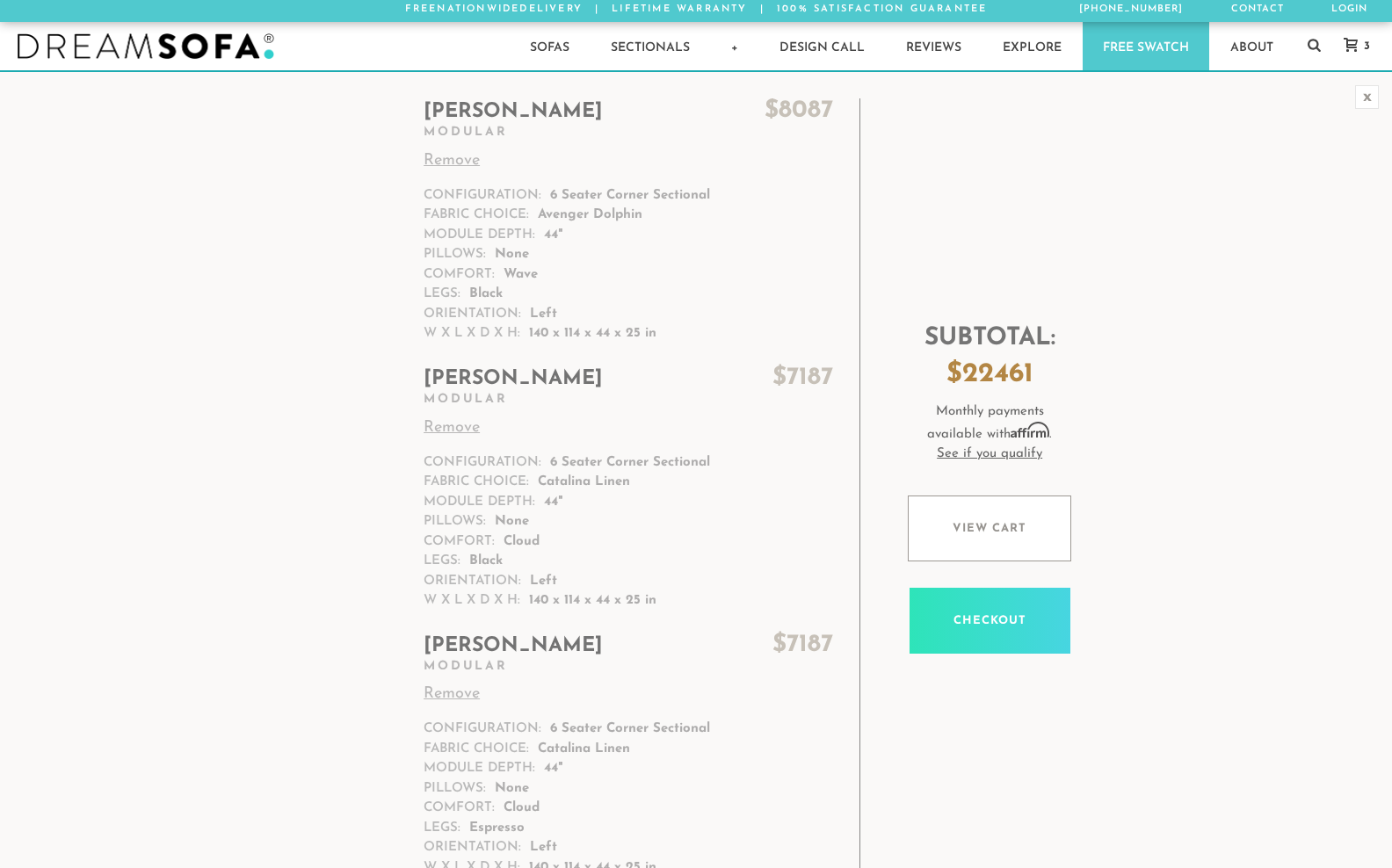
click at [468, 172] on link "Remove" at bounding box center [629, 161] width 410 height 24
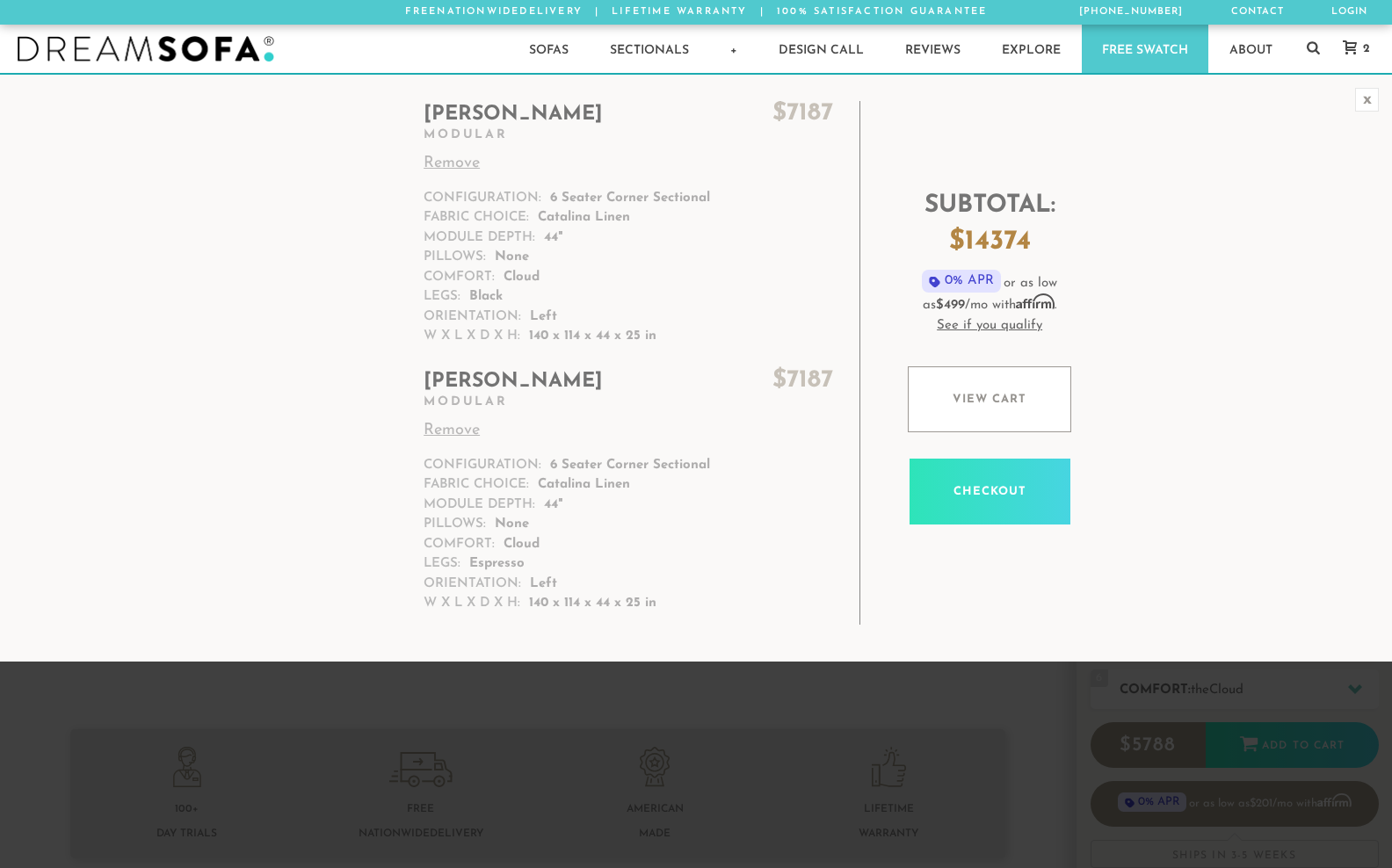
click at [465, 175] on link "Remove" at bounding box center [629, 164] width 410 height 24
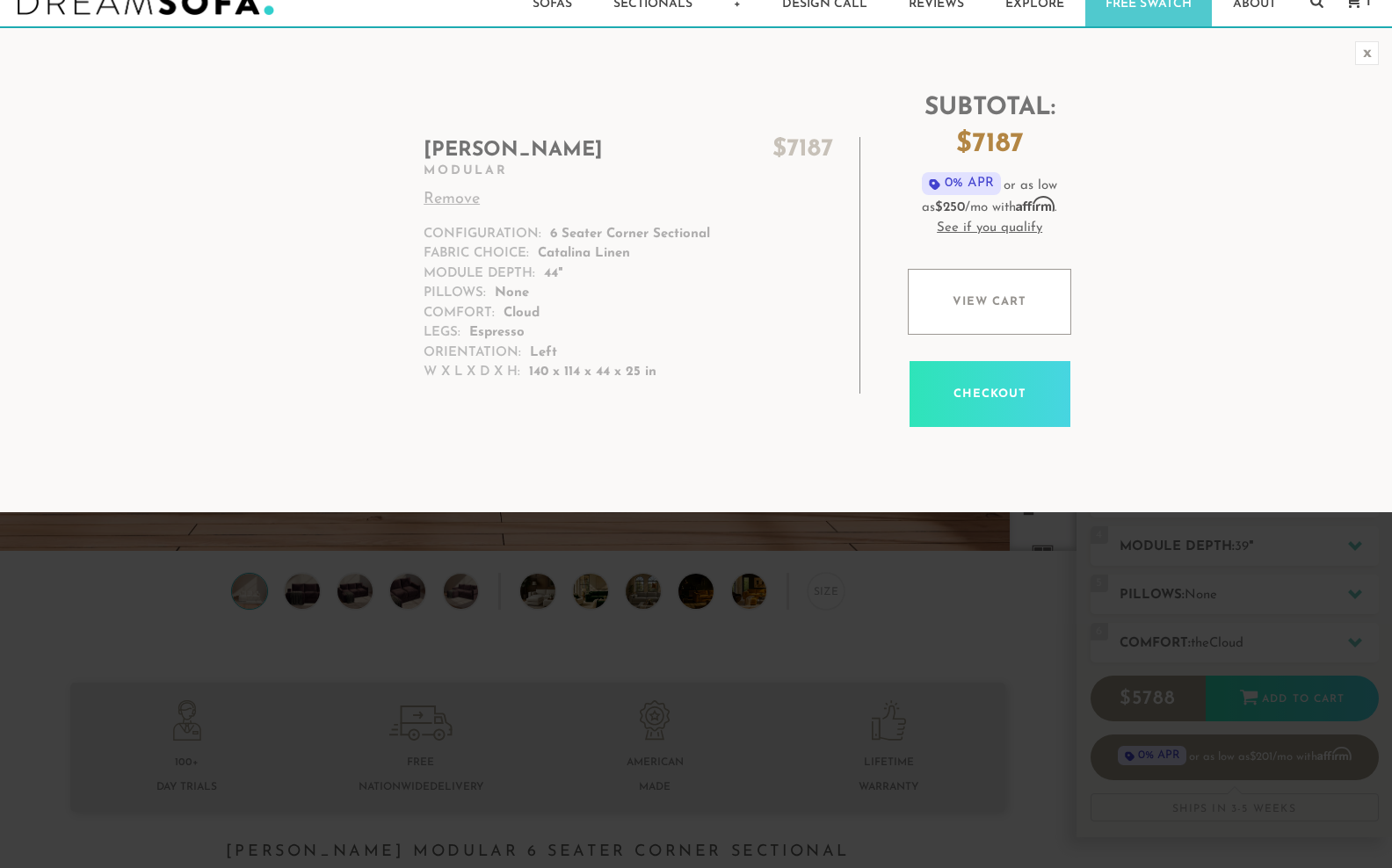
scroll to position [46, 0]
click at [549, 231] on td "[PERSON_NAME] $ 7187 Modular Remove Configuration: 6 Seater Corner Sectional Fa…" at bounding box center [637, 265] width 447 height 256
click at [512, 161] on h2 "Landon $ 7187" at bounding box center [629, 150] width 410 height 28
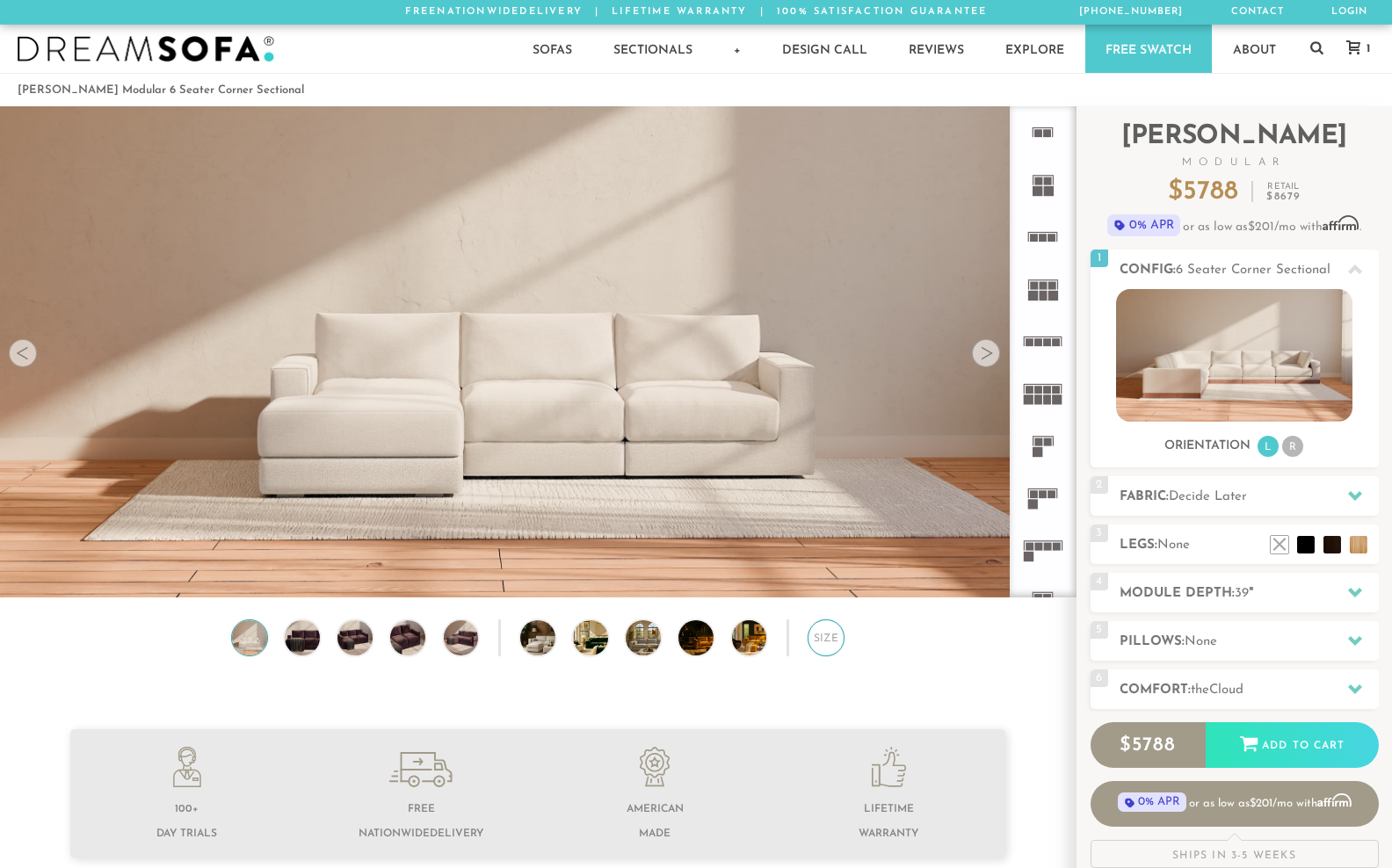
click at [828, 653] on div "Size" at bounding box center [826, 637] width 37 height 37
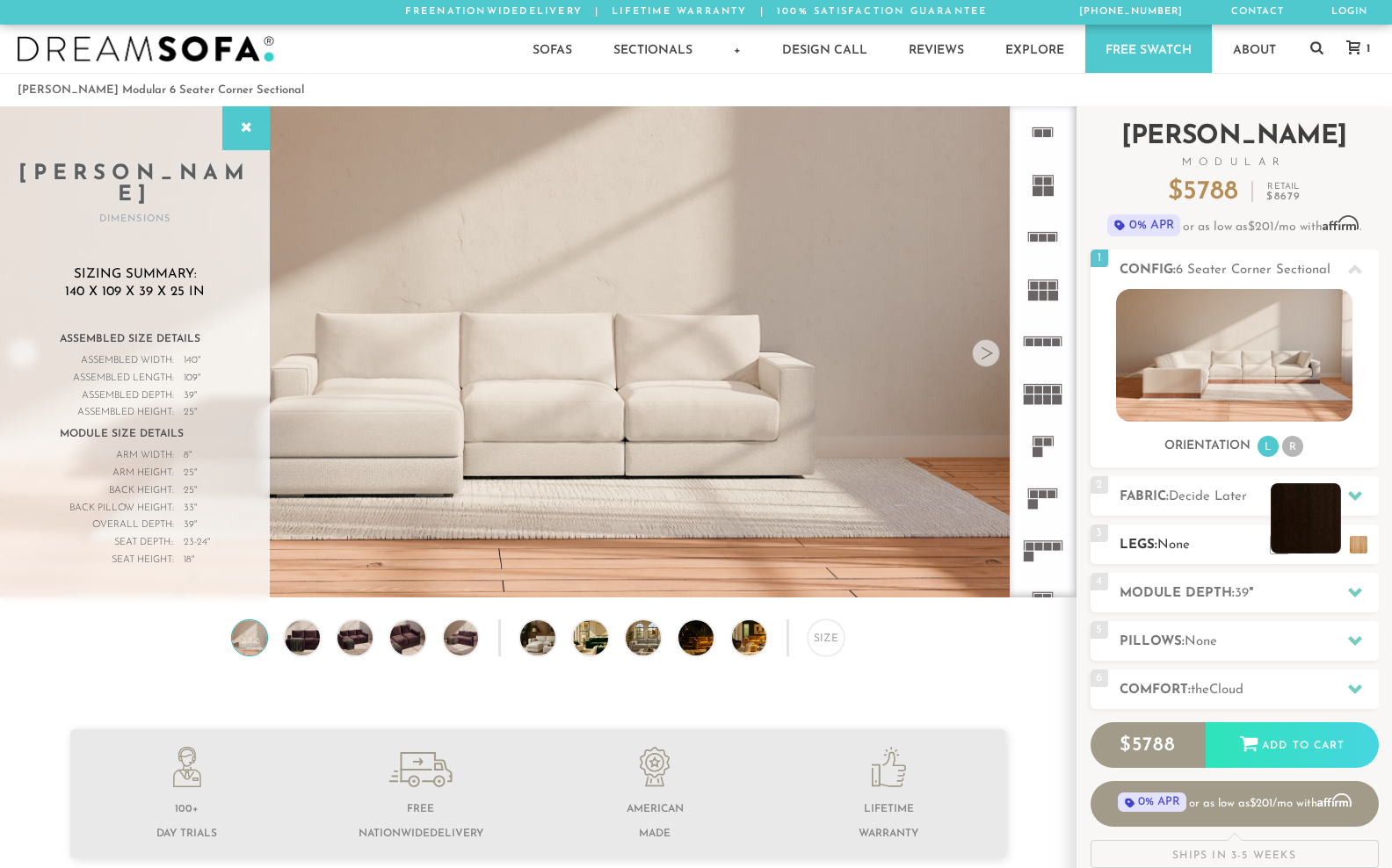
click at [1332, 554] on li at bounding box center [1306, 518] width 70 height 70
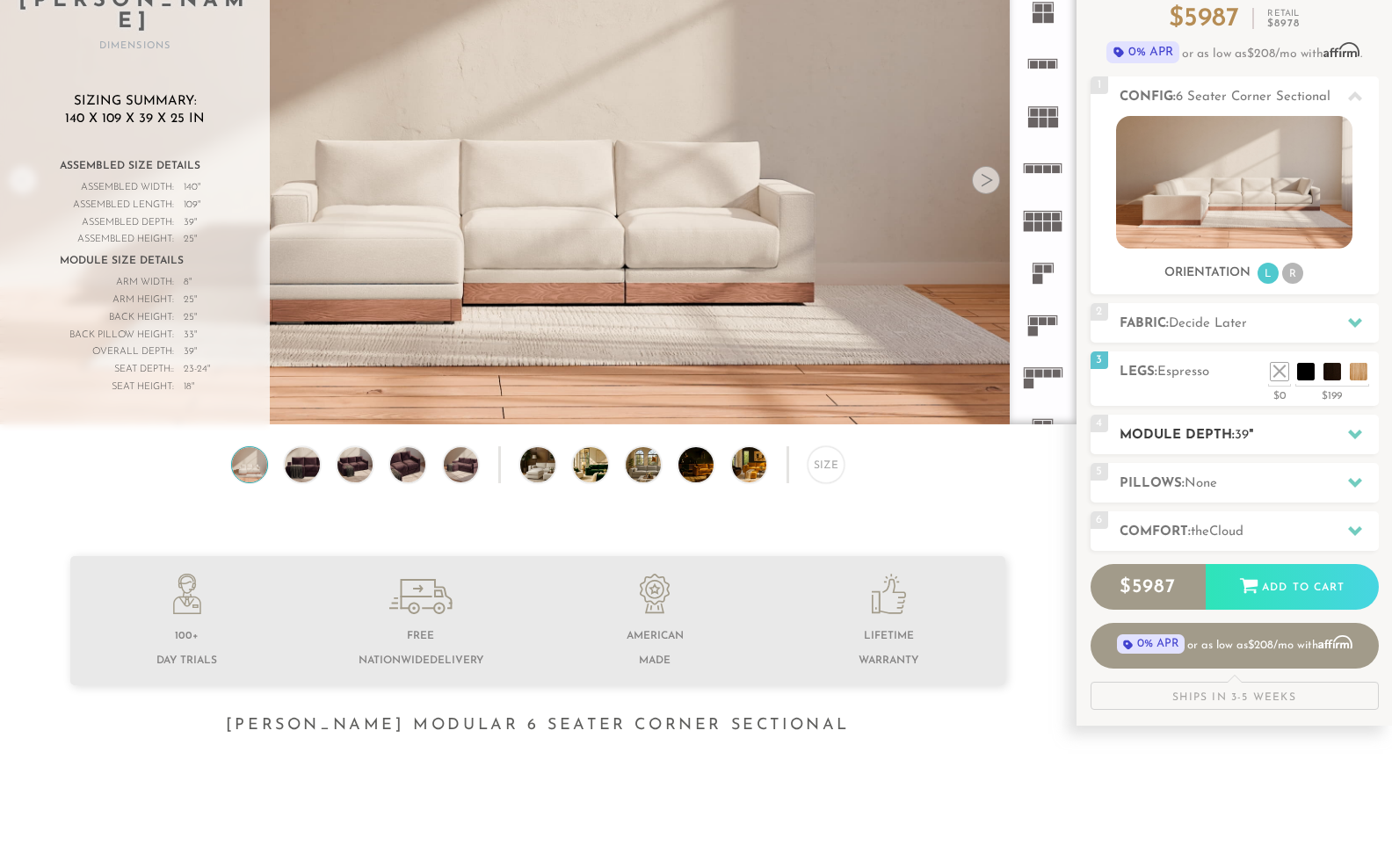
scroll to position [178, 0]
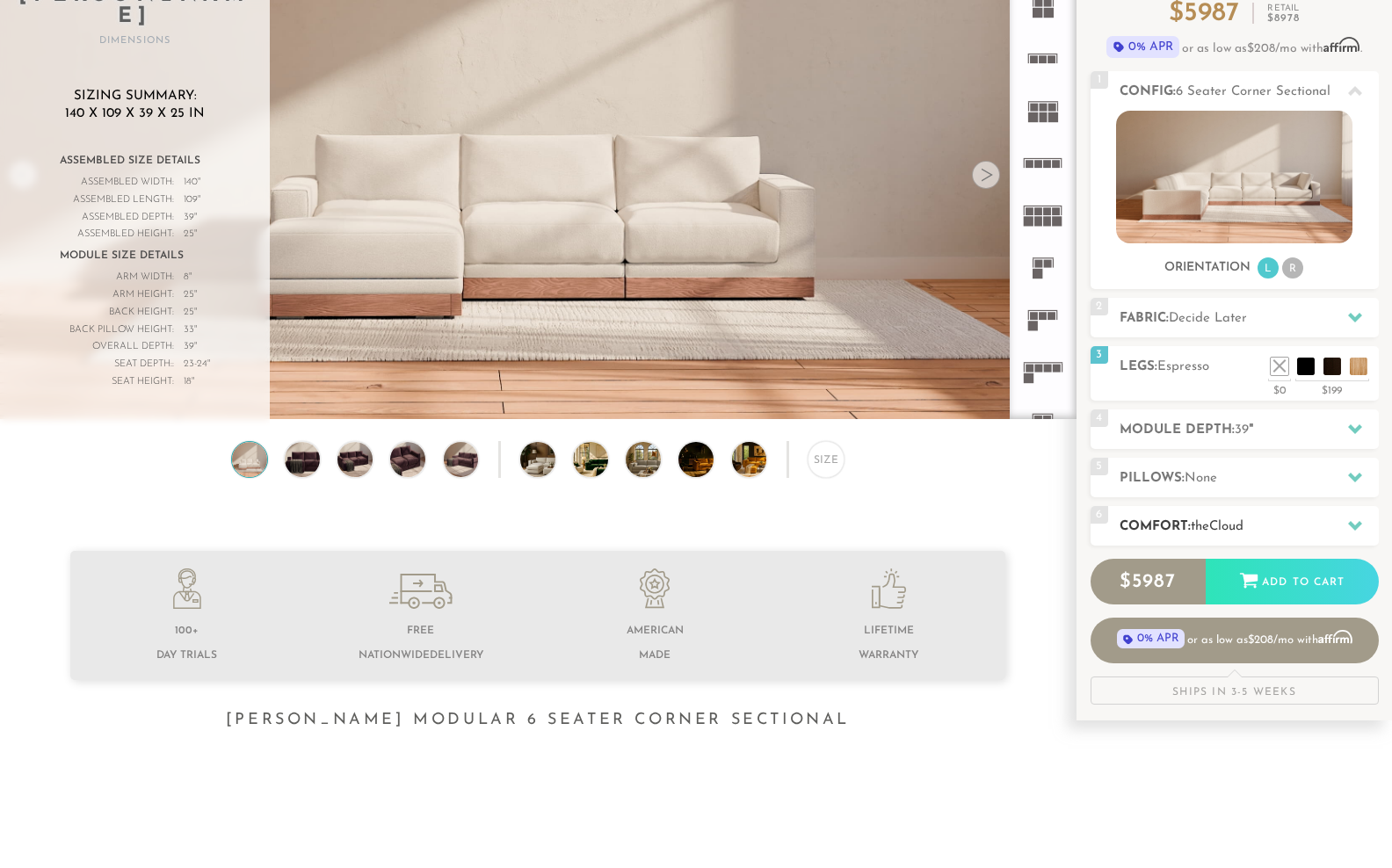
click at [1298, 537] on h2 "Comfort: the Cloud" at bounding box center [1249, 526] width 259 height 20
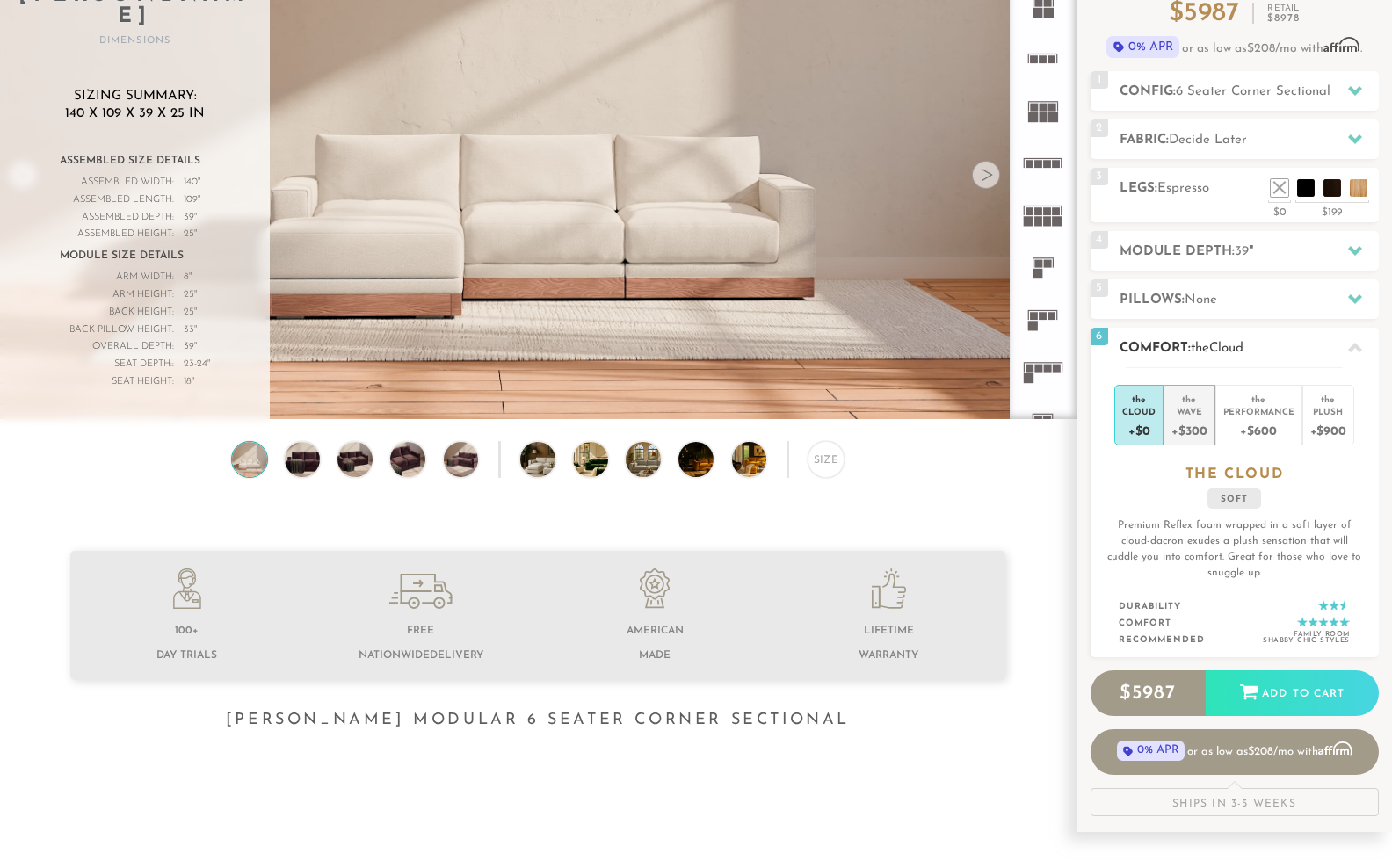
click at [1201, 405] on div "the" at bounding box center [1188, 396] width 35 height 18
click at [1243, 310] on h2 "Pillows: None" at bounding box center [1249, 300] width 259 height 20
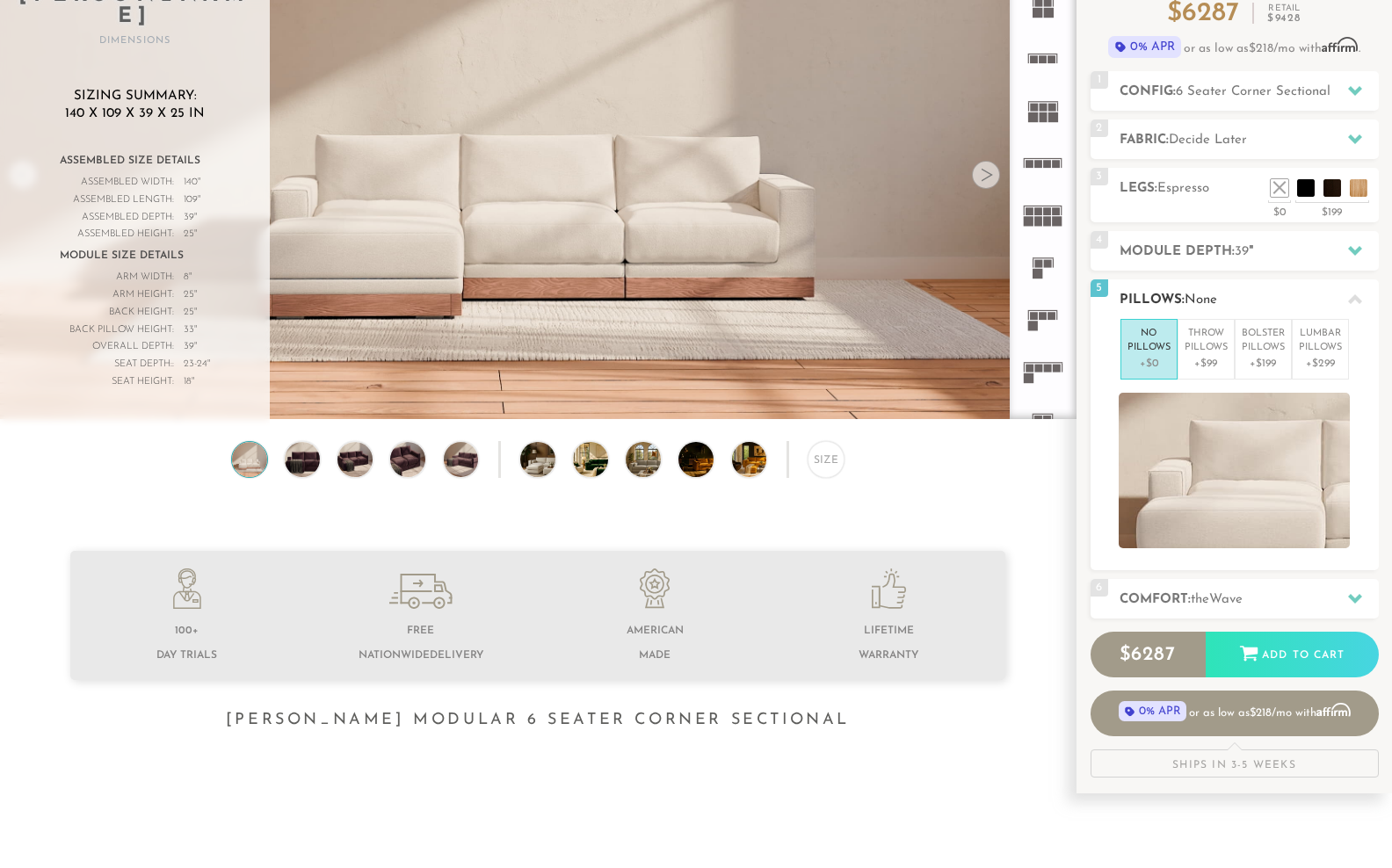
click at [1243, 310] on h2 "Pillows: None" at bounding box center [1249, 300] width 259 height 20
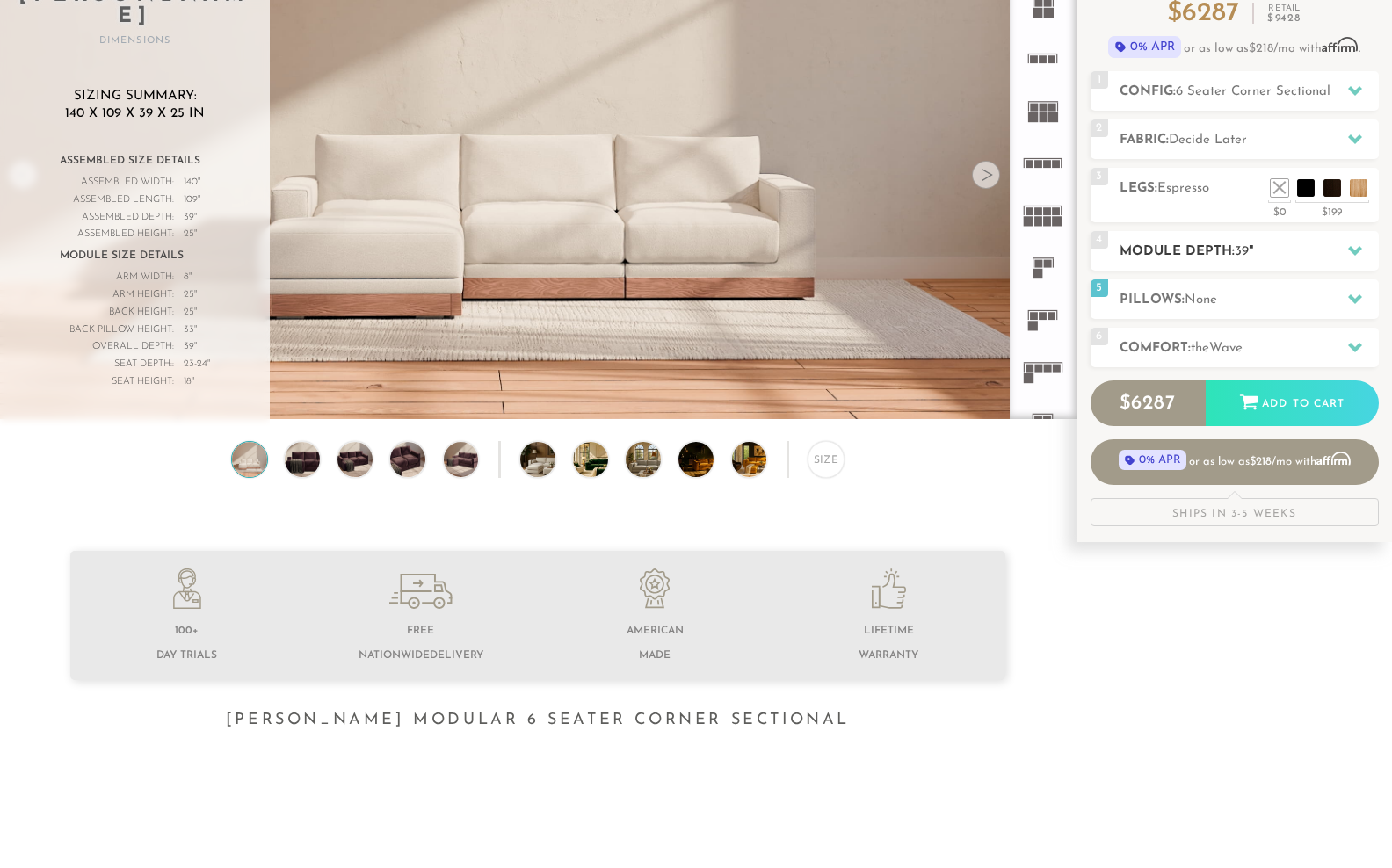
click at [1225, 271] on div "4 Module Depth: 39 "" at bounding box center [1234, 250] width 289 height 39
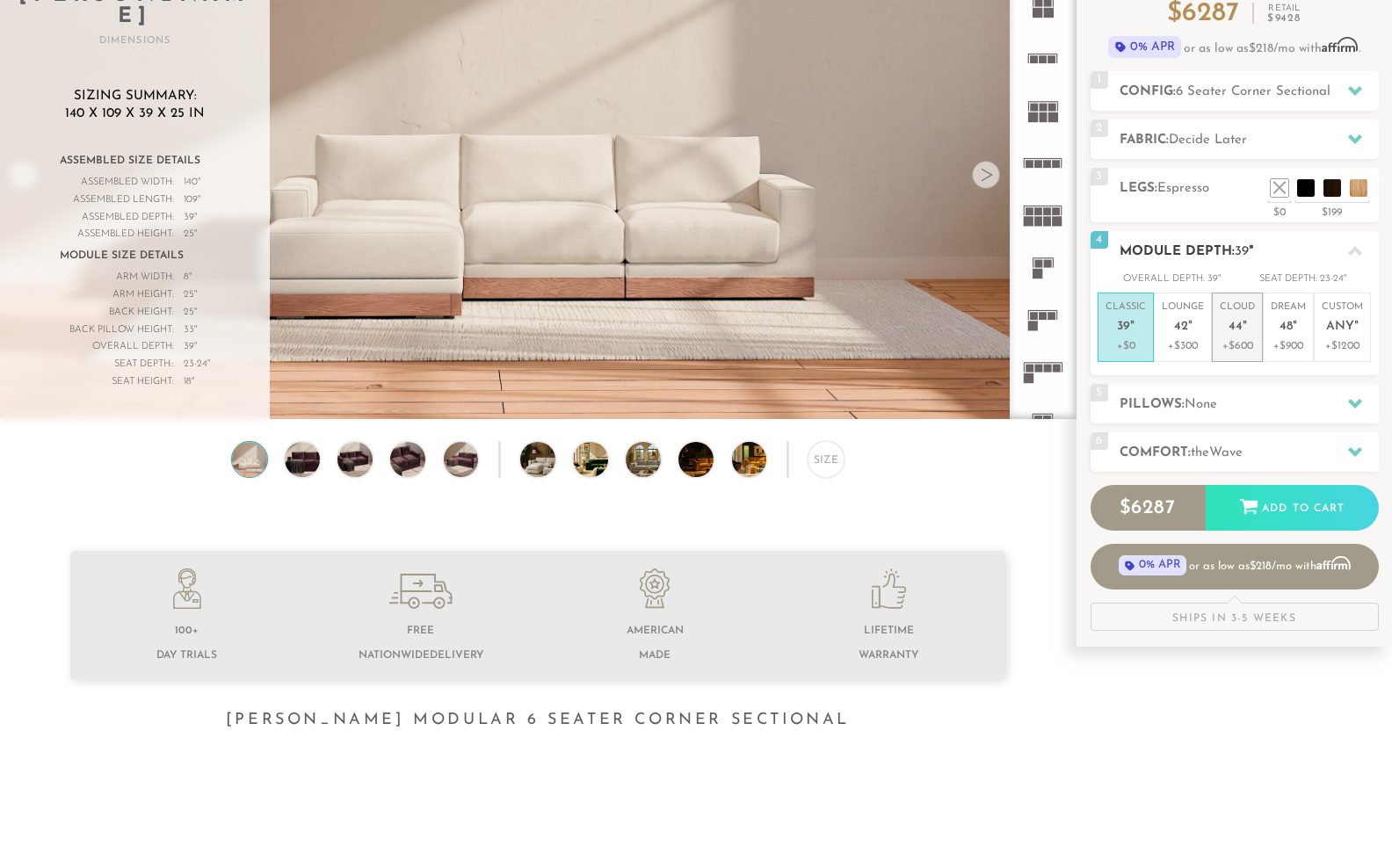
click at [1242, 335] on span "44" at bounding box center [1235, 327] width 14 height 15
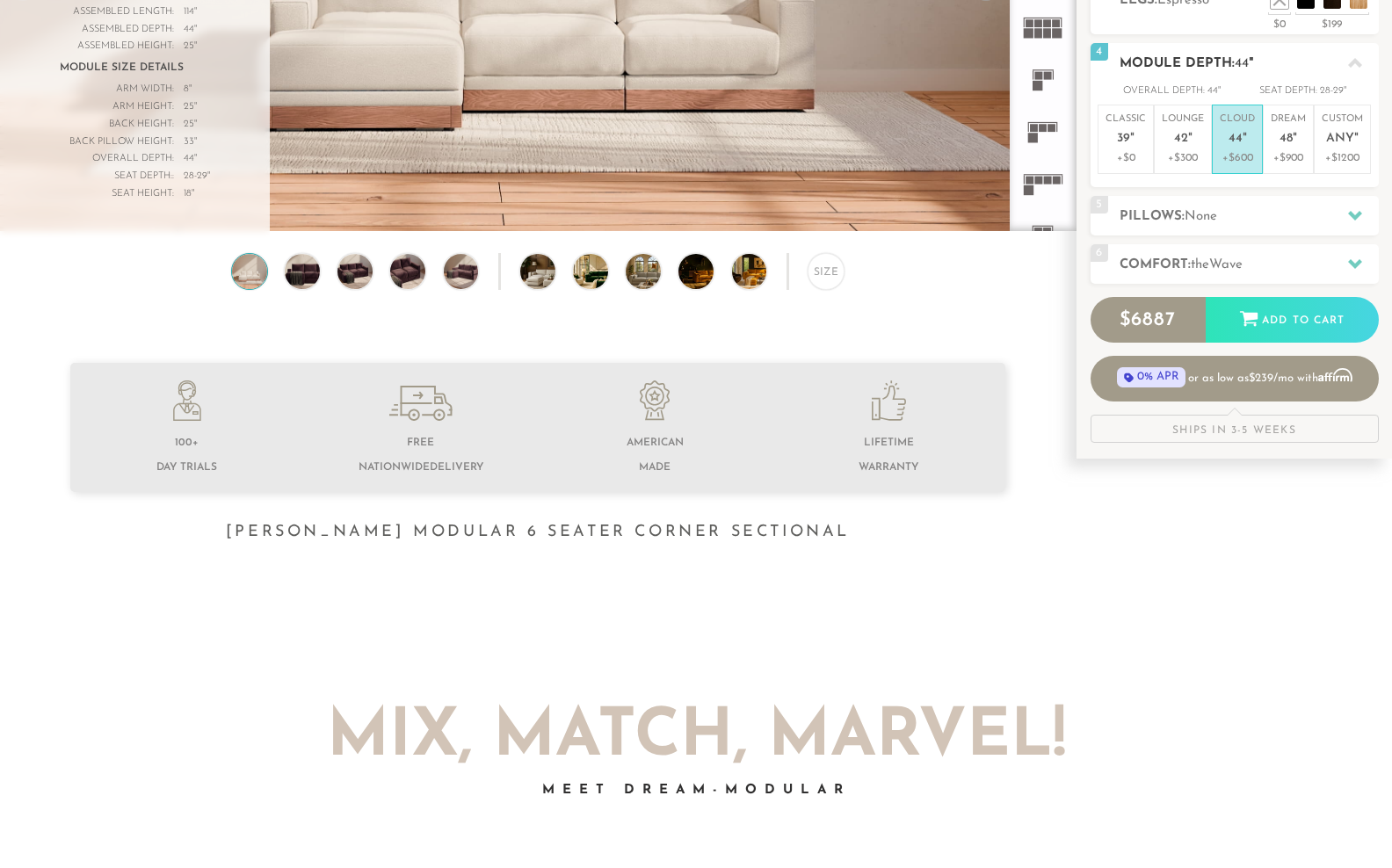
scroll to position [395, 0]
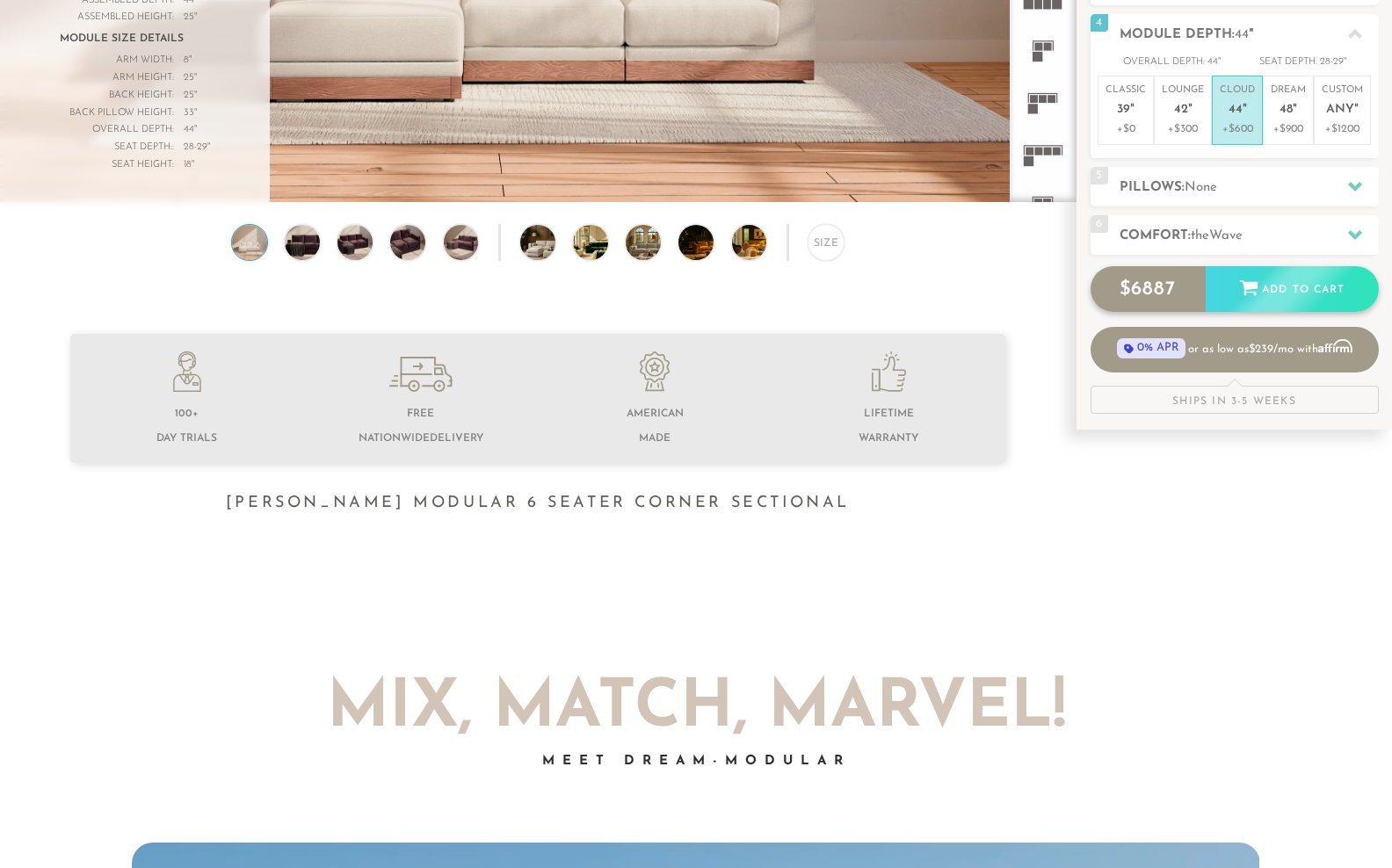
click at [1291, 313] on div "Add to Cart" at bounding box center [1292, 289] width 173 height 47
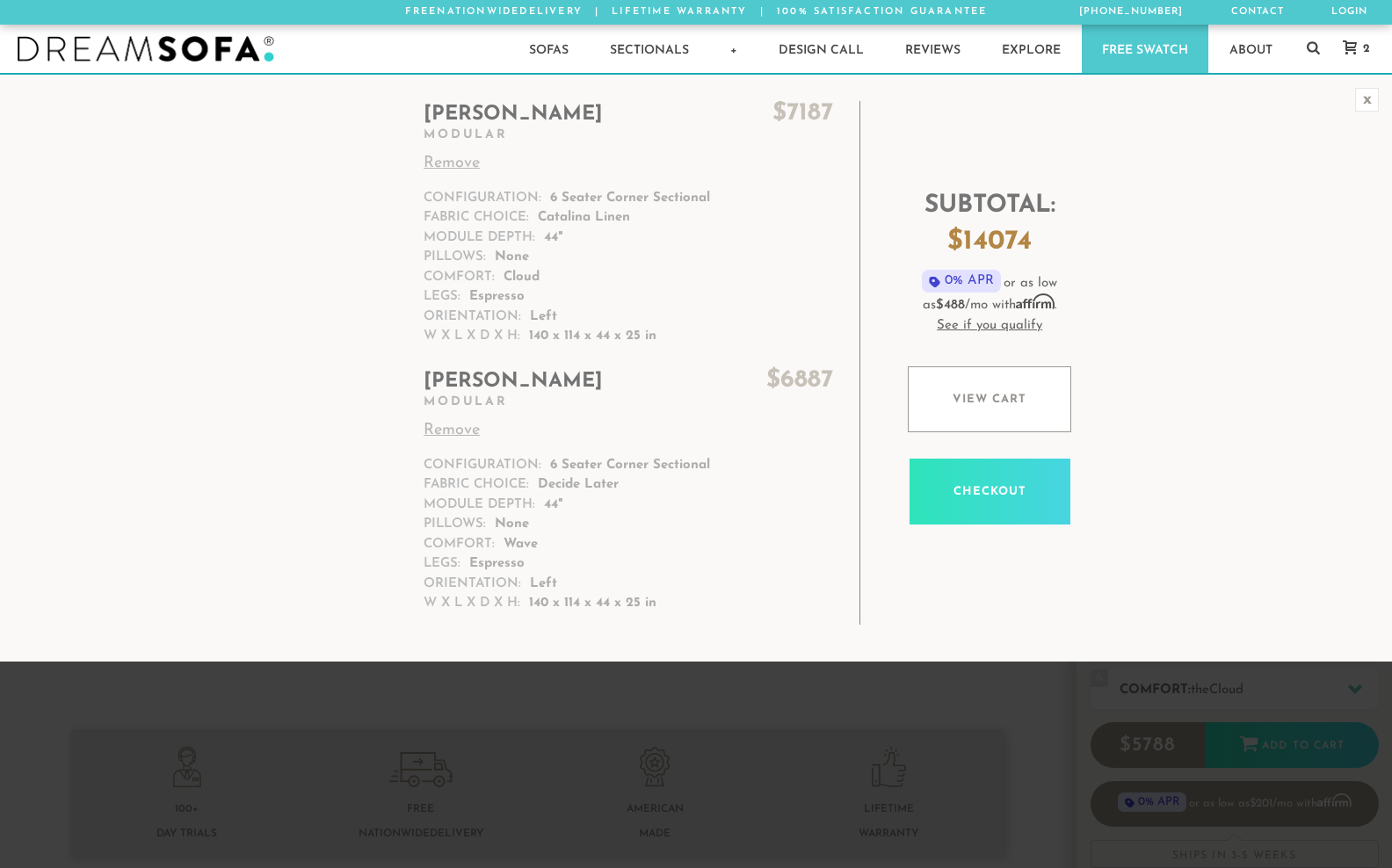
click at [571, 302] on td "[PERSON_NAME] $ 7187 Modular Remove Configuration: 6 Seater Corner Sectional Fa…" at bounding box center [637, 229] width 447 height 256
click at [656, 347] on p "140 x 114 x 44 x 25 in" at bounding box center [592, 337] width 127 height 20
click at [462, 442] on link "Remove" at bounding box center [629, 431] width 410 height 24
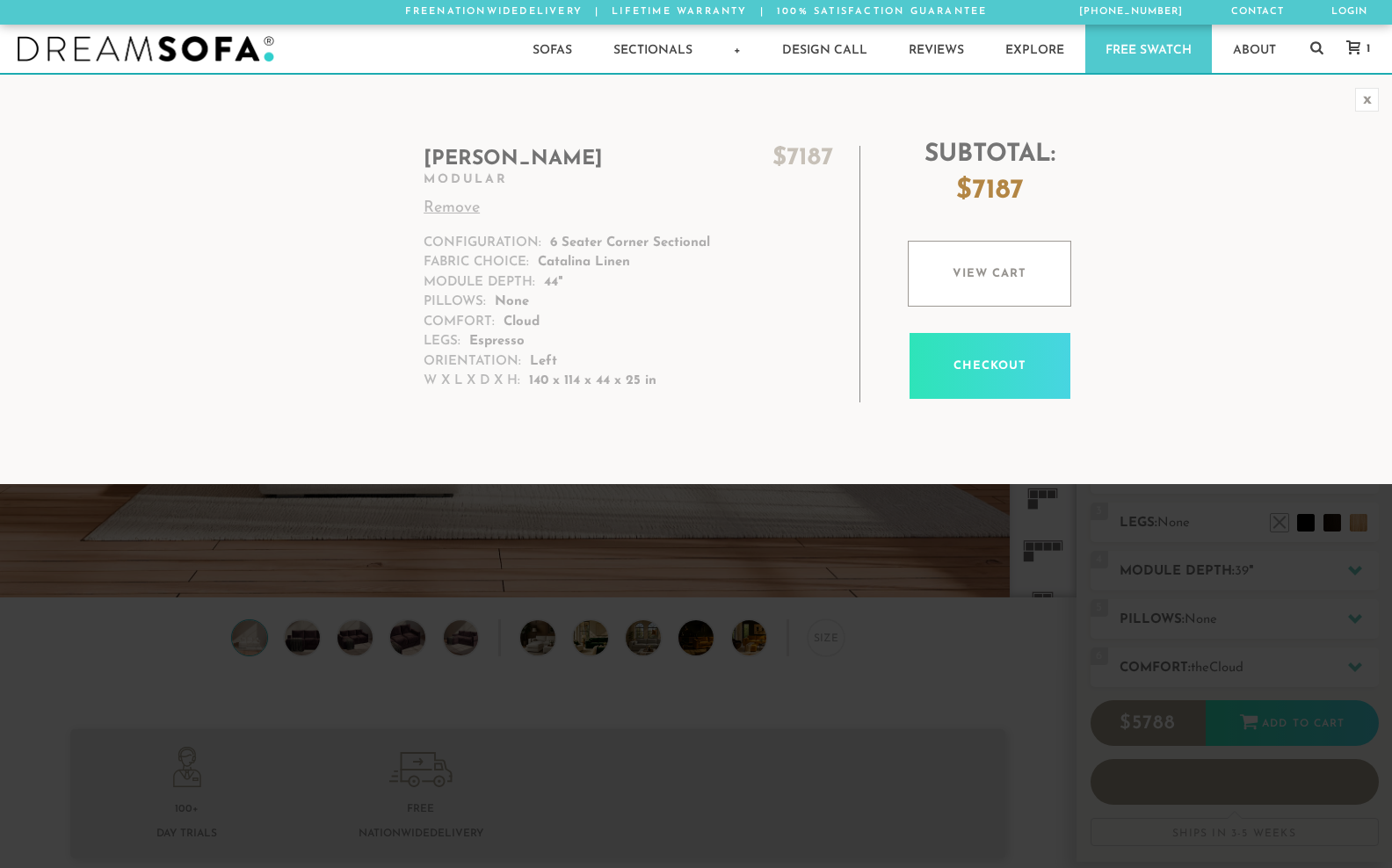
scroll to position [20461, 1392]
